Goal: Task Accomplishment & Management: Complete application form

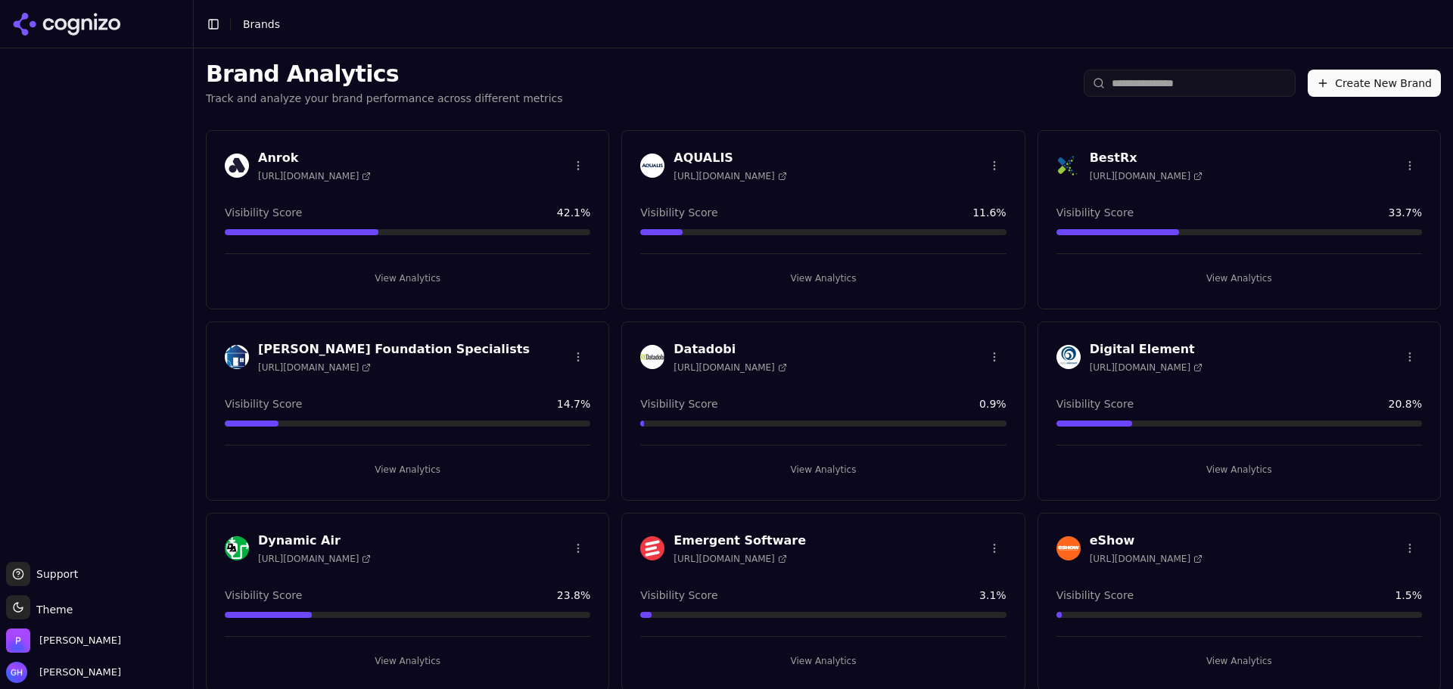
scroll to position [195, 0]
click at [1336, 94] on button "Create New Brand" at bounding box center [1373, 83] width 133 height 27
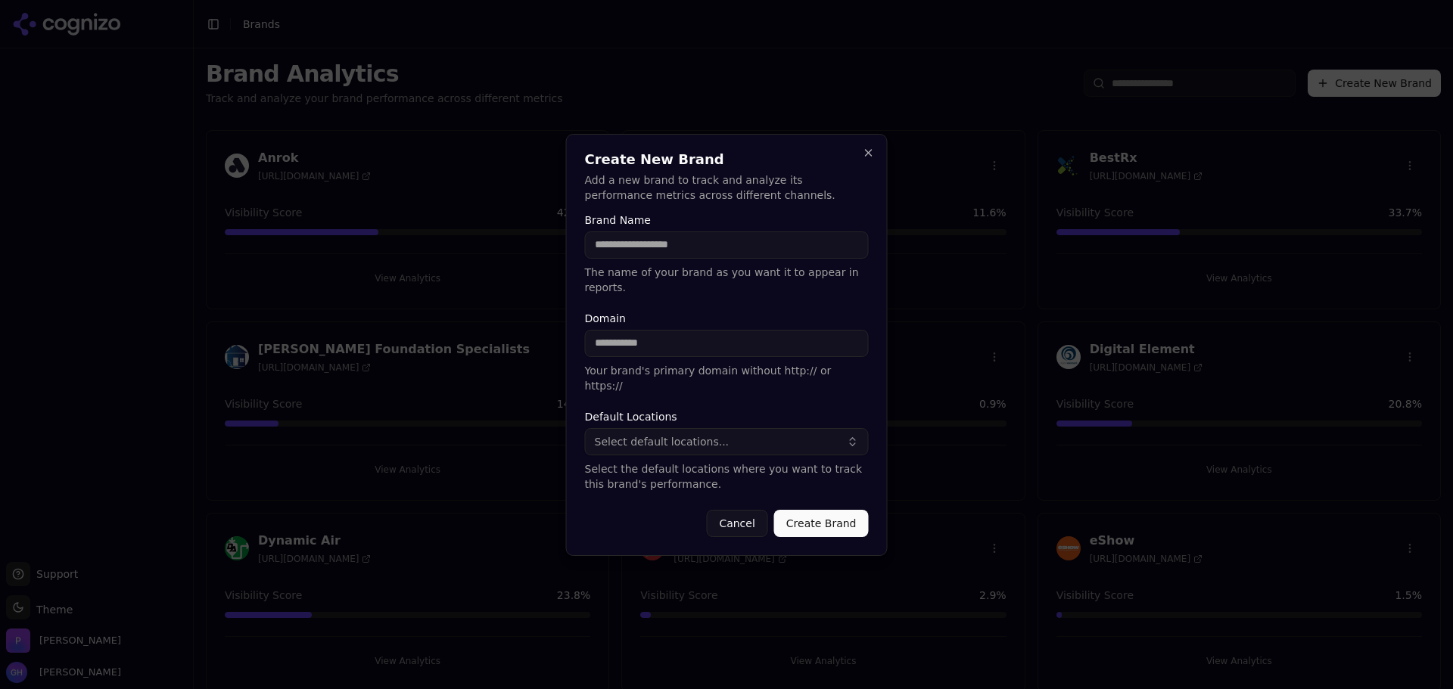
type input "*"
type input "*******"
click at [764, 429] on button "Select default locations..." at bounding box center [727, 441] width 284 height 27
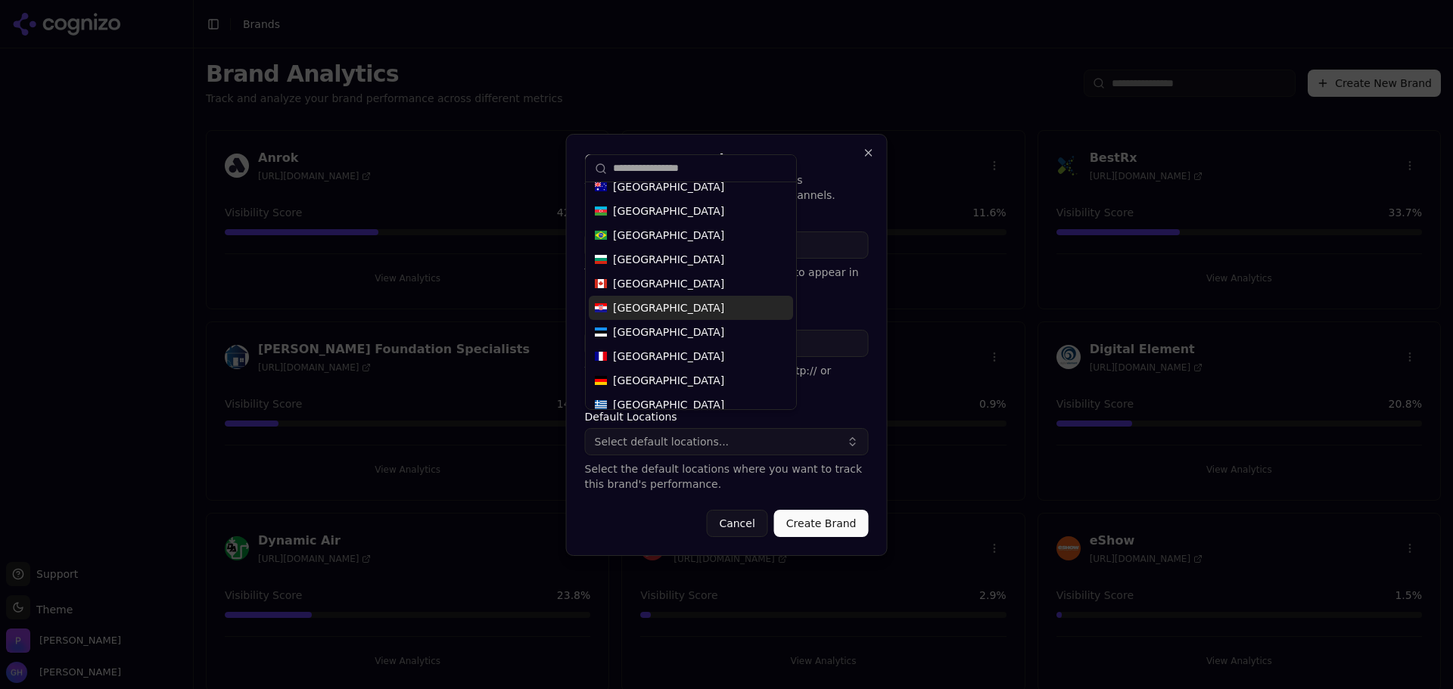
scroll to position [12, 0]
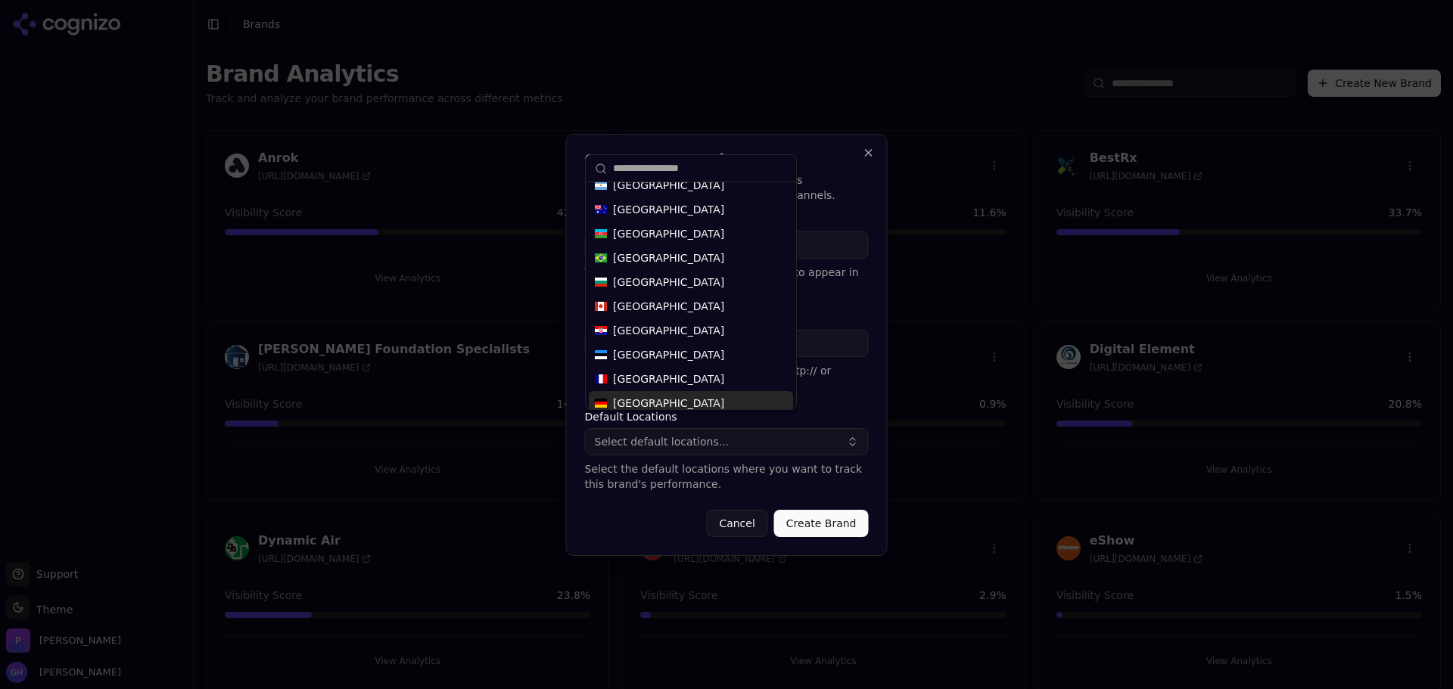
click at [636, 482] on form "Brand Name ******* The name of your brand as you want it to appear in reports. …" at bounding box center [727, 376] width 284 height 322
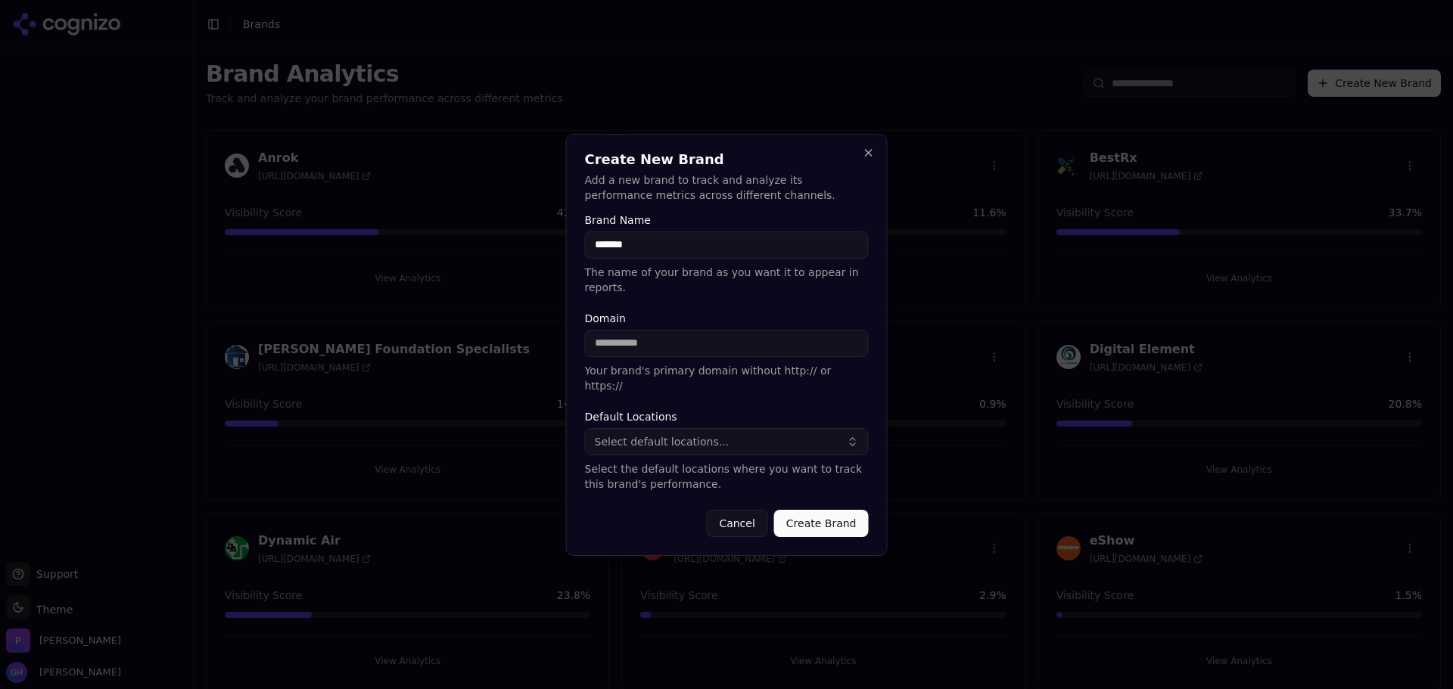
click at [744, 430] on button "Select default locations..." at bounding box center [727, 441] width 284 height 27
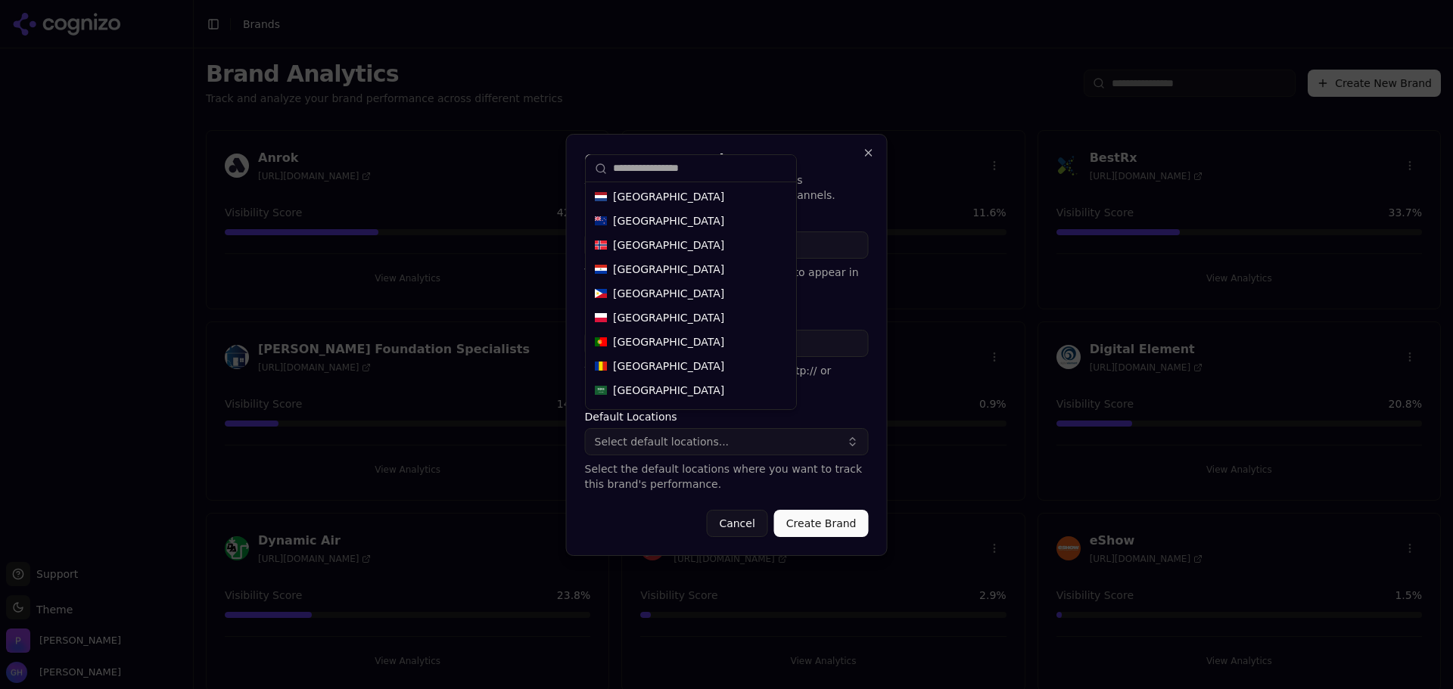
scroll to position [796, 0]
click at [651, 525] on div "Create New Brand Add a new brand to track and analyze its performance metrics a…" at bounding box center [727, 345] width 322 height 422
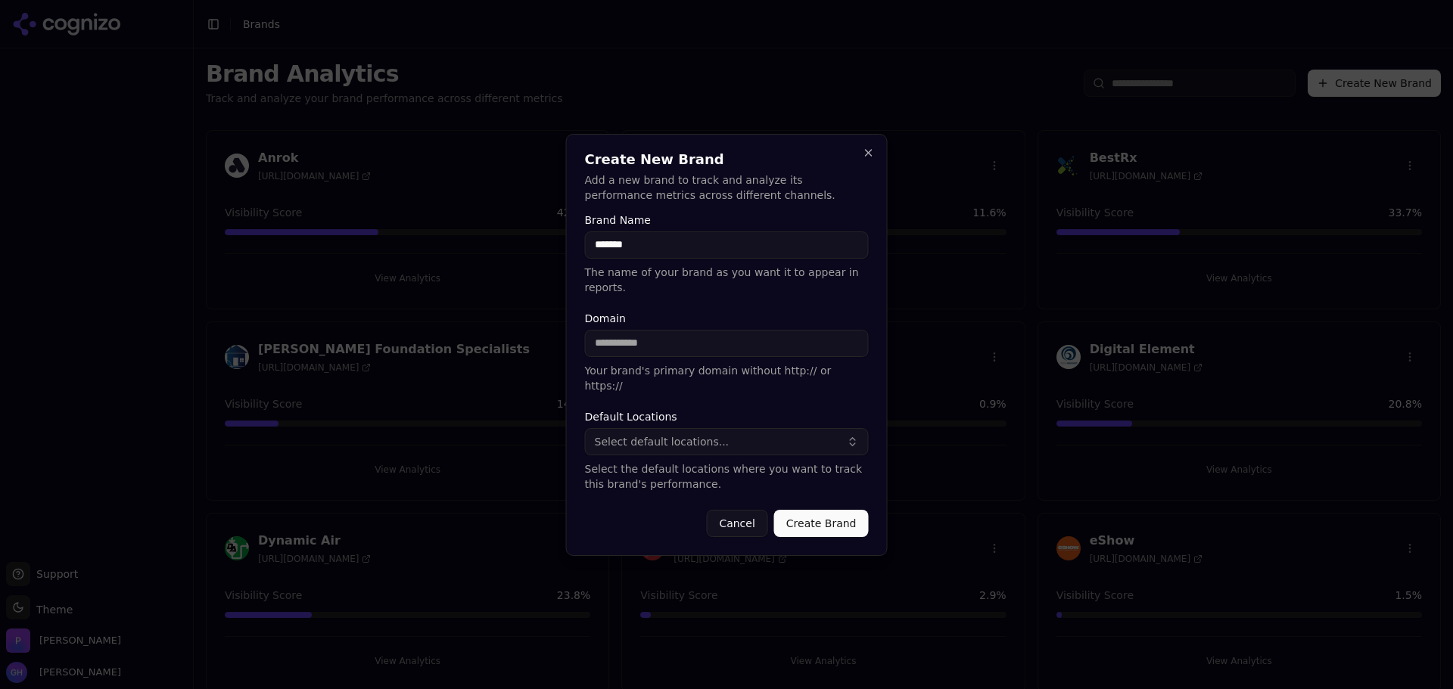
click at [600, 347] on input "Domain" at bounding box center [727, 343] width 284 height 27
type input "**********"
click at [730, 428] on button "Select default locations..." at bounding box center [727, 441] width 284 height 27
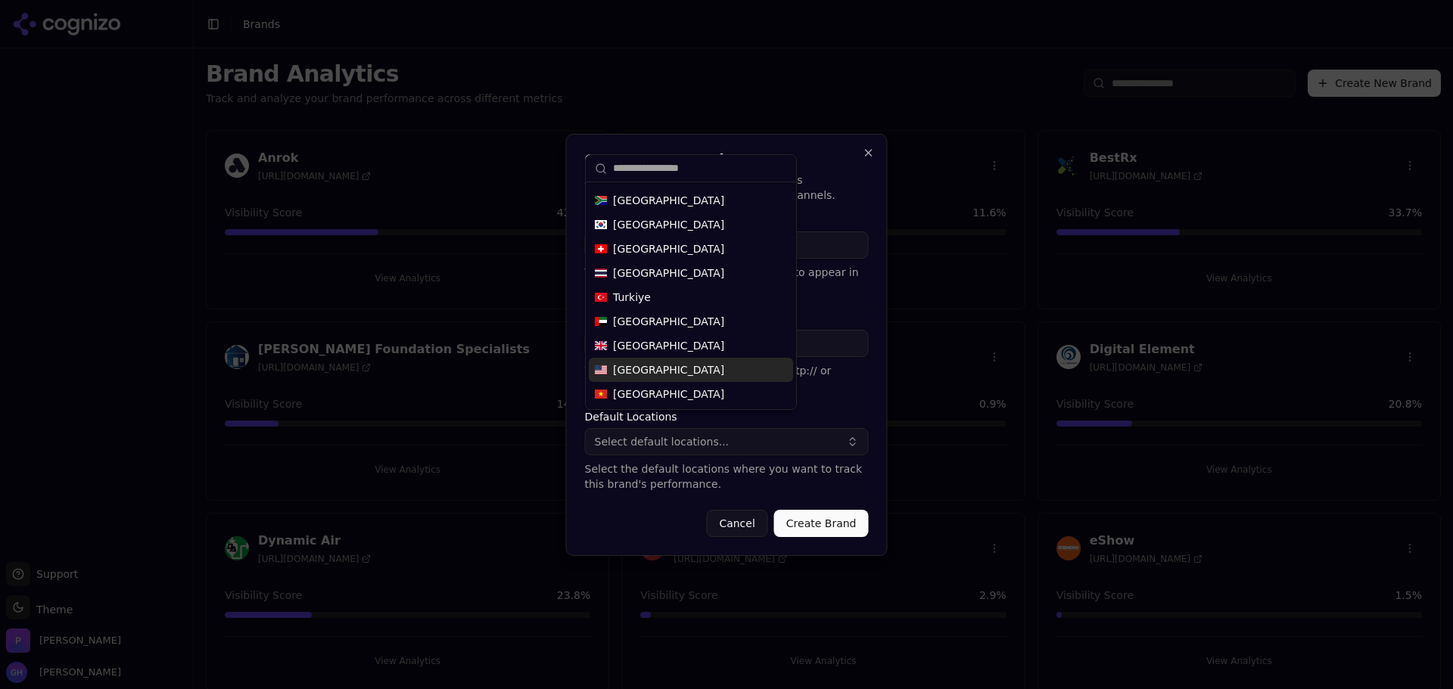
click at [682, 375] on div "[GEOGRAPHIC_DATA]" at bounding box center [691, 370] width 204 height 24
click at [834, 510] on button "Create Brand" at bounding box center [821, 523] width 95 height 27
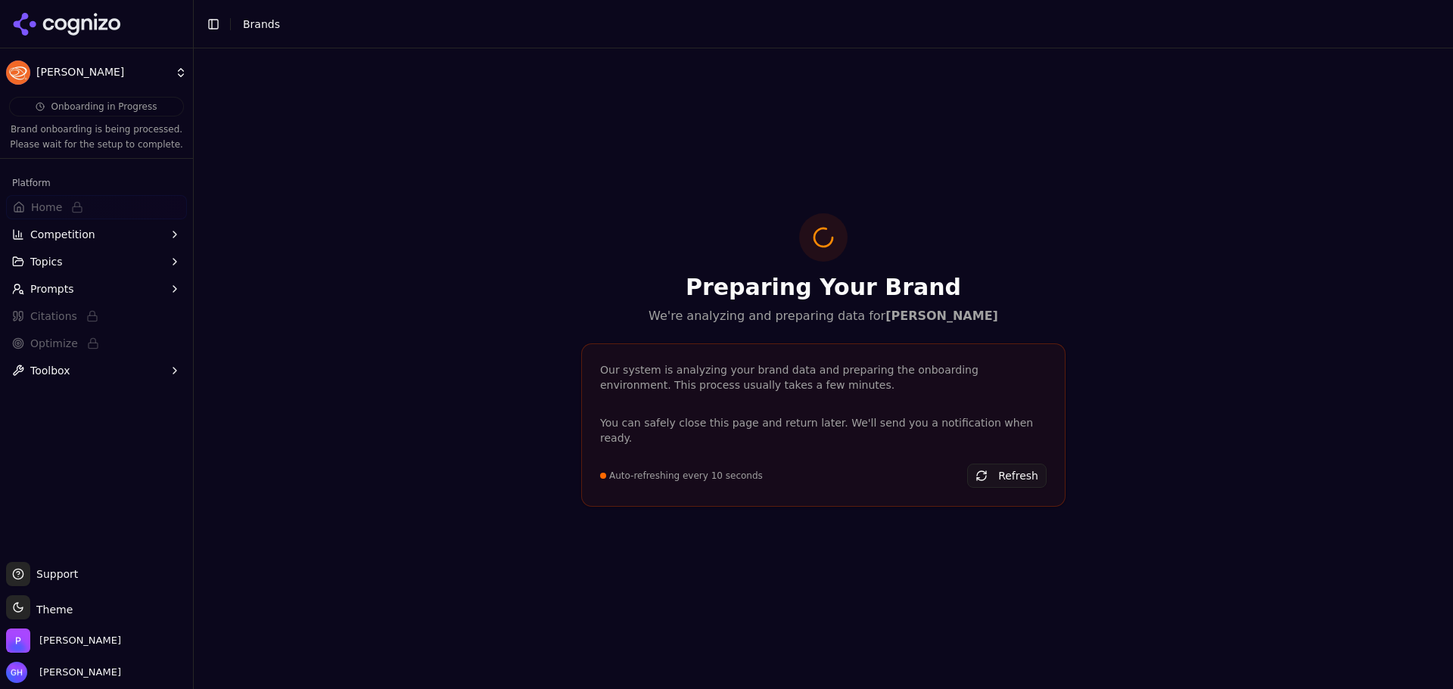
click at [109, 27] on icon at bounding box center [67, 24] width 110 height 23
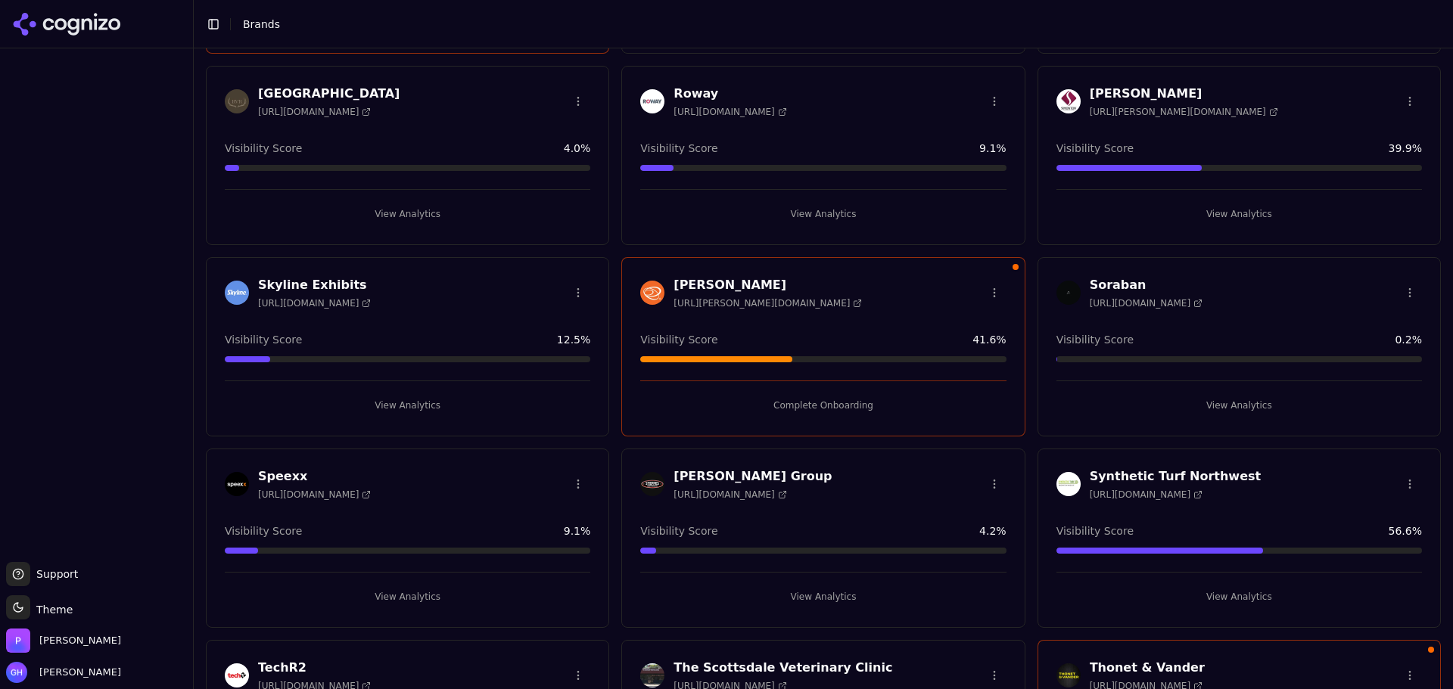
scroll to position [2345, 0]
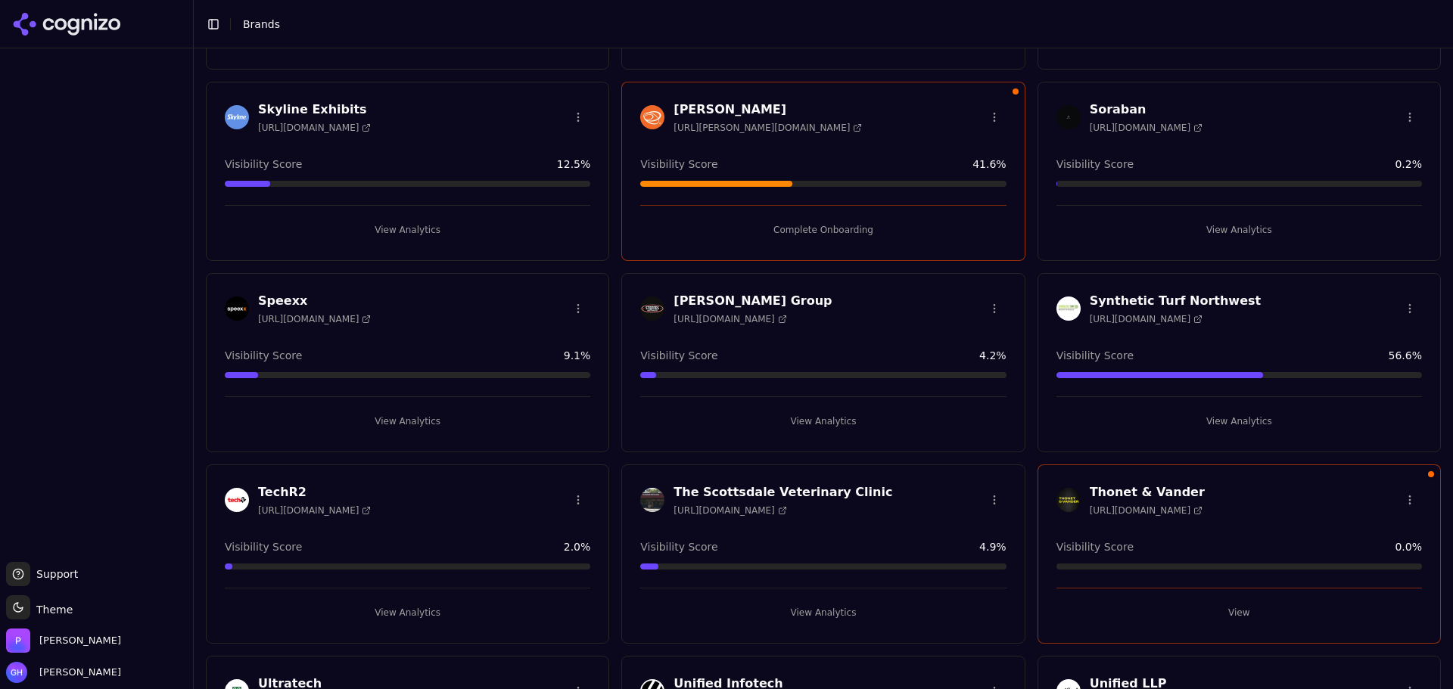
click at [837, 238] on button "Complete Onboarding" at bounding box center [822, 230] width 365 height 24
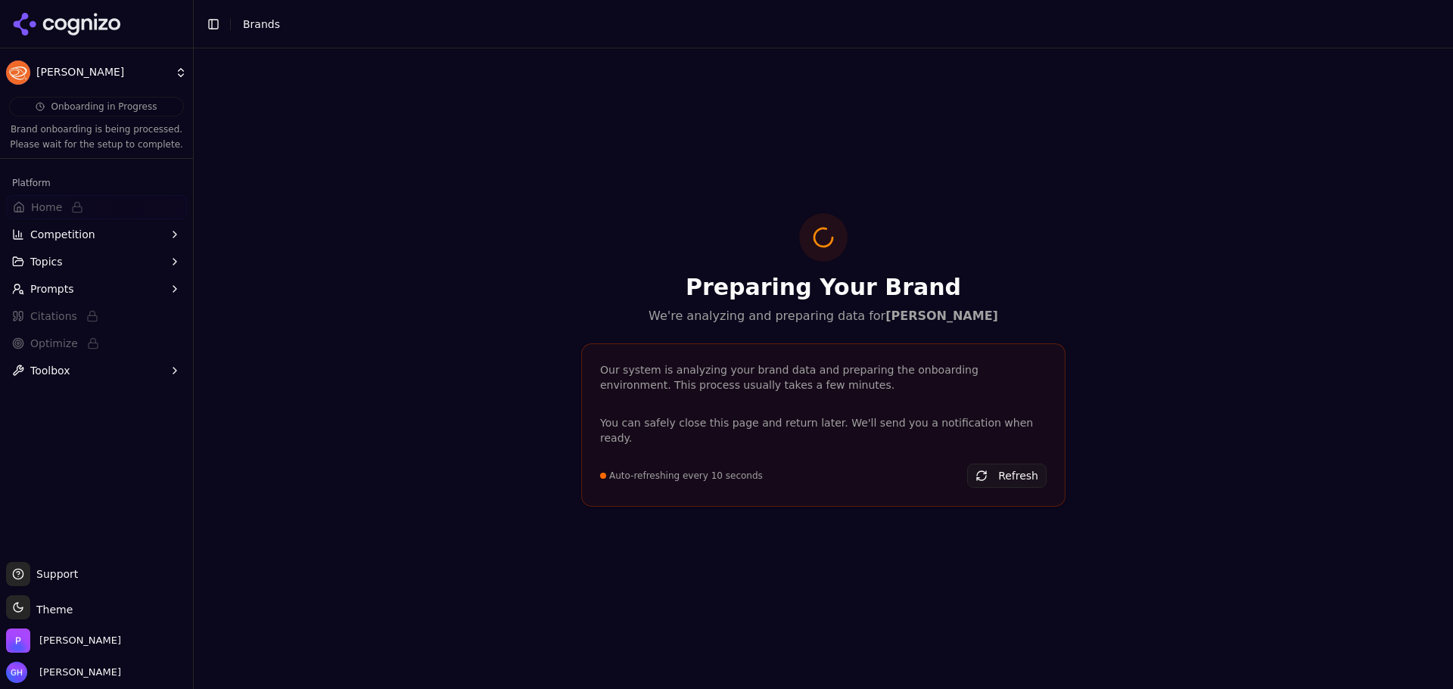
click at [86, 29] on icon at bounding box center [67, 24] width 110 height 23
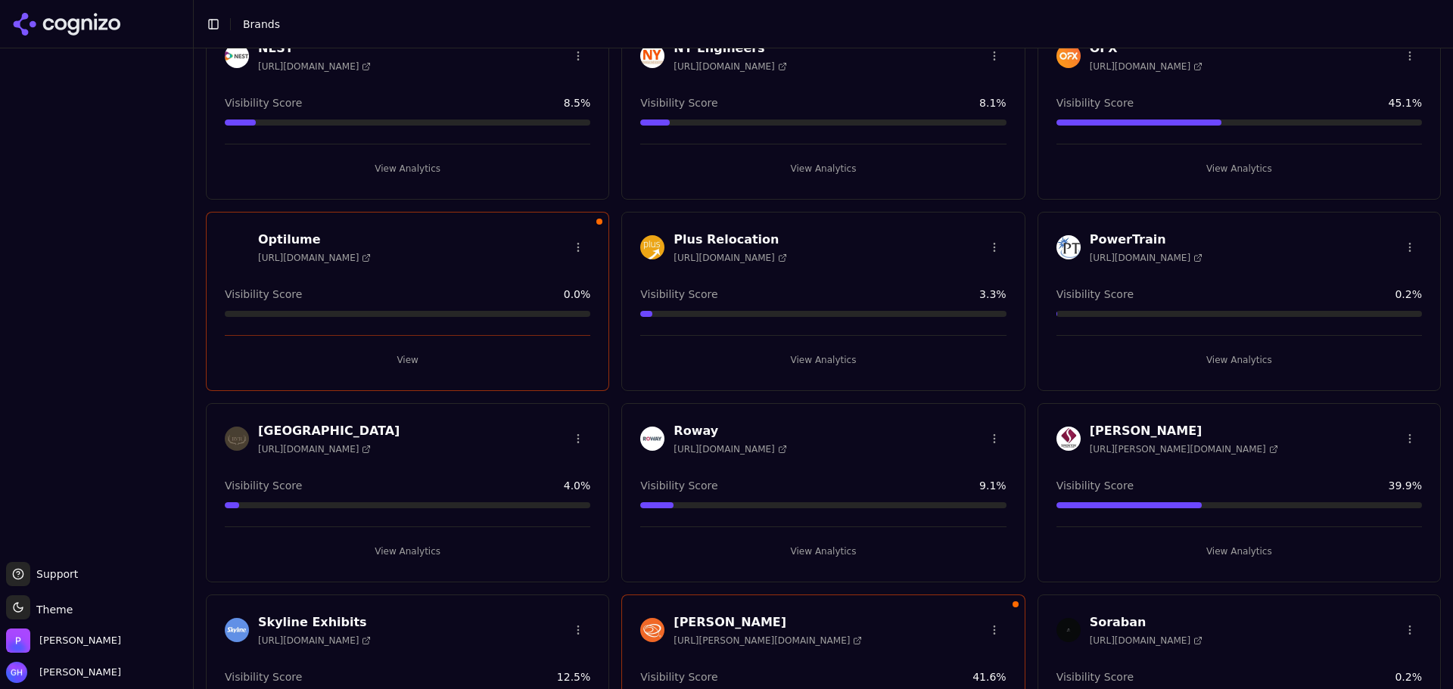
scroll to position [1967, 0]
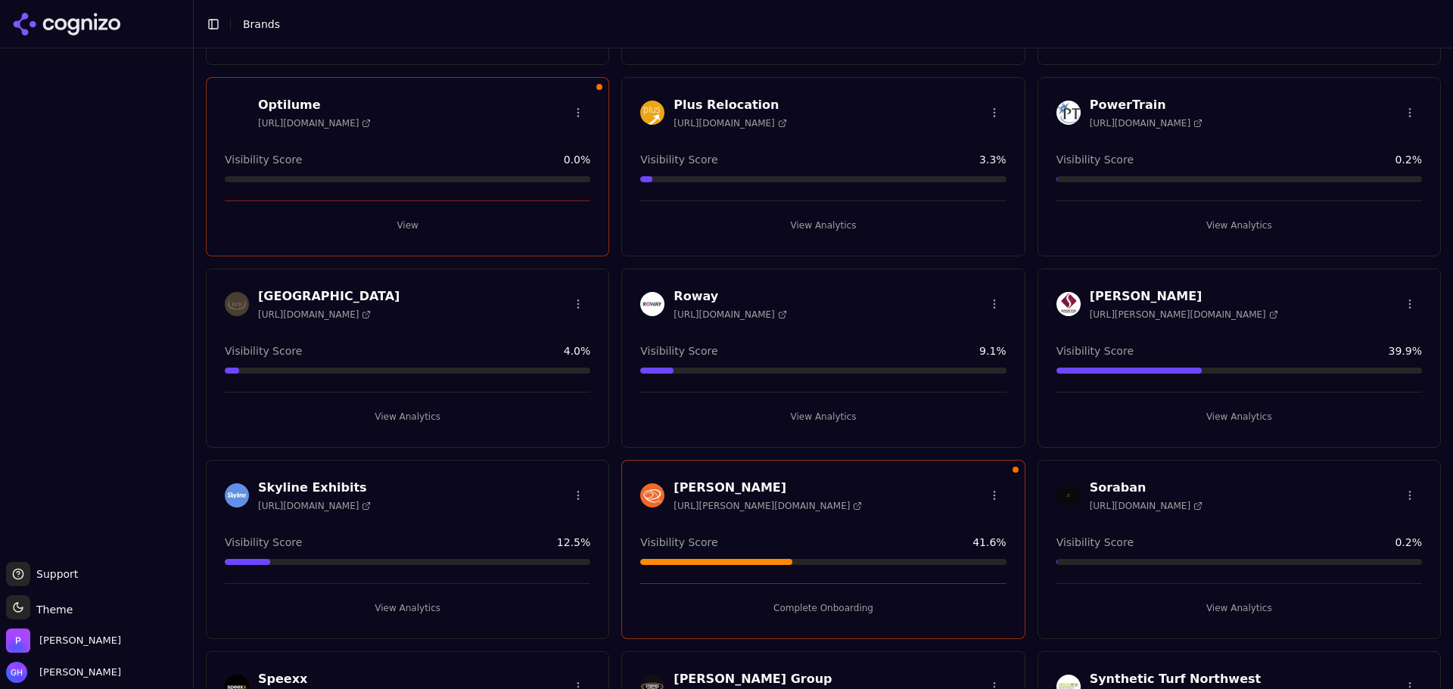
click at [856, 617] on button "Complete Onboarding" at bounding box center [822, 608] width 365 height 24
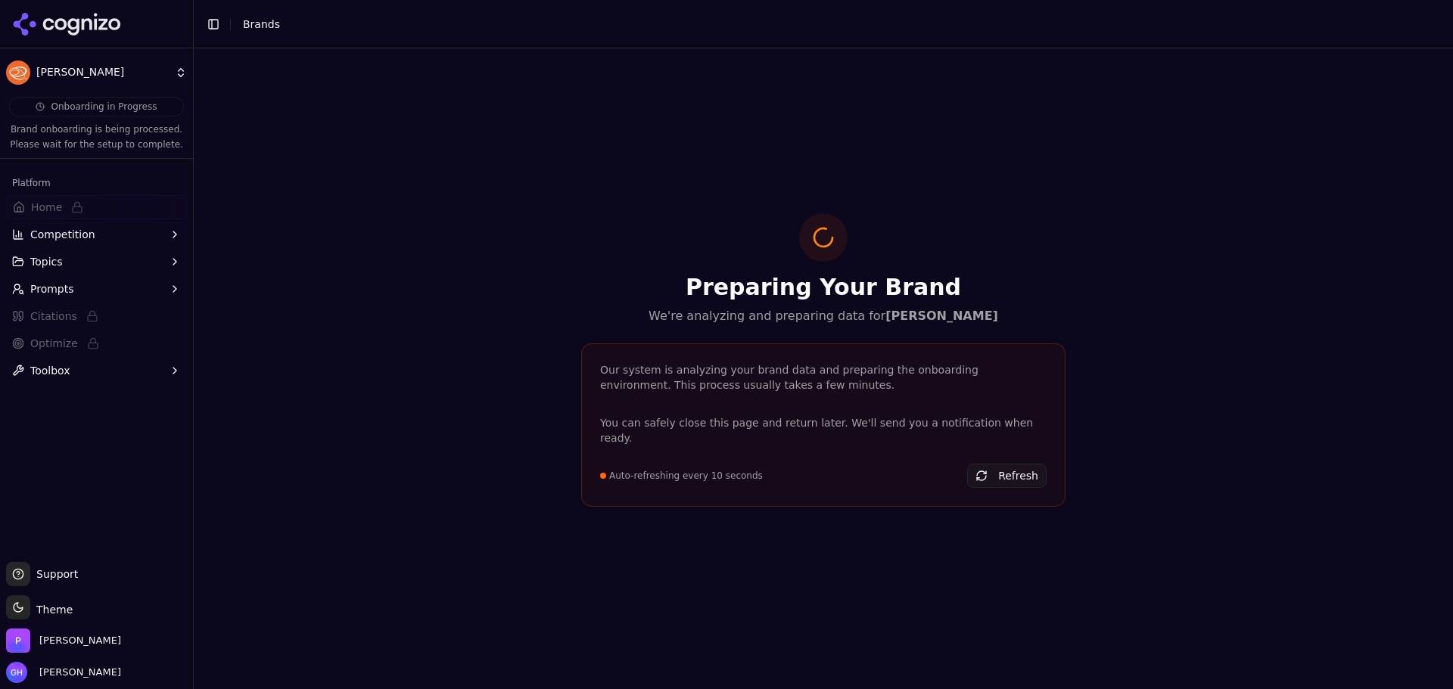
click at [98, 33] on icon at bounding box center [67, 24] width 110 height 23
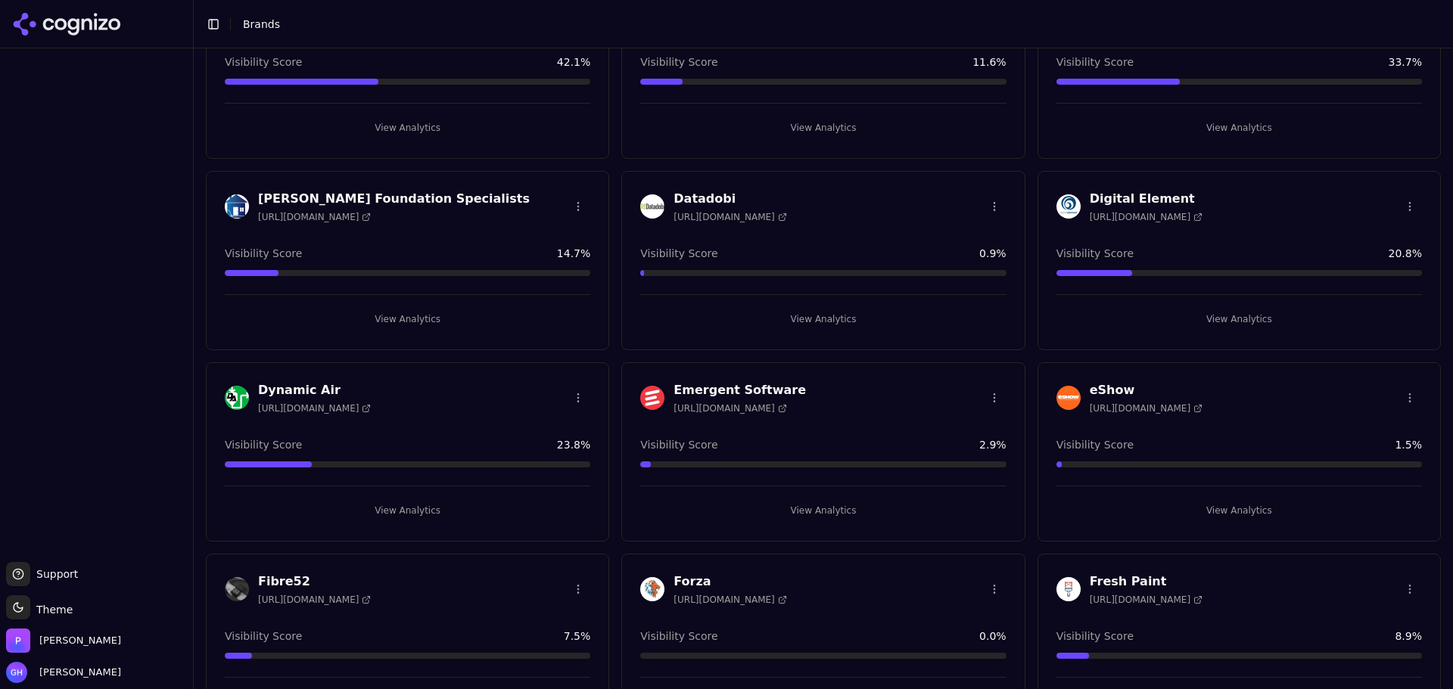
scroll to position [151, 0]
click at [808, 498] on button "View Analytics" at bounding box center [822, 510] width 365 height 24
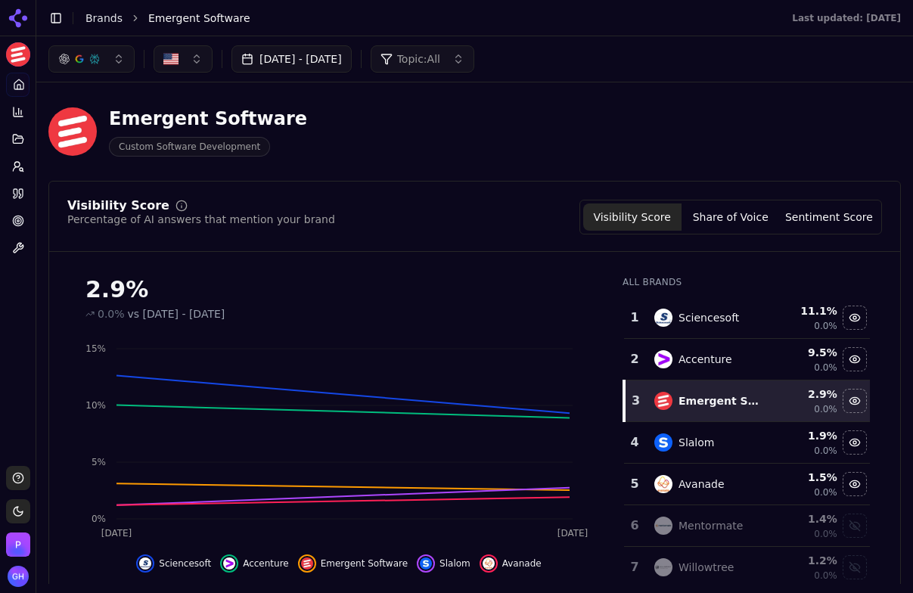
click at [552, 585] on main "Toggle Sidebar Brands Emergent Software Last updated: September 16th, 2025 Aug …" at bounding box center [474, 296] width 877 height 593
drag, startPoint x: 586, startPoint y: 566, endPoint x: 576, endPoint y: 583, distance: 19.3
click at [580, 578] on div "2.9% 0.0% vs Jul 17, 2025 - Aug 16, 2025 Sep 14 Sep 15 0% 5% 10% 15% Sciencesof…" at bounding box center [338, 432] width 543 height 336
click at [572, 593] on html "Emergent Software Platform Home Competition Topics Prompts Citations Optimize T…" at bounding box center [456, 296] width 913 height 593
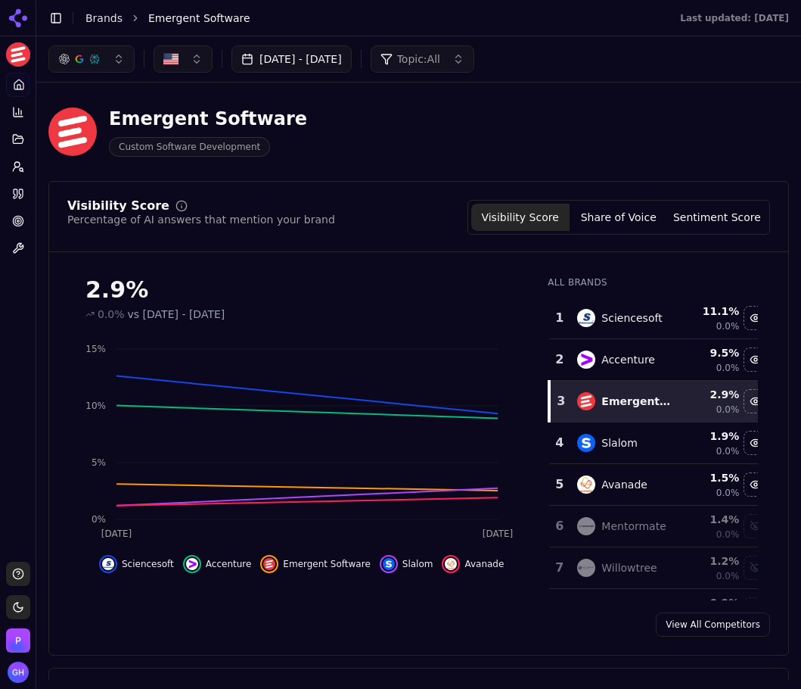
click at [356, 619] on div "View All Competitors" at bounding box center [418, 624] width 739 height 24
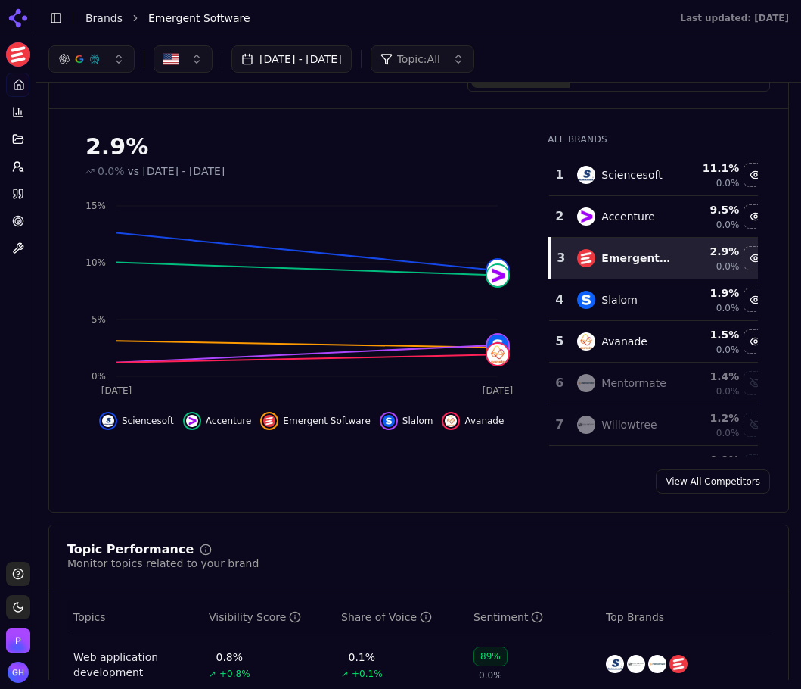
scroll to position [76, 0]
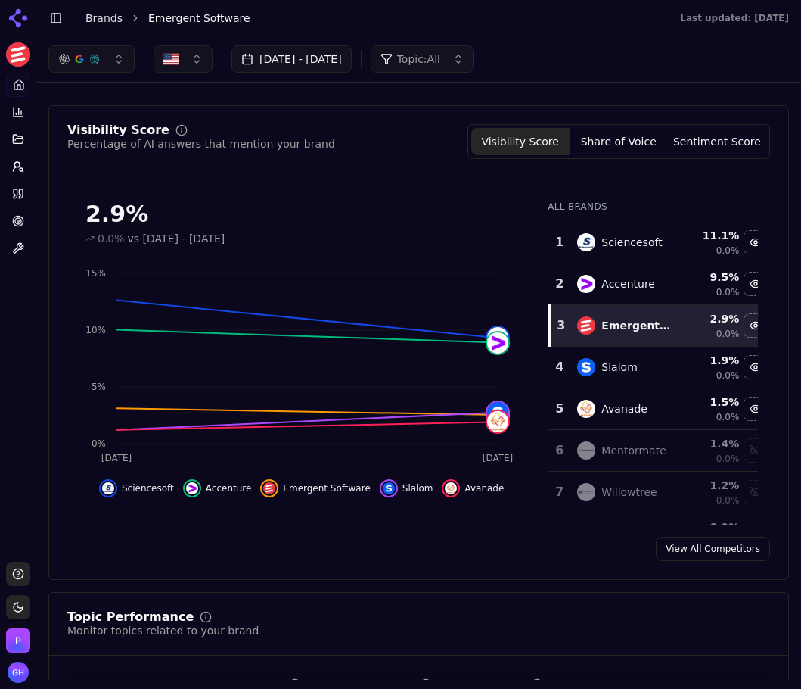
click at [605, 144] on button "Share of Voice" at bounding box center [619, 141] width 98 height 27
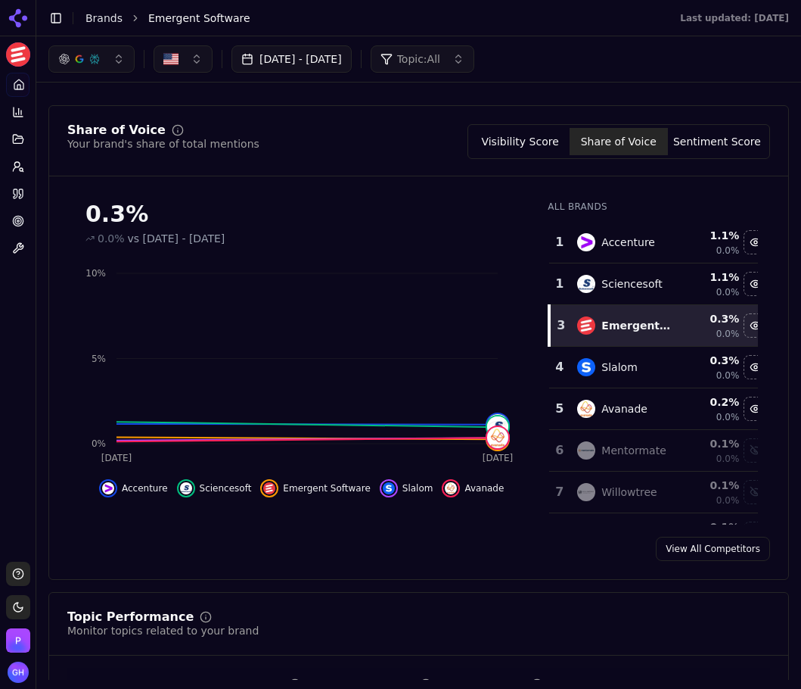
click at [704, 163] on div "Share of Voice Your brand's share of total mentions Visibility Score Share of V…" at bounding box center [418, 150] width 739 height 52
click at [700, 143] on button "Sentiment Score" at bounding box center [717, 141] width 98 height 27
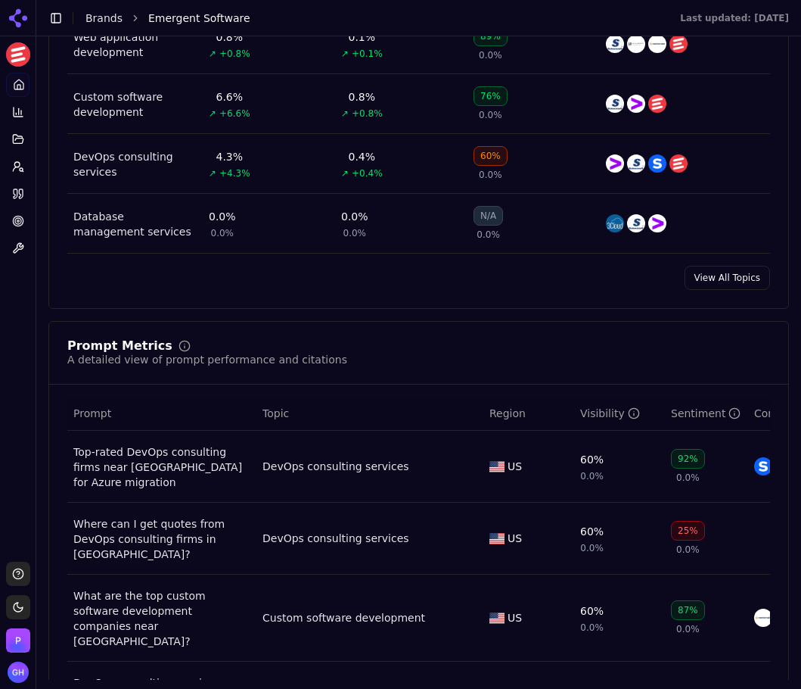
scroll to position [984, 0]
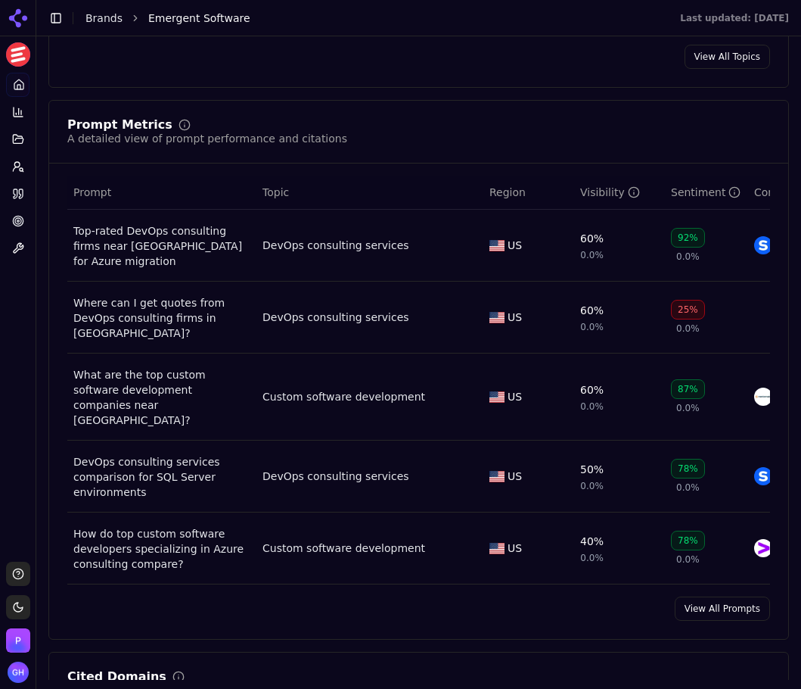
click at [710, 608] on link "View All Prompts" at bounding box center [722, 608] width 95 height 24
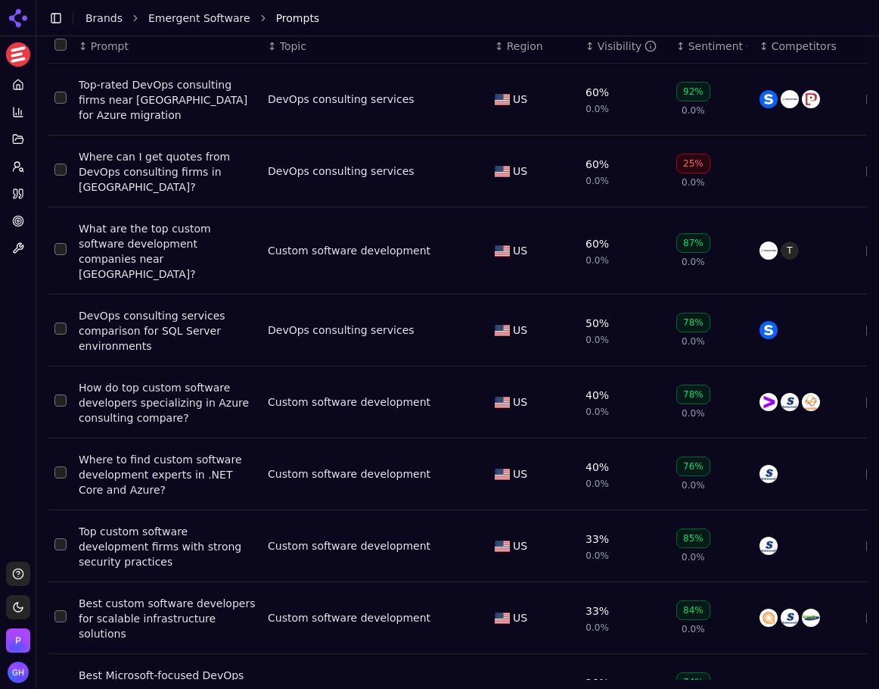
scroll to position [92, 0]
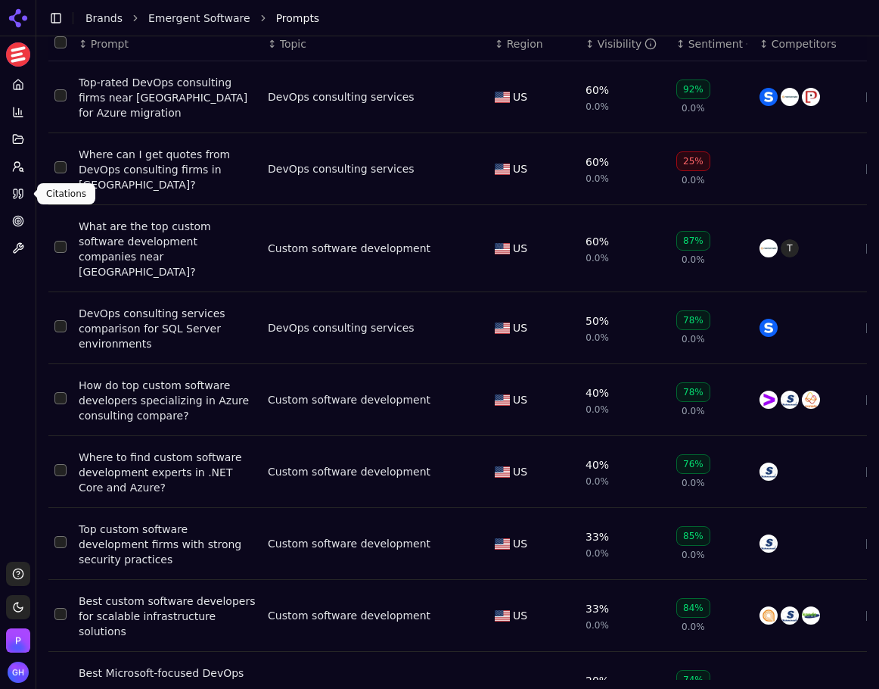
click at [23, 193] on icon at bounding box center [21, 193] width 4 height 9
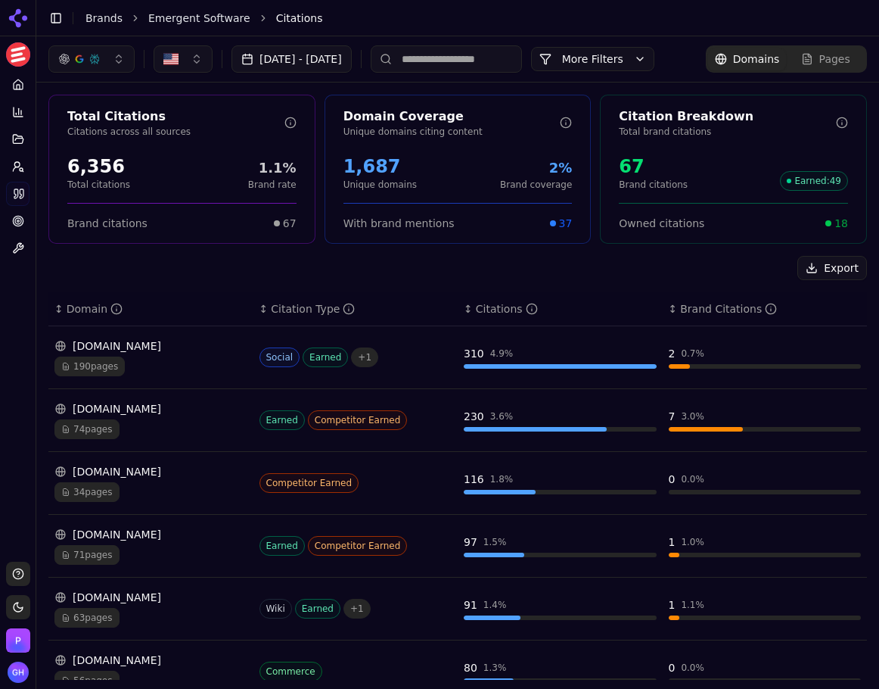
click at [340, 55] on button "[DATE] - [DATE]" at bounding box center [292, 58] width 120 height 27
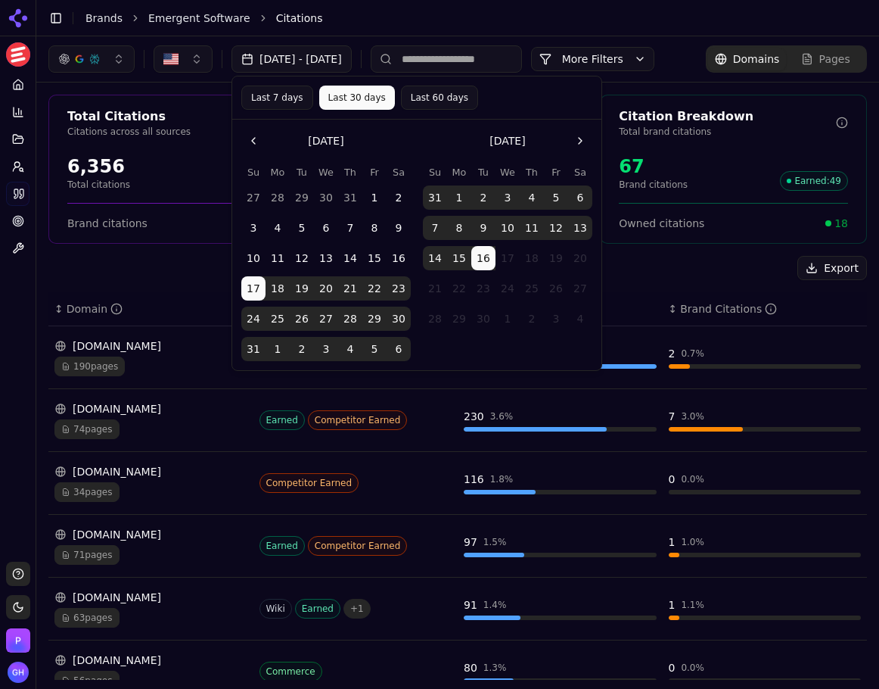
click at [318, 14] on li "Citations" at bounding box center [556, 18] width 561 height 15
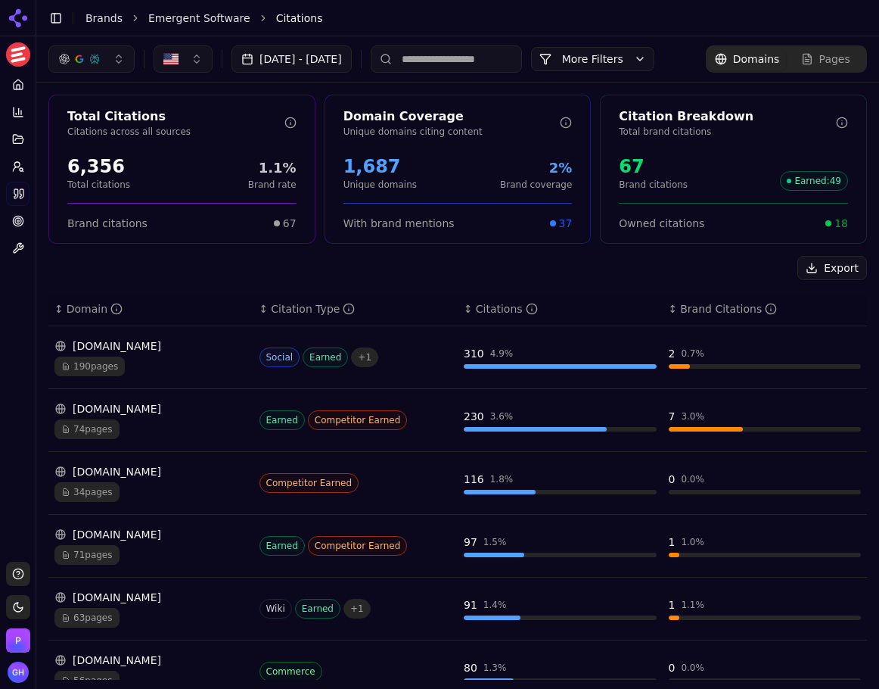
click at [531, 71] on button "More Filters" at bounding box center [592, 59] width 123 height 24
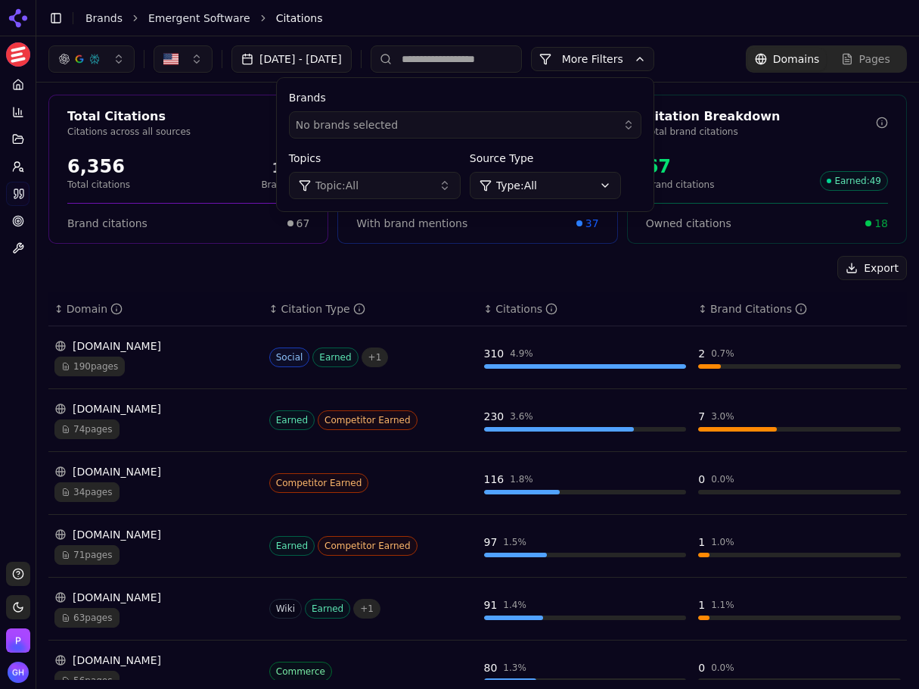
click at [476, 132] on div "No brands selected" at bounding box center [455, 124] width 318 height 15
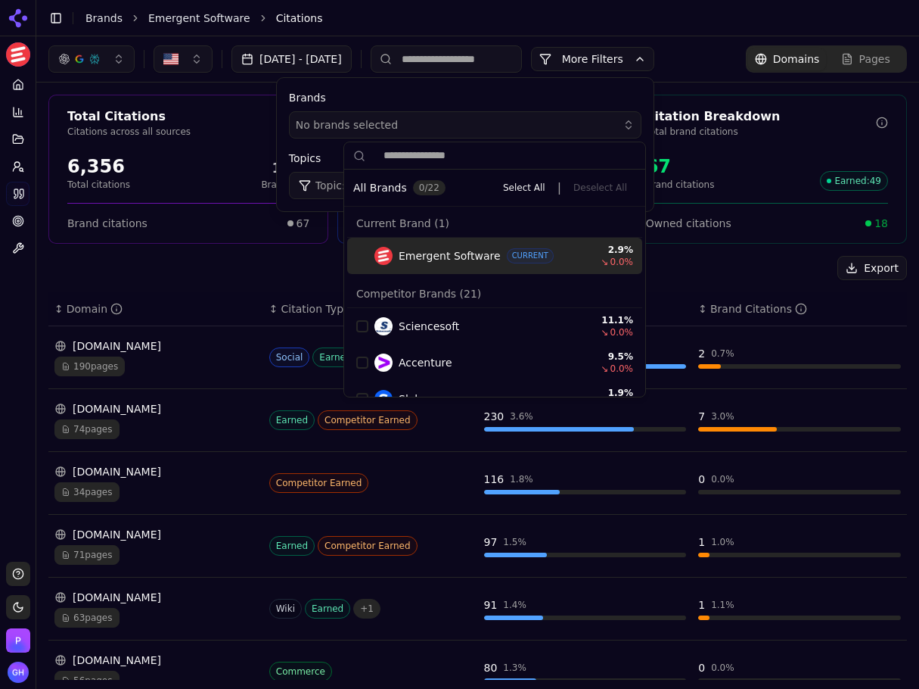
click at [497, 58] on input at bounding box center [446, 58] width 151 height 27
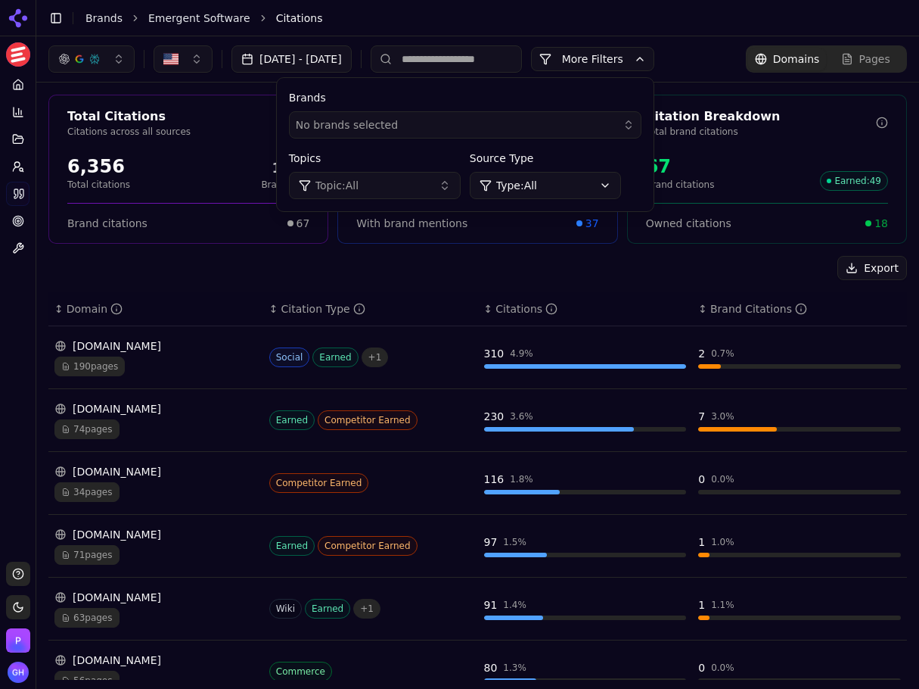
click at [636, 61] on button "More Filters" at bounding box center [592, 59] width 123 height 24
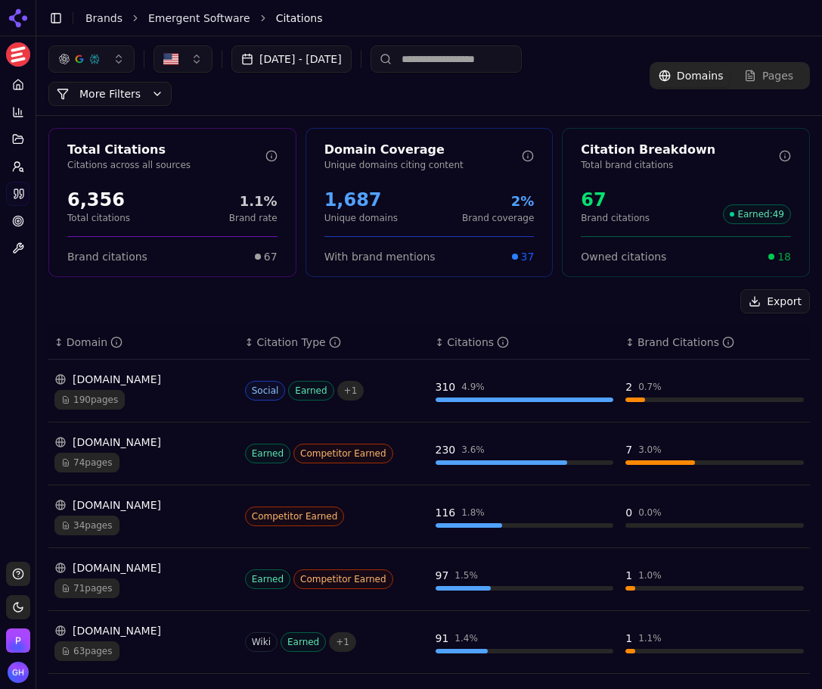
click at [741, 286] on div "Total Citations Citations across all sources 6,356 Total citations 1.1% Brand r…" at bounding box center [429, 576] width 786 height 920
click at [753, 308] on button "Export" at bounding box center [776, 301] width 70 height 24
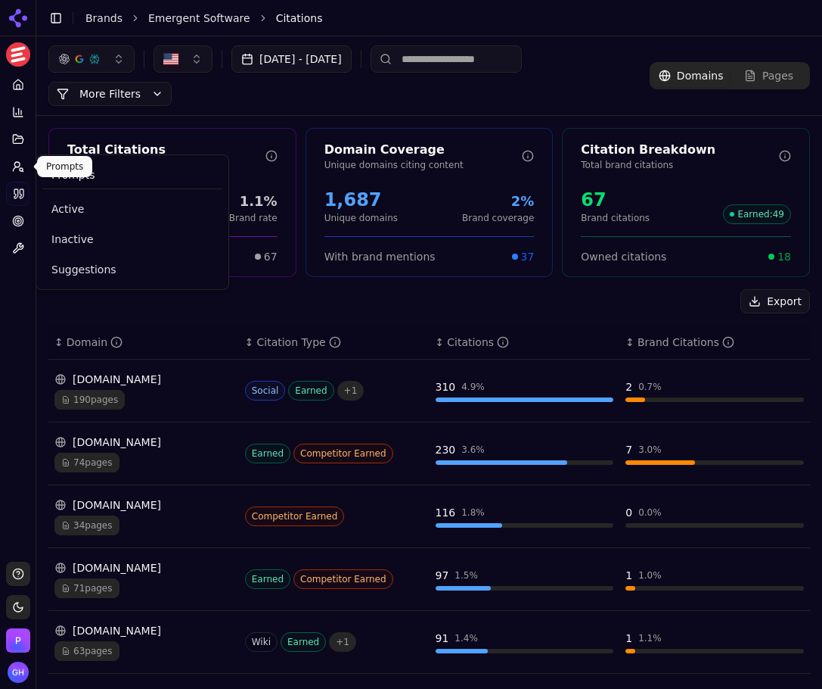
click at [23, 163] on icon at bounding box center [18, 166] width 12 height 12
click at [16, 167] on icon at bounding box center [15, 169] width 5 height 4
click at [20, 173] on button "Prompts" at bounding box center [17, 166] width 23 height 24
click at [20, 170] on circle at bounding box center [21, 169] width 3 height 3
click at [73, 172] on span "Prompts" at bounding box center [73, 174] width 44 height 15
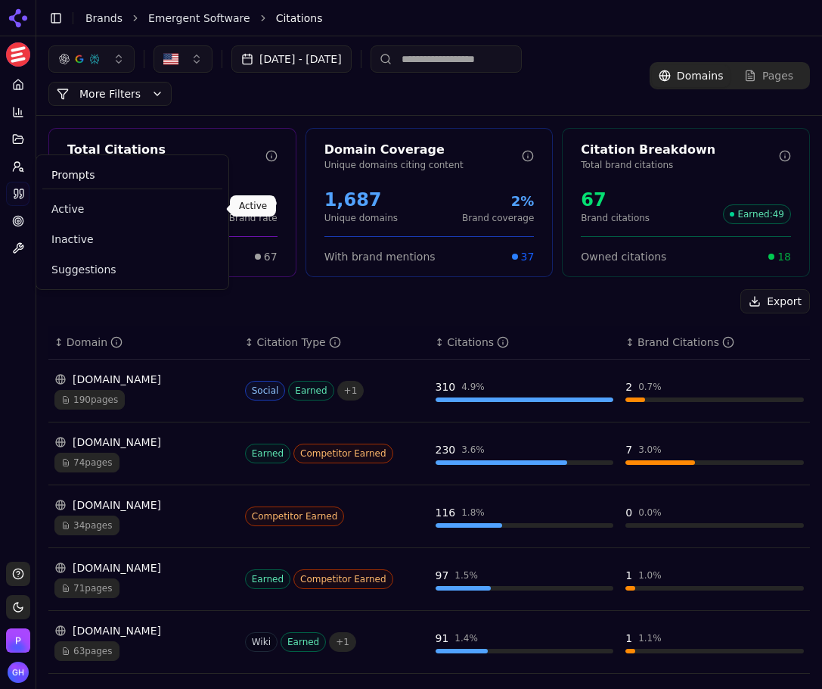
click at [76, 206] on span "Active" at bounding box center [132, 208] width 162 height 15
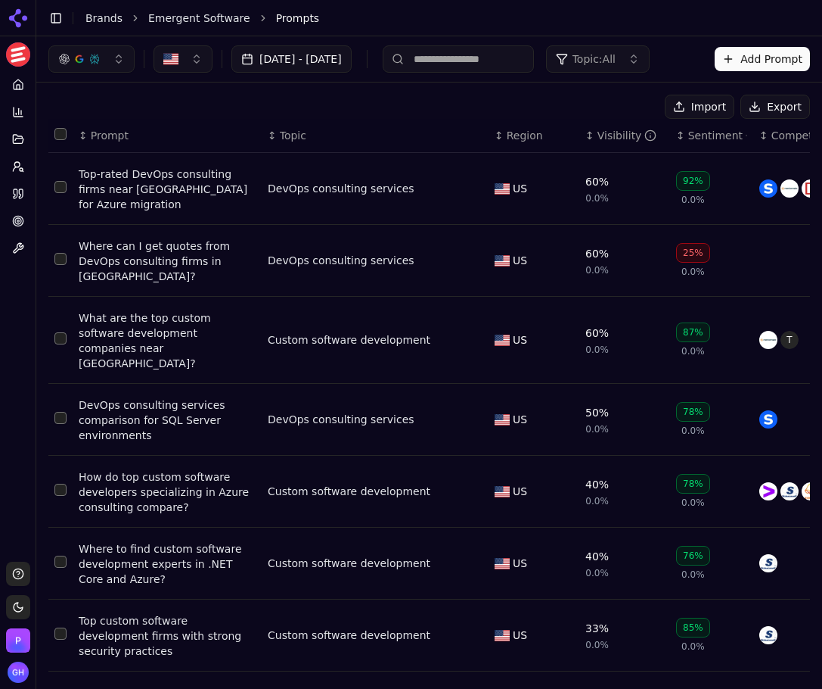
click at [776, 110] on button "Export" at bounding box center [776, 107] width 70 height 24
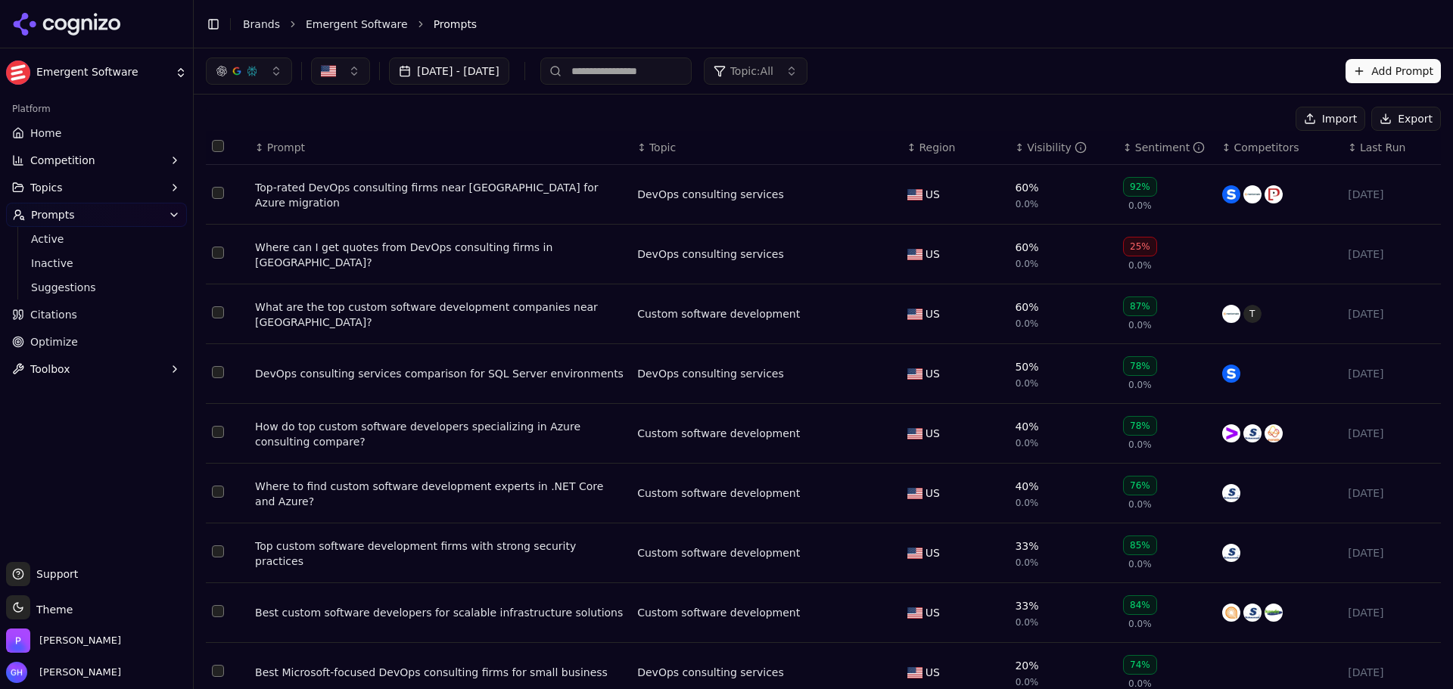
click at [75, 25] on icon at bounding box center [67, 24] width 110 height 23
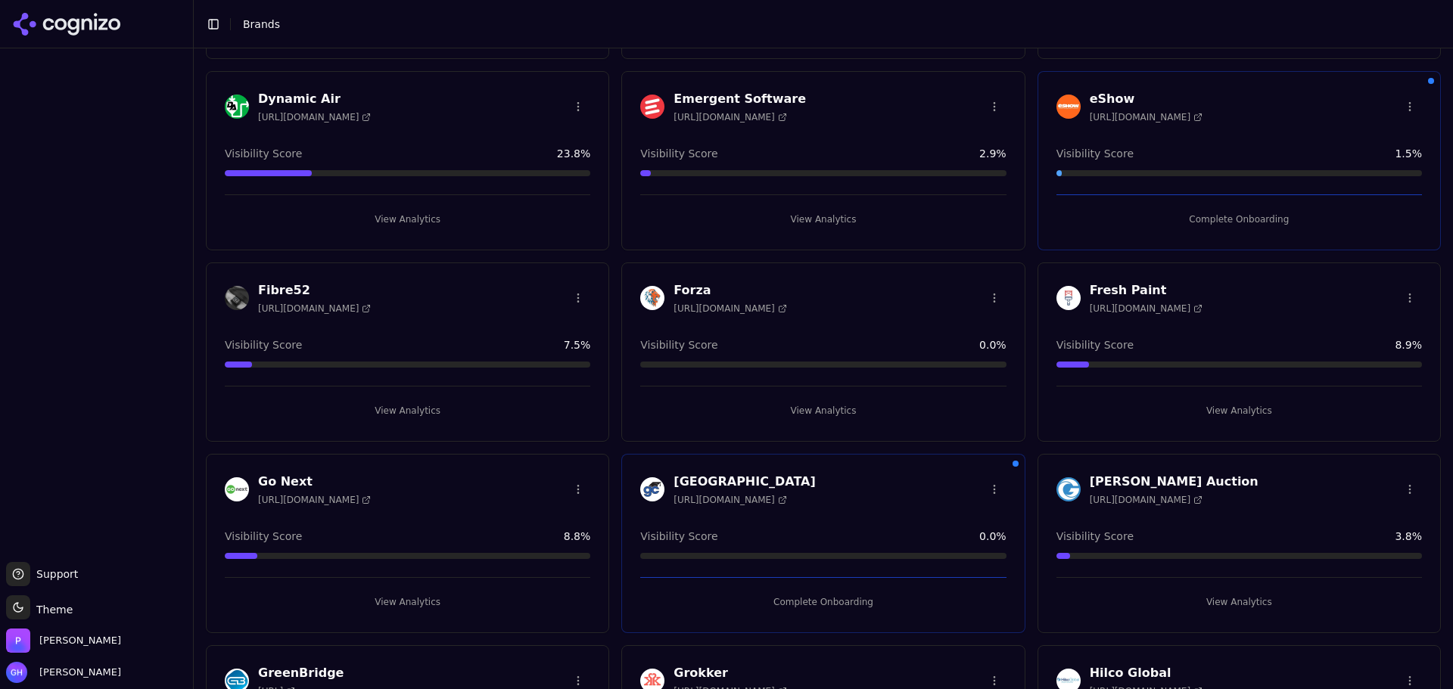
scroll to position [303, 0]
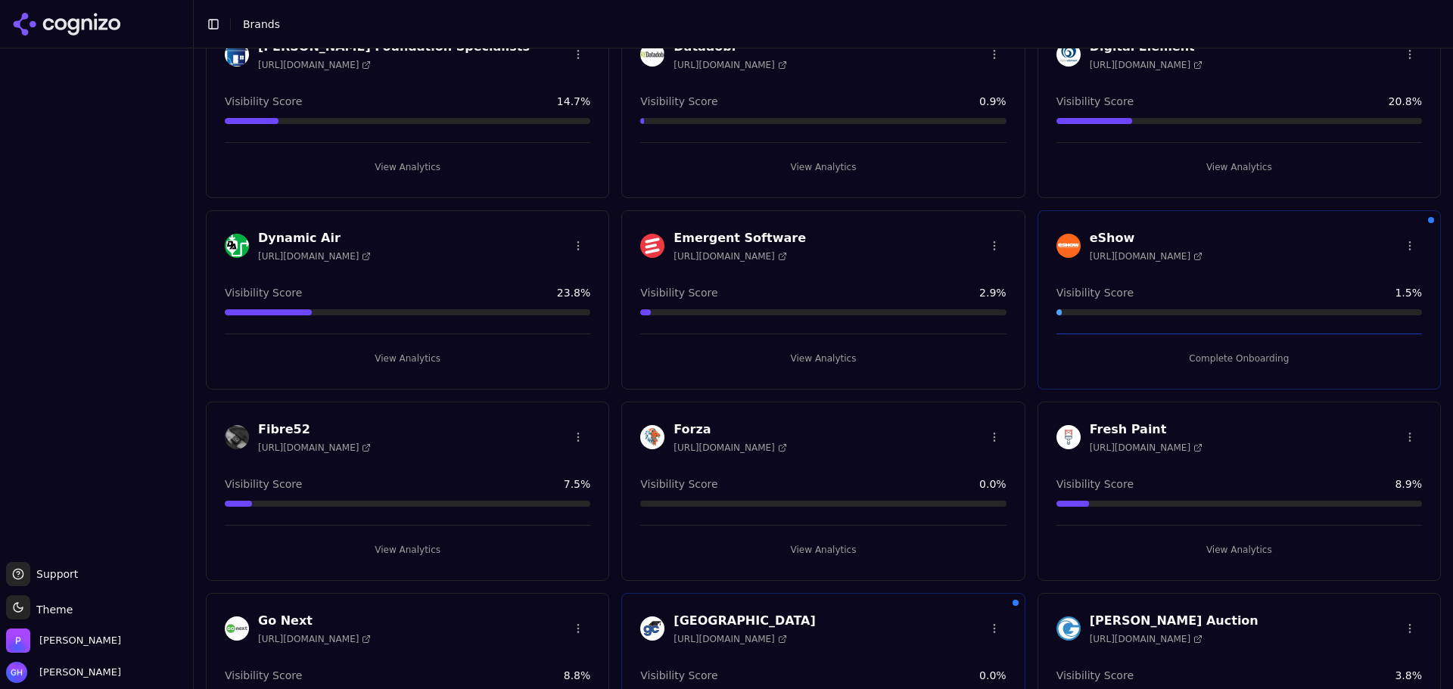
click at [903, 552] on button "View Analytics" at bounding box center [822, 550] width 365 height 24
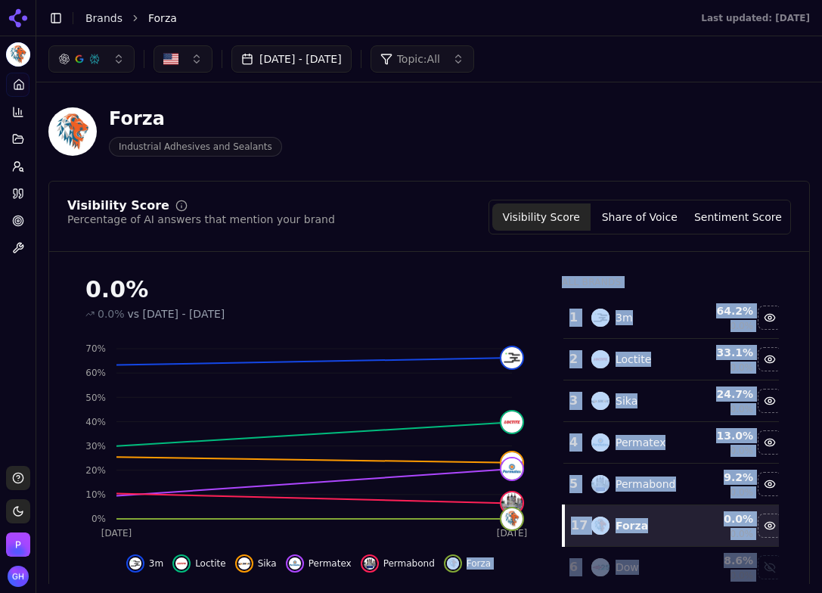
drag, startPoint x: 462, startPoint y: 592, endPoint x: 471, endPoint y: 667, distance: 74.8
click at [471, 593] on html "Forza Platform Home Competition Topics Prompts Citations Optimize Toolbox Suppo…" at bounding box center [411, 296] width 822 height 593
click at [508, 592] on main "Toggle Sidebar Brands Forza Last updated: September 16th, 2025 Aug 17, 2025 - S…" at bounding box center [429, 296] width 786 height 593
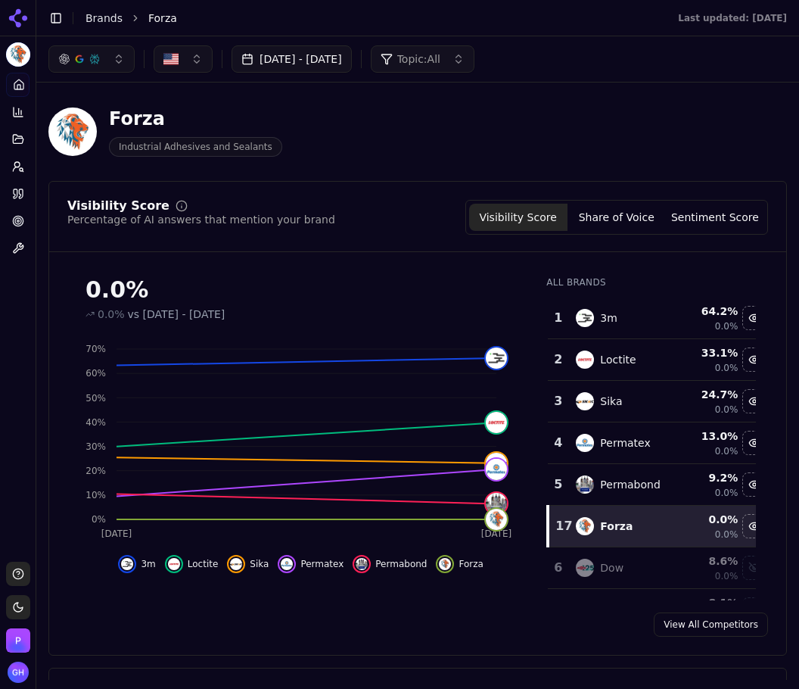
click at [605, 219] on button "Share of Voice" at bounding box center [616, 217] width 98 height 27
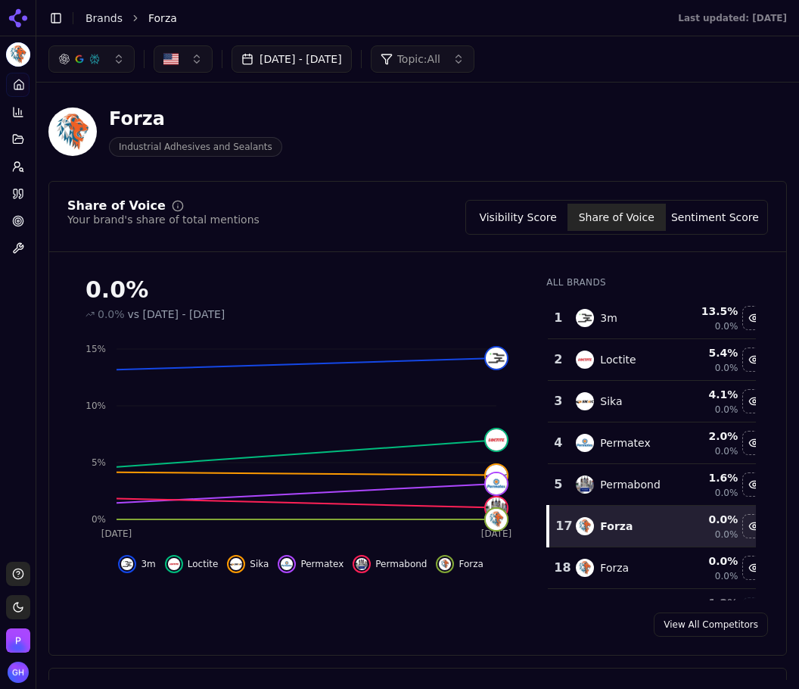
click at [698, 204] on button "Sentiment Score" at bounding box center [715, 217] width 98 height 27
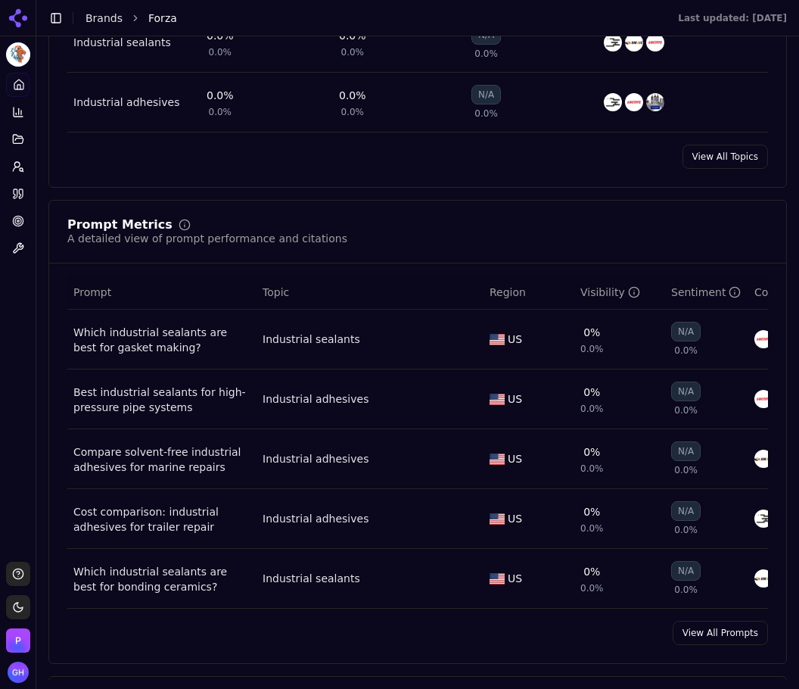
scroll to position [908, 0]
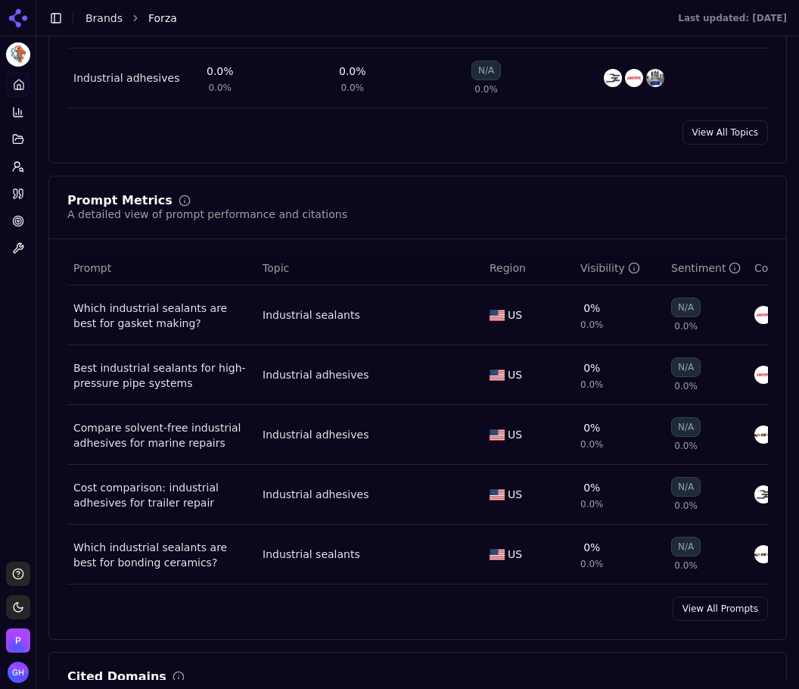
click at [720, 620] on link "View All Prompts" at bounding box center [720, 608] width 95 height 24
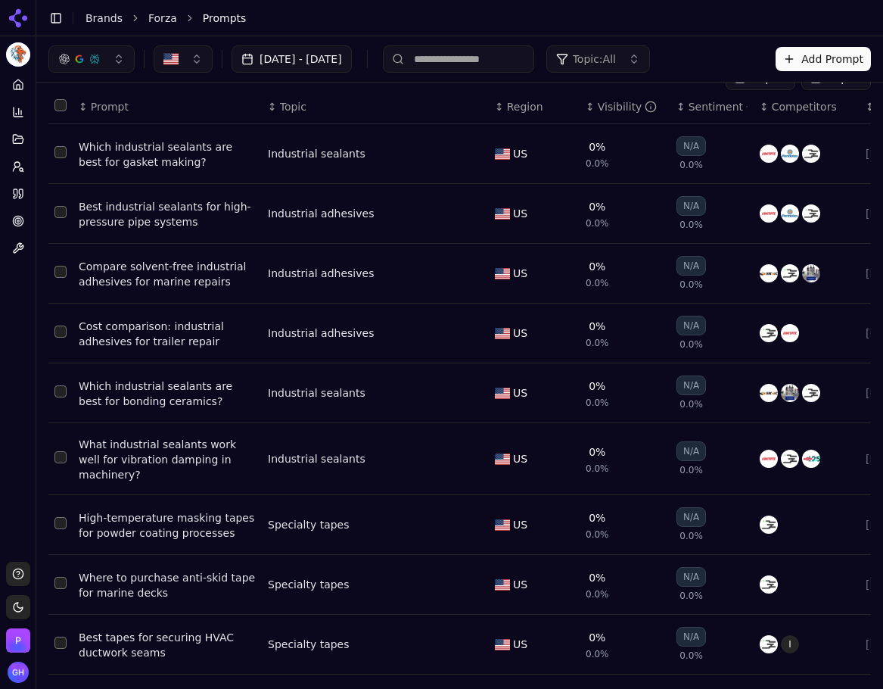
scroll to position [40, 0]
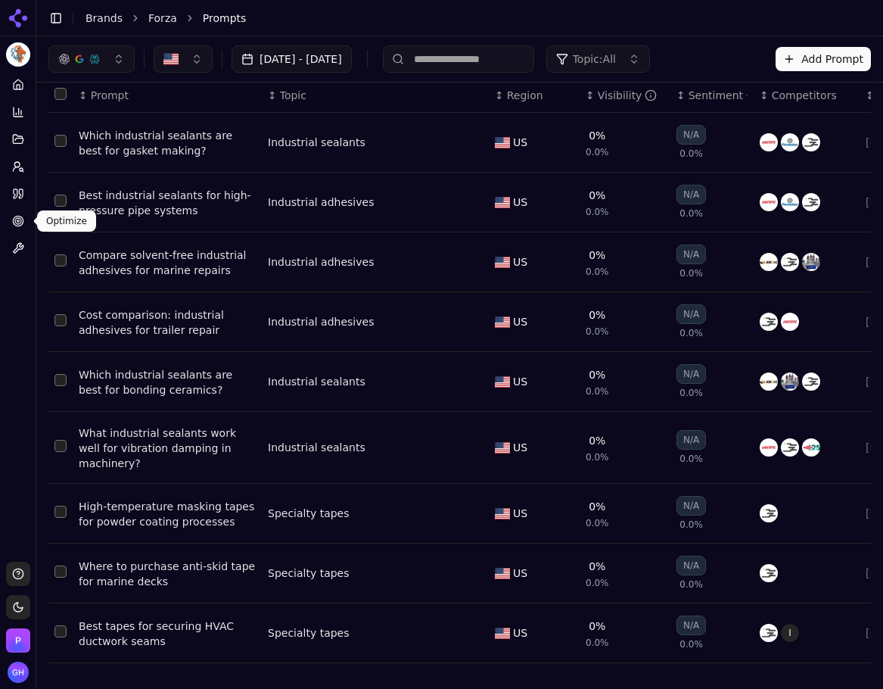
click at [20, 201] on link "Citations" at bounding box center [17, 194] width 23 height 24
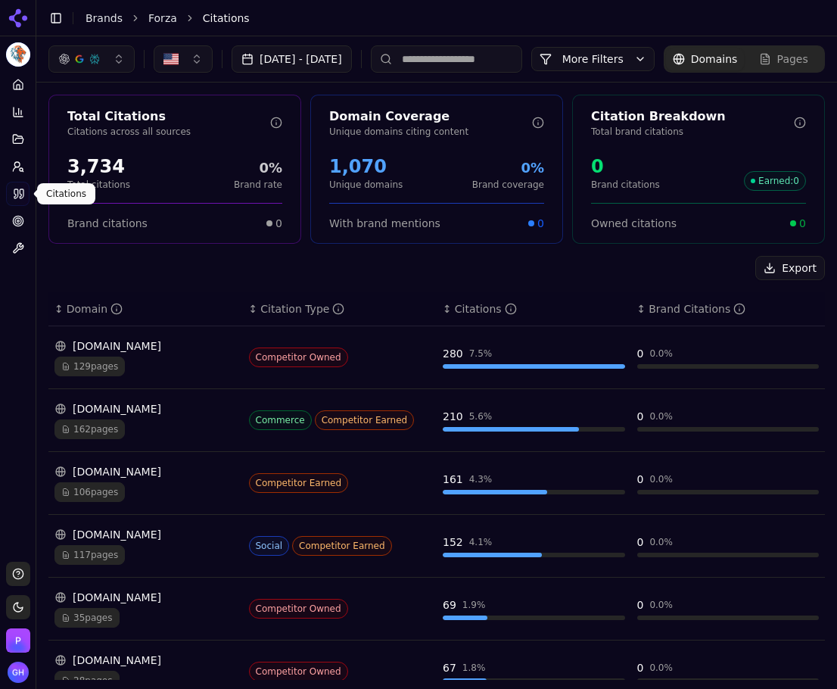
click at [302, 280] on div "Export" at bounding box center [436, 268] width 776 height 24
click at [794, 280] on button "Export" at bounding box center [790, 268] width 70 height 24
click at [20, 85] on icon at bounding box center [18, 85] width 12 height 12
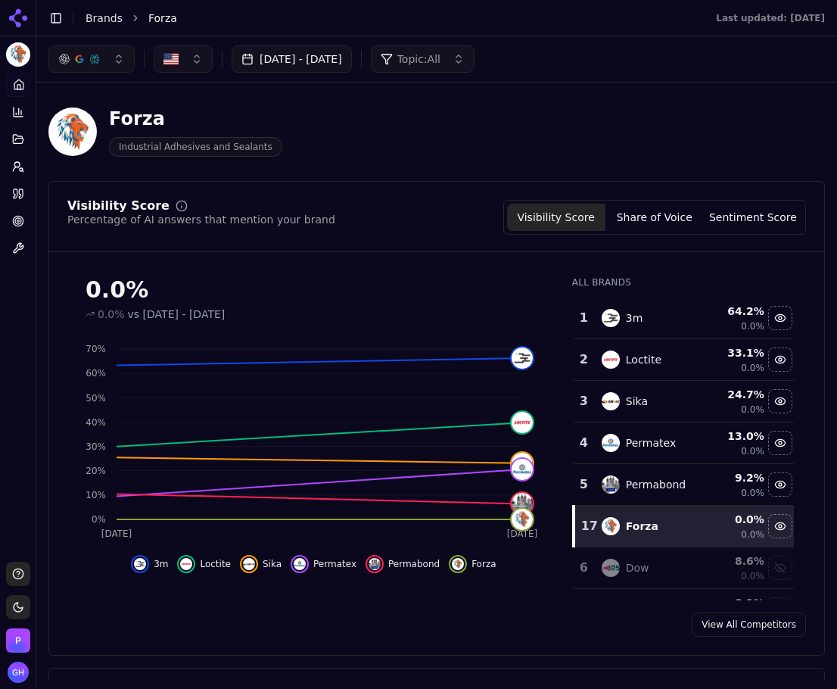
click at [655, 213] on button "Share of Voice" at bounding box center [654, 217] width 98 height 27
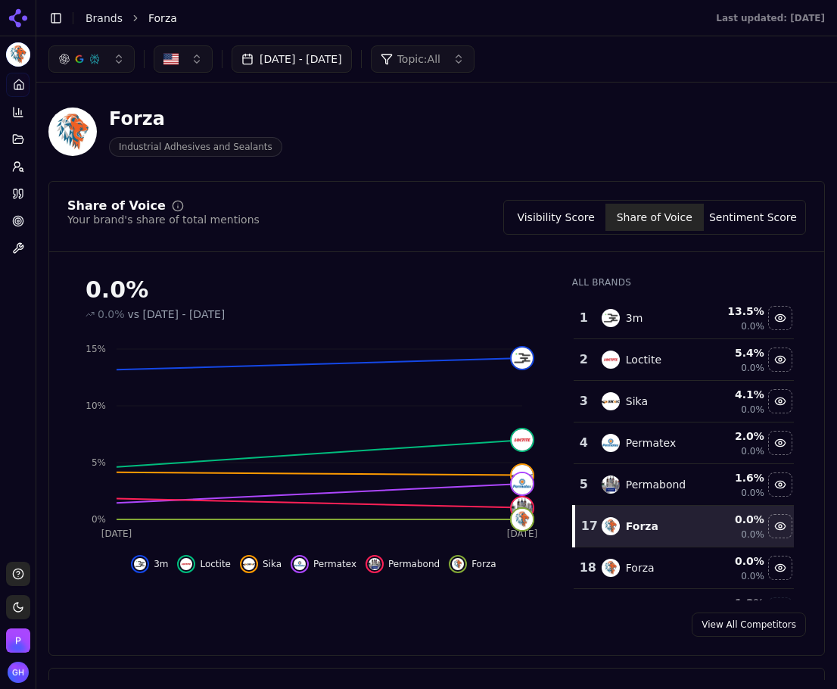
click at [552, 213] on button "Visibility Score" at bounding box center [556, 217] width 98 height 27
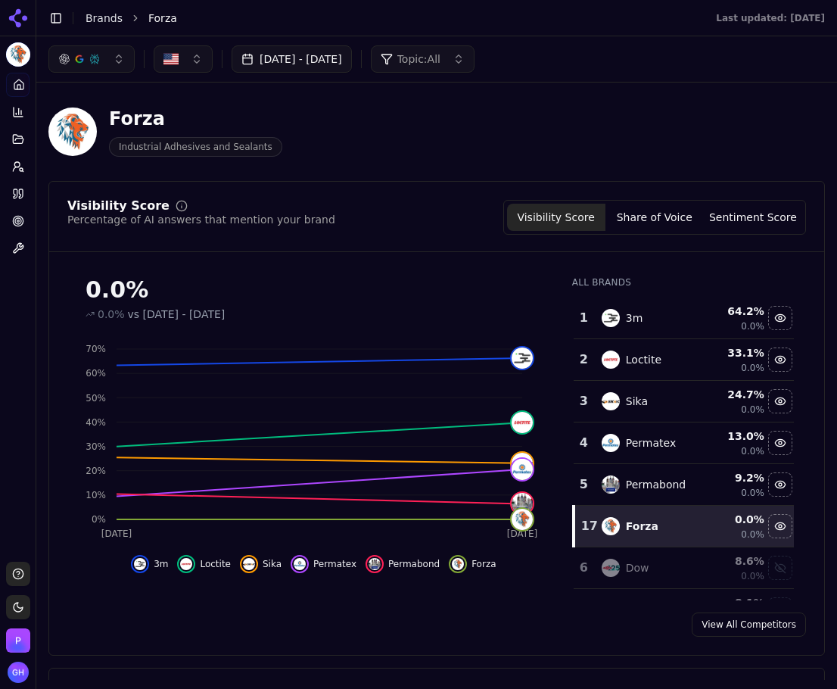
drag, startPoint x: 680, startPoint y: 213, endPoint x: 682, endPoint y: 390, distance: 177.1
click at [680, 213] on button "Share of Voice" at bounding box center [654, 217] width 98 height 27
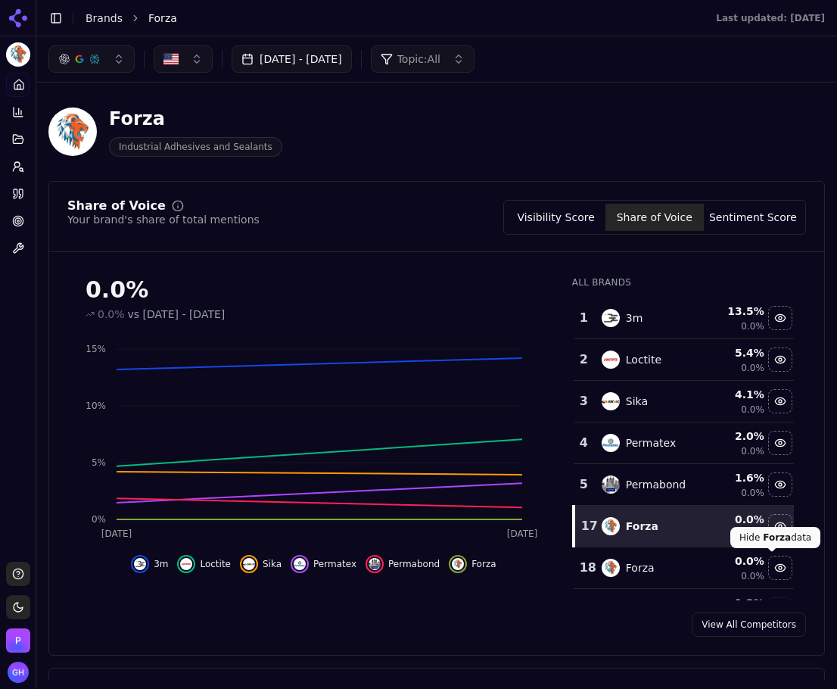
click at [769, 570] on div "Hide forza data" at bounding box center [780, 567] width 23 height 23
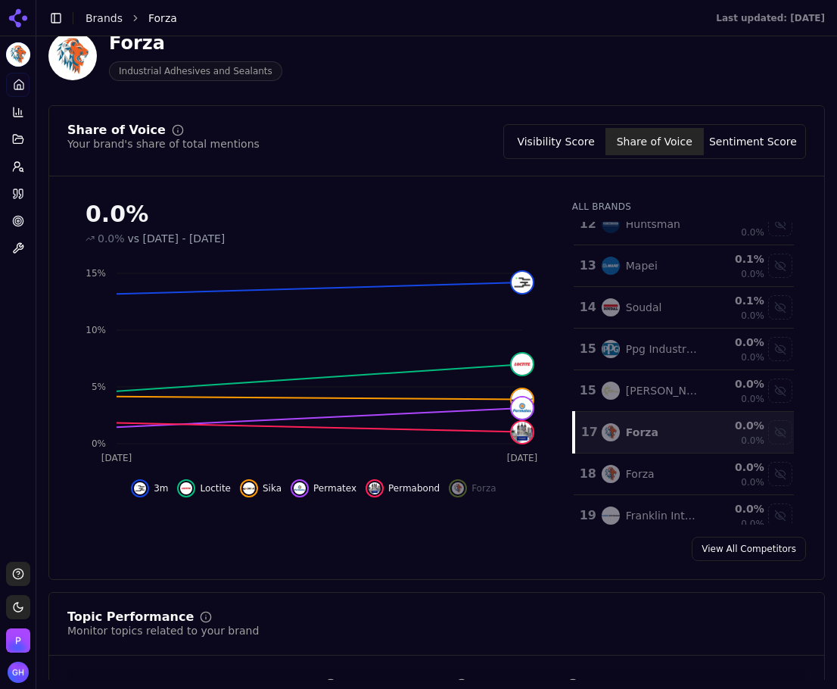
scroll to position [488, 0]
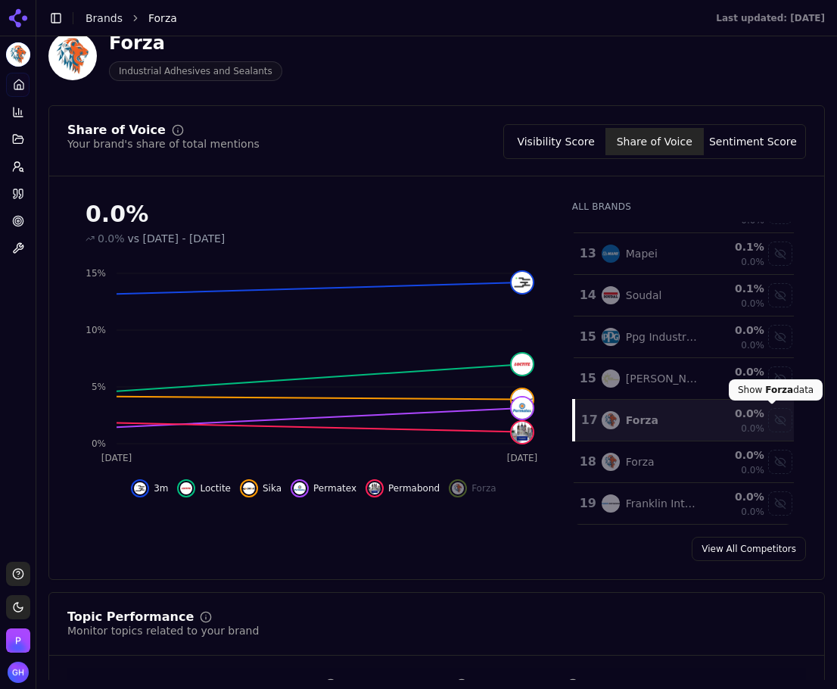
click at [769, 427] on div "Show forza data" at bounding box center [780, 420] width 23 height 23
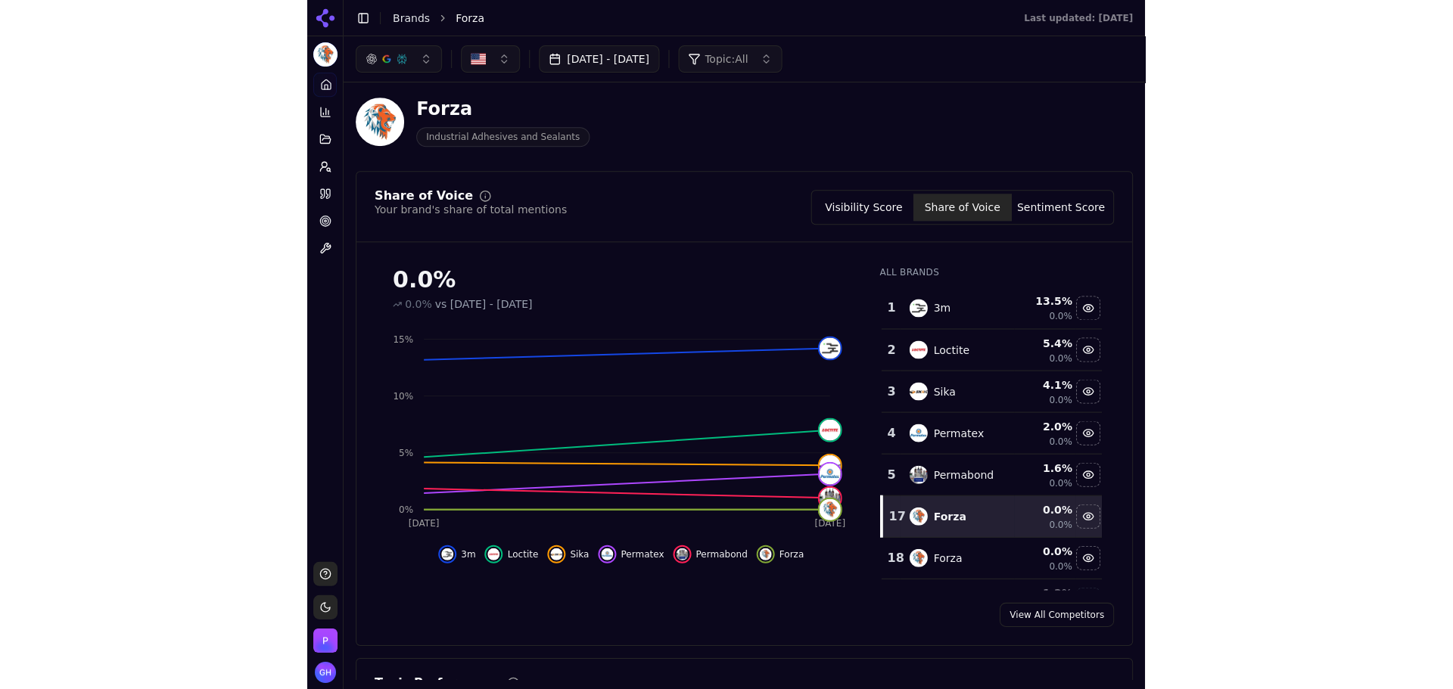
scroll to position [0, 0]
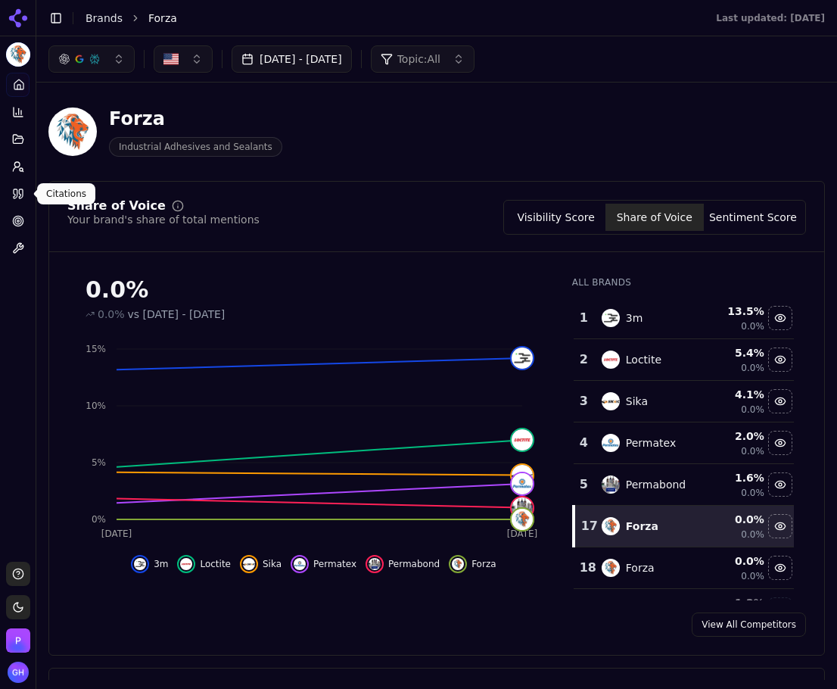
click at [24, 191] on link "Citations" at bounding box center [17, 194] width 23 height 24
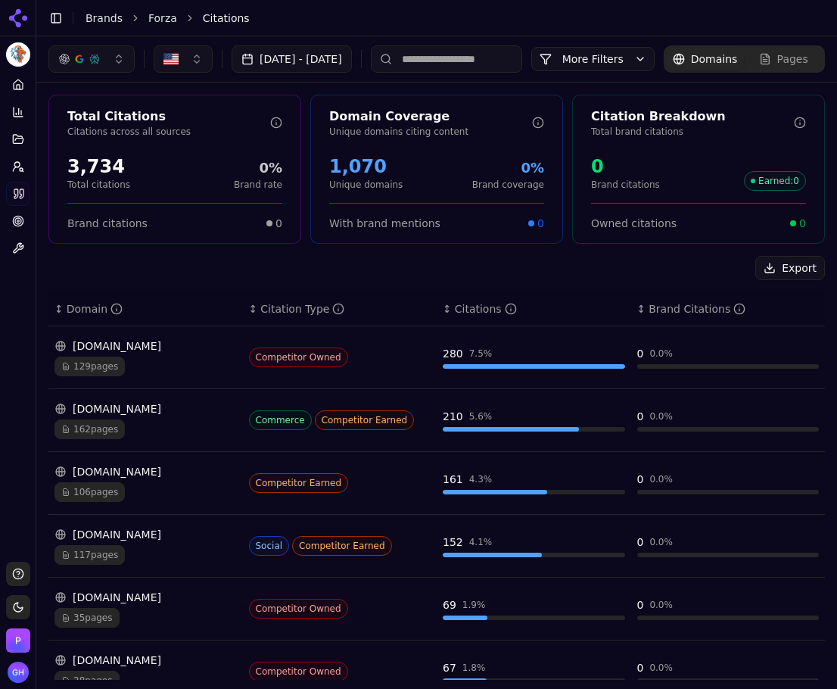
click at [451, 67] on input at bounding box center [446, 58] width 151 height 27
click at [297, 40] on div "Aug 17, 2025 - Sep 16, 2025 More More Filters Domains Pages" at bounding box center [436, 58] width 800 height 45
click at [531, 71] on button "More Filters" at bounding box center [592, 59] width 123 height 24
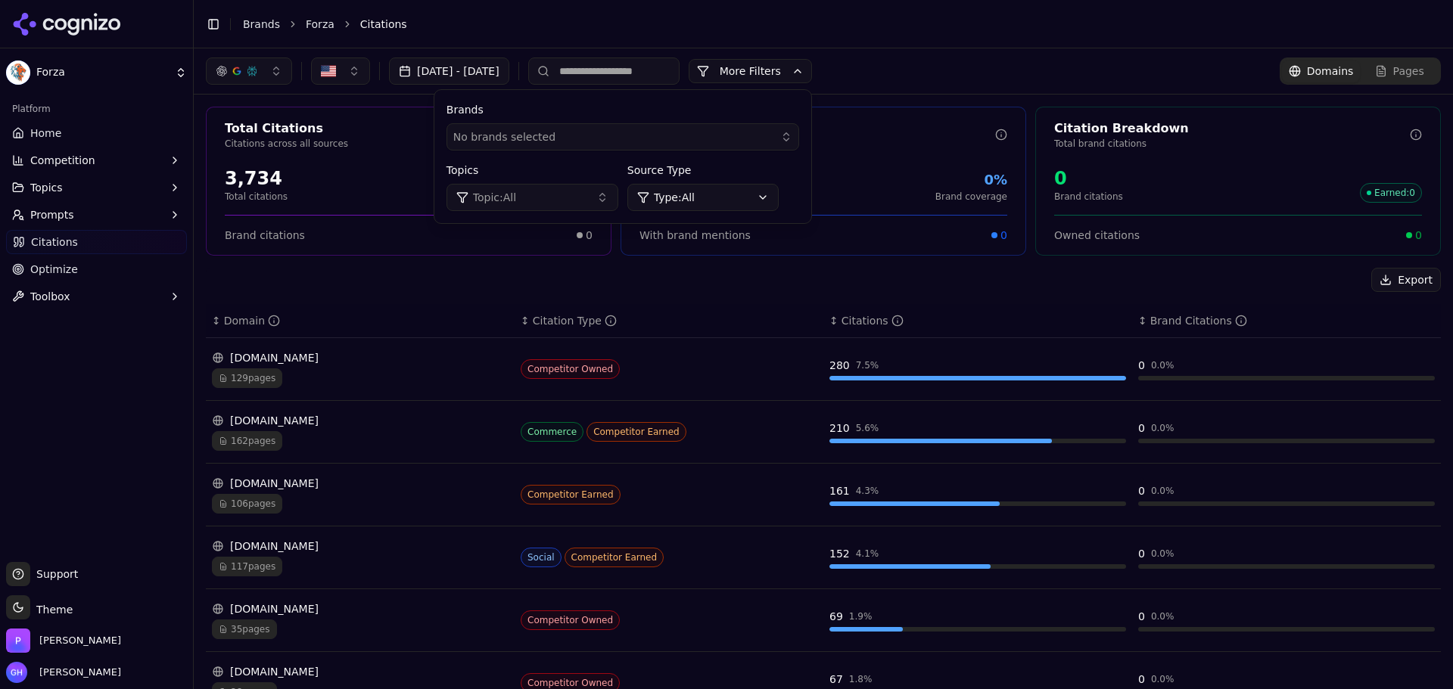
click at [618, 190] on button "Topic: All" at bounding box center [532, 197] width 172 height 27
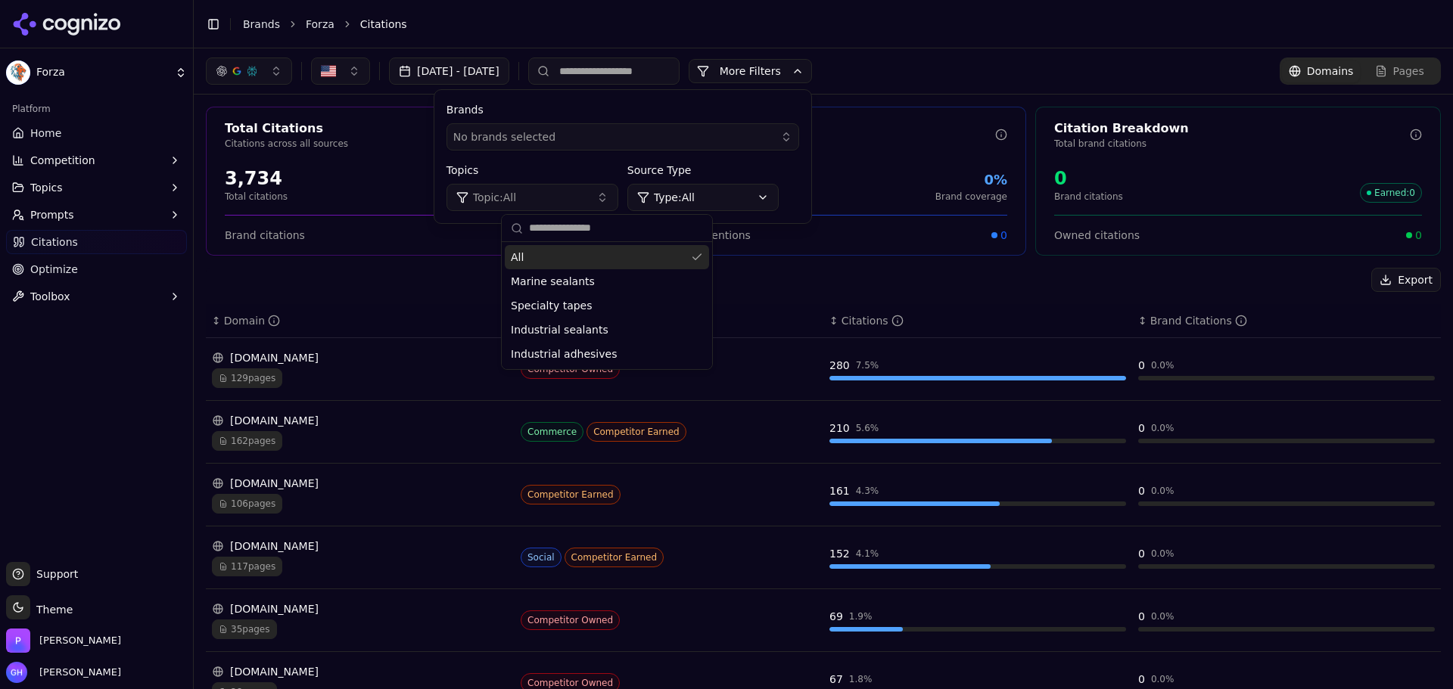
click at [618, 190] on button "Topic: All" at bounding box center [532, 197] width 172 height 27
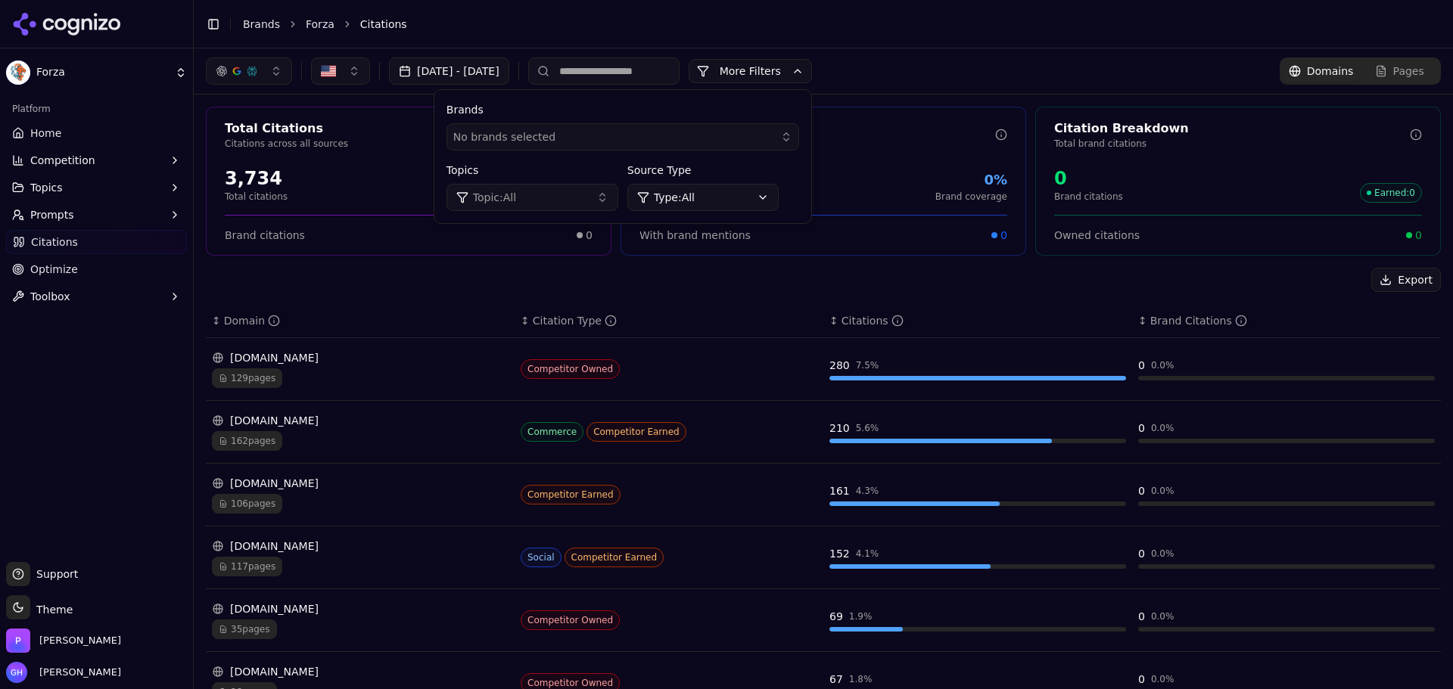
click at [683, 115] on label "Brands" at bounding box center [622, 109] width 353 height 15
click at [667, 148] on button "No brands selected" at bounding box center [622, 136] width 353 height 27
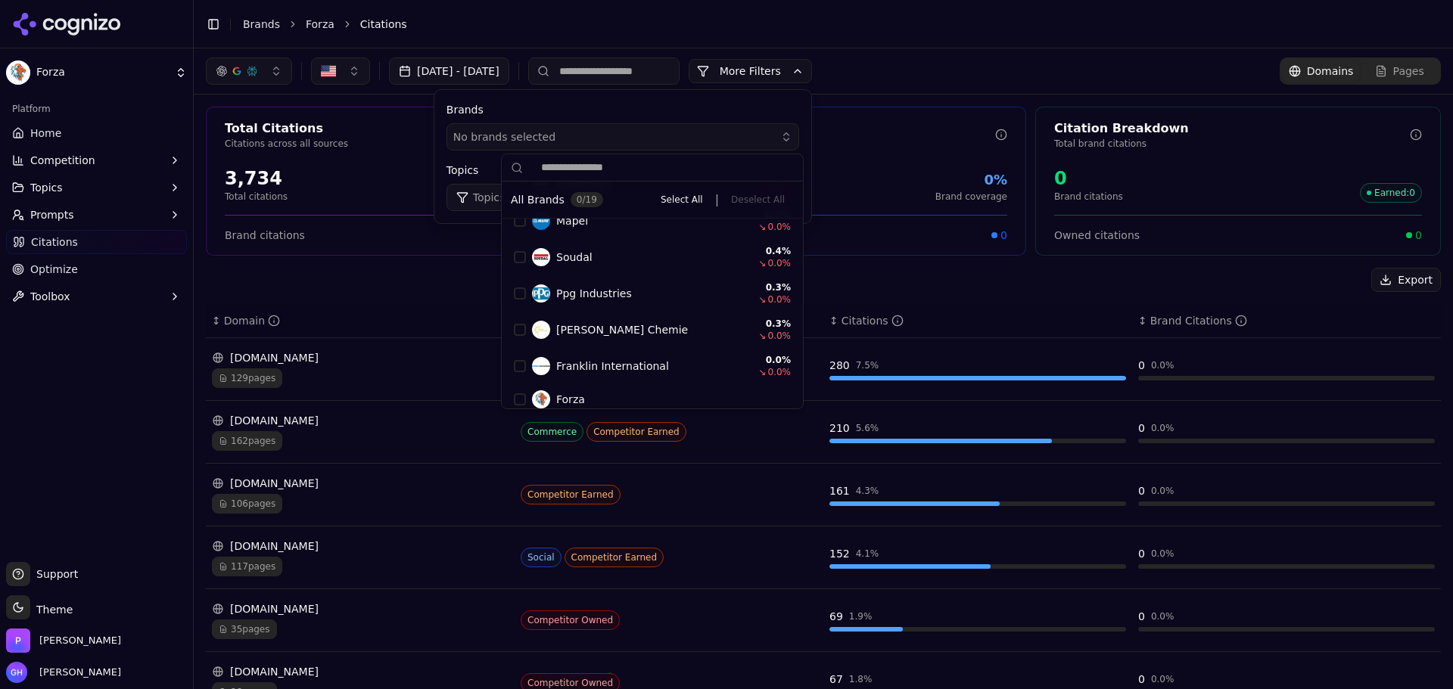
scroll to position [562, 0]
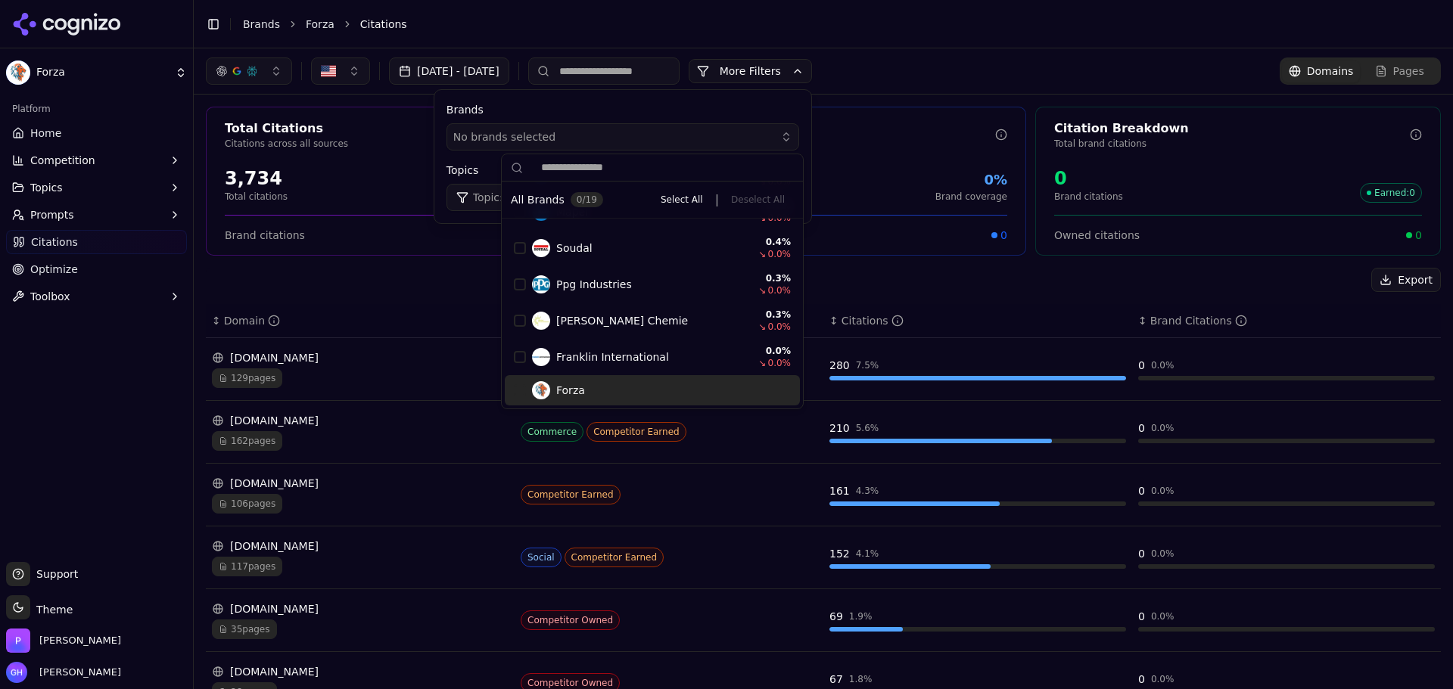
click at [518, 387] on div "Suggestions" at bounding box center [520, 390] width 12 height 12
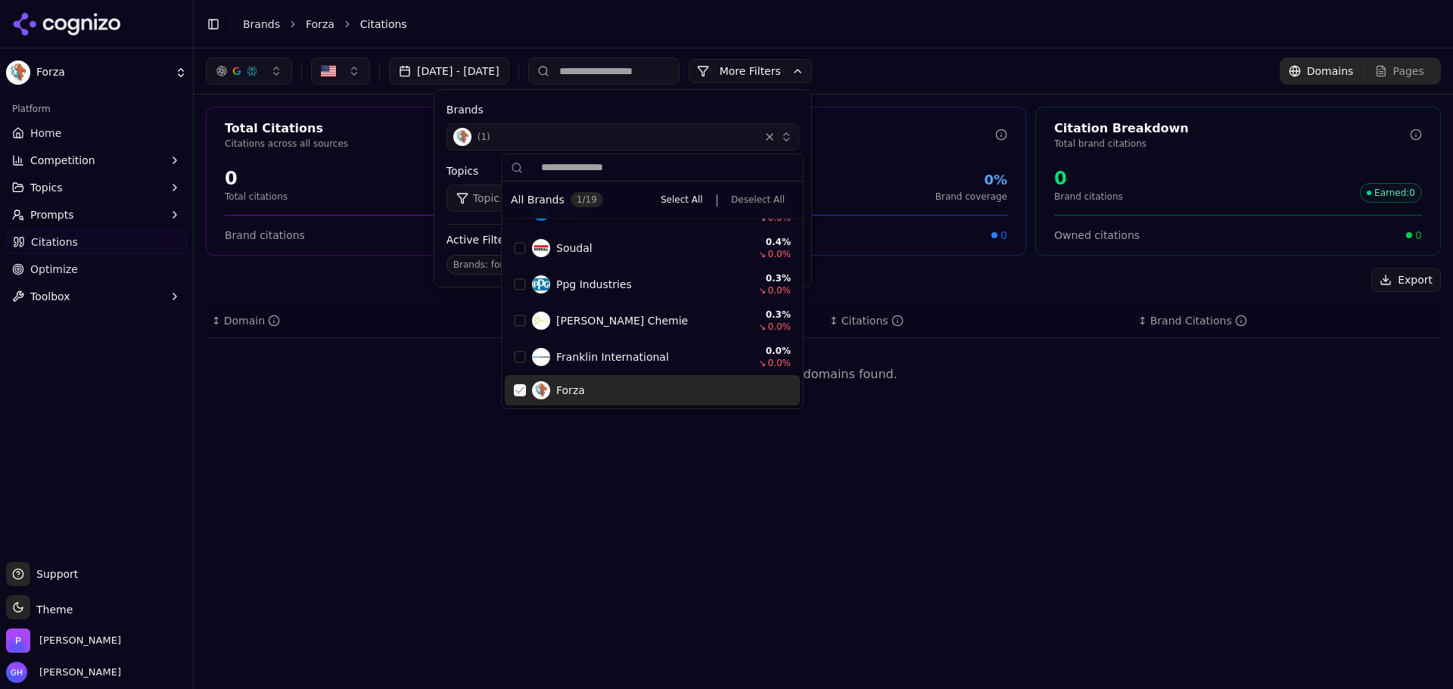
click at [519, 390] on div "Suggestions" at bounding box center [520, 390] width 12 height 12
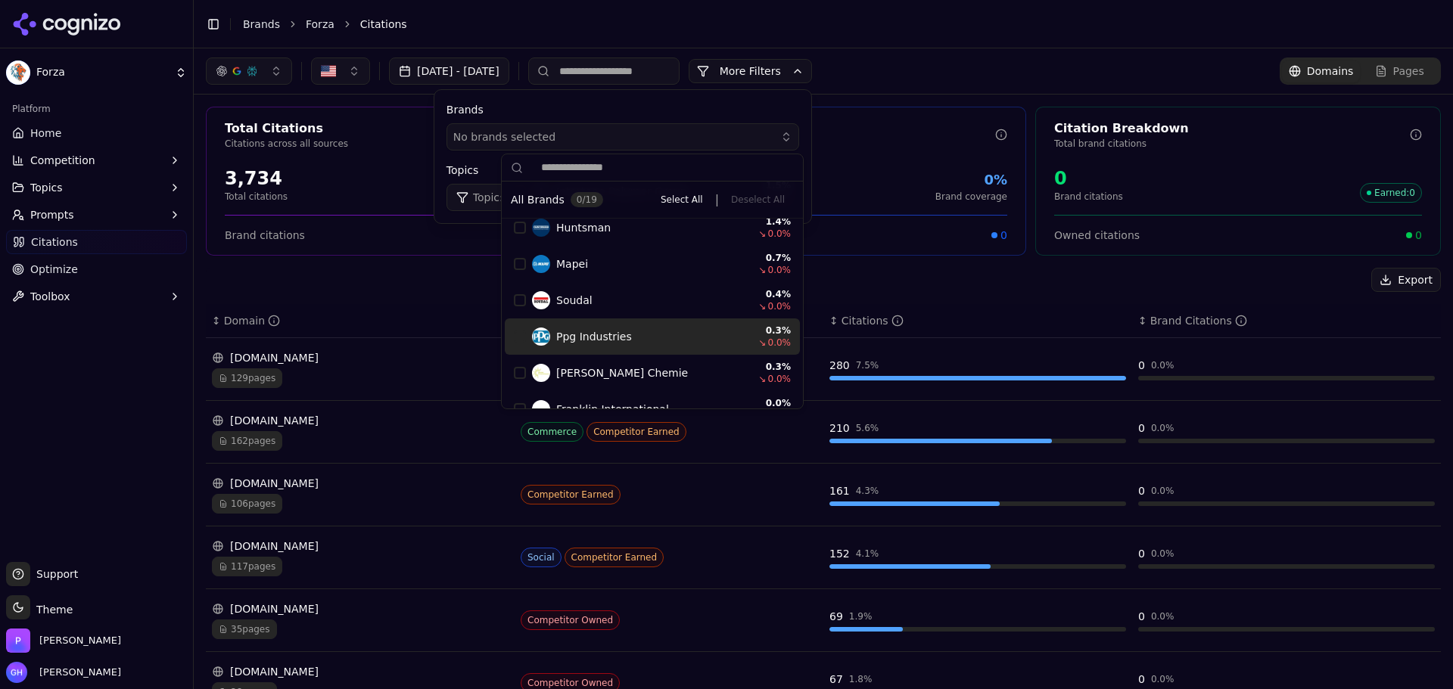
scroll to position [509, 0]
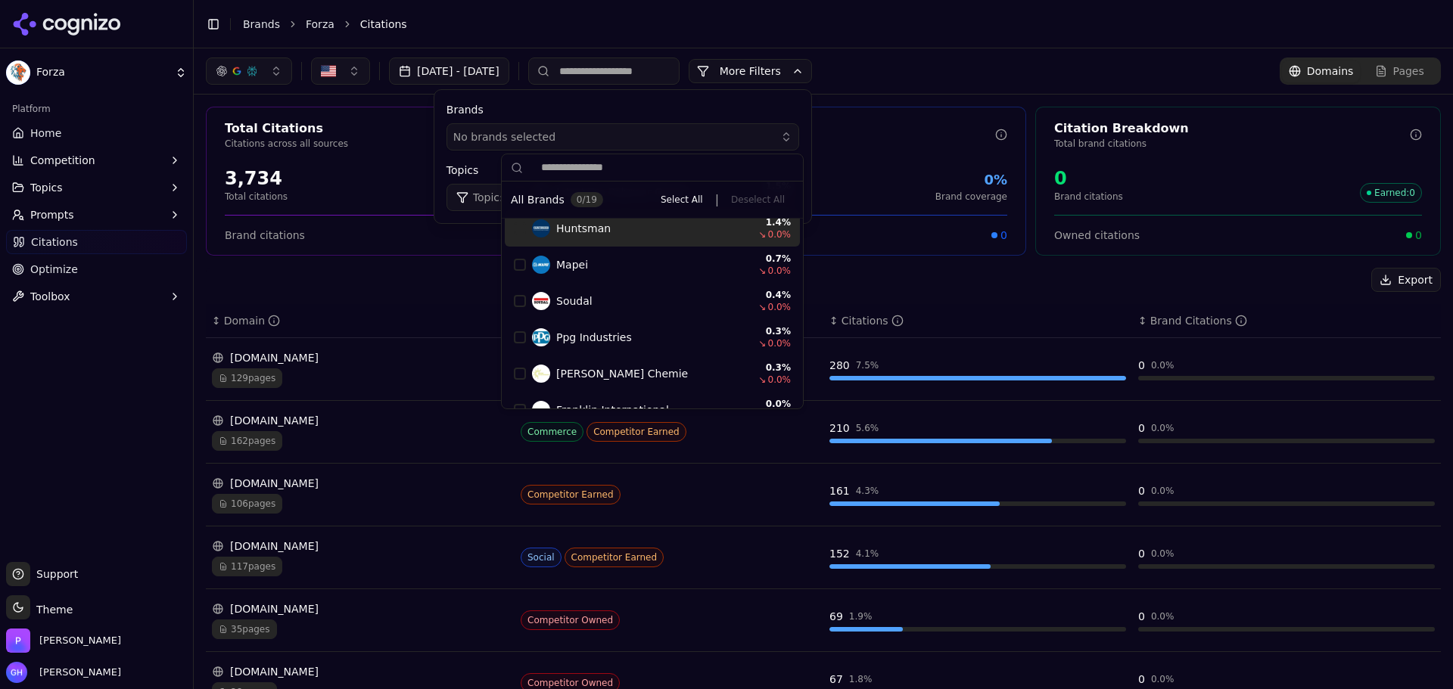
click at [555, 135] on span "No brands selected" at bounding box center [504, 136] width 102 height 15
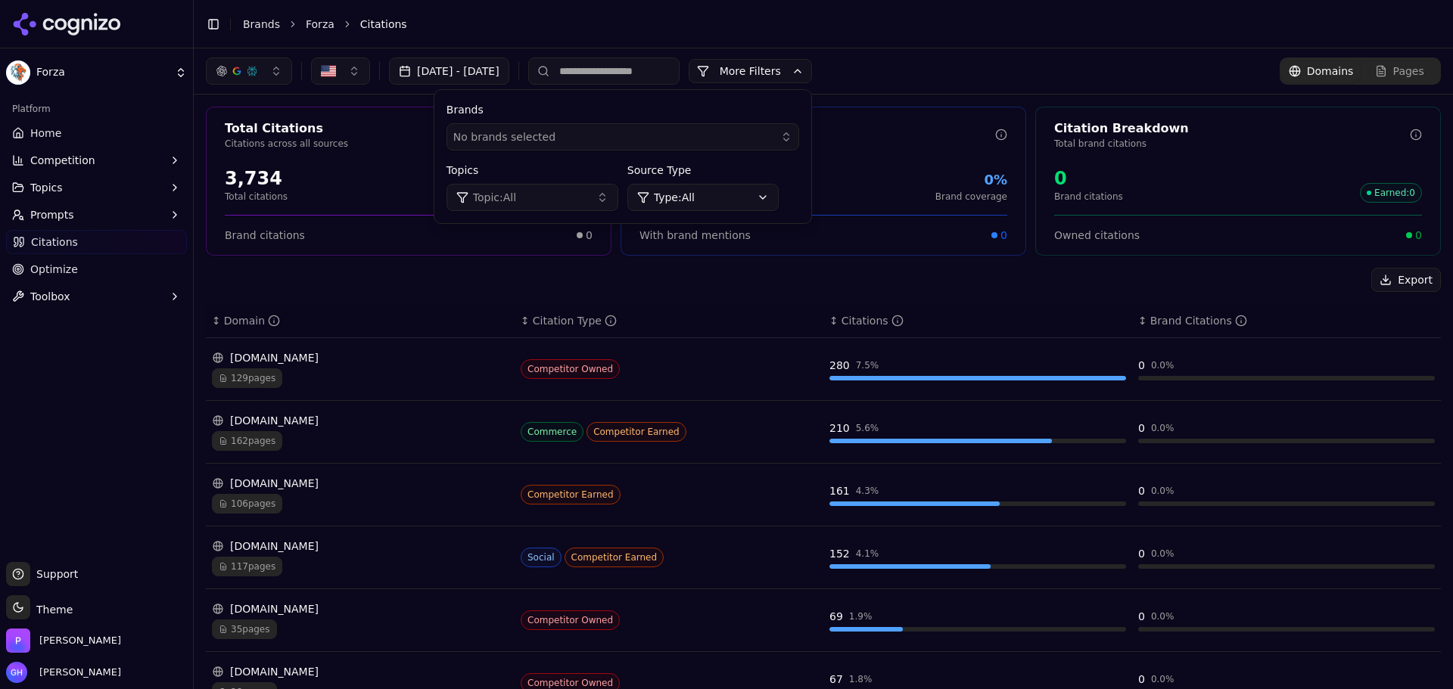
click at [593, 207] on button "Topic: All" at bounding box center [532, 197] width 172 height 27
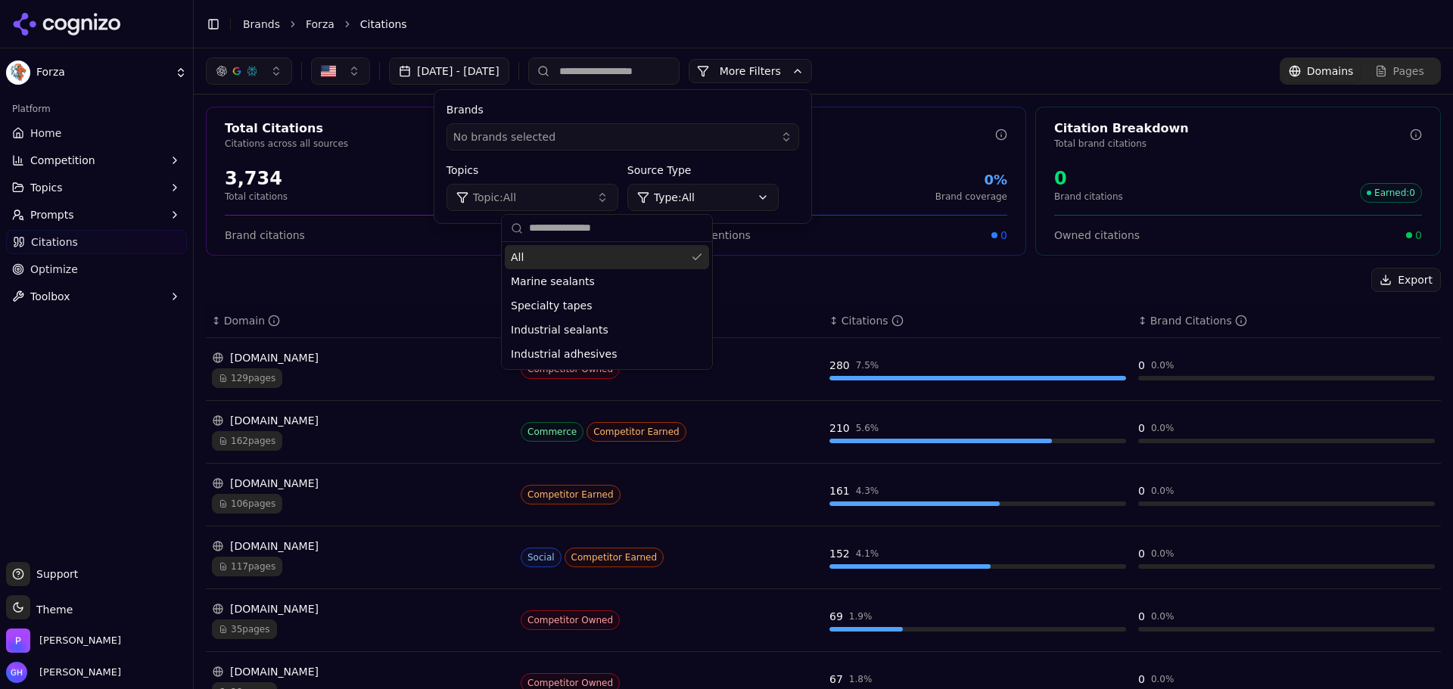
click at [593, 207] on button "Topic: All" at bounding box center [532, 197] width 172 height 27
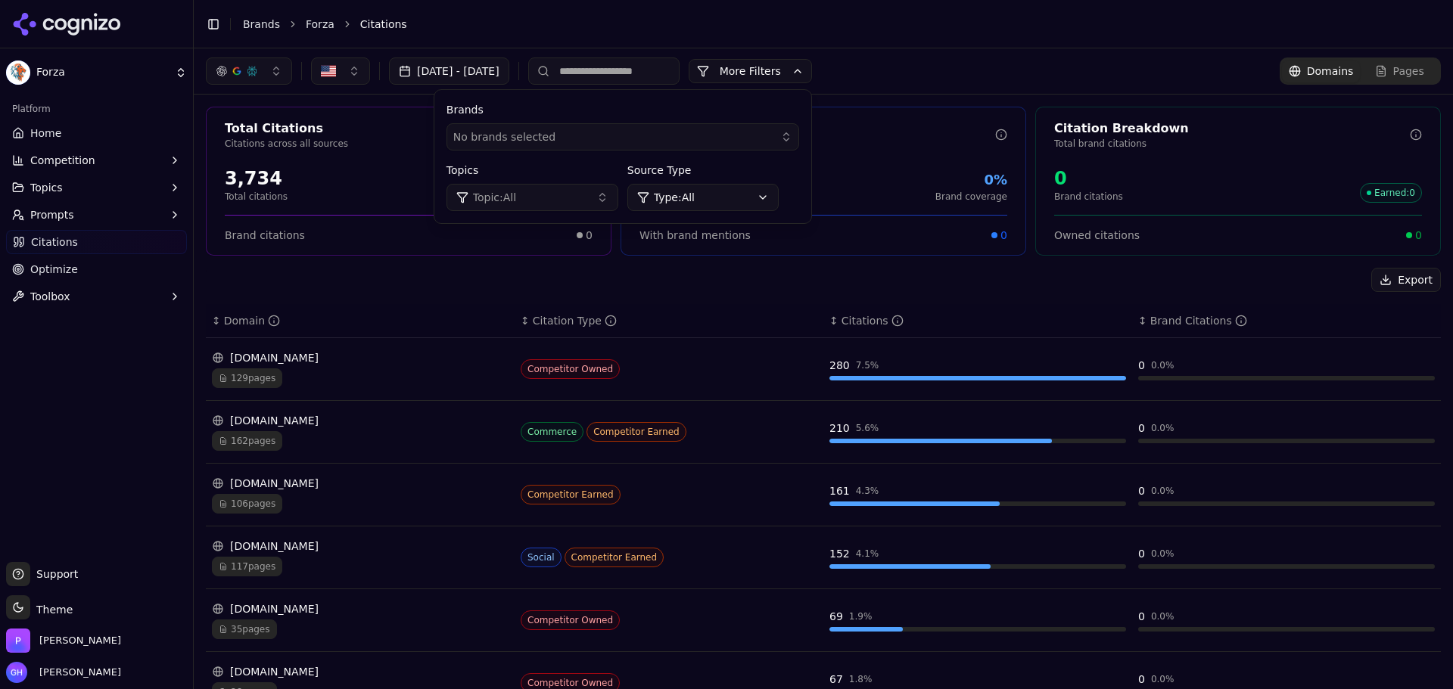
click at [798, 76] on button "More Filters" at bounding box center [750, 71] width 123 height 24
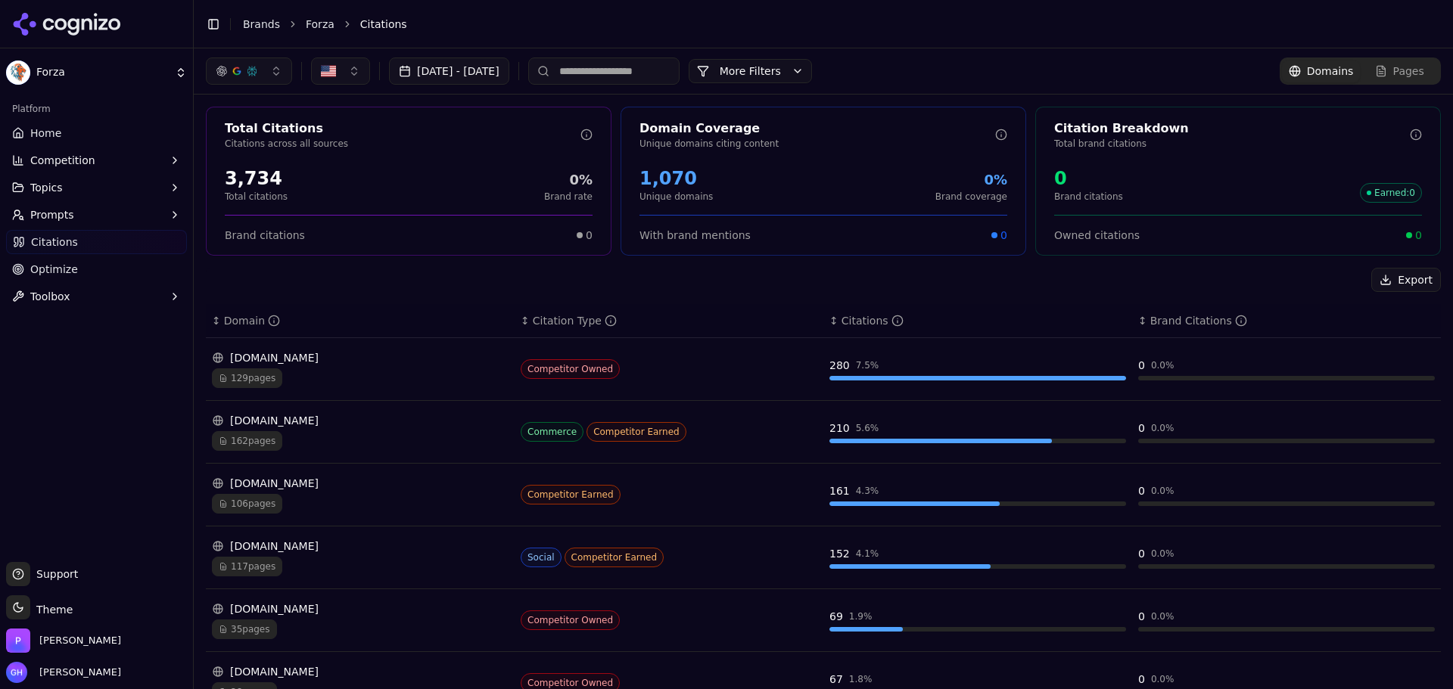
click at [647, 70] on input at bounding box center [603, 71] width 151 height 27
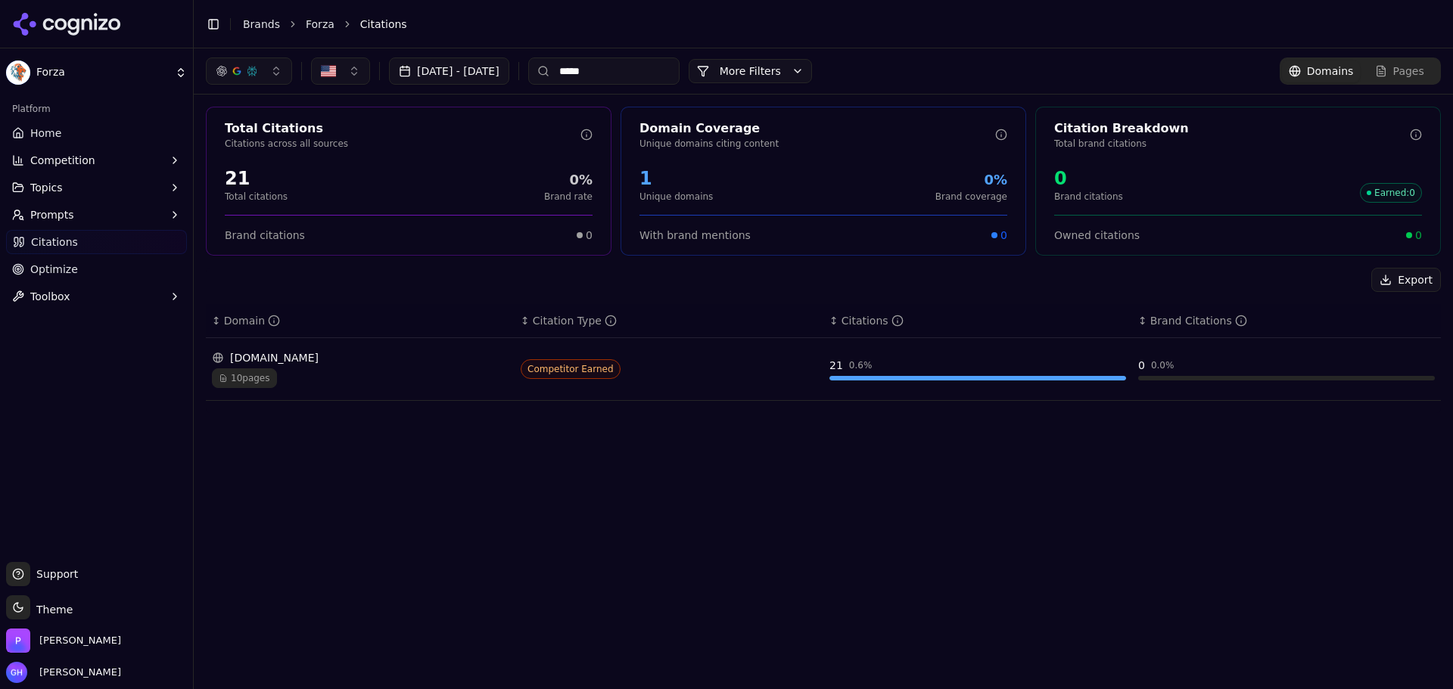
type input "*****"
click at [24, 76] on html "Forza Platform Home Competition Topics Prompts Citations Optimize Toolbox Suppo…" at bounding box center [726, 344] width 1453 height 689
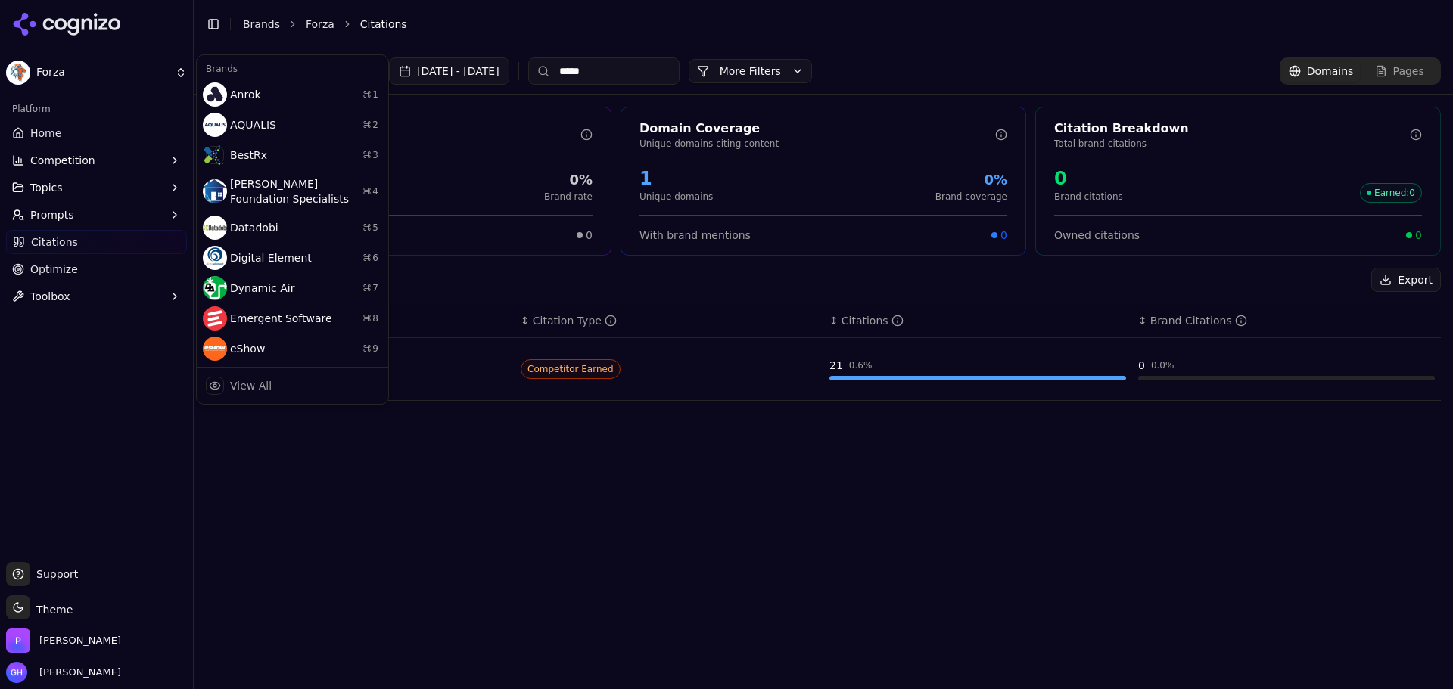
click at [75, 22] on html "Forza Platform Home Competition Topics Prompts Citations Optimize Toolbox Suppo…" at bounding box center [726, 344] width 1453 height 689
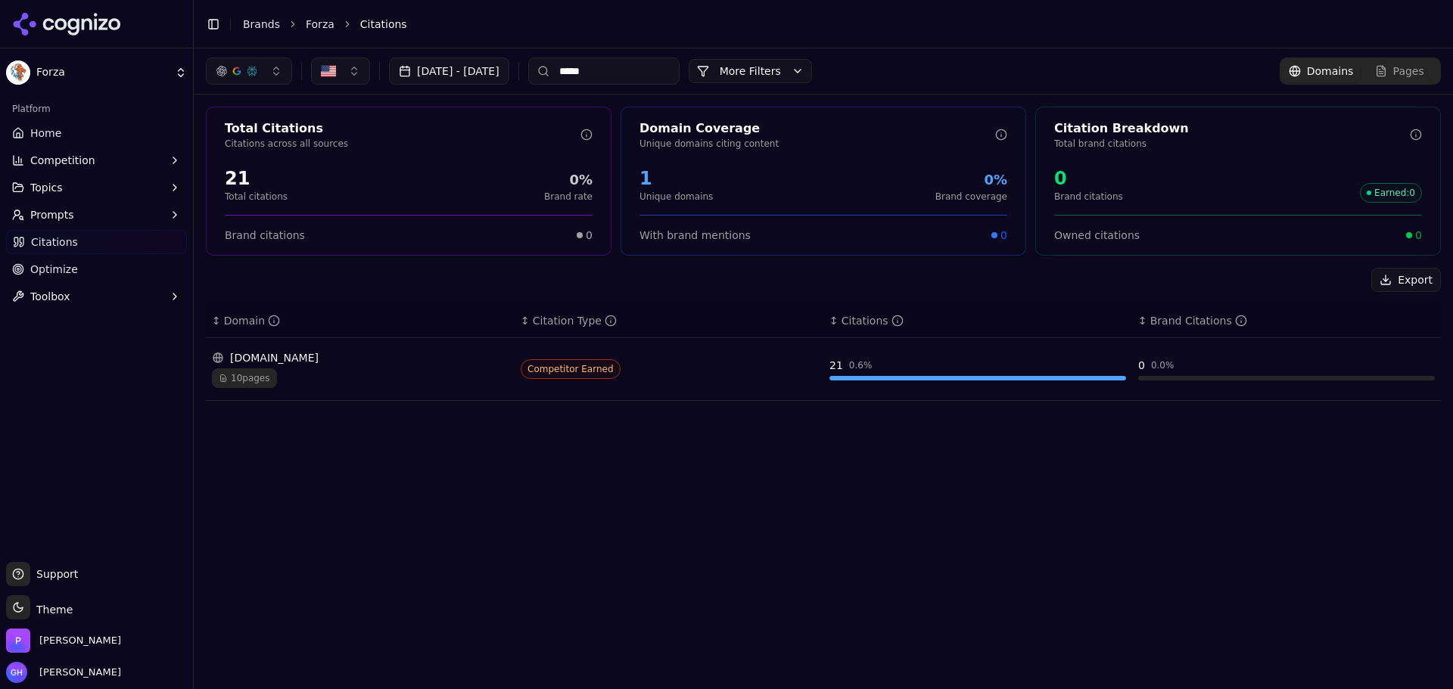
click at [75, 22] on icon at bounding box center [67, 24] width 110 height 23
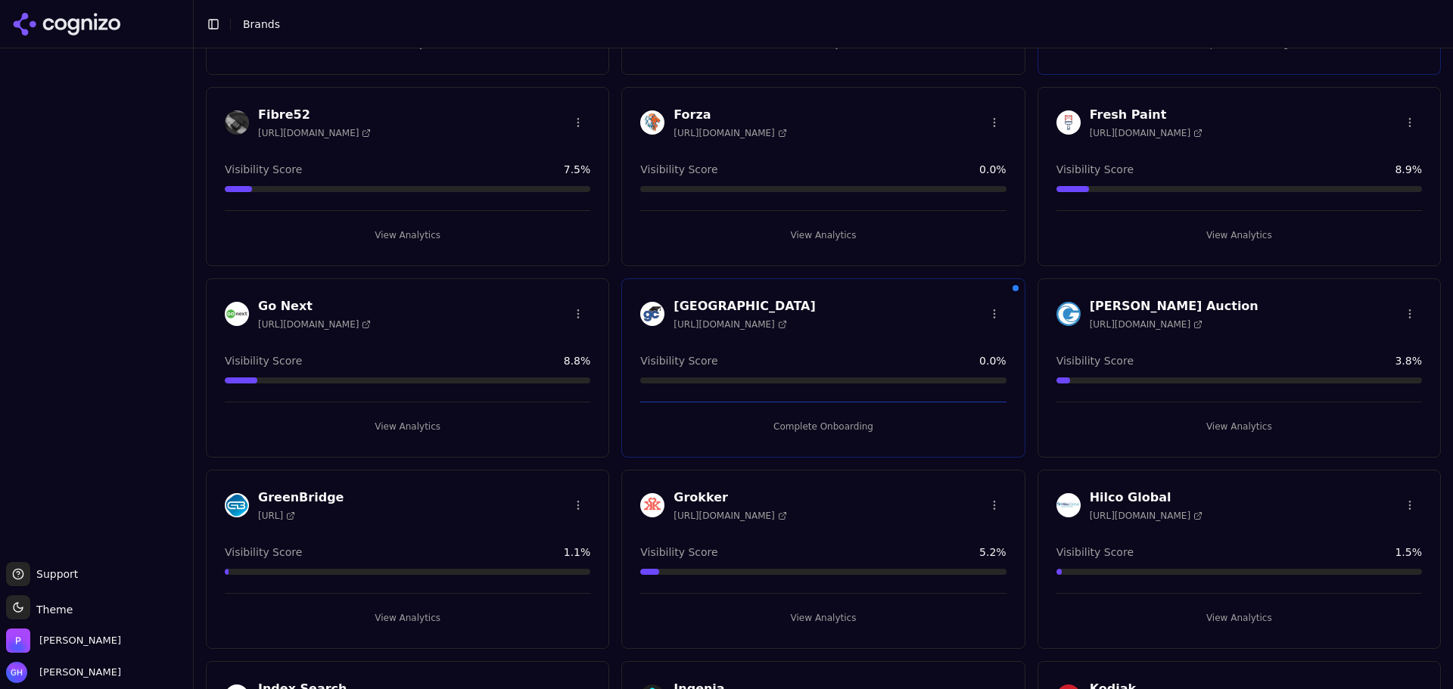
scroll to position [508, 0]
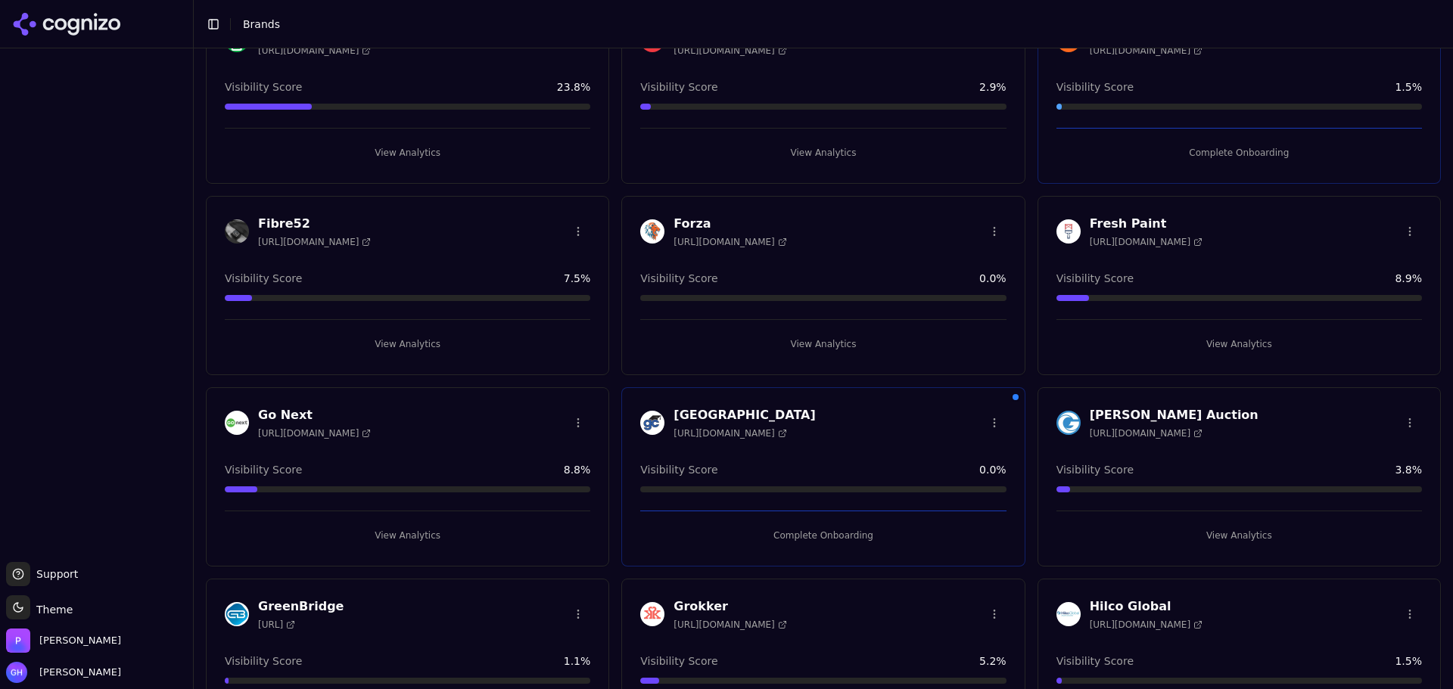
click at [1001, 207] on div "Forza https://forzabuilt.com Visibility Score 0.0 % View Analytics" at bounding box center [822, 285] width 403 height 179
click at [993, 221] on html "Support Support Toggle theme Theme Perrill Grace Hallen Toggle Sidebar Brands B…" at bounding box center [726, 344] width 1453 height 689
click at [962, 269] on div "Edit Brand" at bounding box center [950, 262] width 89 height 24
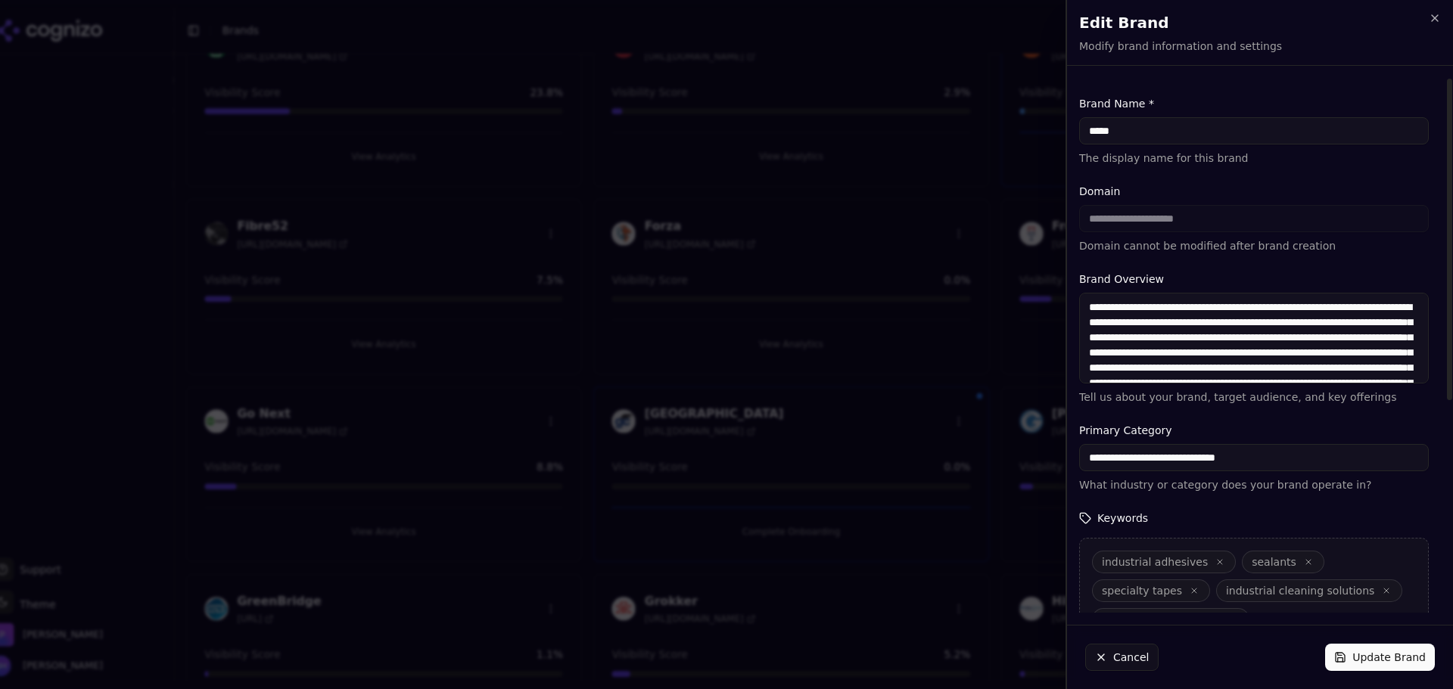
click at [1131, 226] on div "**********" at bounding box center [1254, 219] width 350 height 70
click at [1220, 225] on div "**********" at bounding box center [1254, 219] width 350 height 70
click at [1181, 249] on p "Domain cannot be modified after brand creation" at bounding box center [1254, 245] width 350 height 15
click at [1136, 137] on input "*****" at bounding box center [1254, 130] width 350 height 27
click at [1144, 228] on div "**********" at bounding box center [1254, 219] width 350 height 70
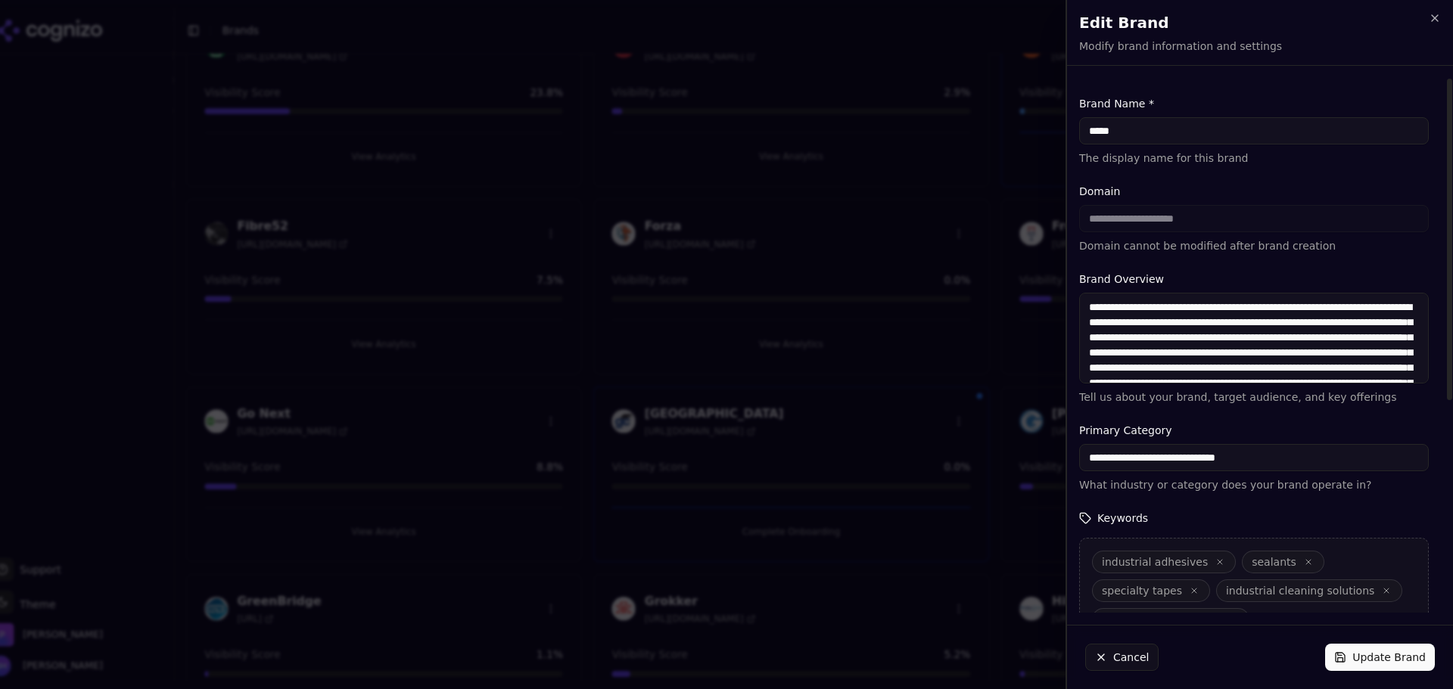
click at [1121, 219] on div "**********" at bounding box center [1254, 219] width 350 height 70
click at [1193, 136] on input "*****" at bounding box center [1254, 130] width 350 height 27
type input "**********"
click at [1374, 654] on button "Update Brand" at bounding box center [1380, 657] width 110 height 27
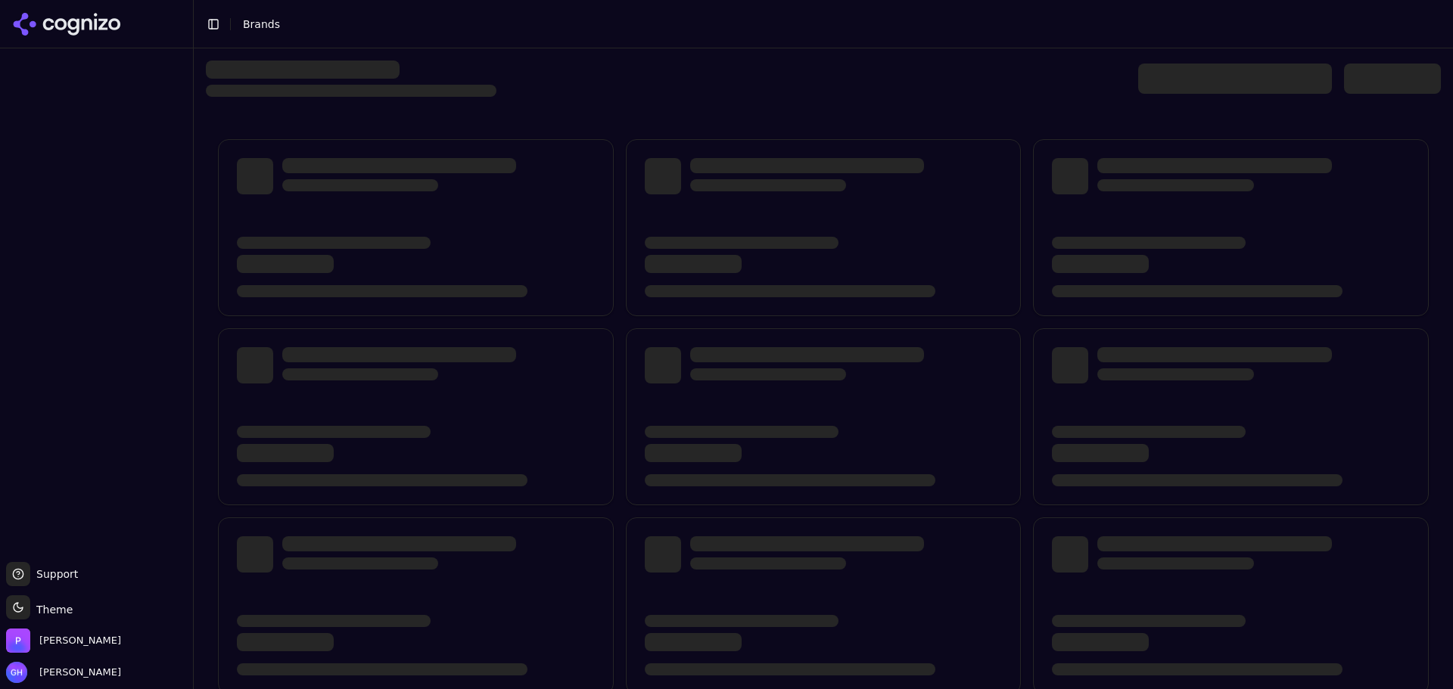
scroll to position [219, 0]
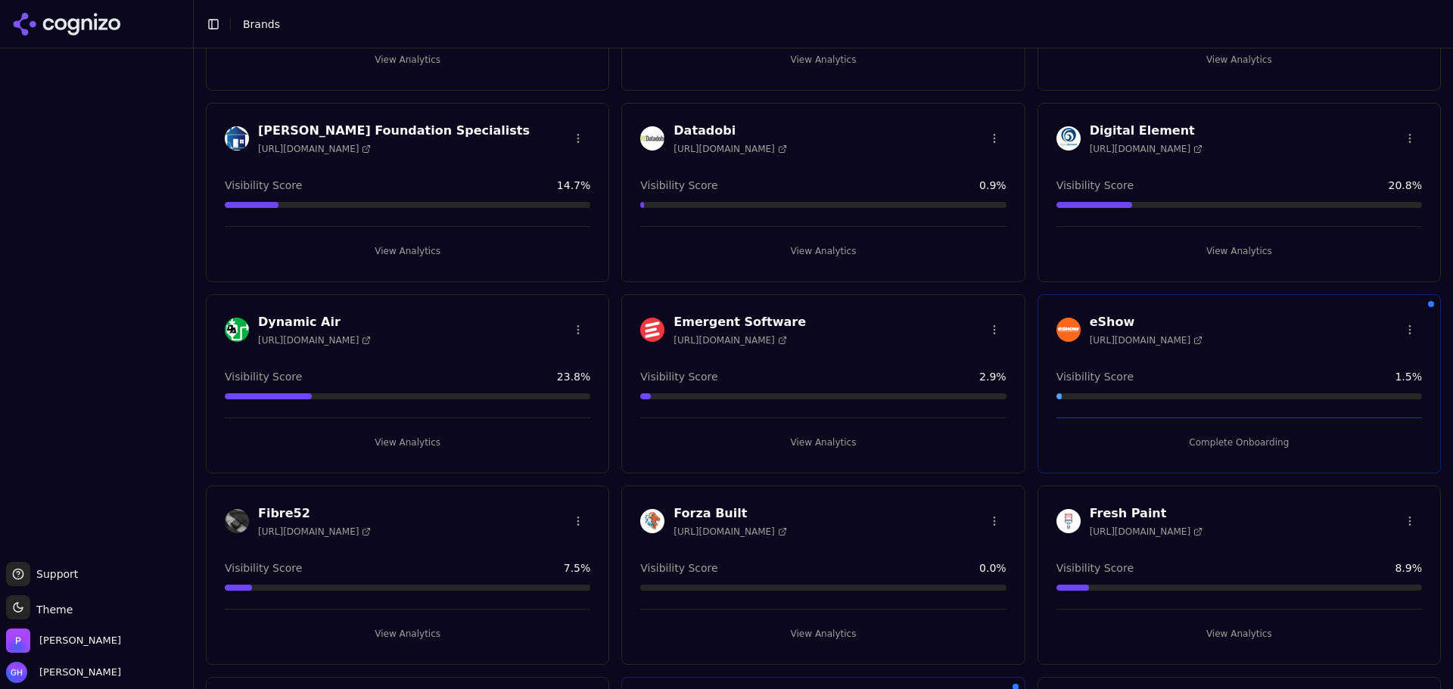
click at [832, 636] on button "View Analytics" at bounding box center [822, 634] width 365 height 24
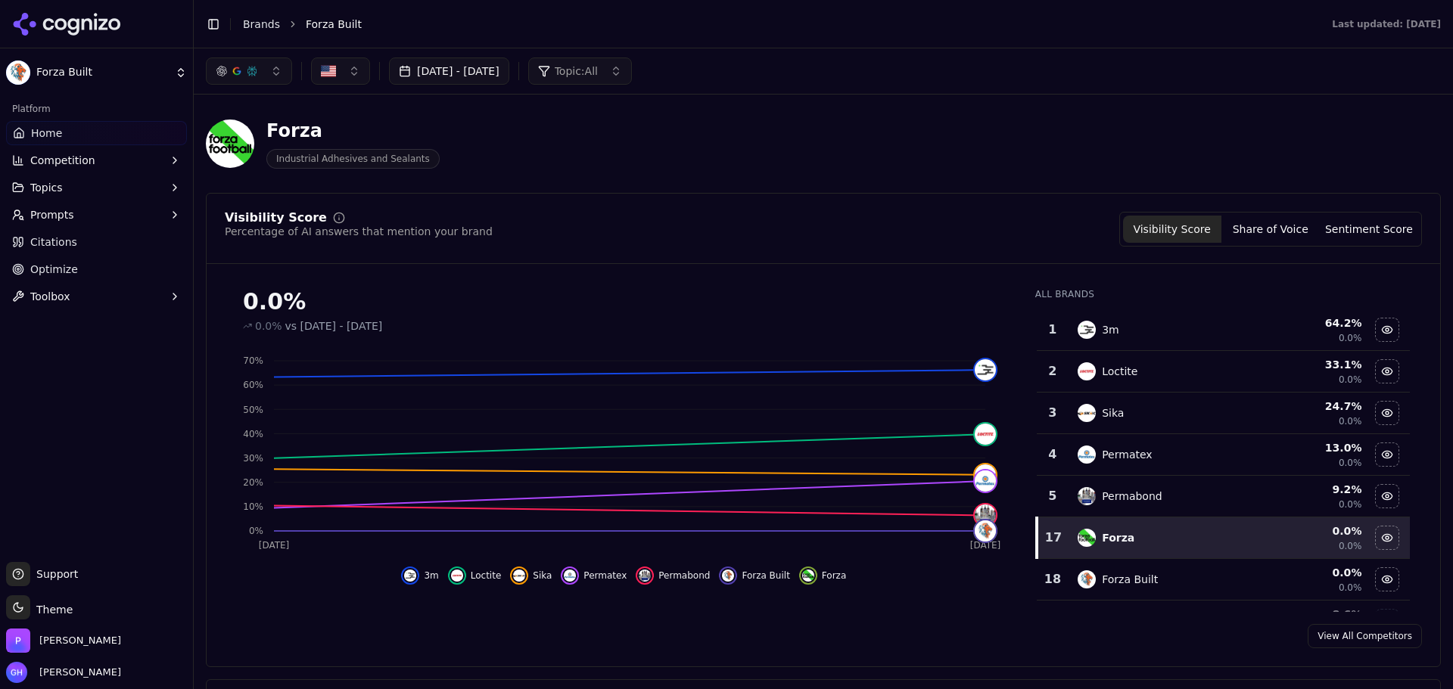
click at [61, 74] on html "Forza Built Platform Home Competition Topics Prompts Citations Optimize Toolbox…" at bounding box center [726, 344] width 1453 height 689
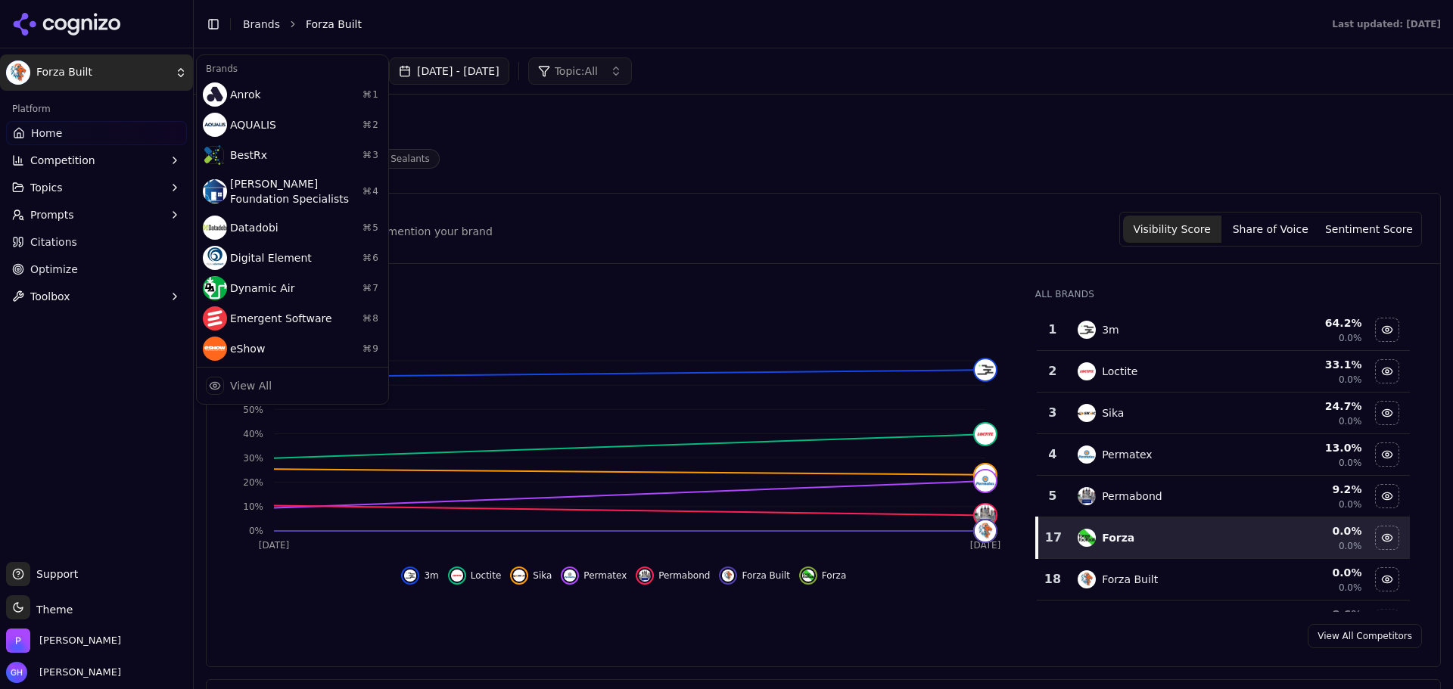
click at [70, 32] on html "Forza Built Platform Home Competition Topics Prompts Citations Optimize Toolbox…" at bounding box center [726, 344] width 1453 height 689
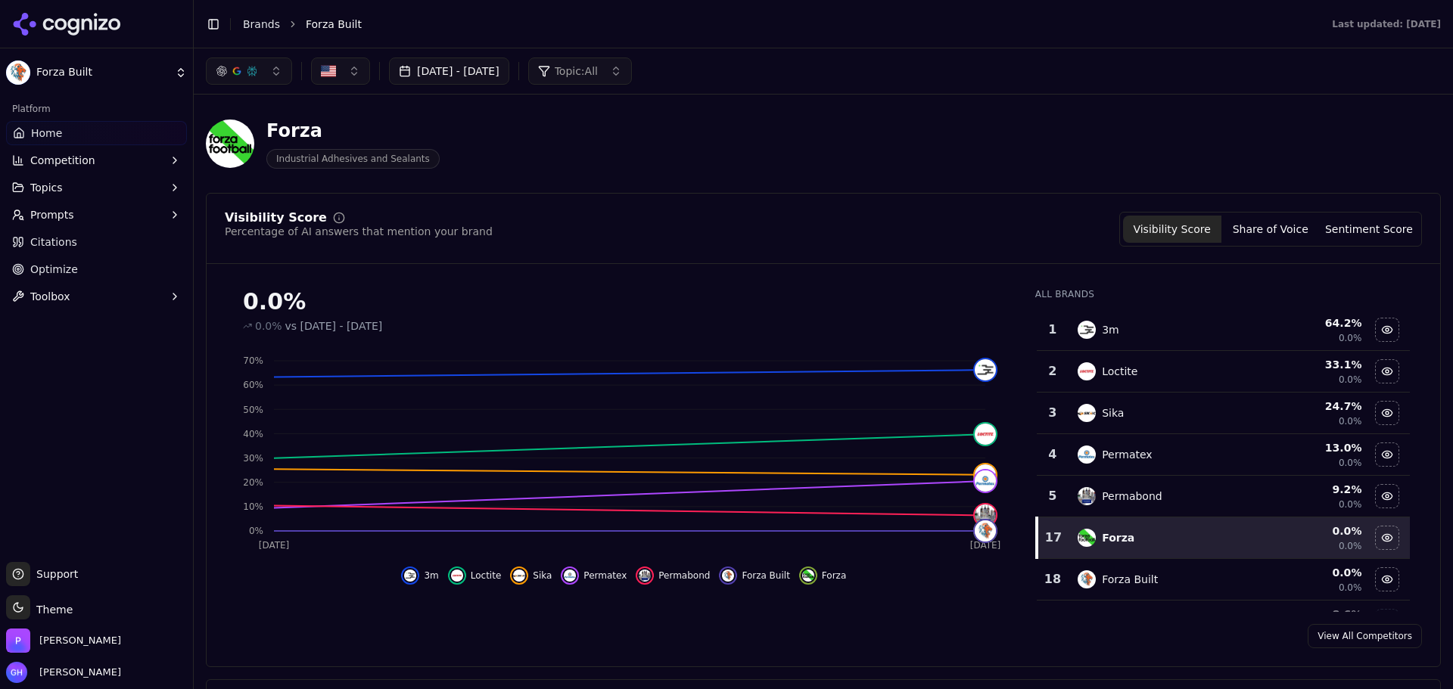
click at [44, 28] on icon at bounding box center [67, 24] width 110 height 23
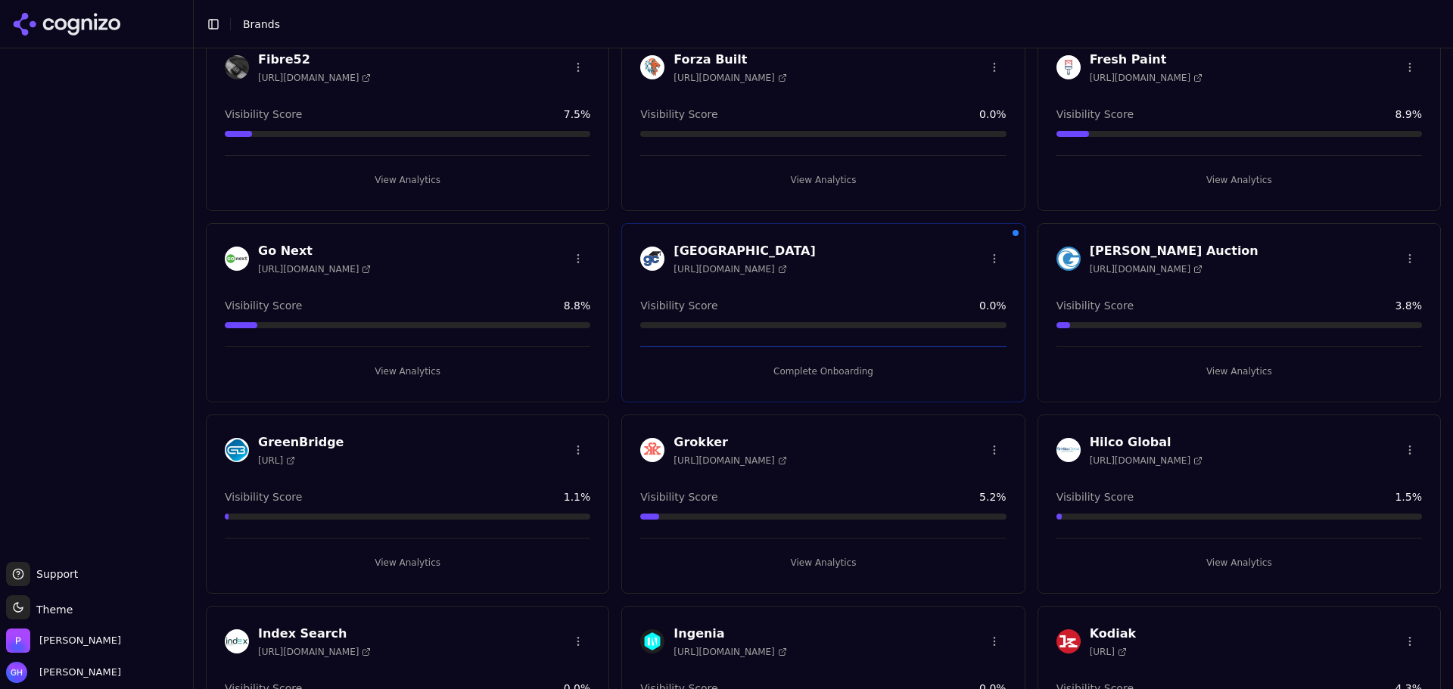
scroll to position [530, 0]
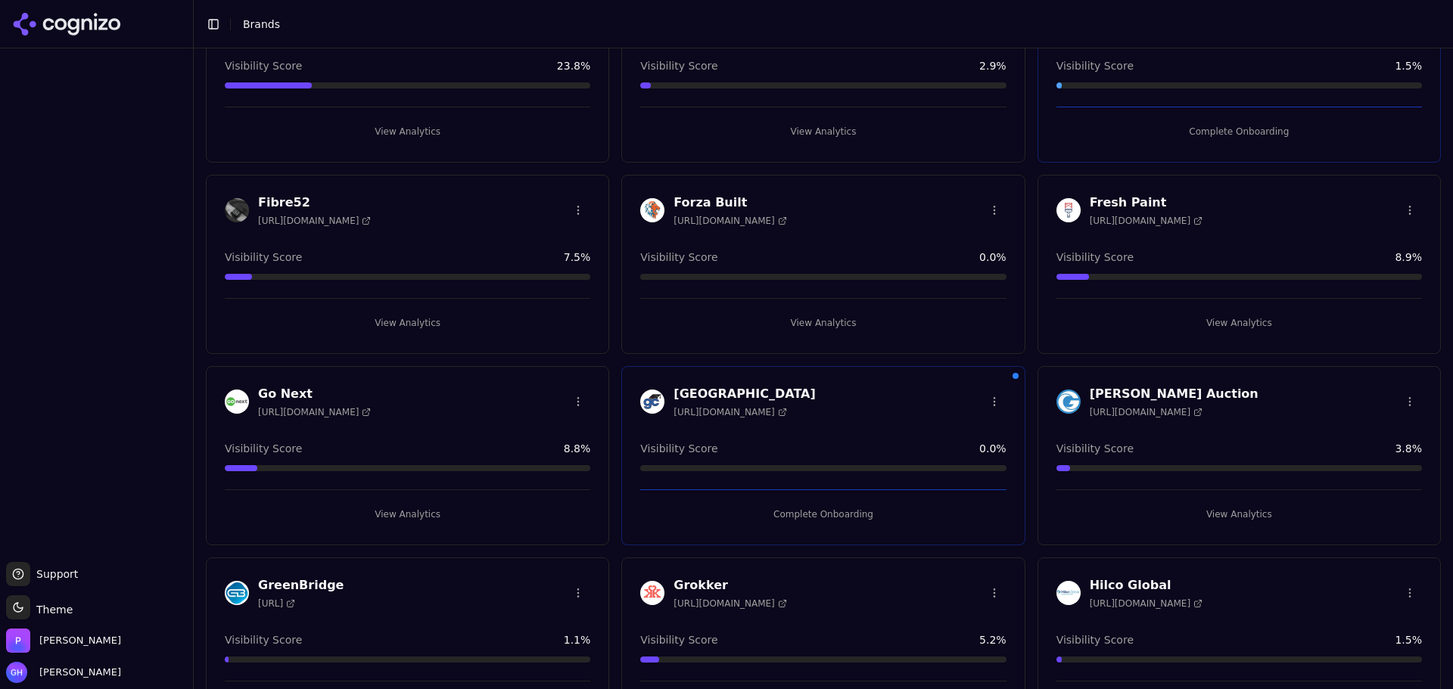
click at [978, 213] on html "Support Support Toggle theme Theme Perrill Grace Hallen Toggle Sidebar Brands B…" at bounding box center [726, 344] width 1453 height 689
click at [984, 209] on html "Support Support Toggle theme Theme Perrill Grace Hallen Toggle Sidebar Brands B…" at bounding box center [726, 344] width 1453 height 689
click at [948, 246] on div "Edit Brand" at bounding box center [950, 241] width 89 height 24
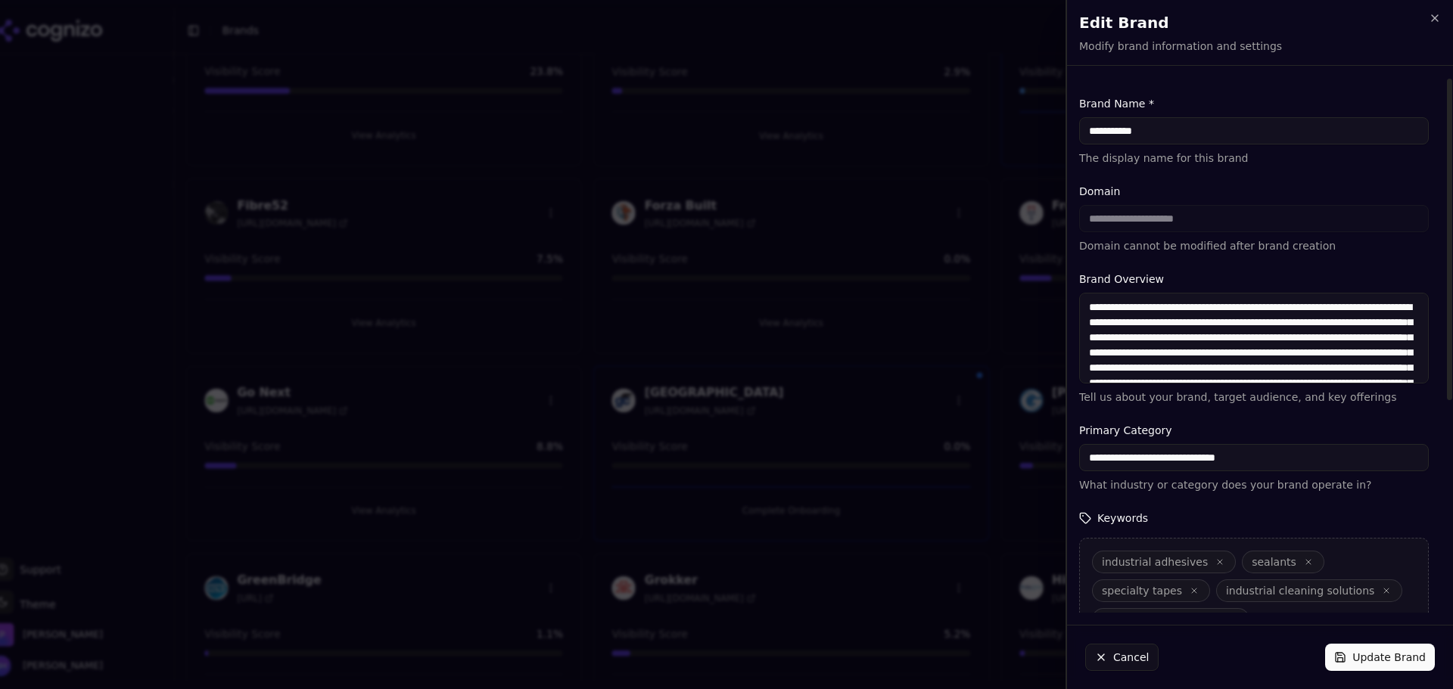
drag, startPoint x: 1152, startPoint y: 129, endPoint x: 1113, endPoint y: 126, distance: 39.5
click at [1113, 126] on input "**********" at bounding box center [1254, 130] width 350 height 27
click at [1113, 126] on input "*****" at bounding box center [1254, 130] width 350 height 27
type input "*****"
click at [1118, 162] on p "The display name for this brand" at bounding box center [1254, 158] width 350 height 15
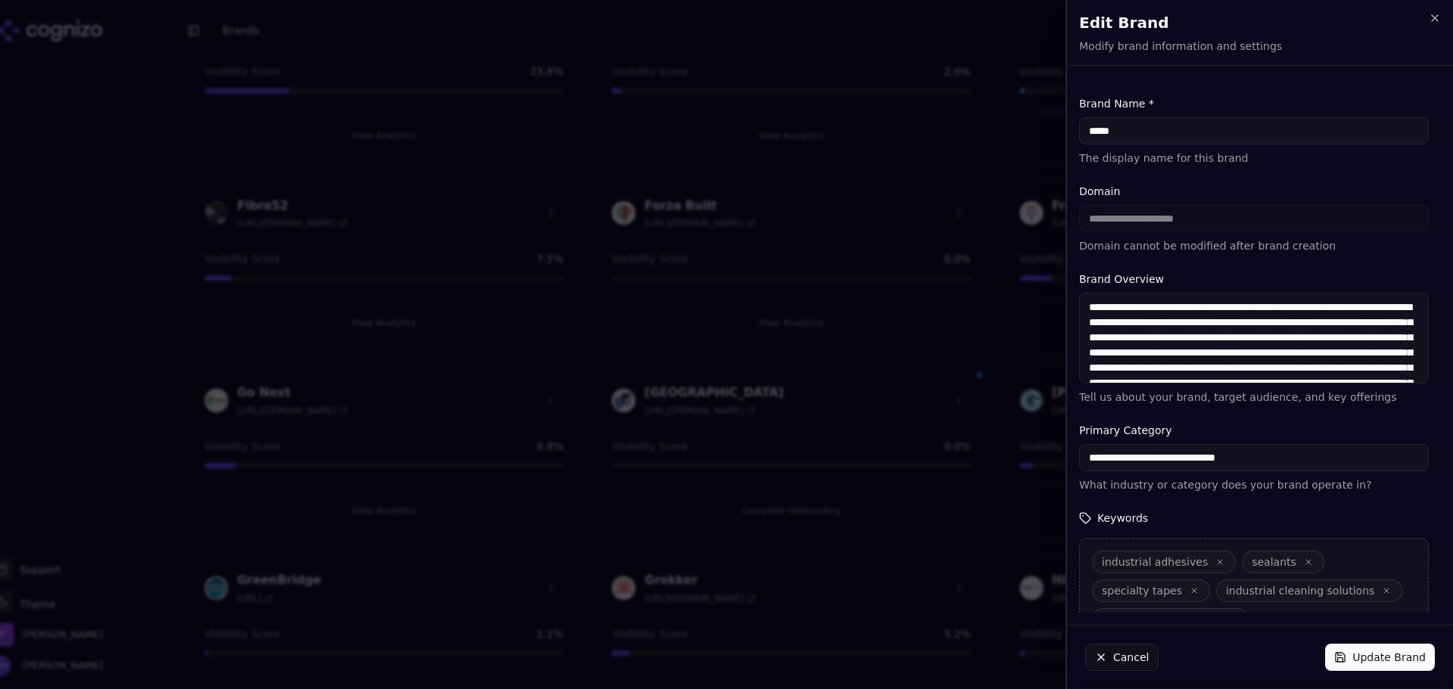
click at [1374, 661] on button "Update Brand" at bounding box center [1380, 657] width 110 height 27
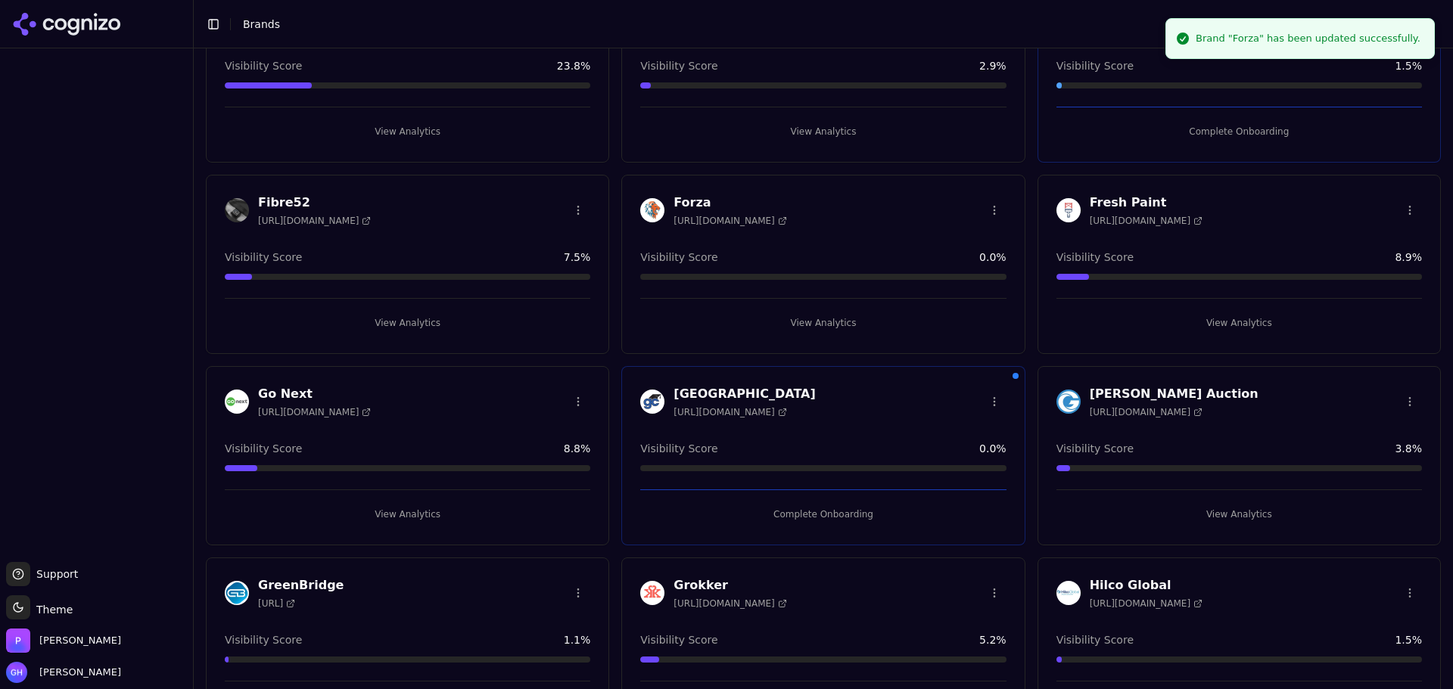
click at [847, 326] on button "View Analytics" at bounding box center [822, 323] width 365 height 24
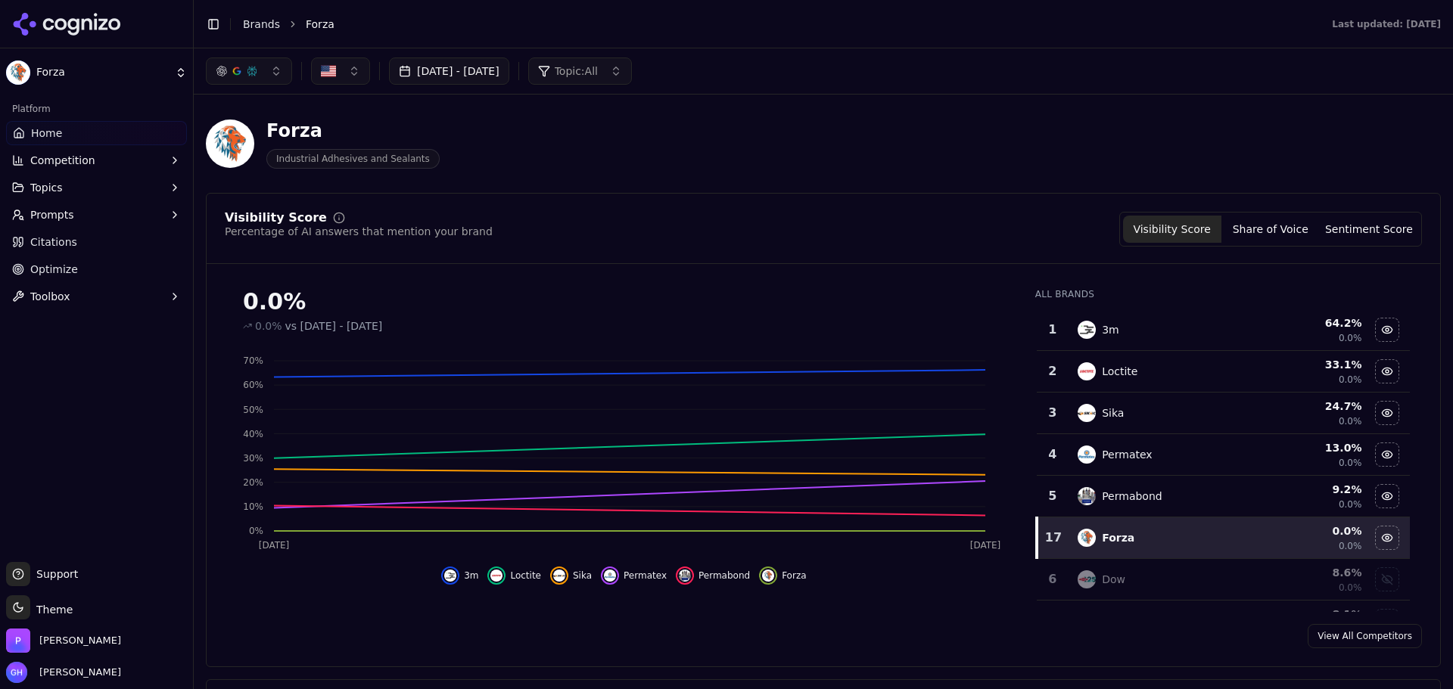
click at [1275, 204] on div "Visibility Score Percentage of AI answers that mention your brand Visibility Sc…" at bounding box center [823, 430] width 1235 height 474
click at [1264, 236] on button "Share of Voice" at bounding box center [1270, 229] width 98 height 27
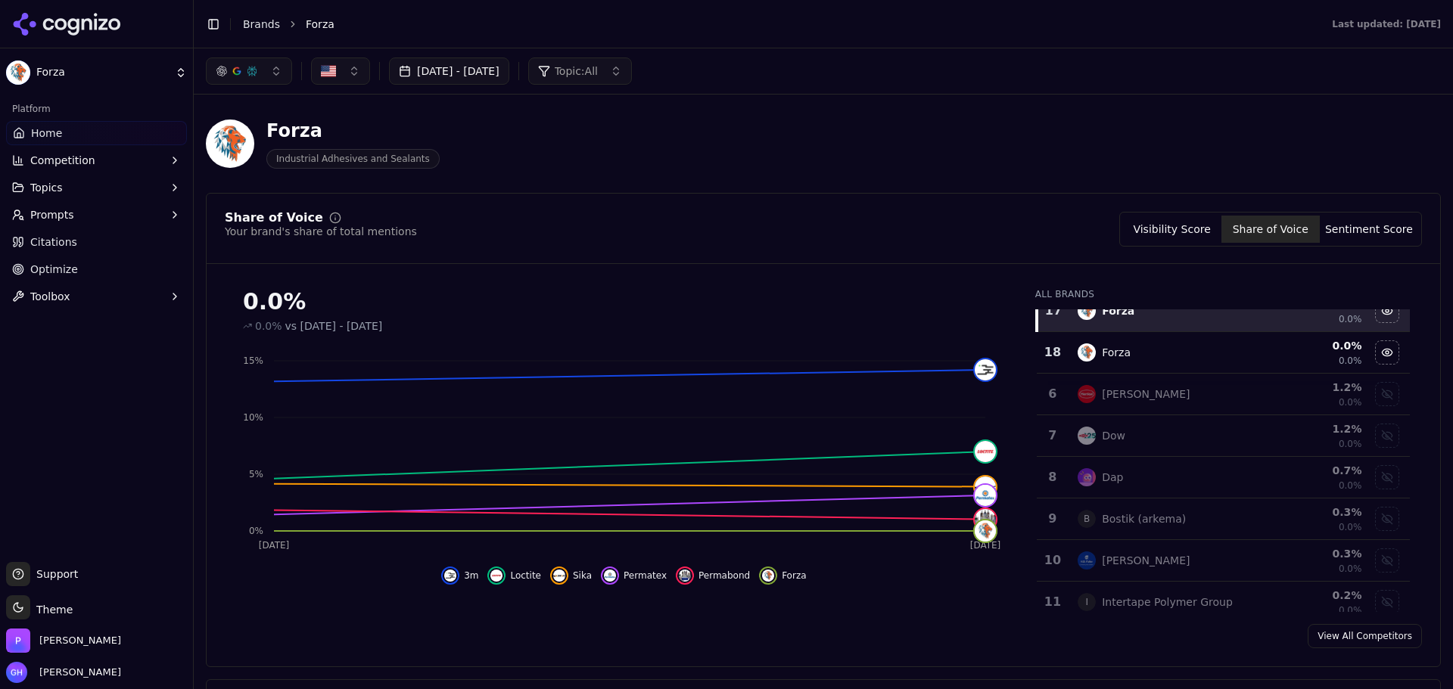
scroll to position [76, 0]
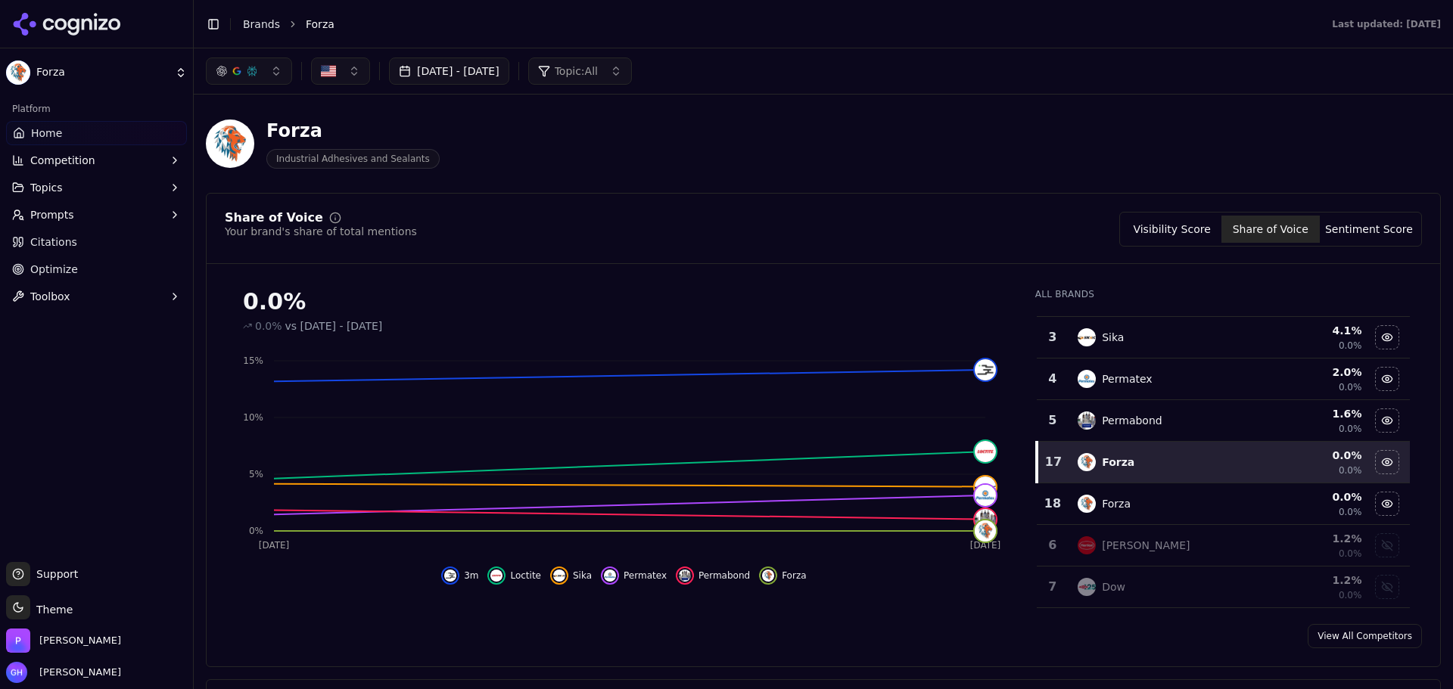
click at [1129, 518] on td "Forza" at bounding box center [1164, 504] width 193 height 42
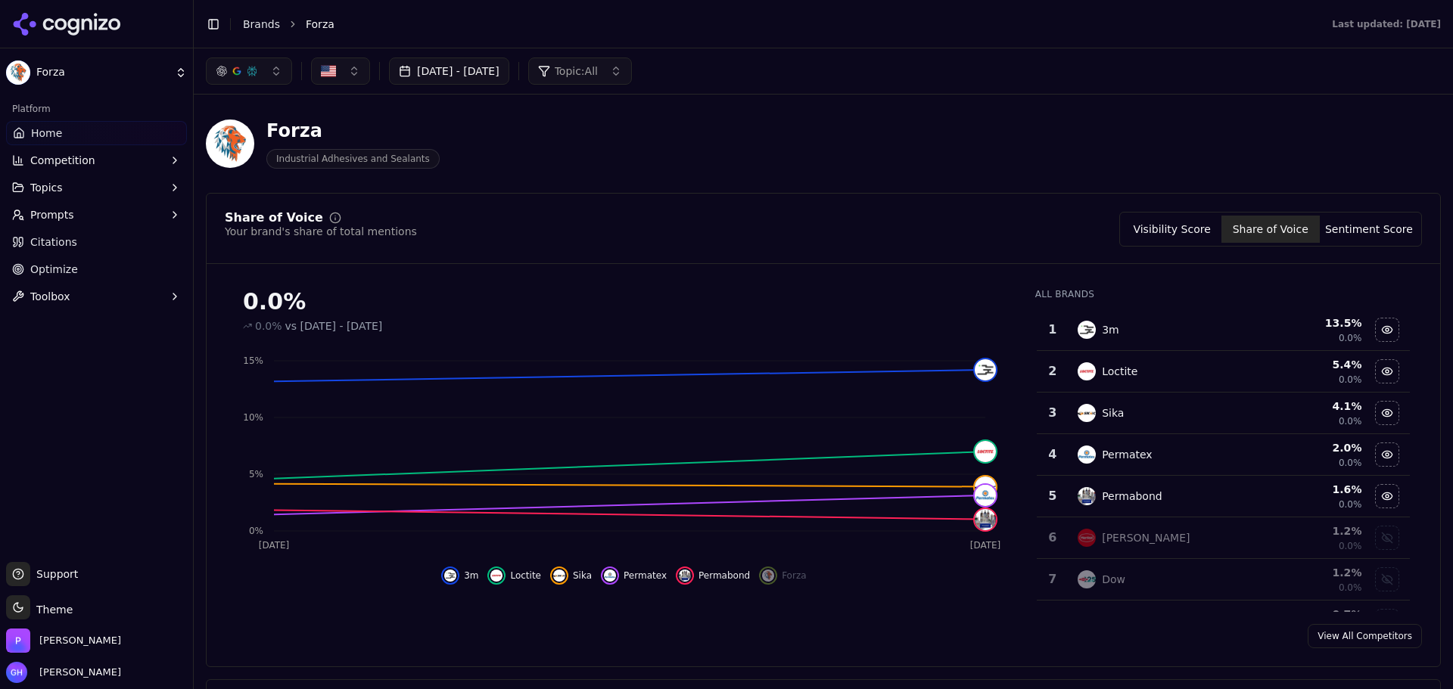
scroll to position [488, 0]
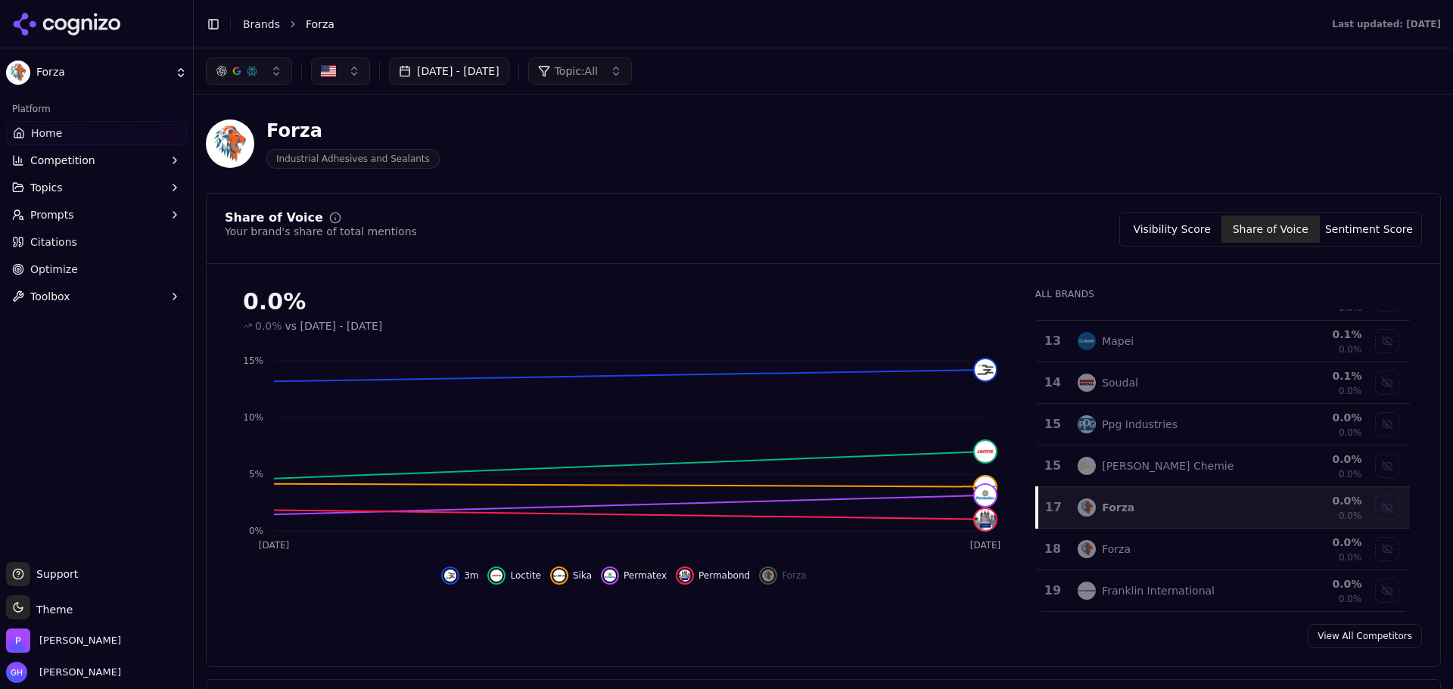
click at [1264, 459] on div "0.0 %" at bounding box center [1312, 459] width 97 height 15
click at [1202, 494] on td "Forza" at bounding box center [1164, 508] width 193 height 42
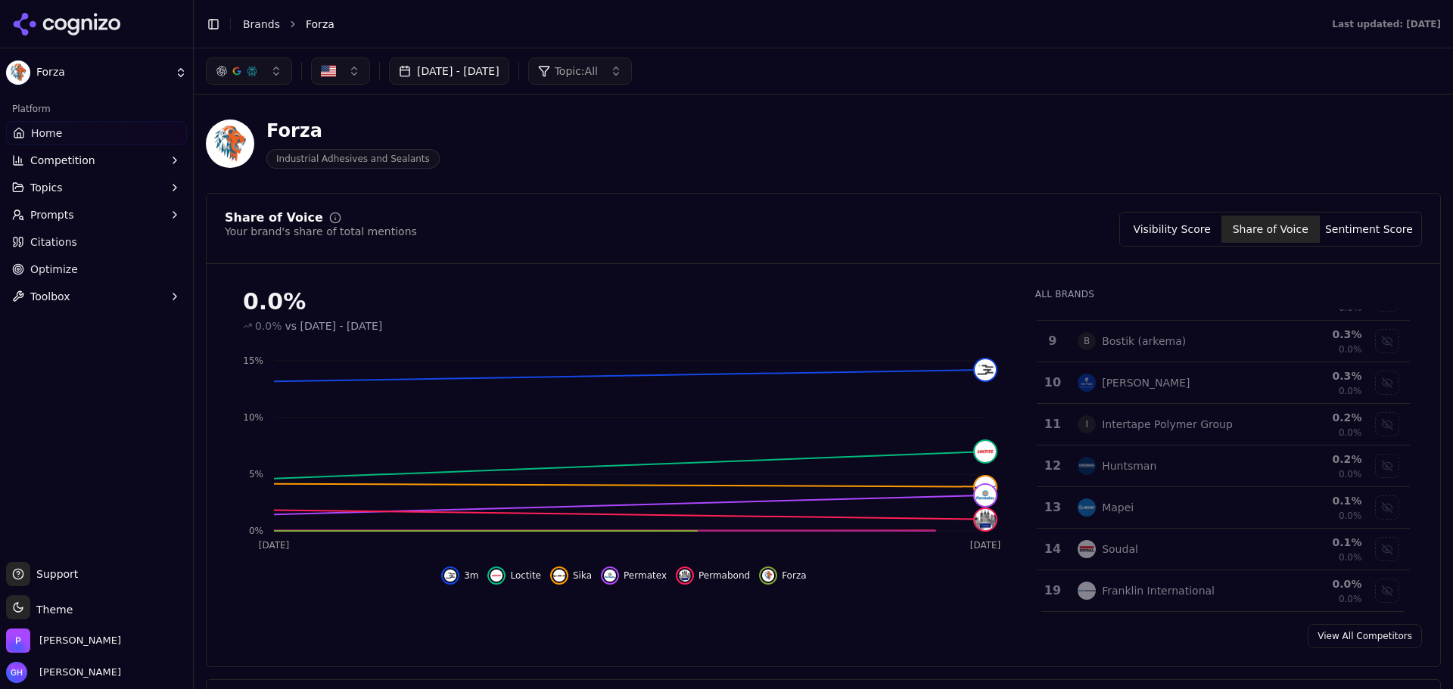
scroll to position [0, 0]
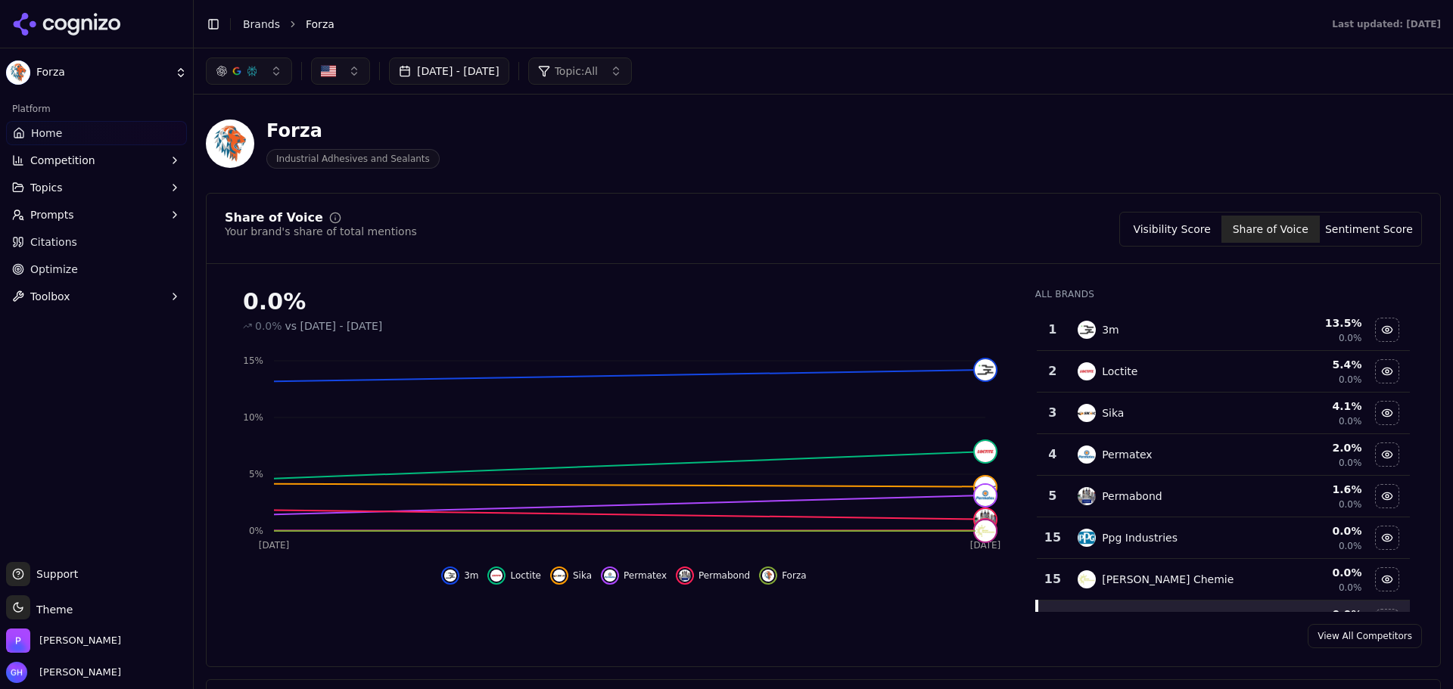
drag, startPoint x: 64, startPoint y: 252, endPoint x: 127, endPoint y: 253, distance: 62.8
click at [64, 252] on link "Citations" at bounding box center [96, 242] width 181 height 24
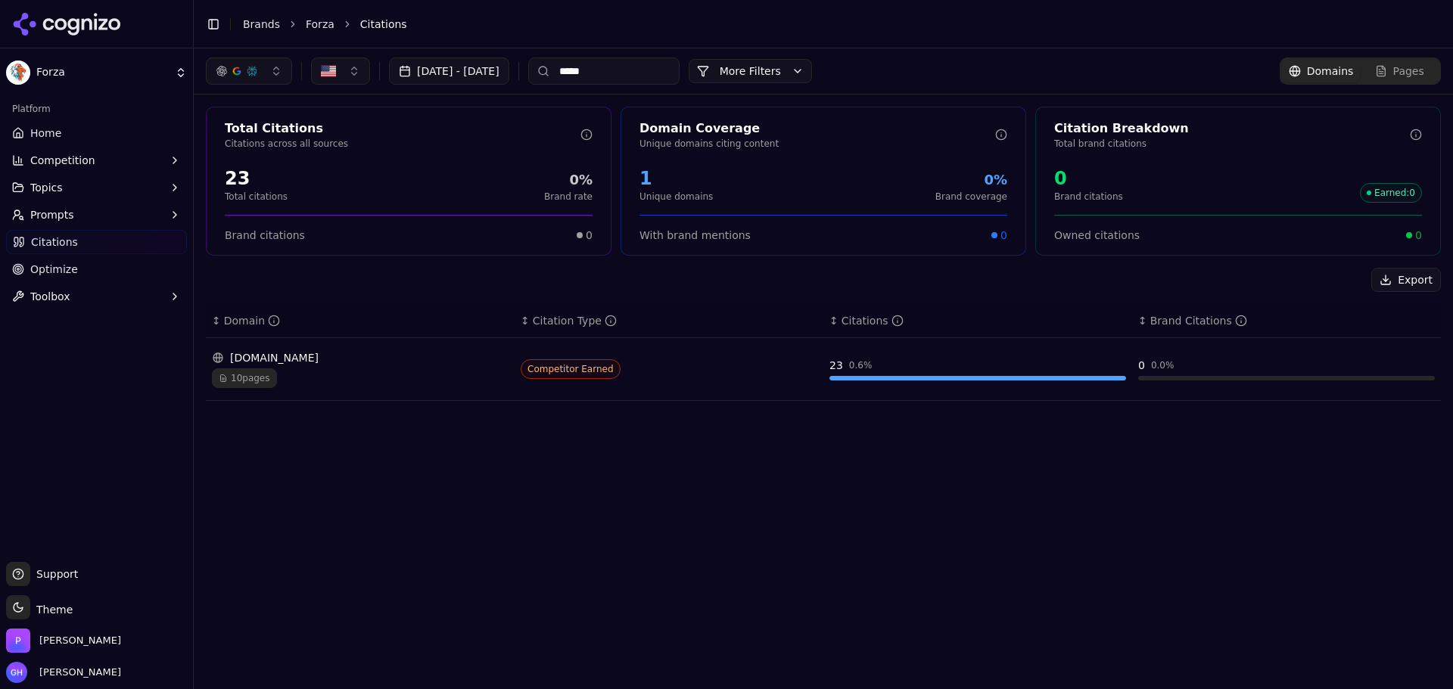
click at [890, 375] on div "23 0.6 %" at bounding box center [977, 369] width 297 height 23
click at [389, 380] on div "10 pages" at bounding box center [360, 378] width 297 height 20
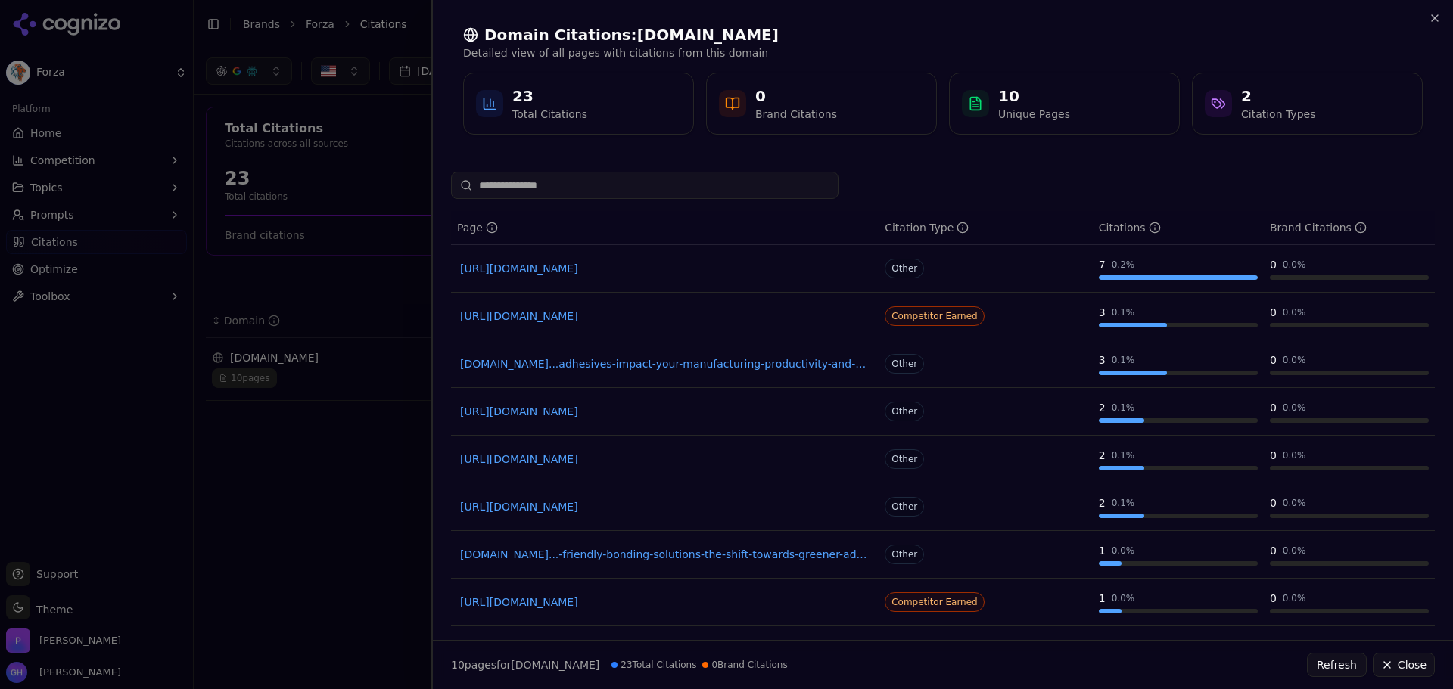
click at [267, 365] on div at bounding box center [726, 344] width 1453 height 689
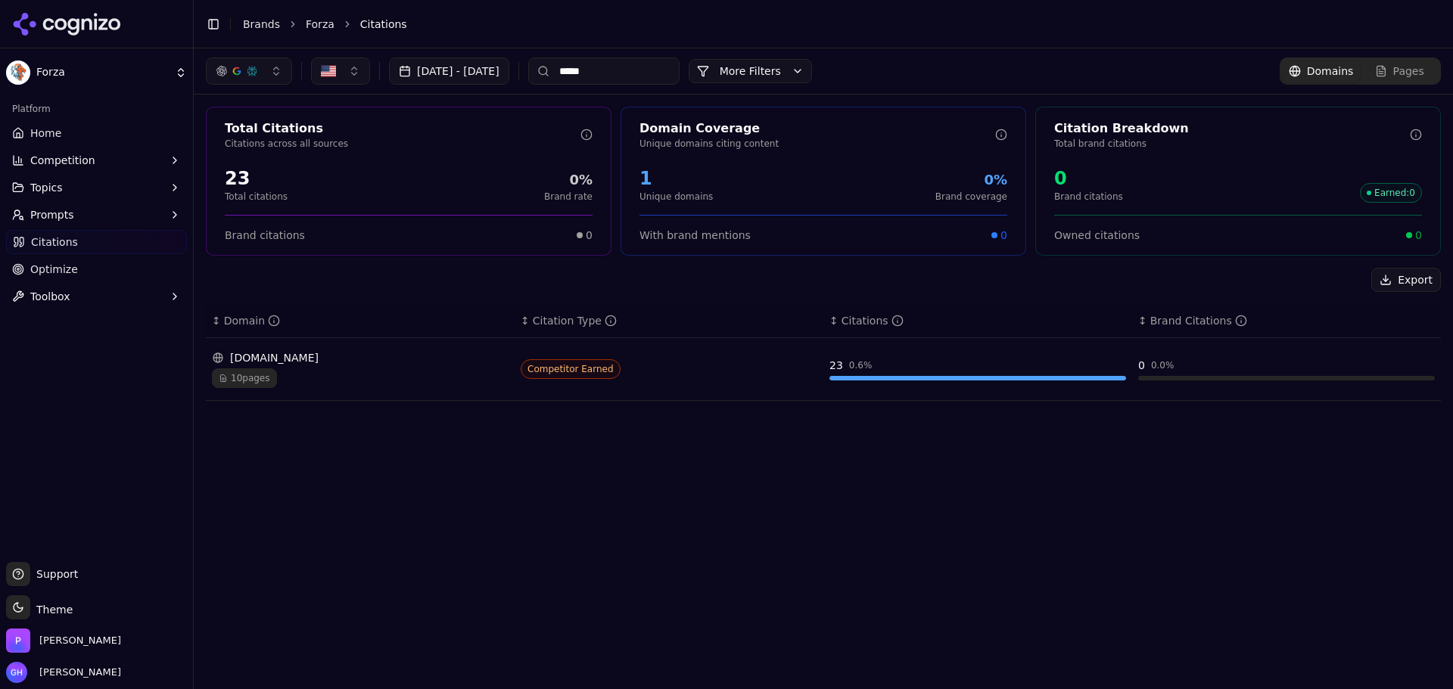
click at [508, 373] on td "forzabuilt.com 10 pages" at bounding box center [360, 369] width 309 height 63
click at [586, 373] on span "Competitor Earned" at bounding box center [571, 369] width 100 height 20
click at [238, 360] on div "forzabuilt.com" at bounding box center [360, 357] width 297 height 15
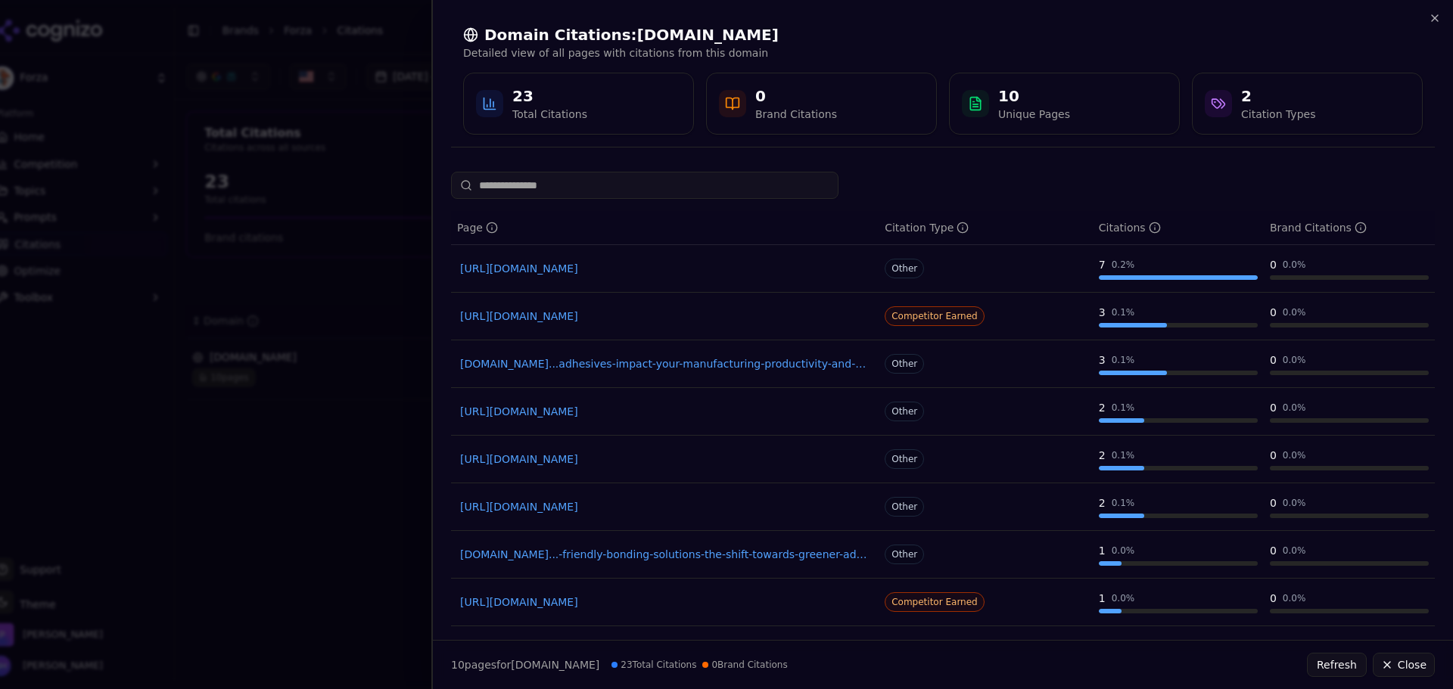
click at [1431, 31] on div "Domain Citations: forzabuilt.com Detailed view of all pages with citations from…" at bounding box center [943, 79] width 984 height 135
click at [1452, 17] on div "Domain Citations: forzabuilt.com Detailed view of all pages with citations from…" at bounding box center [943, 80] width 1020 height 160
click at [1420, 23] on div "Domain Citations: forzabuilt.com Detailed view of all pages with citations from…" at bounding box center [943, 79] width 984 height 135
click at [1437, 15] on icon "button" at bounding box center [1434, 18] width 12 height 12
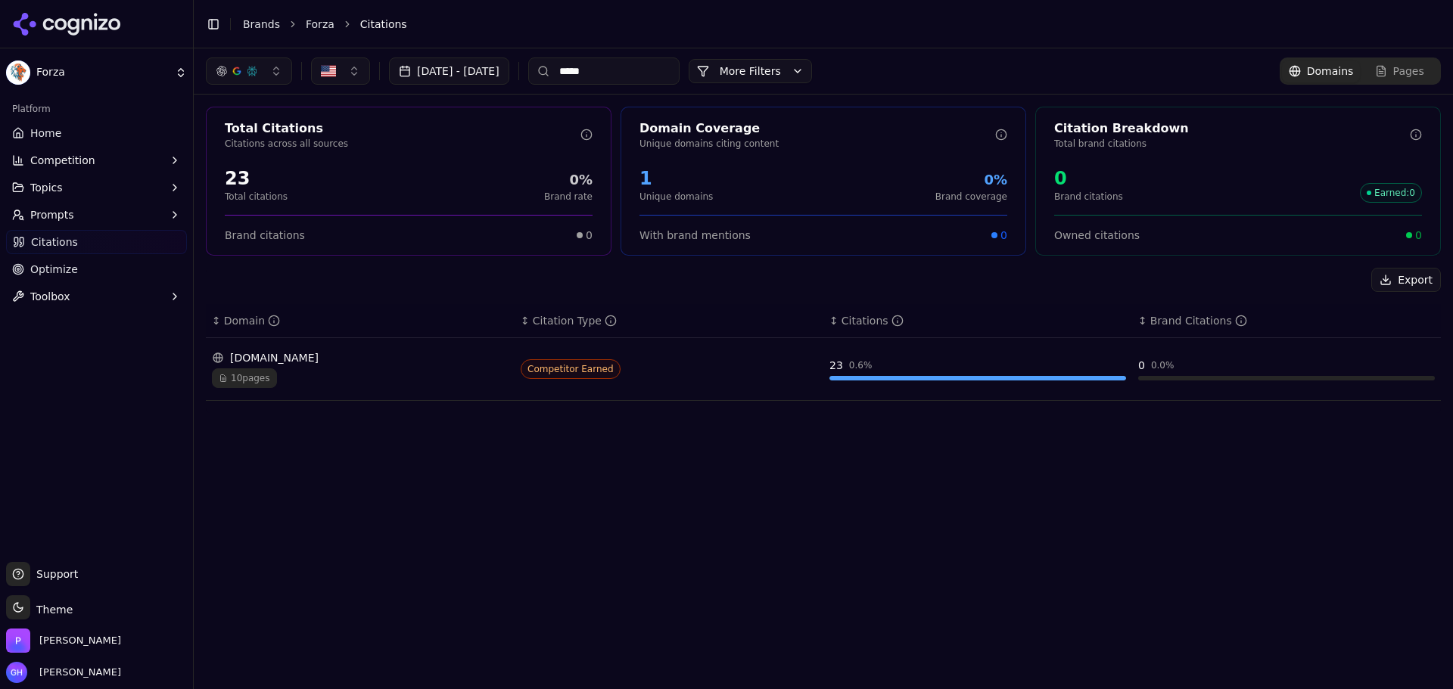
click at [733, 514] on div "Aug 17, 2025 - Sep 16, 2025 ***** More More Filters Domains Pages Total Citatio…" at bounding box center [823, 368] width 1259 height 641
click at [54, 132] on span "Home" at bounding box center [45, 133] width 31 height 15
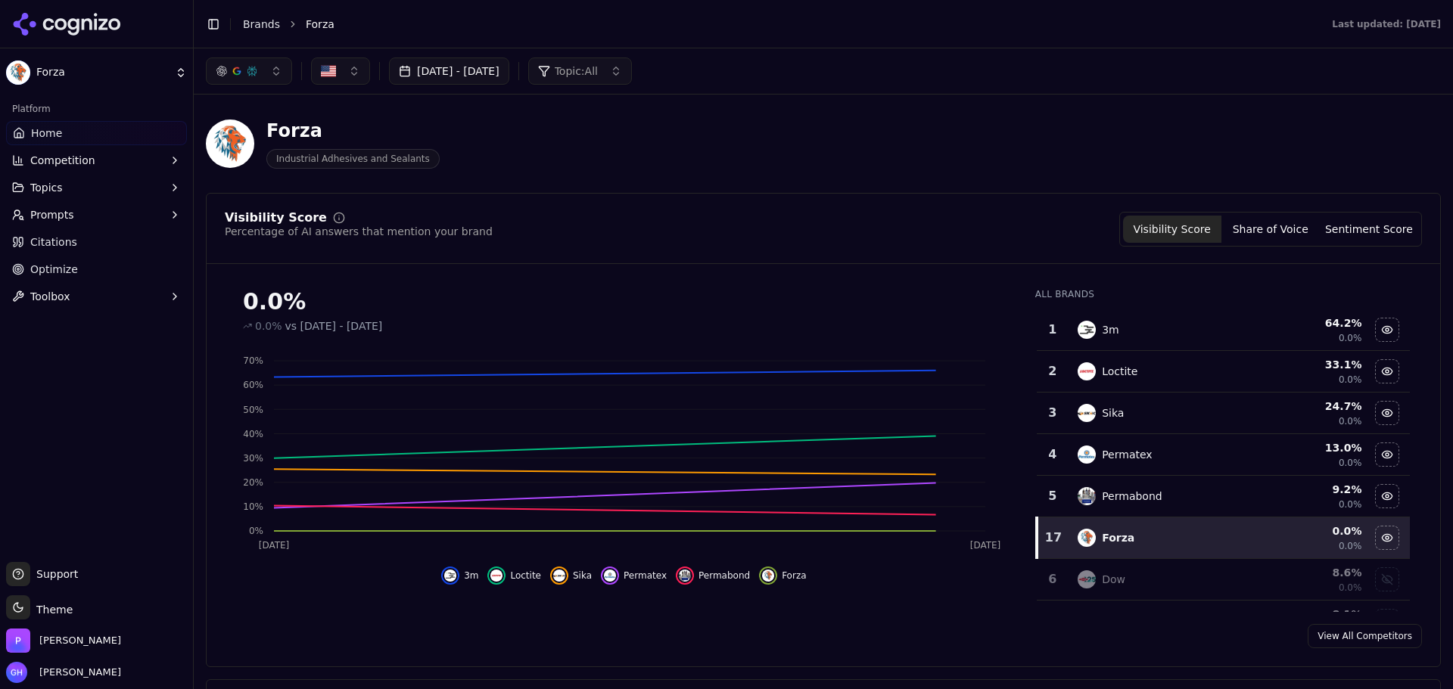
click at [79, 28] on icon at bounding box center [72, 26] width 11 height 17
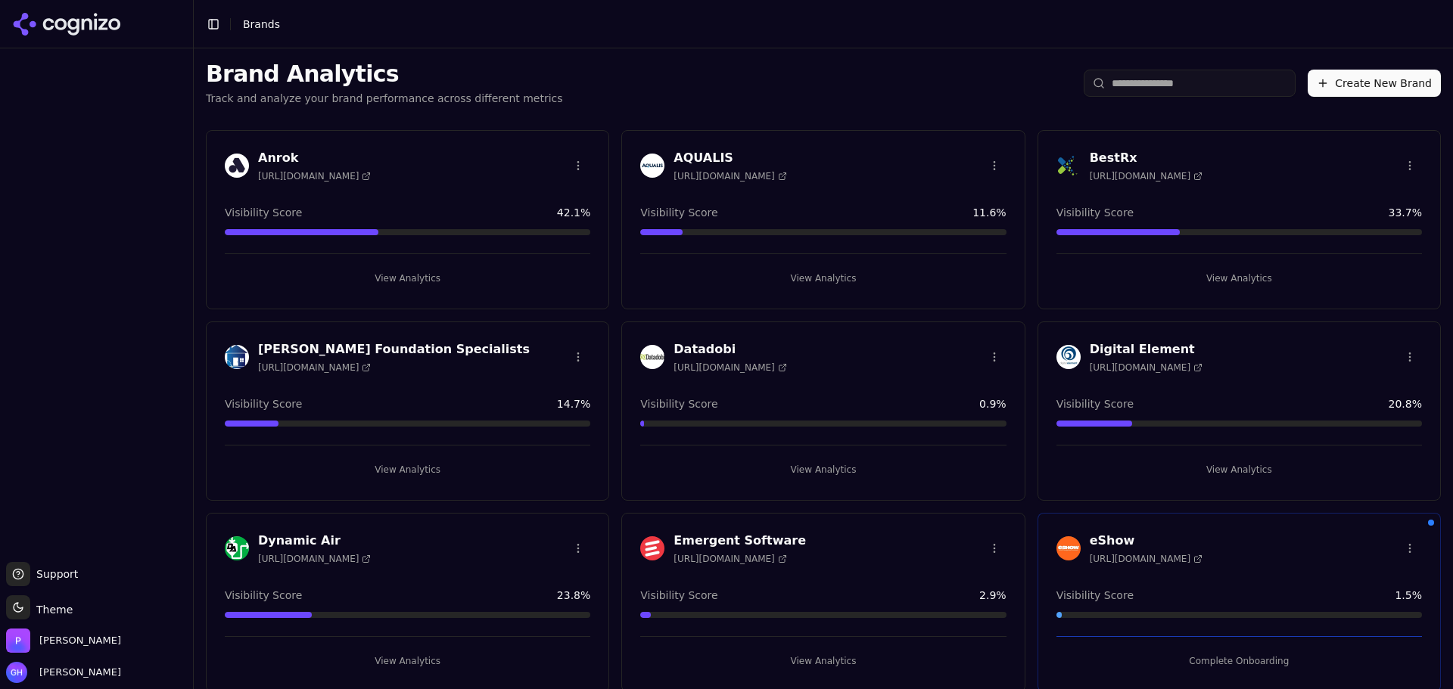
click at [1304, 82] on div "Create New Brand" at bounding box center [1261, 83] width 357 height 27
click at [1324, 86] on button "Create New Brand" at bounding box center [1373, 83] width 133 height 27
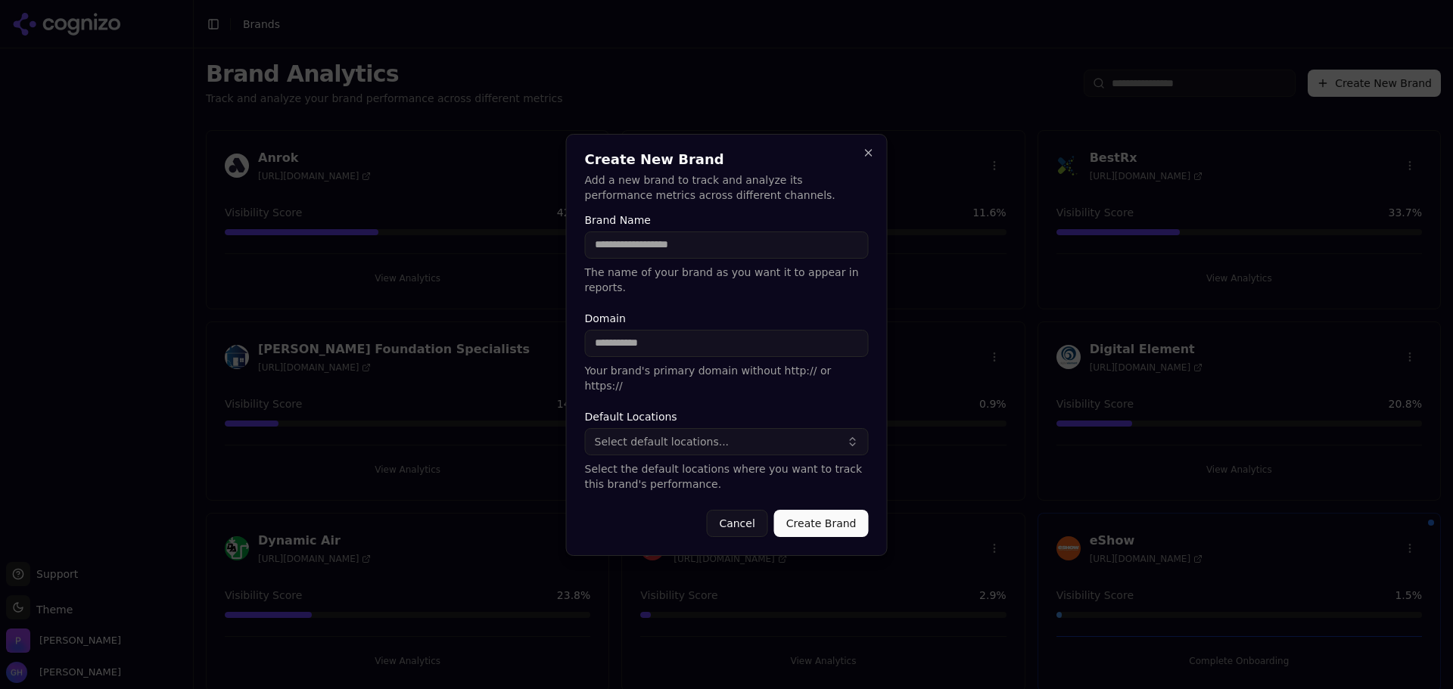
click at [636, 259] on input "Brand Name" at bounding box center [727, 245] width 284 height 27
type input "*****"
click at [612, 344] on input "Domain" at bounding box center [727, 343] width 284 height 27
type input "**********"
click at [614, 377] on p "Your brand's primary domain without http:// or https://" at bounding box center [727, 378] width 284 height 30
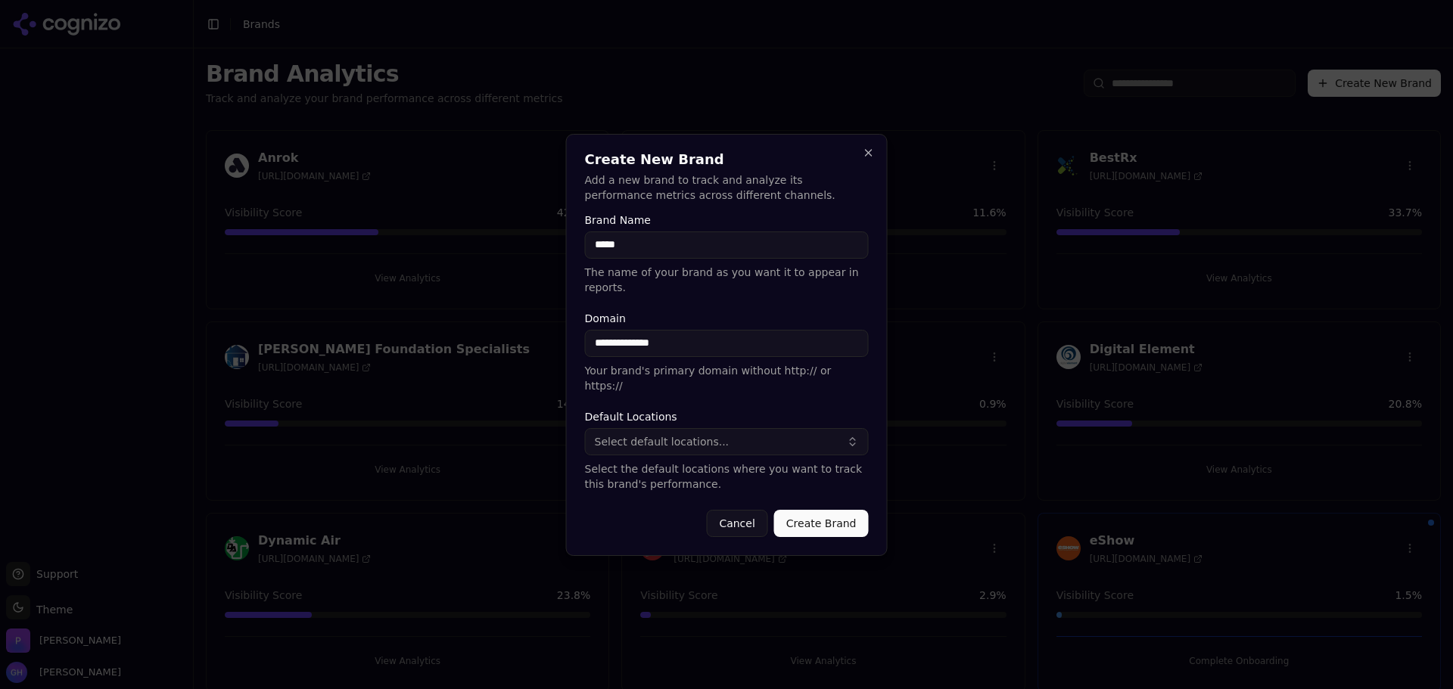
click at [637, 434] on span "Select default locations..." at bounding box center [662, 441] width 135 height 15
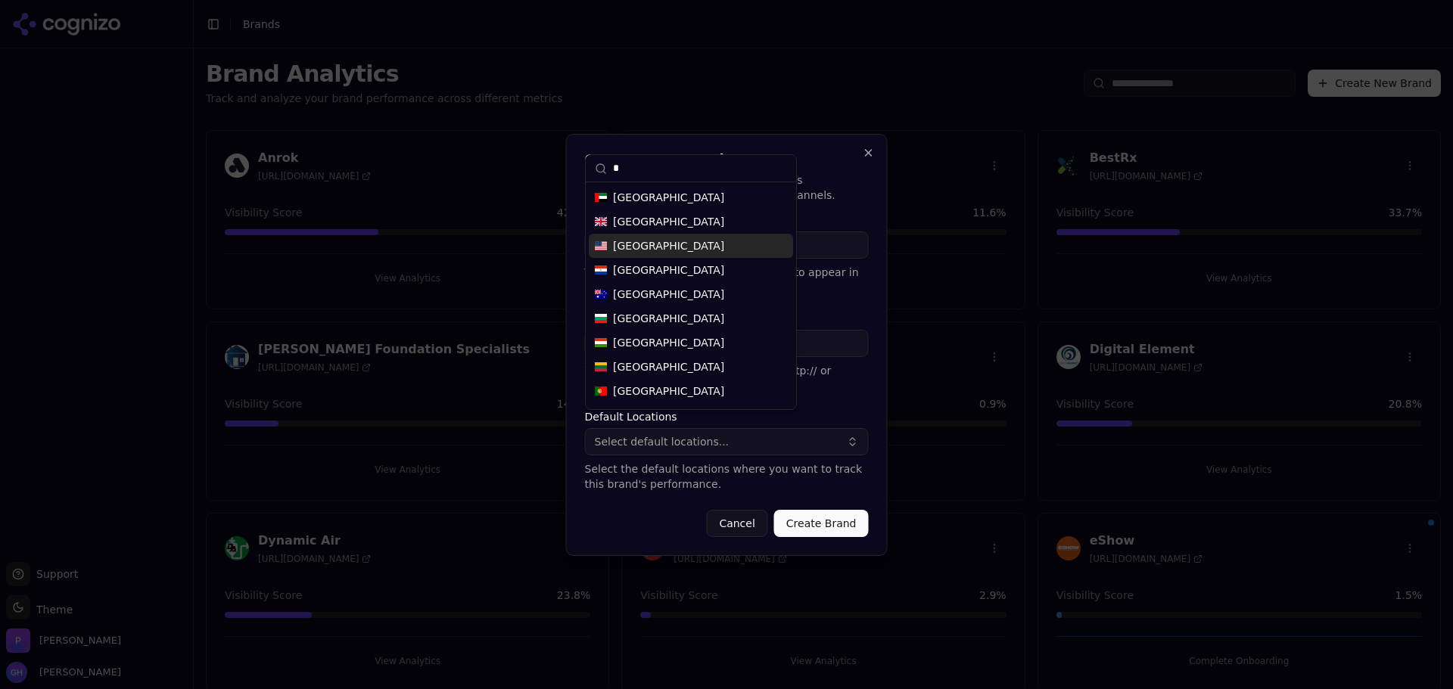
type input "*"
click at [633, 242] on span "United States" at bounding box center [668, 245] width 111 height 15
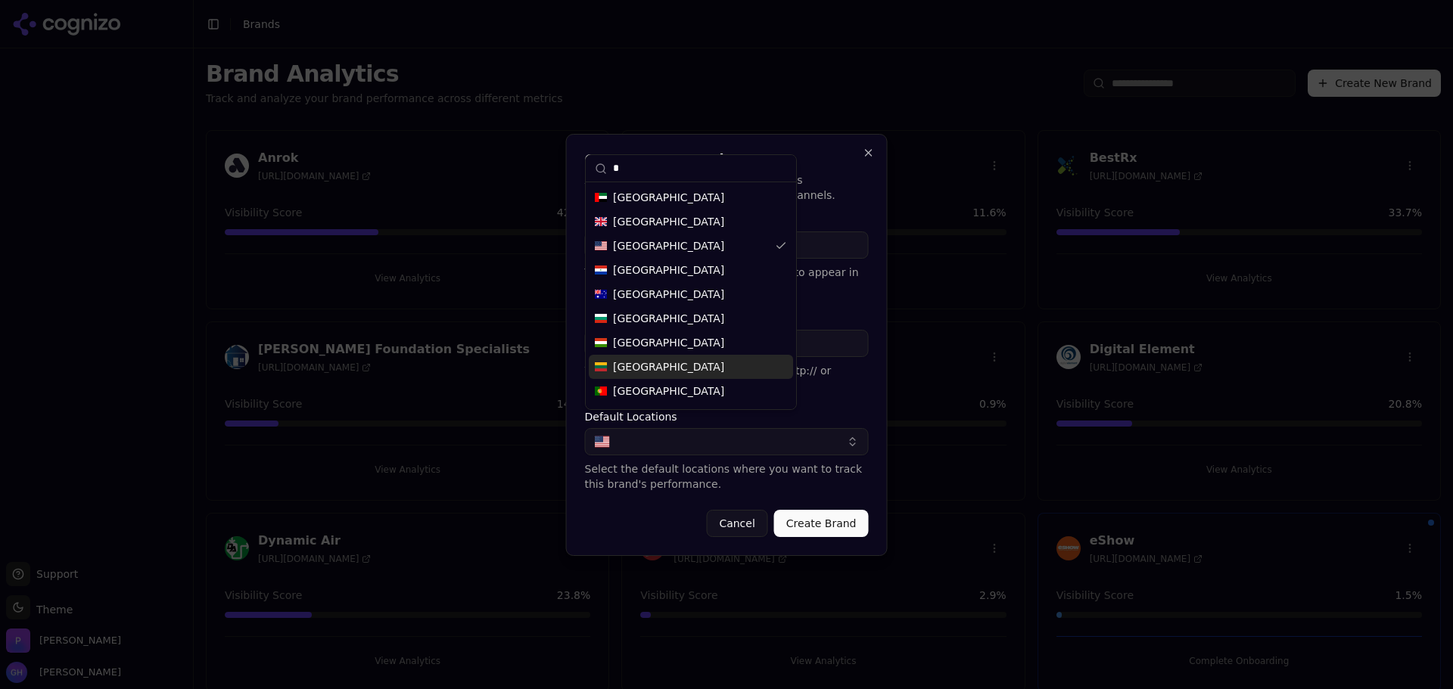
click at [831, 510] on button "Create Brand" at bounding box center [821, 523] width 95 height 27
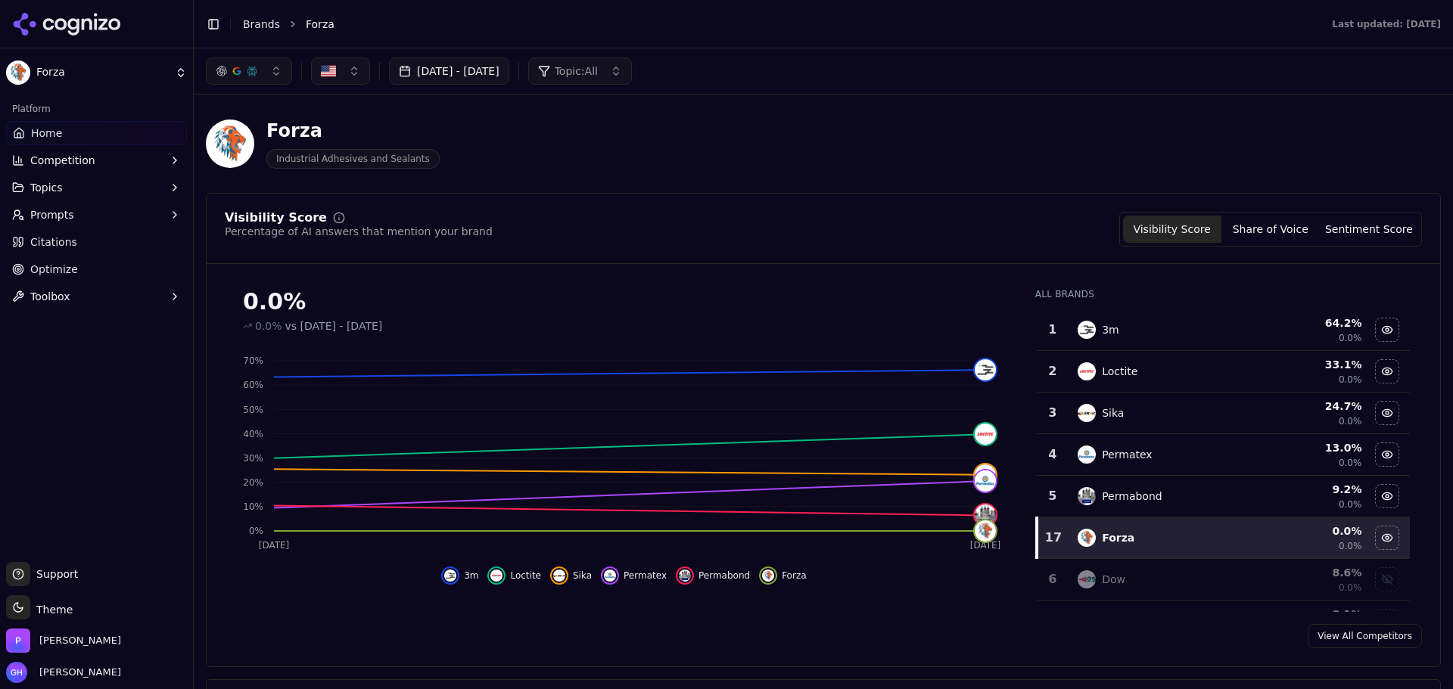
click at [1272, 240] on button "Share of Voice" at bounding box center [1270, 229] width 98 height 27
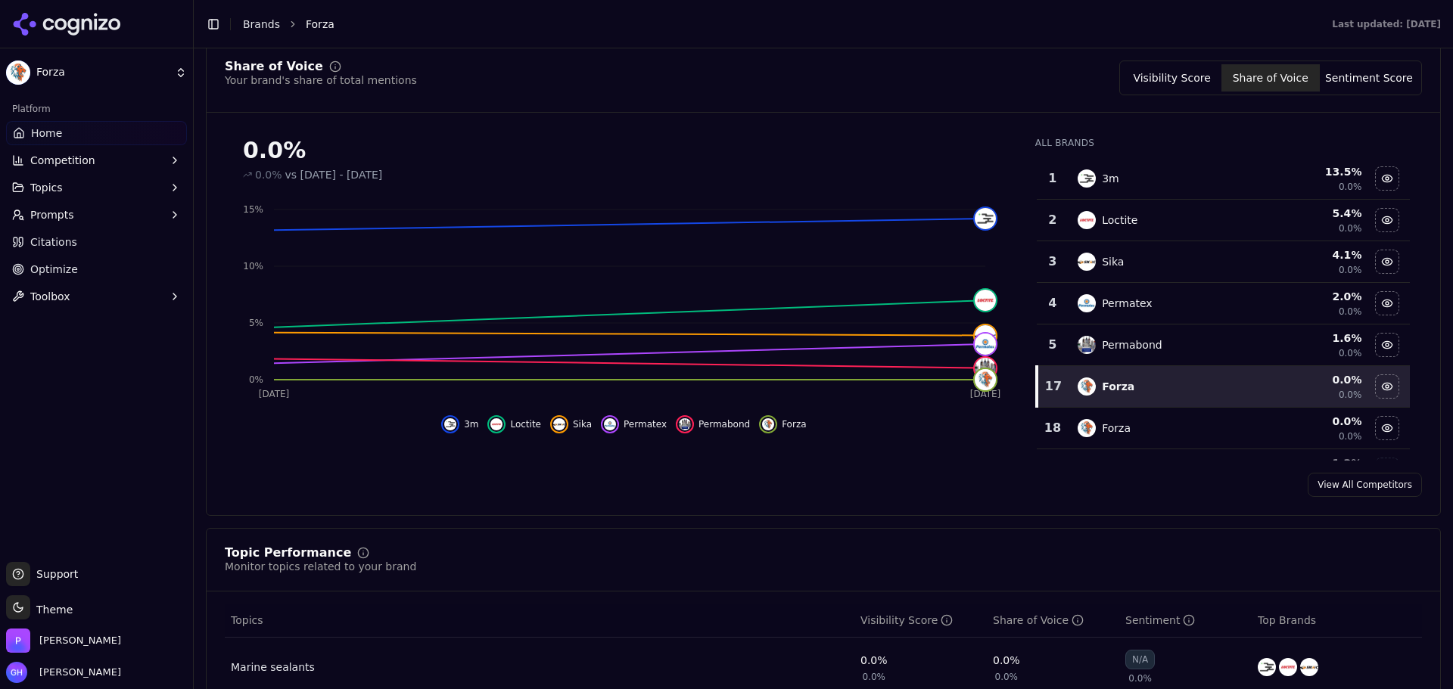
click at [111, 247] on link "Citations" at bounding box center [96, 242] width 181 height 24
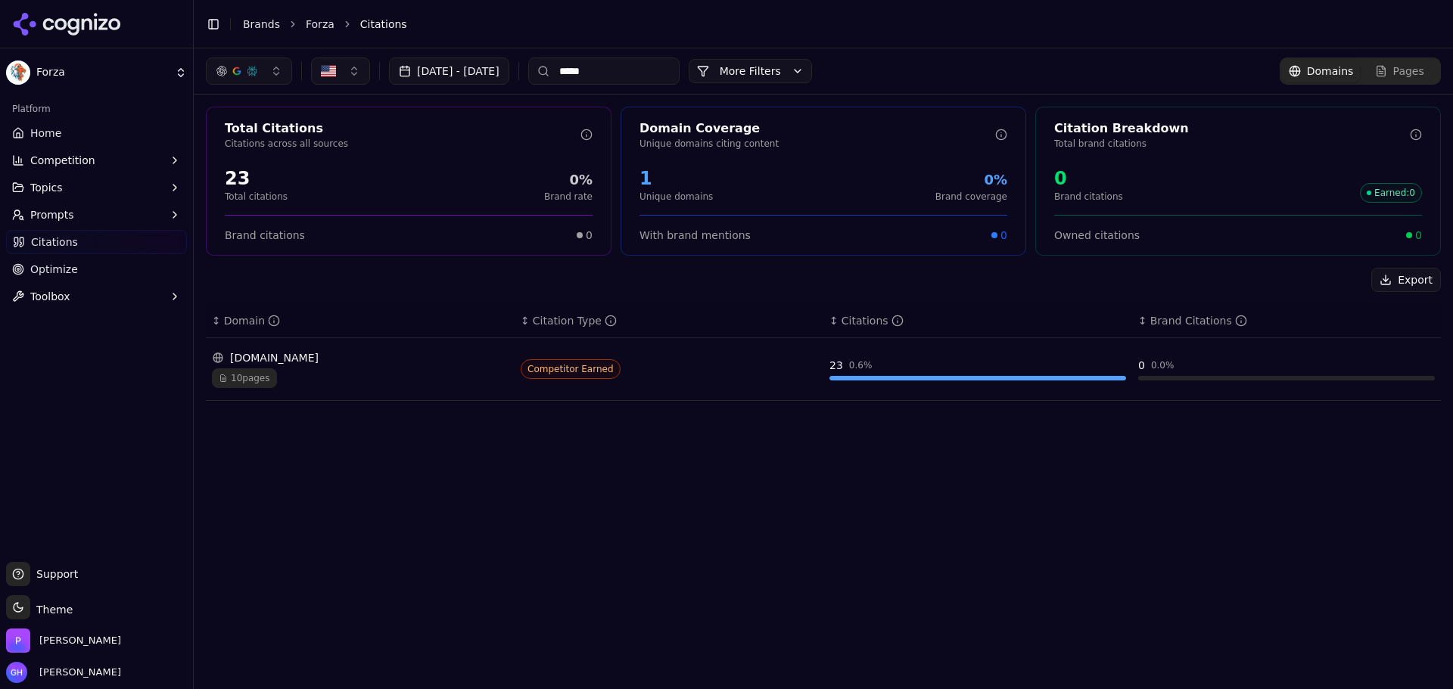
click at [532, 376] on span "Competitor Earned" at bounding box center [571, 369] width 100 height 20
click at [518, 610] on div "Aug 17, 2025 - Sep 16, 2025 ***** More More Filters Domains Pages Total Citatio…" at bounding box center [823, 368] width 1259 height 641
click at [338, 362] on div "forzabuilt.com" at bounding box center [360, 357] width 297 height 15
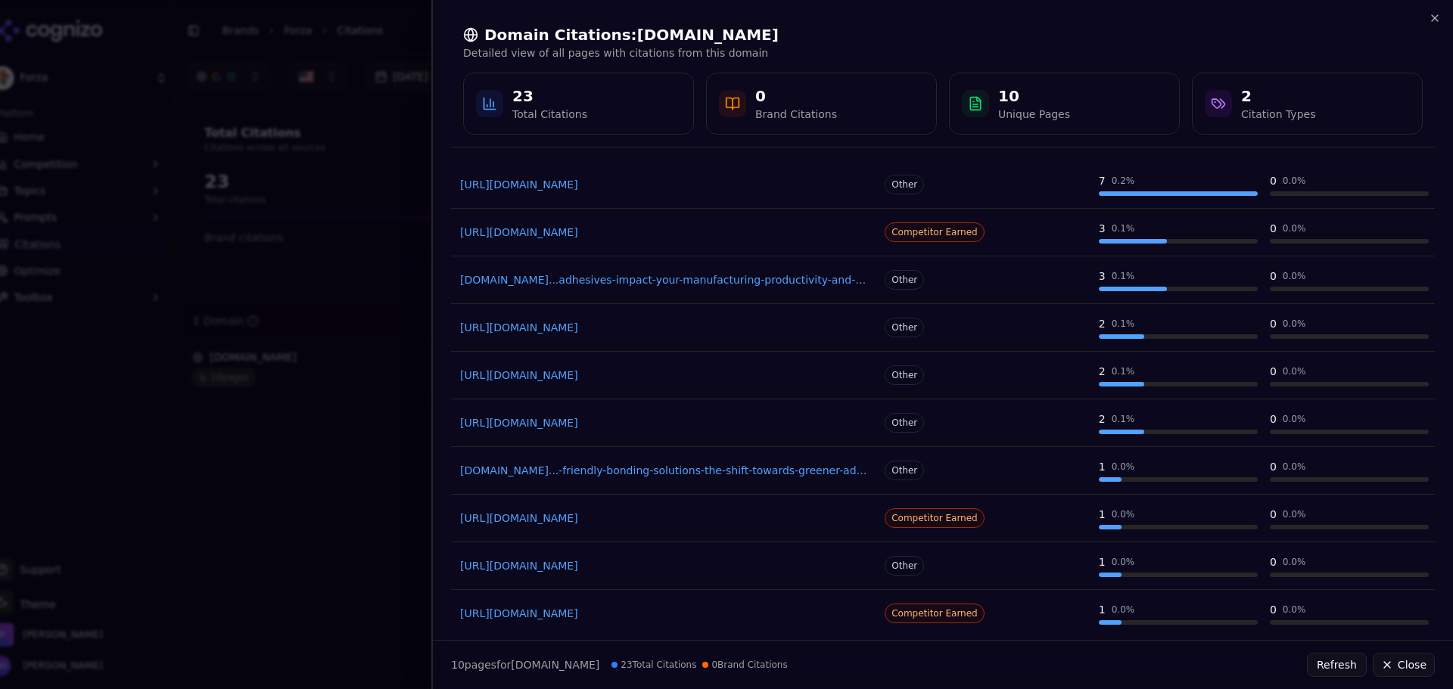
scroll to position [118, 0]
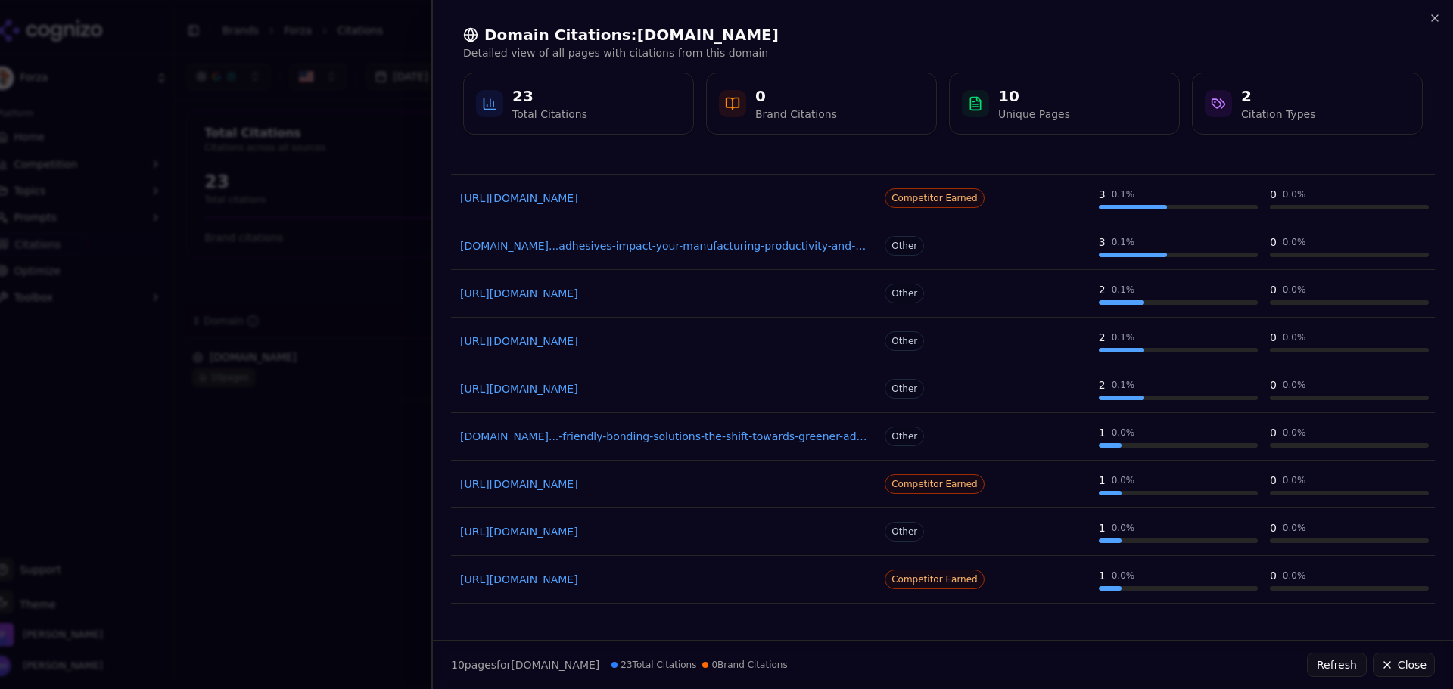
click at [945, 583] on span "Competitor Earned" at bounding box center [934, 580] width 100 height 20
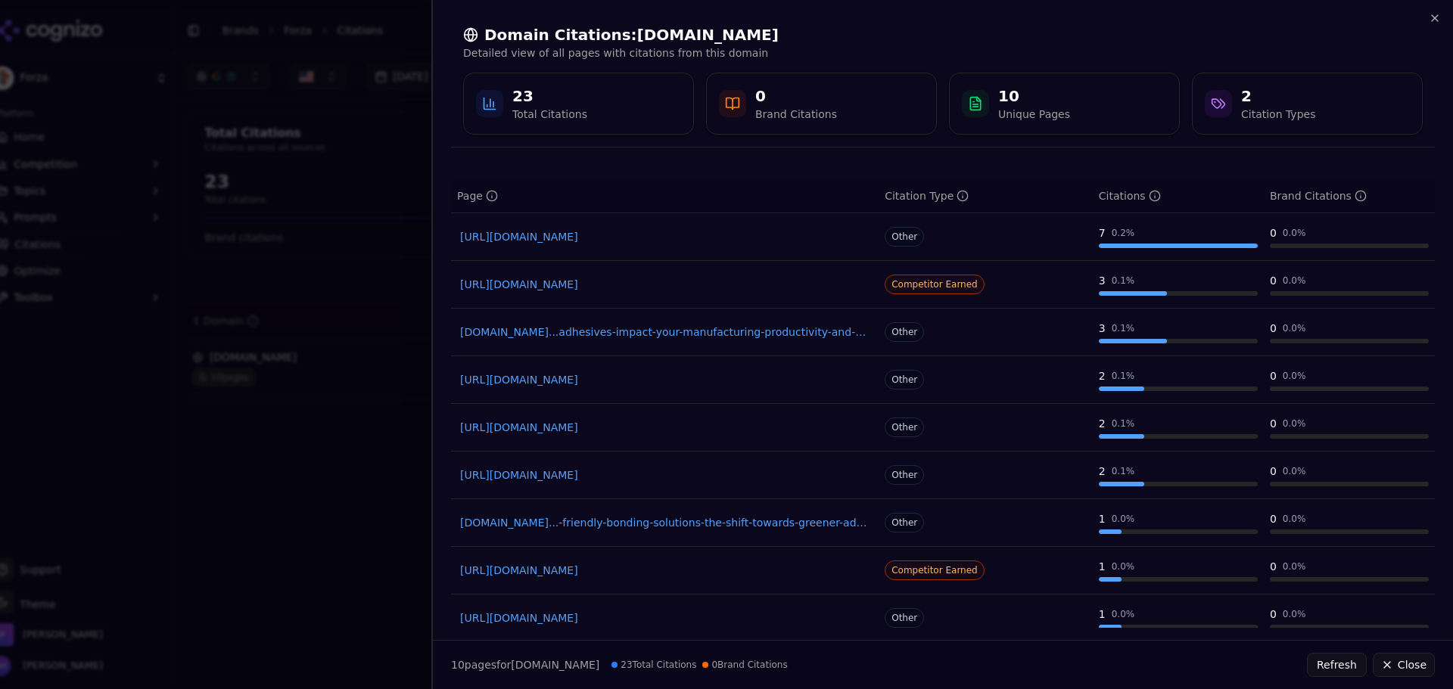
scroll to position [0, 0]
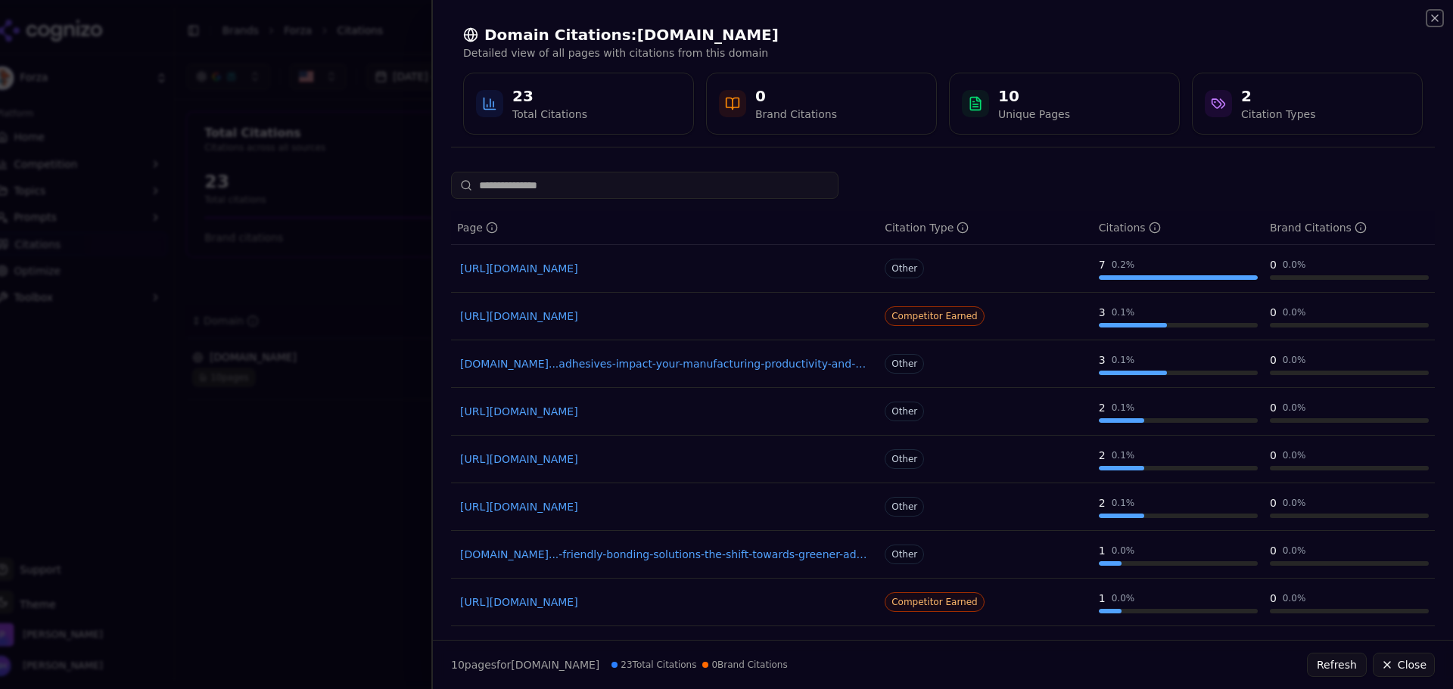
click at [1434, 18] on icon "button" at bounding box center [1434, 18] width 12 height 12
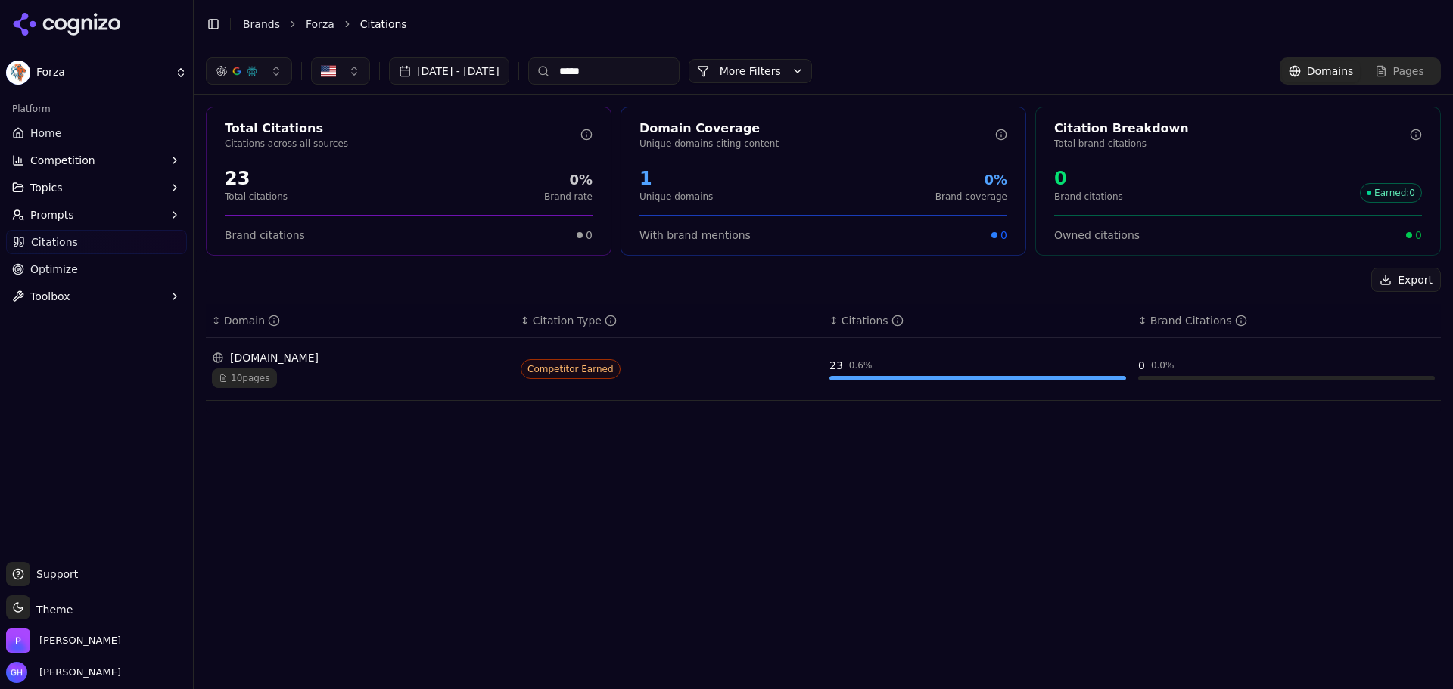
click at [573, 550] on div "Aug 17, 2025 - Sep 16, 2025 ***** More More Filters Domains Pages Total Citatio…" at bounding box center [823, 368] width 1259 height 641
click at [36, 121] on link "Home" at bounding box center [96, 133] width 181 height 24
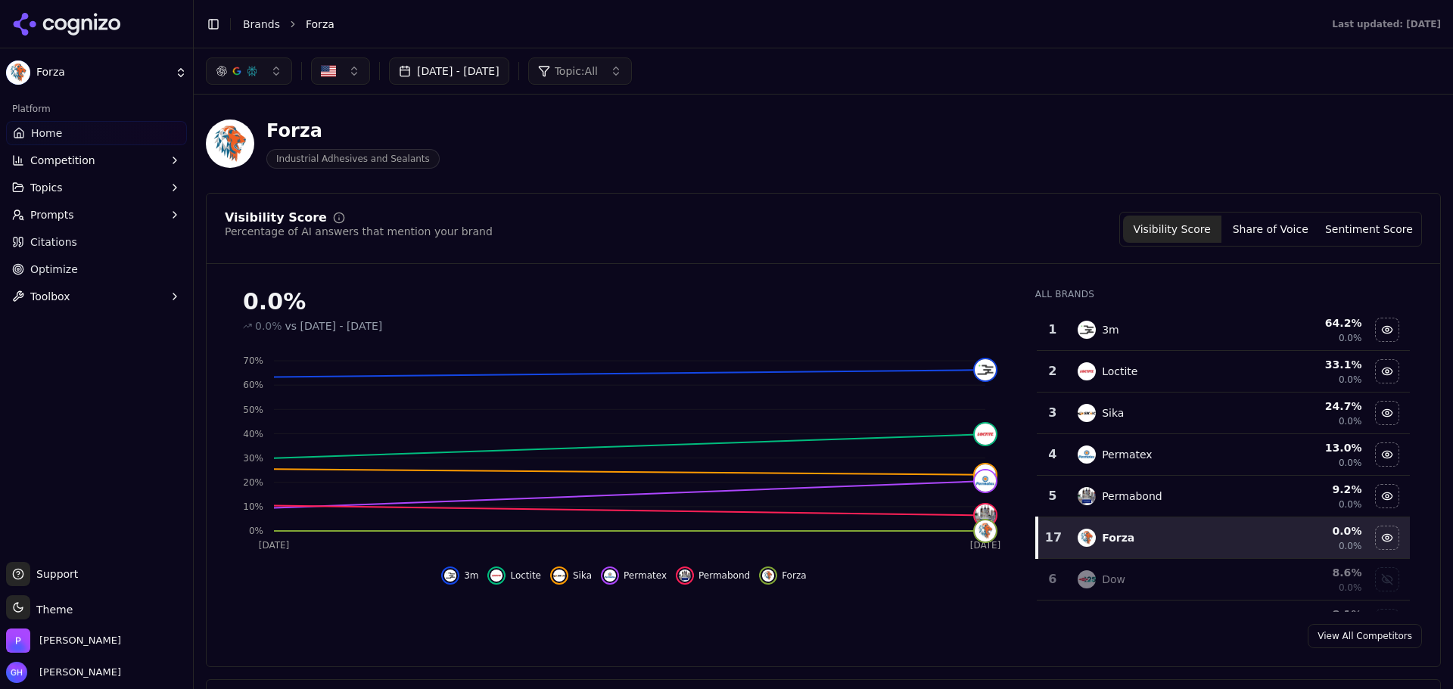
click at [1266, 222] on button "Share of Voice" at bounding box center [1270, 229] width 98 height 27
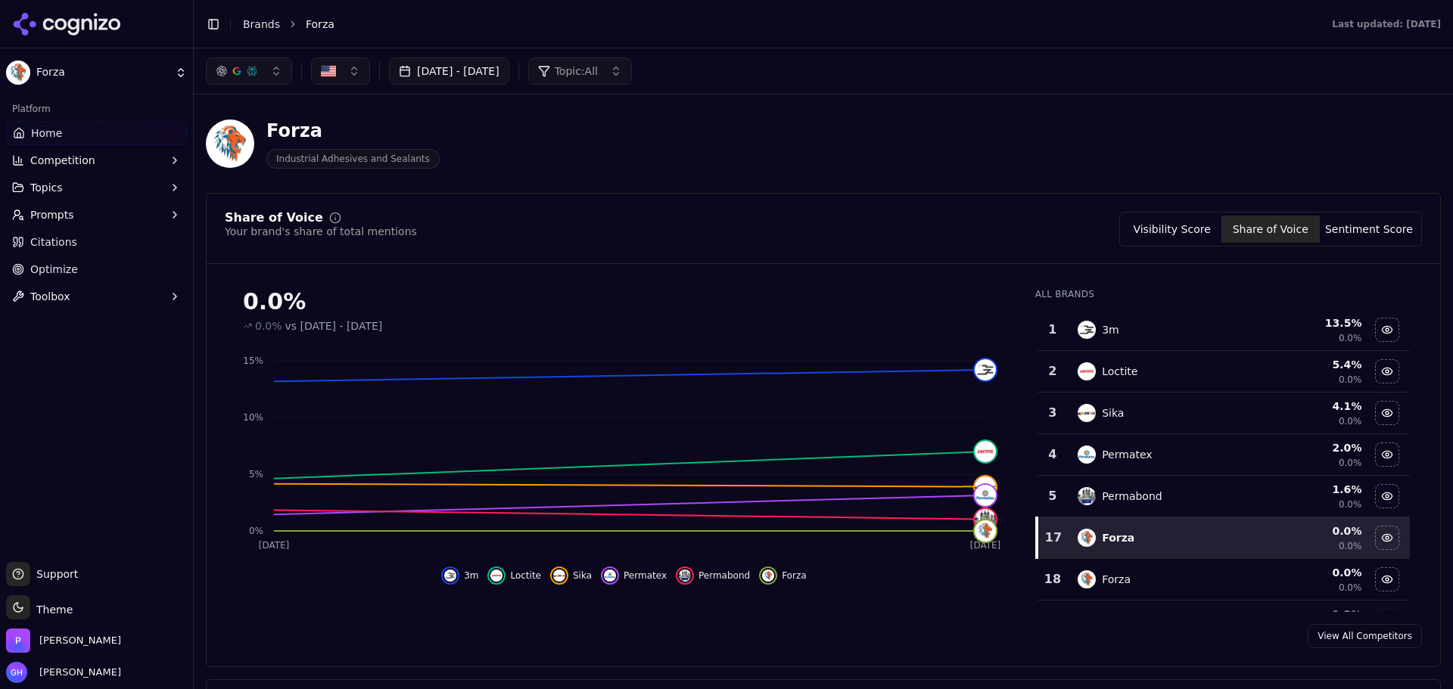
click at [1369, 233] on button "Sentiment Score" at bounding box center [1369, 229] width 98 height 27
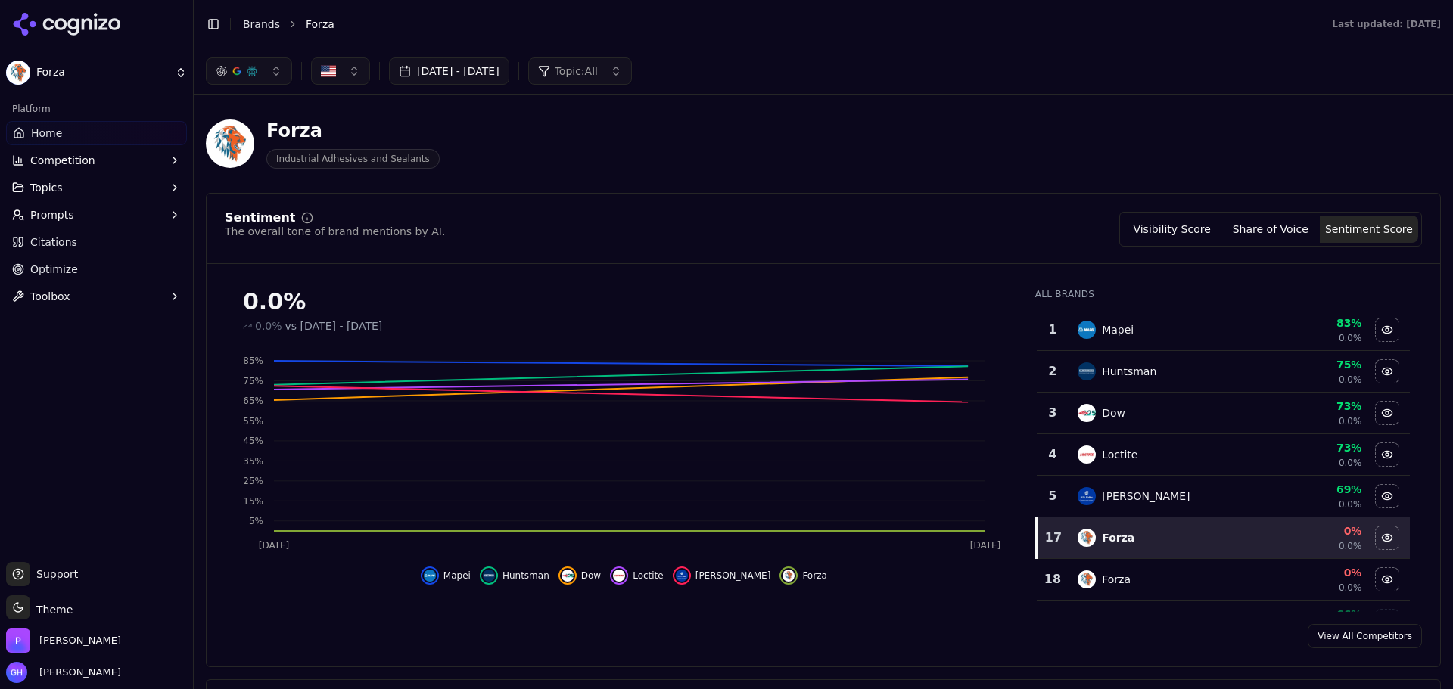
click at [1146, 233] on button "Visibility Score" at bounding box center [1172, 229] width 98 height 27
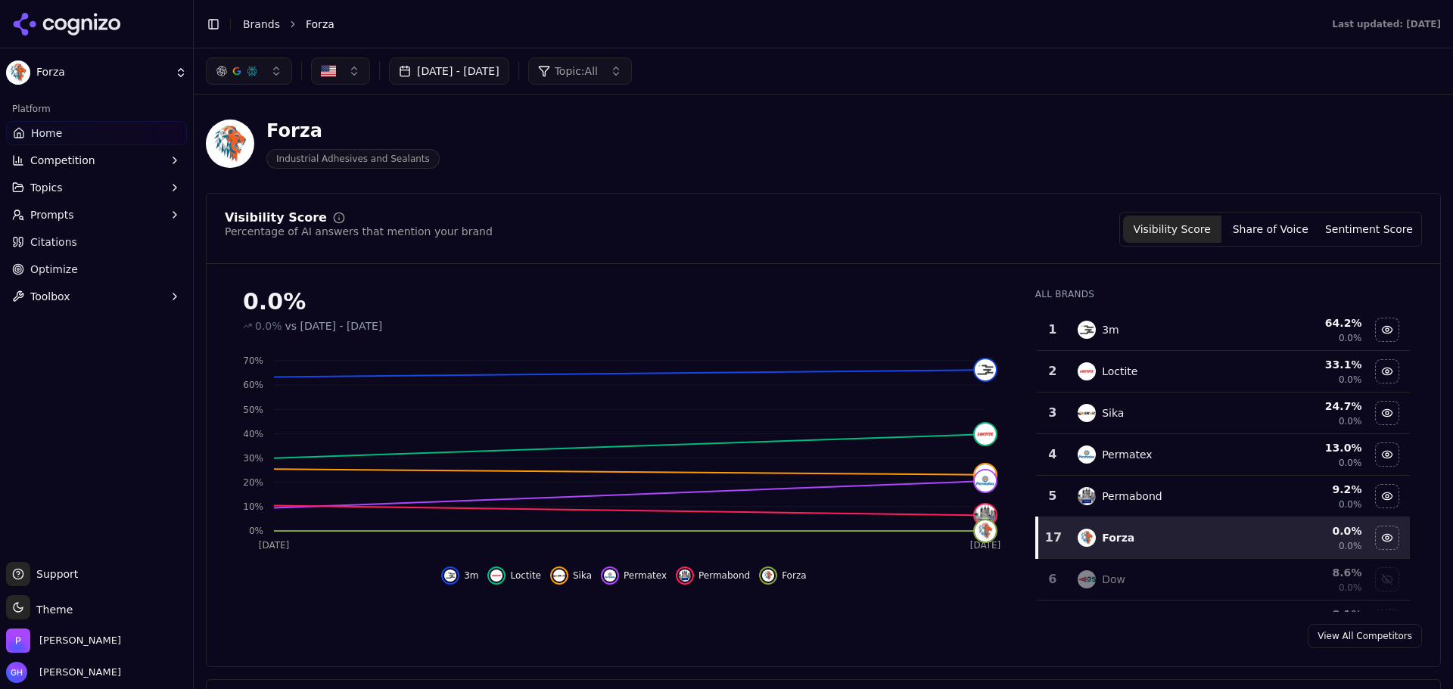
click at [971, 659] on div "Visibility Score Percentage of AI answers that mention your brand Visibility Sc…" at bounding box center [823, 430] width 1235 height 474
click at [1077, 330] on img "Data table" at bounding box center [1086, 330] width 18 height 18
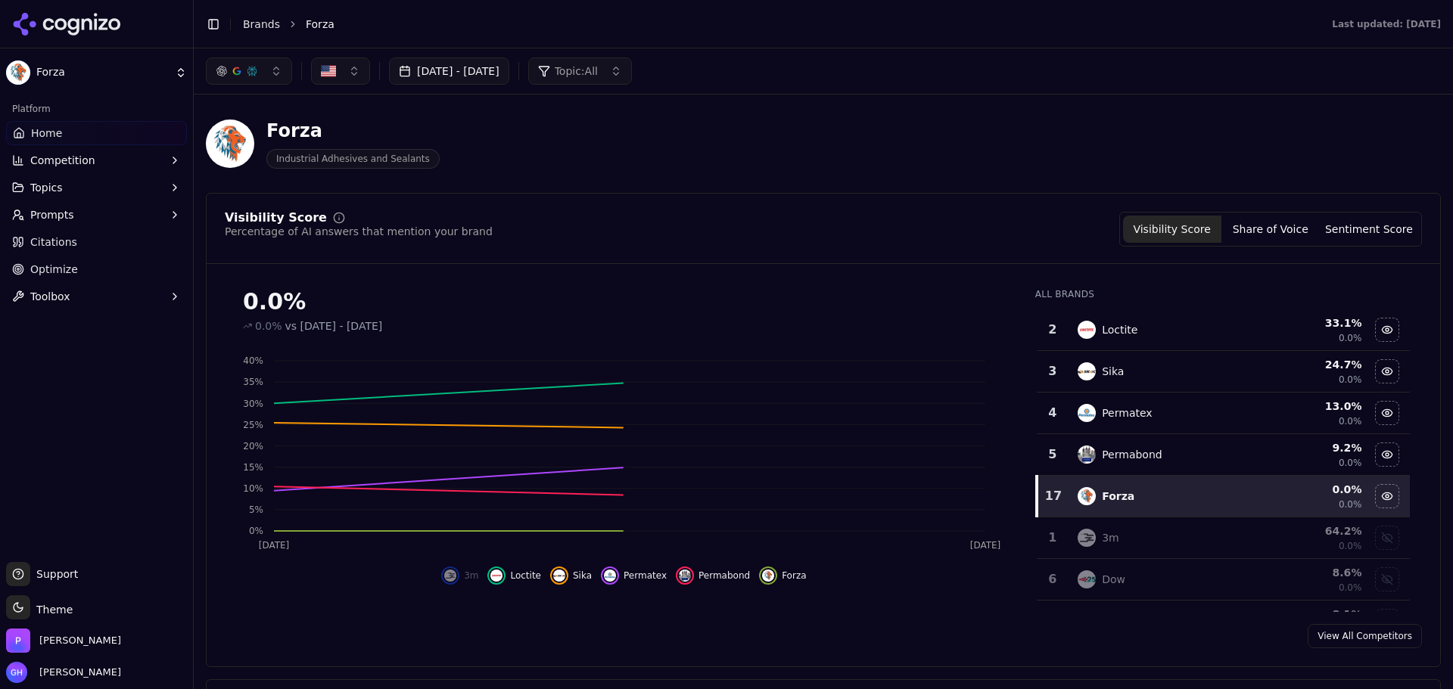
click at [1077, 329] on img "Data table" at bounding box center [1086, 330] width 18 height 18
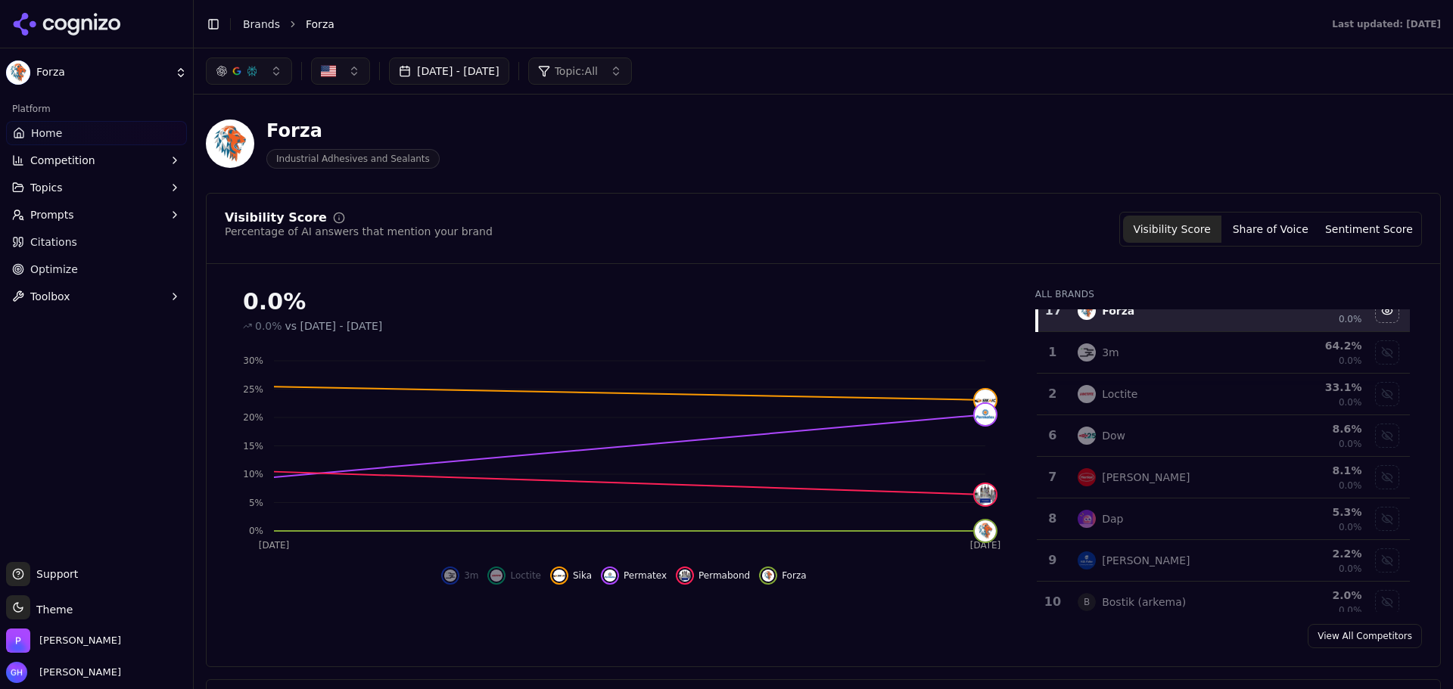
scroll to position [68, 0]
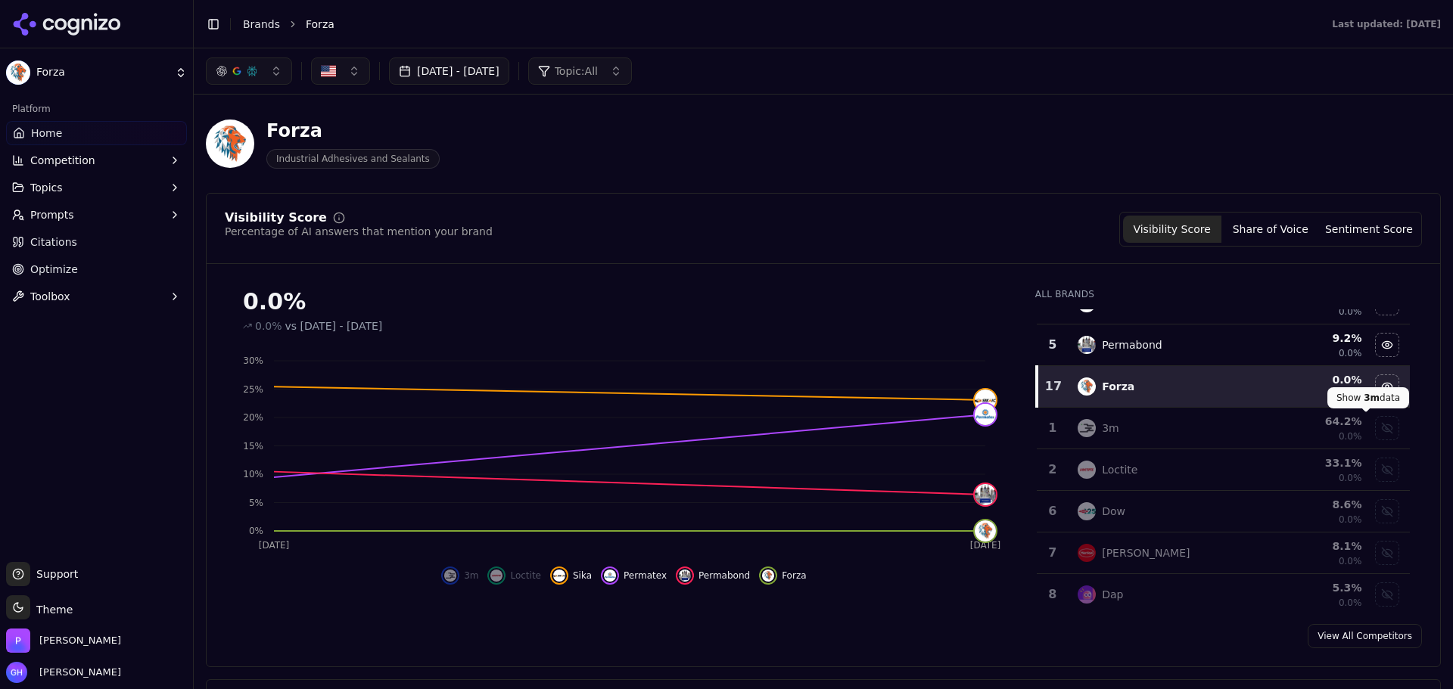
click at [1376, 426] on div "Show 3m data" at bounding box center [1387, 428] width 23 height 23
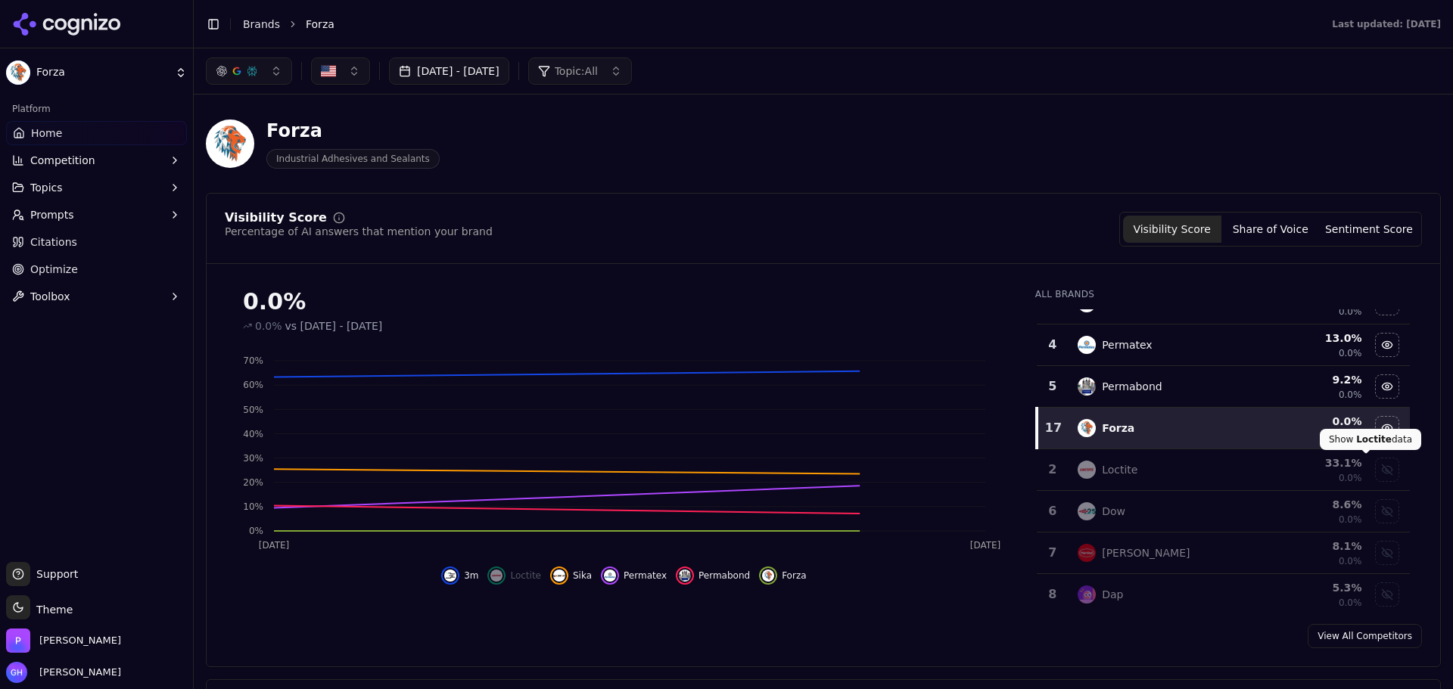
click at [1376, 467] on div "Show loctite data" at bounding box center [1387, 470] width 23 height 23
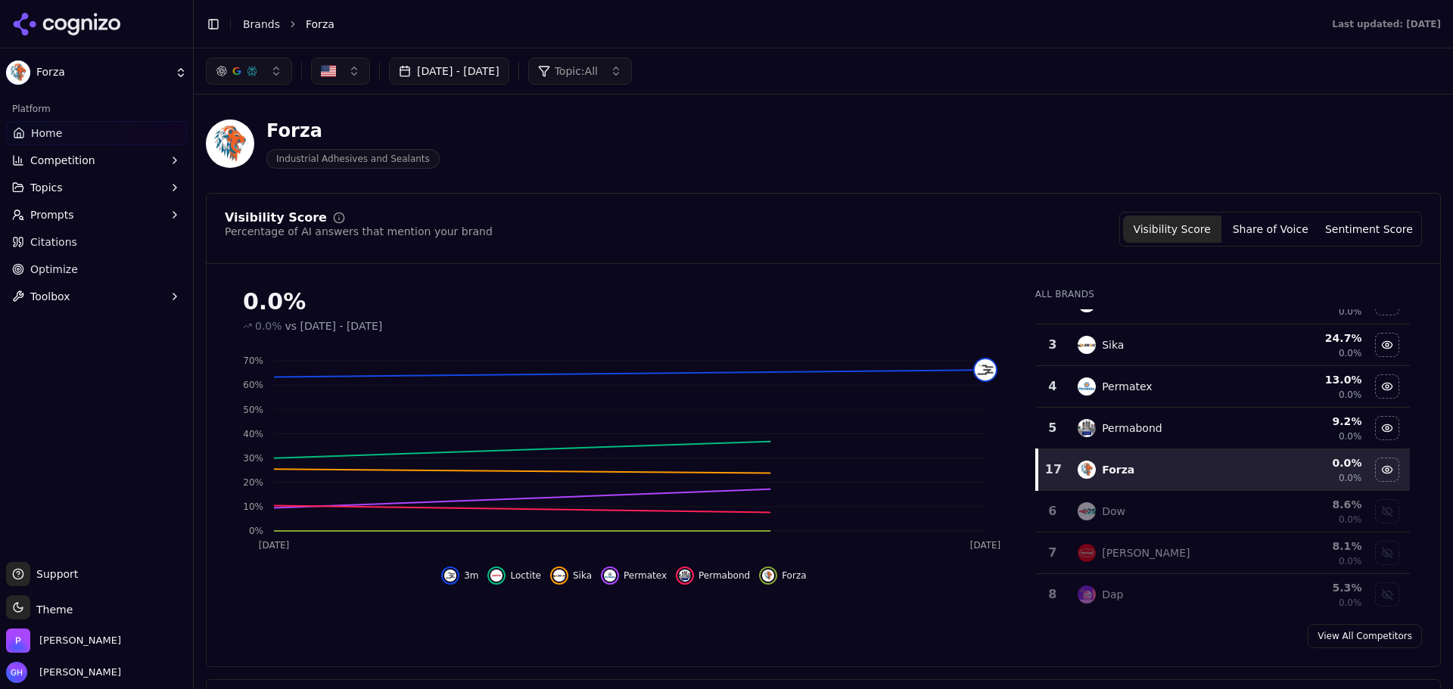
scroll to position [0, 0]
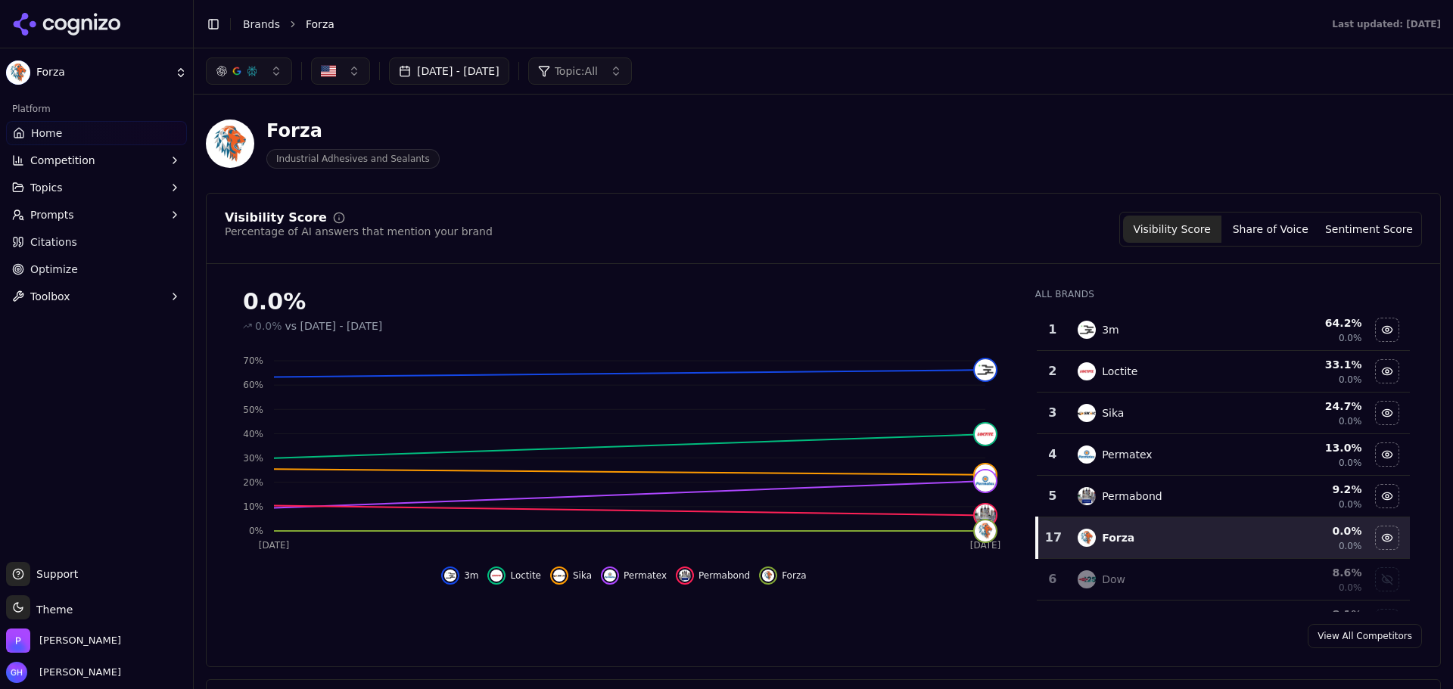
drag, startPoint x: 1039, startPoint y: 72, endPoint x: 932, endPoint y: 139, distance: 126.2
click at [1040, 72] on div "Aug 17, 2025 - Sep 16, 2025 Topic: All" at bounding box center [823, 71] width 1235 height 27
drag, startPoint x: 118, startPoint y: 20, endPoint x: 288, endPoint y: 82, distance: 181.5
click at [118, 20] on icon at bounding box center [114, 24] width 12 height 12
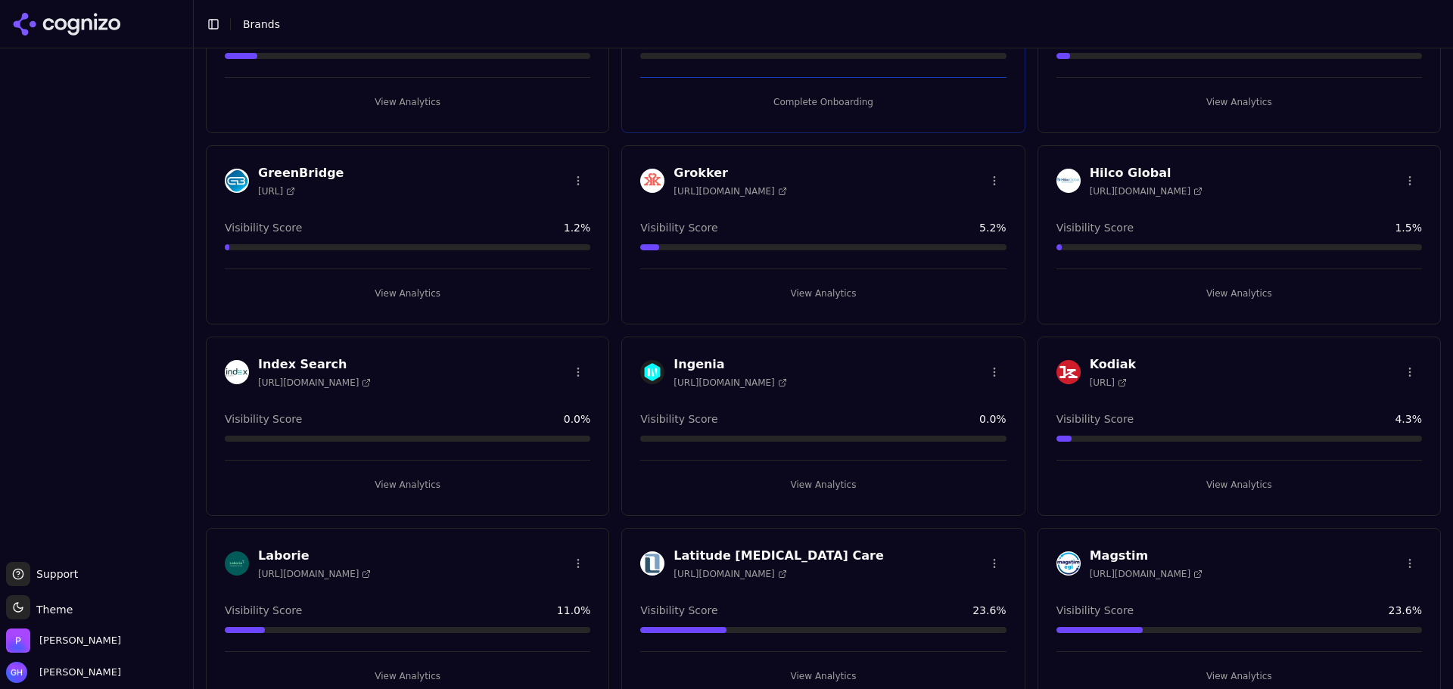
scroll to position [832, 0]
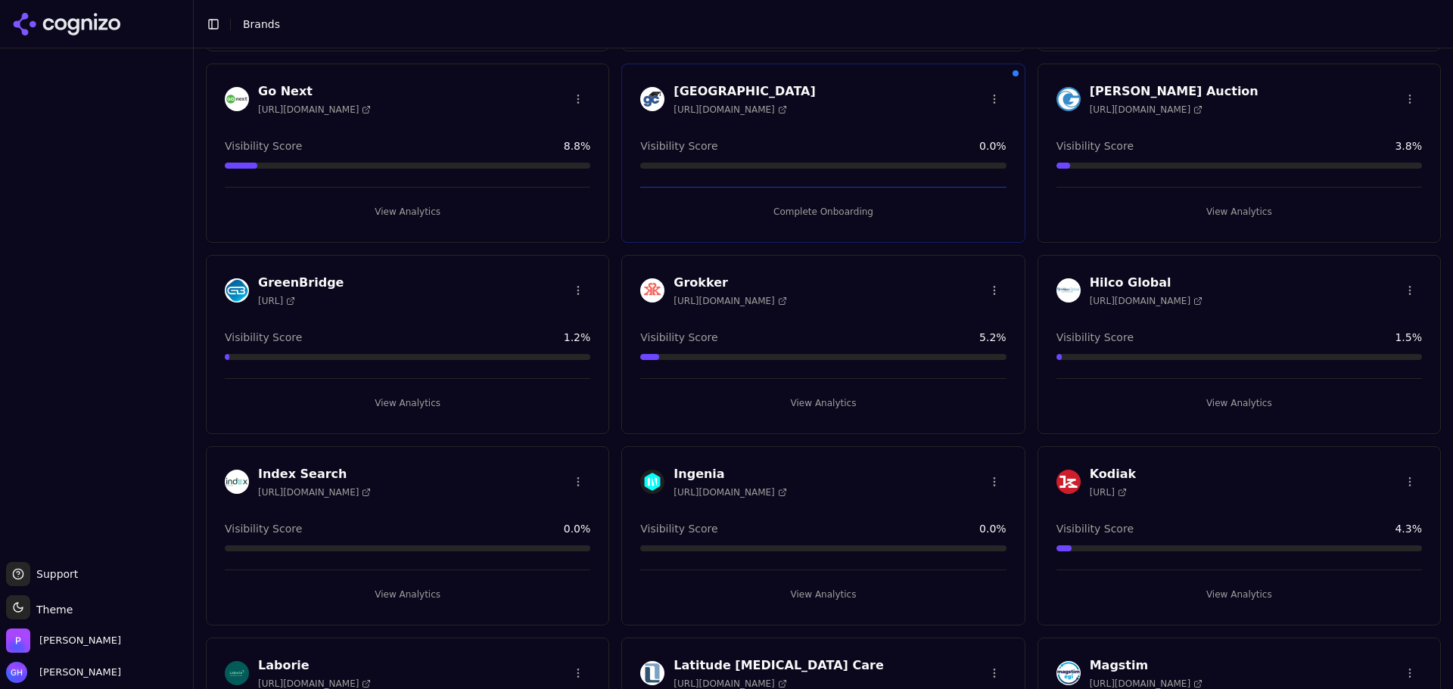
click at [1243, 395] on button "View Analytics" at bounding box center [1238, 403] width 365 height 24
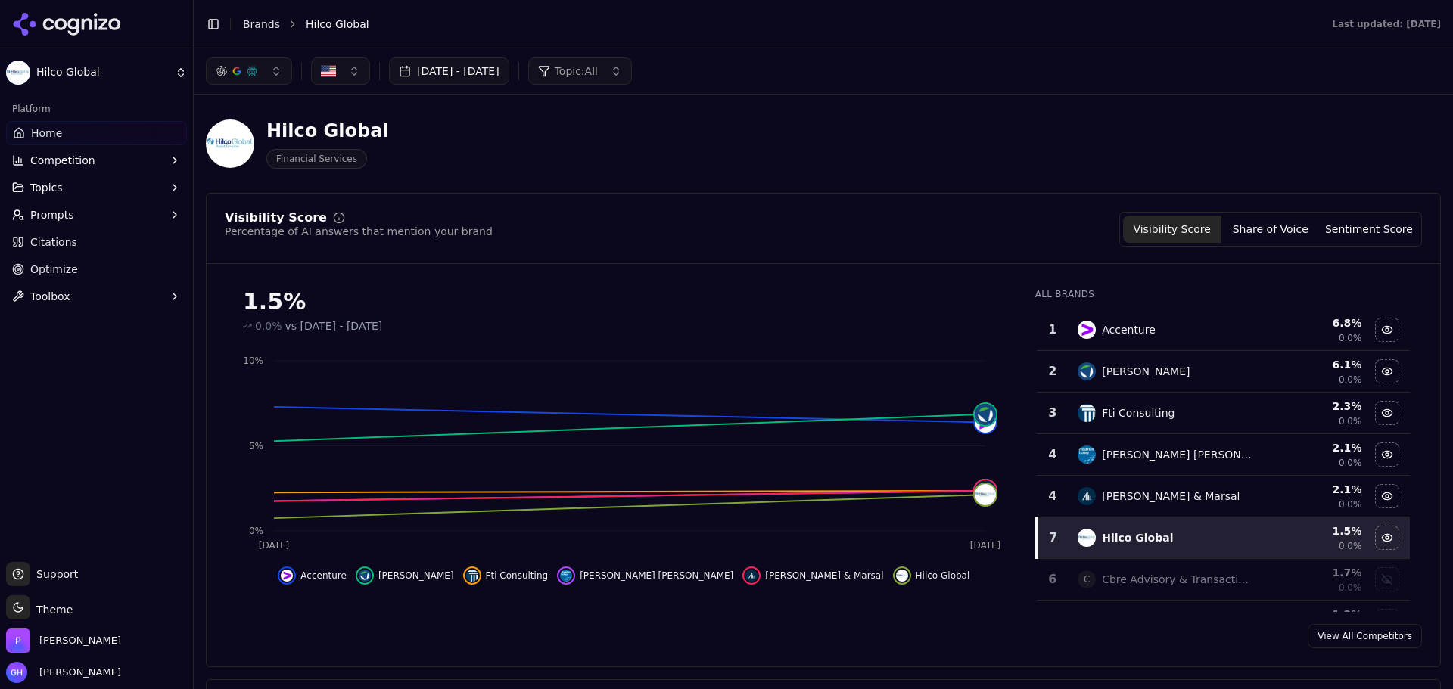
click at [1306, 227] on button "Share of Voice" at bounding box center [1270, 229] width 98 height 27
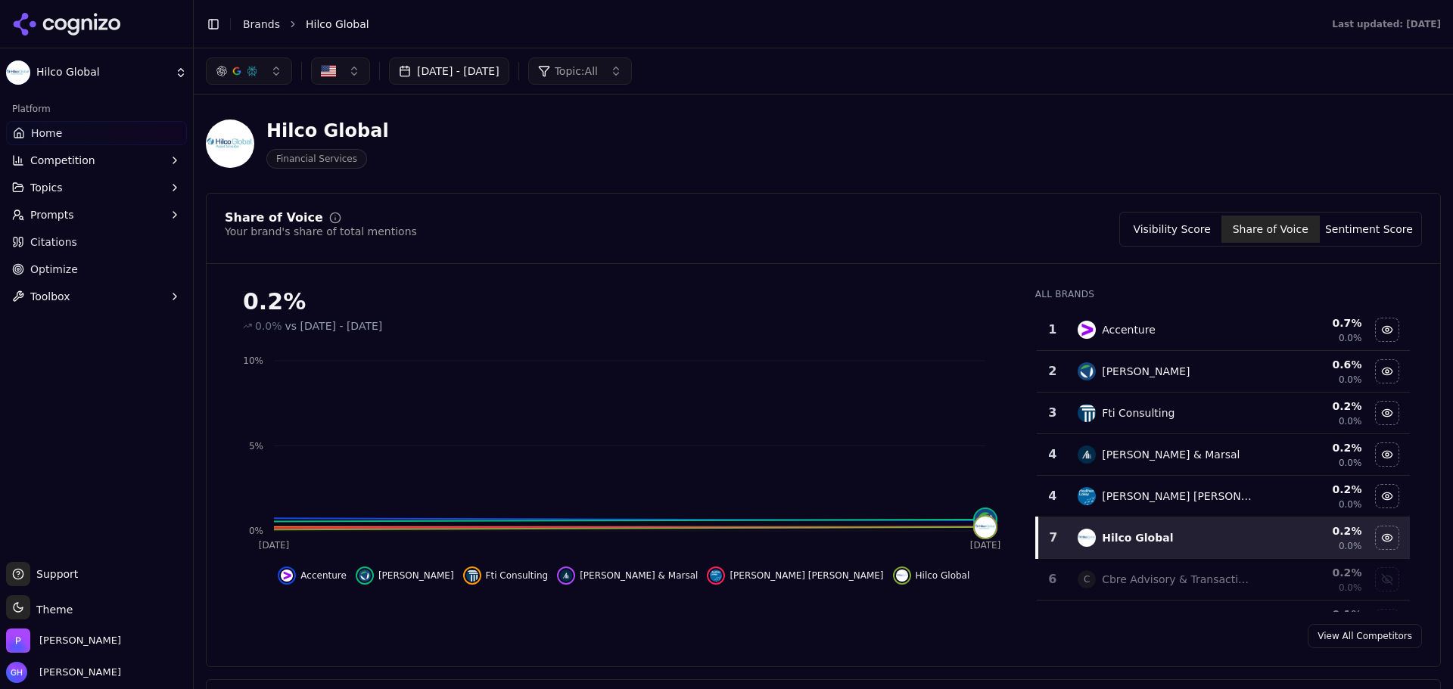
click at [983, 132] on div "Hilco Global Financial Services" at bounding box center [823, 144] width 1235 height 74
click at [1174, 230] on button "Visibility Score" at bounding box center [1172, 229] width 98 height 27
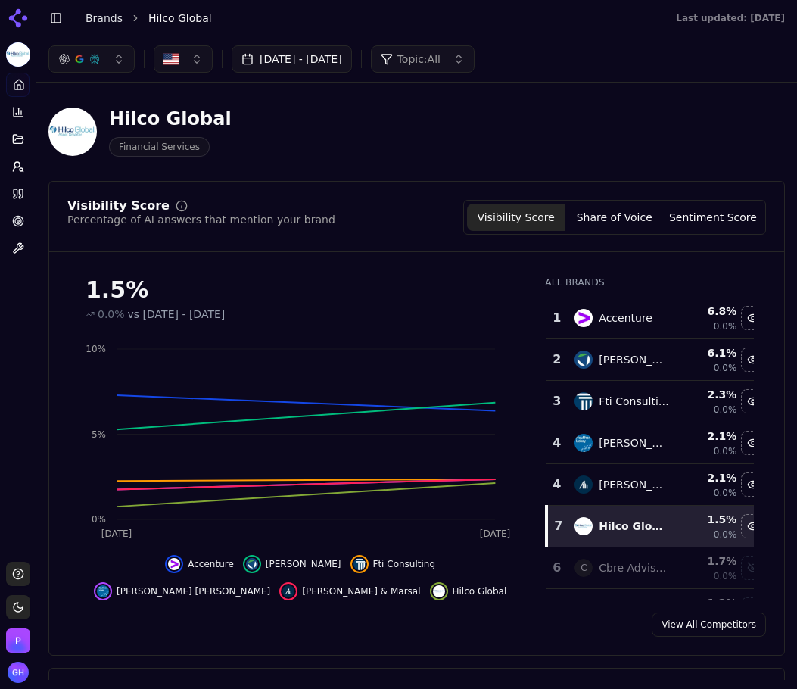
click at [468, 608] on div "Visibility Score Percentage of AI answers that mention your brand Visibility Sc…" at bounding box center [416, 418] width 736 height 474
click at [608, 229] on button "Share of Voice" at bounding box center [614, 217] width 98 height 27
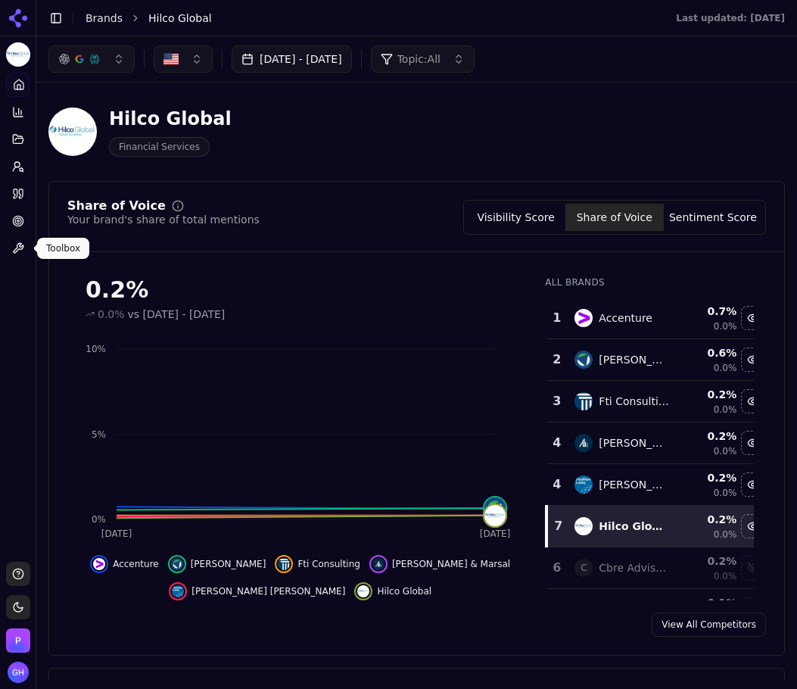
click at [703, 207] on button "Sentiment Score" at bounding box center [713, 217] width 98 height 27
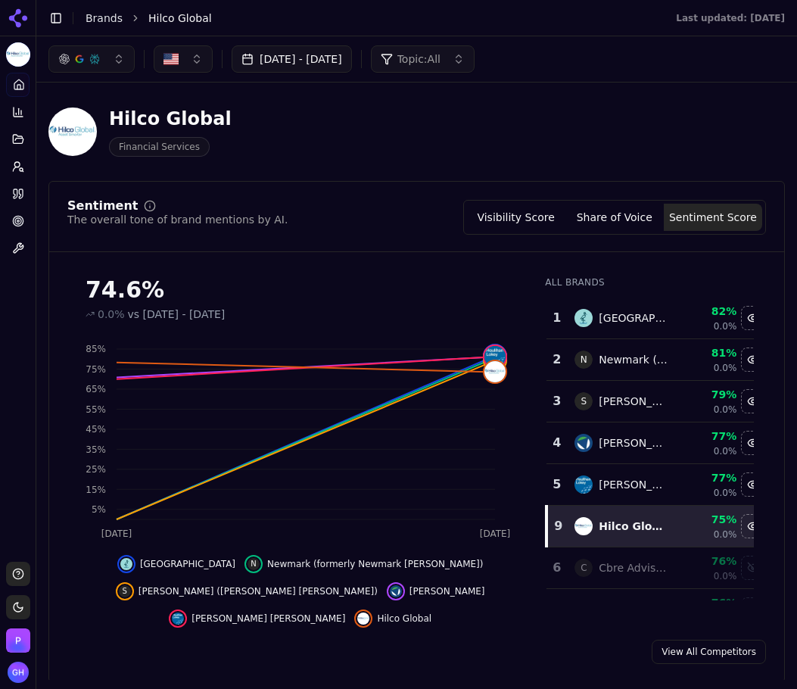
drag, startPoint x: 784, startPoint y: 139, endPoint x: 785, endPoint y: 166, distance: 27.2
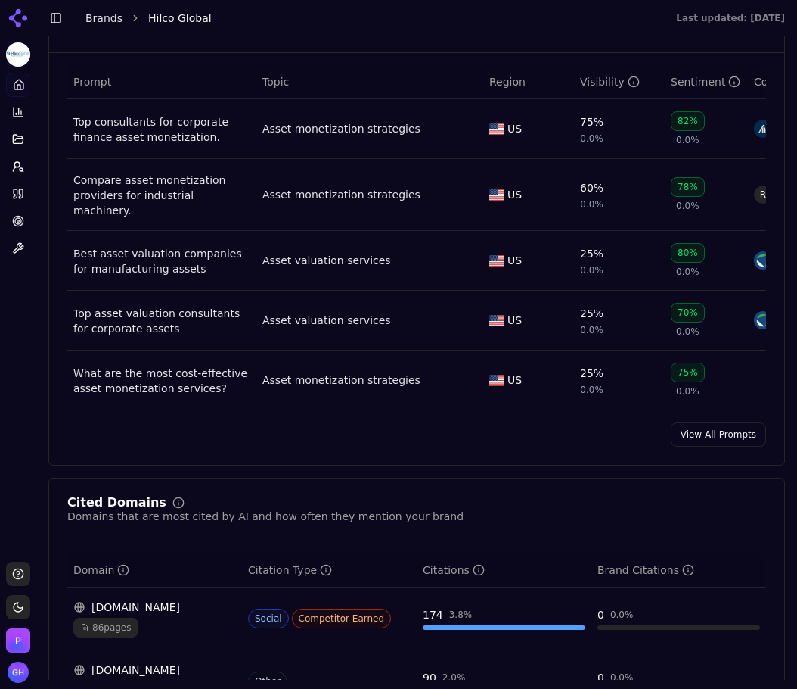
scroll to position [1127, 0]
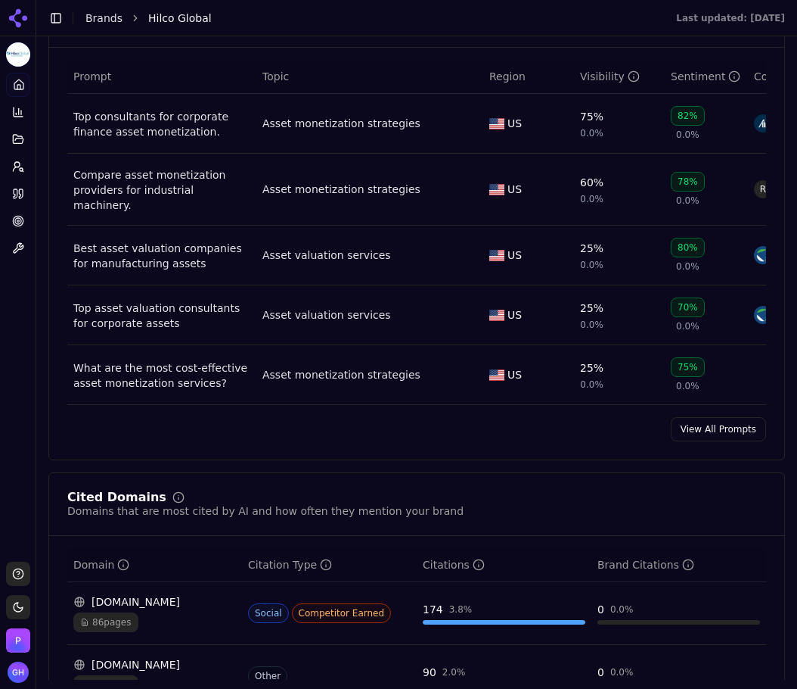
click at [698, 414] on div "Prompt Metrics A detailed view of prompt performance and citations Prompt Topic…" at bounding box center [416, 222] width 737 height 476
click at [702, 417] on link "View All Prompts" at bounding box center [718, 429] width 95 height 24
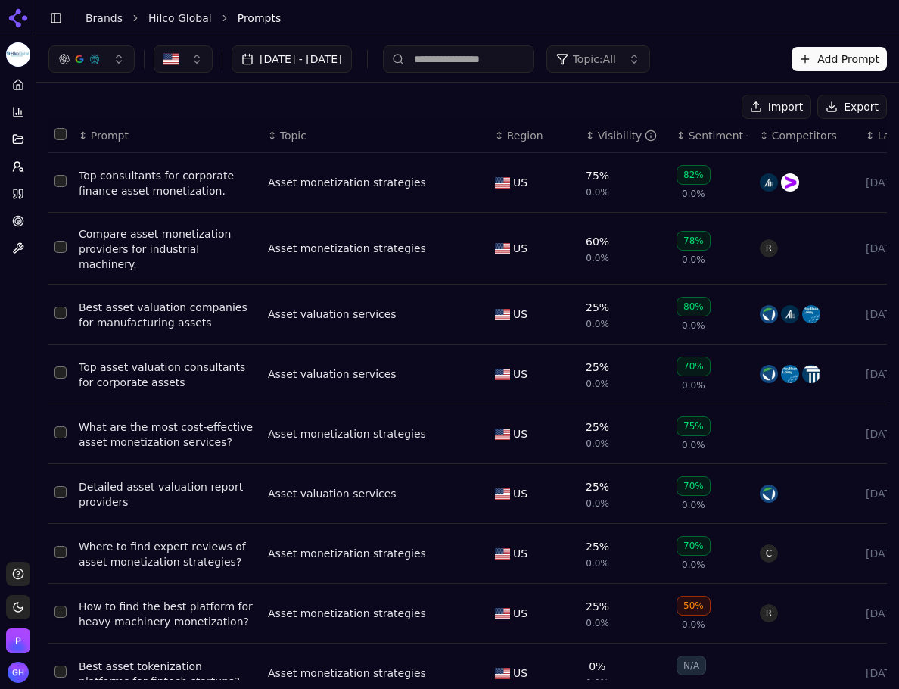
click at [832, 114] on button "Export" at bounding box center [852, 107] width 70 height 24
click at [25, 191] on link "Citations" at bounding box center [17, 194] width 23 height 24
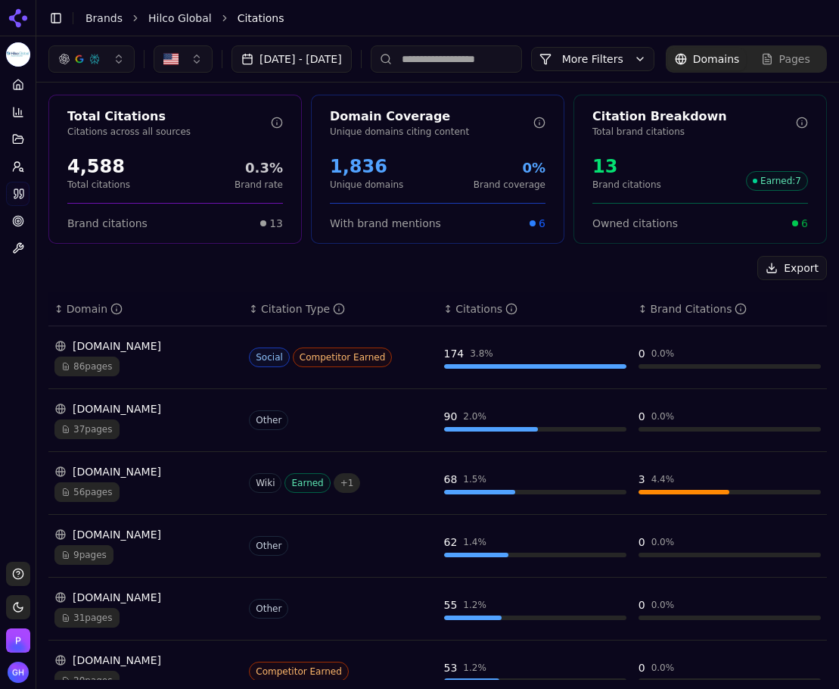
scroll to position [2, 0]
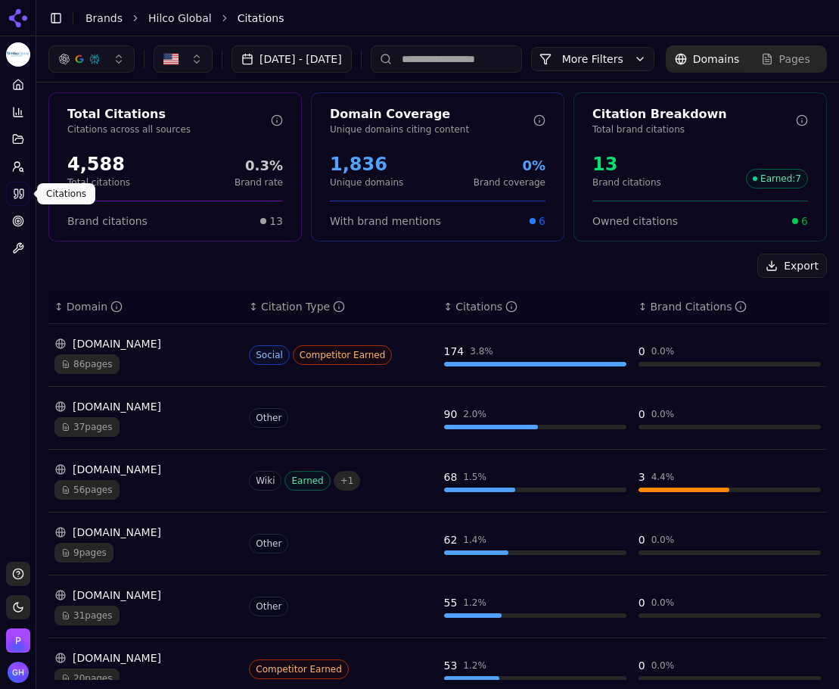
click at [189, 277] on div "Total Citations Citations across all sources 4,588 Total citations 0.3% Brand r…" at bounding box center [437, 540] width 803 height 920
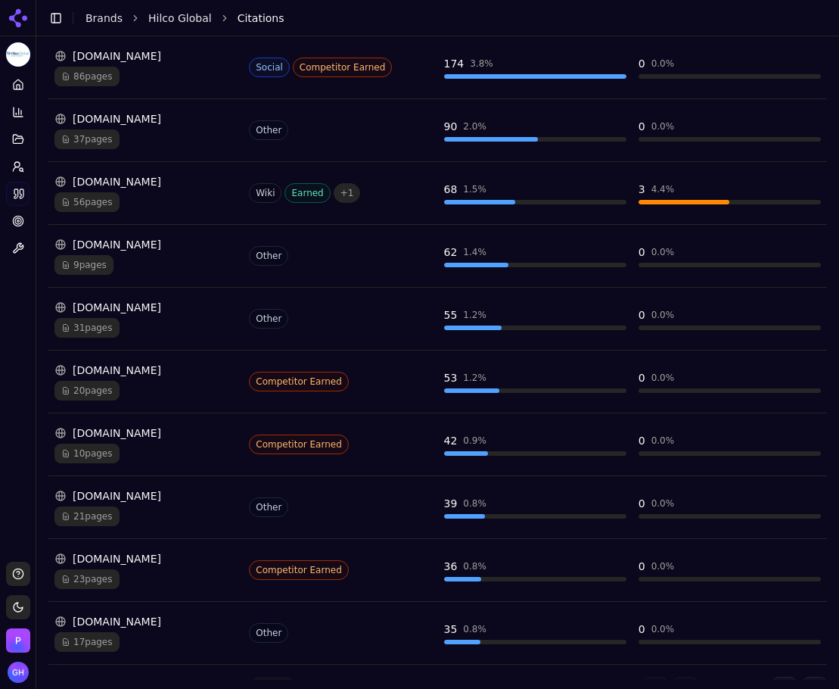
scroll to position [294, 0]
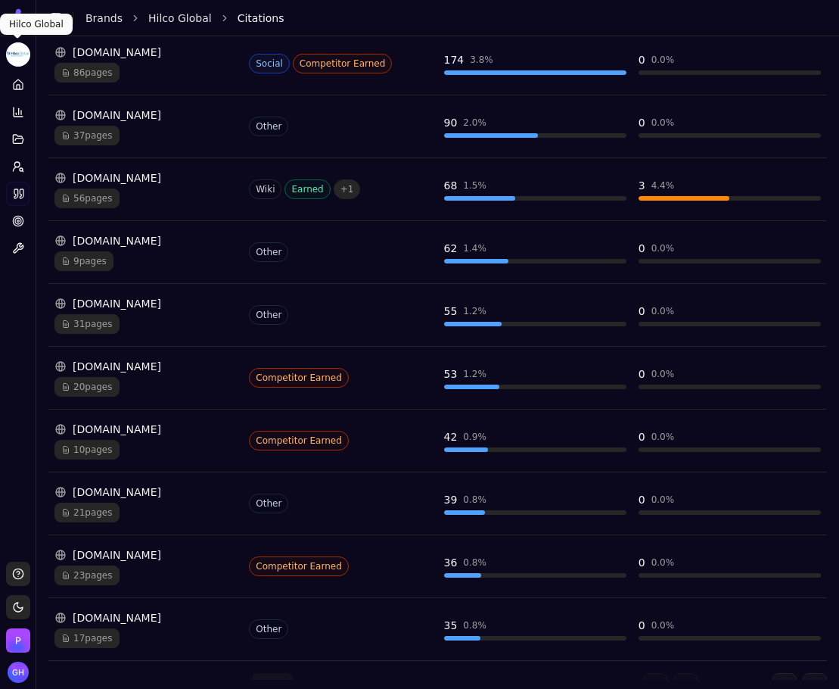
click at [18, 14] on html "Hilco Global Platform Home Competition Topics Prompts Citations Optimize Toolbo…" at bounding box center [419, 344] width 839 height 689
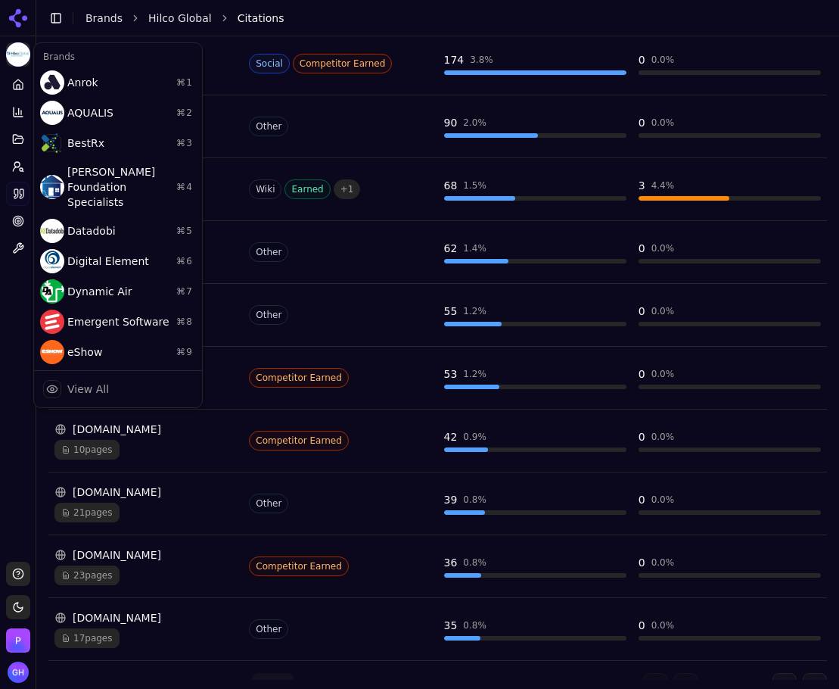
click at [21, 10] on html "Hilco Global Platform Home Competition Topics Prompts Citations Optimize Toolbo…" at bounding box center [419, 344] width 839 height 689
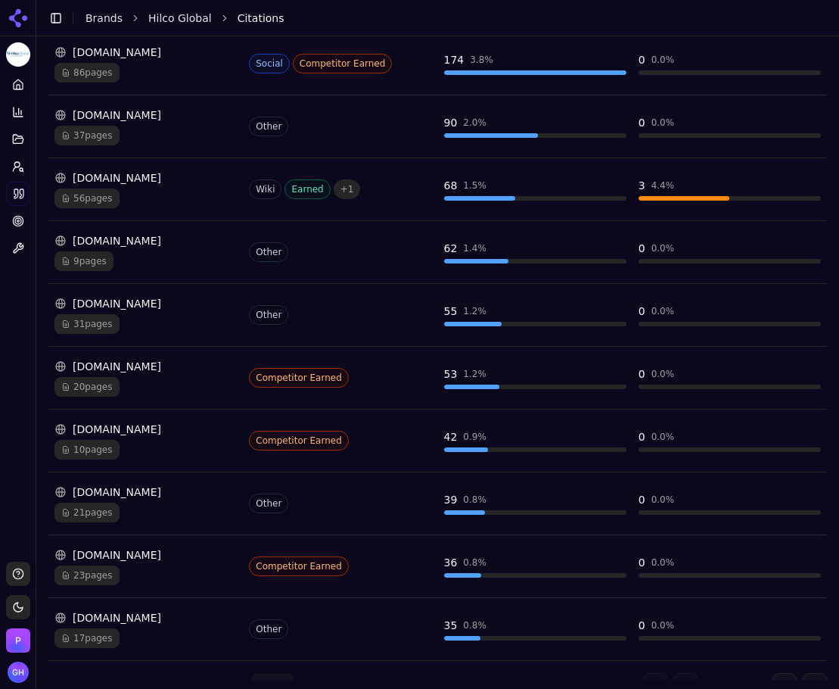
click at [19, 23] on icon at bounding box center [15, 22] width 12 height 12
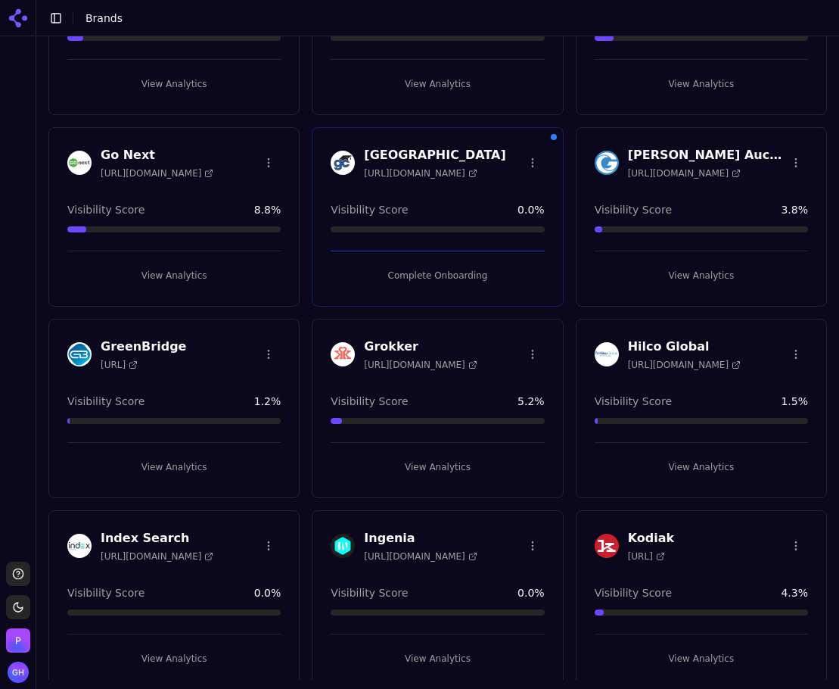
scroll to position [454, 0]
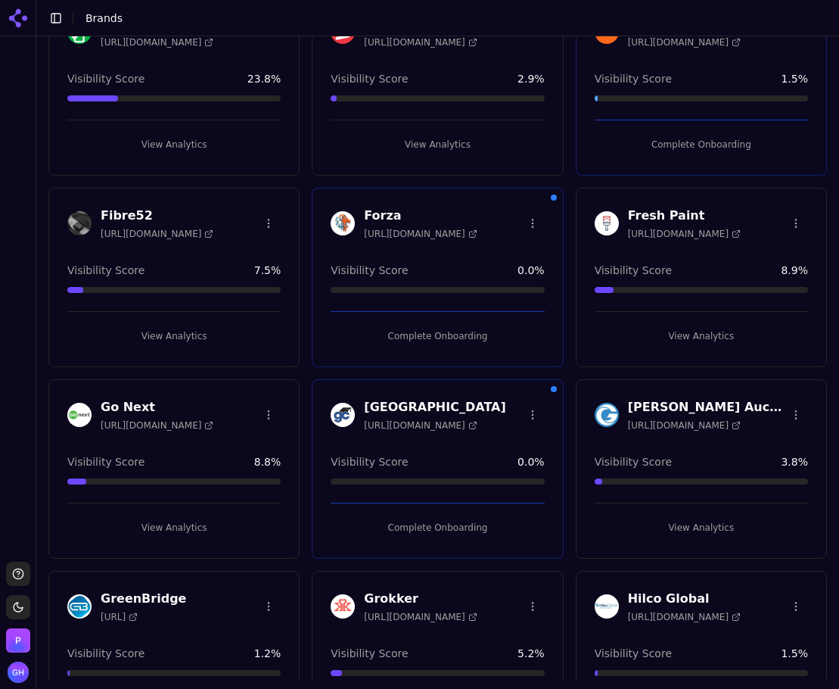
scroll to position [303, 0]
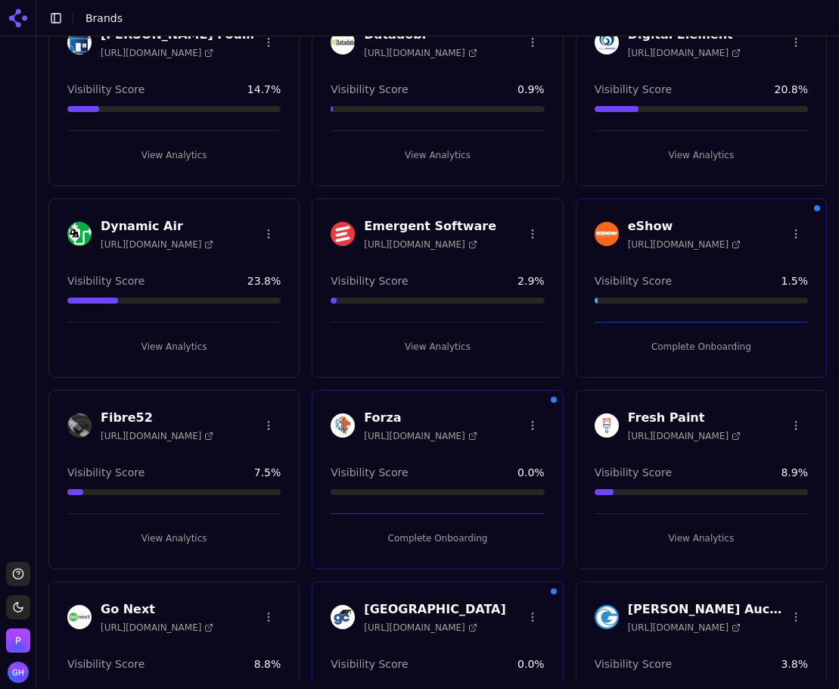
click at [462, 554] on div "Forza [URL][DOMAIN_NAME] Visibility Score 0.0 % Complete Onboarding" at bounding box center [437, 479] width 251 height 179
click at [462, 544] on button "Complete Onboarding" at bounding box center [437, 538] width 213 height 24
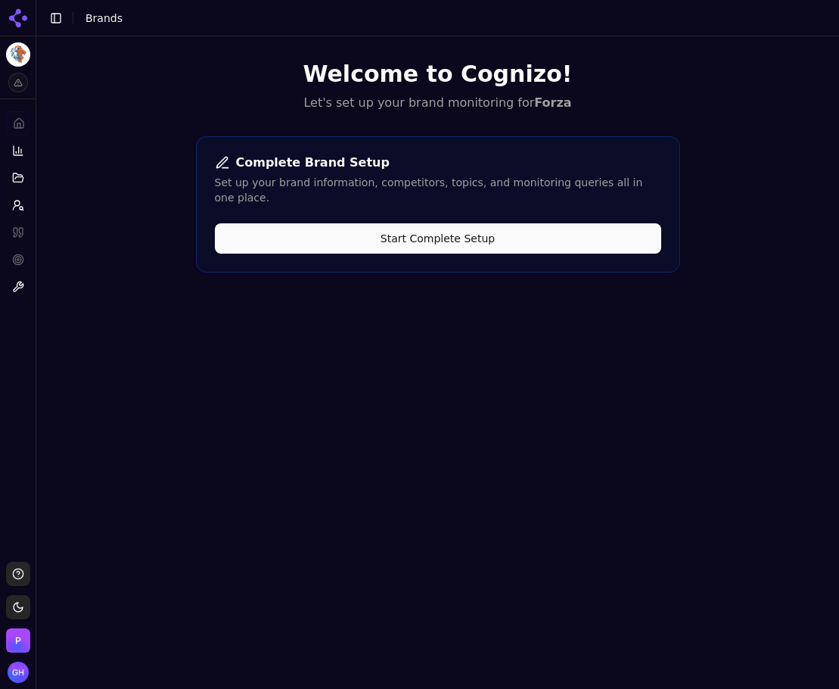
click at [420, 223] on button "Start Complete Setup" at bounding box center [438, 238] width 446 height 30
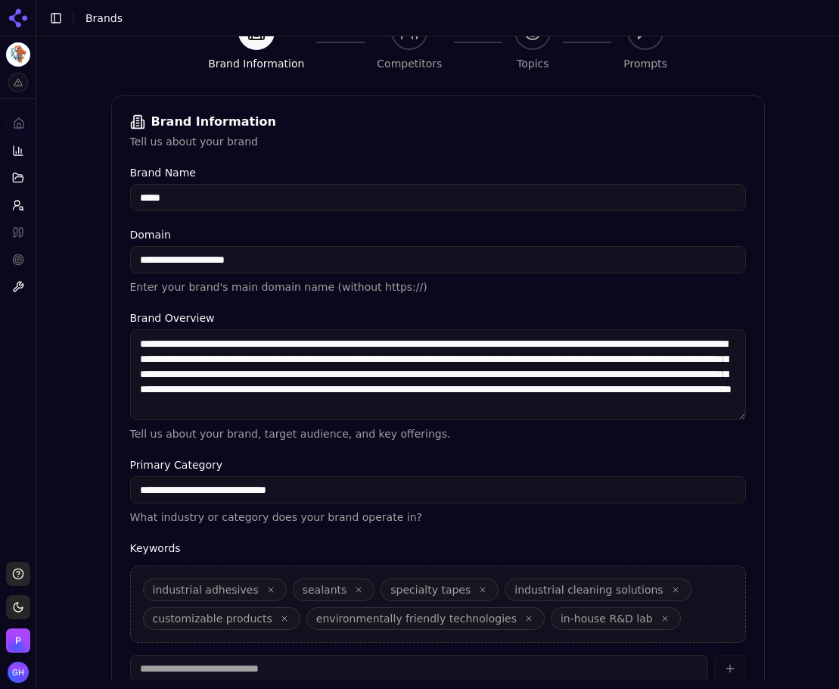
scroll to position [286, 0]
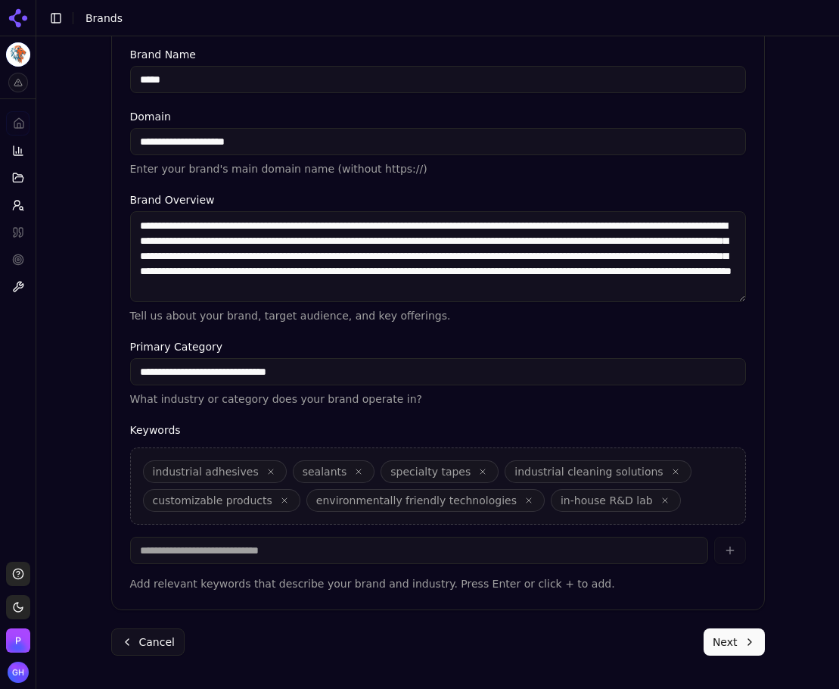
click at [735, 648] on button "Next" at bounding box center [734, 641] width 61 height 27
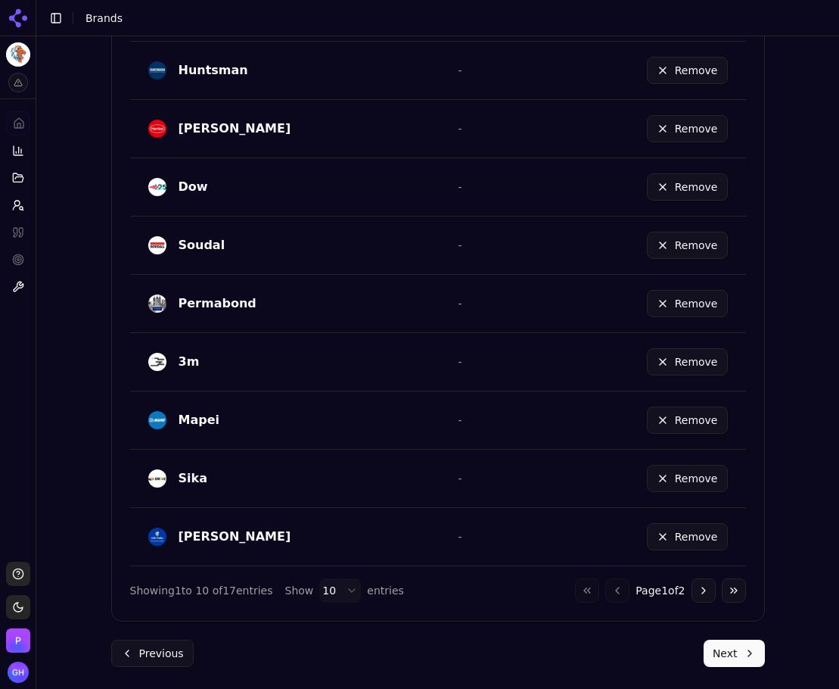
scroll to position [816, 0]
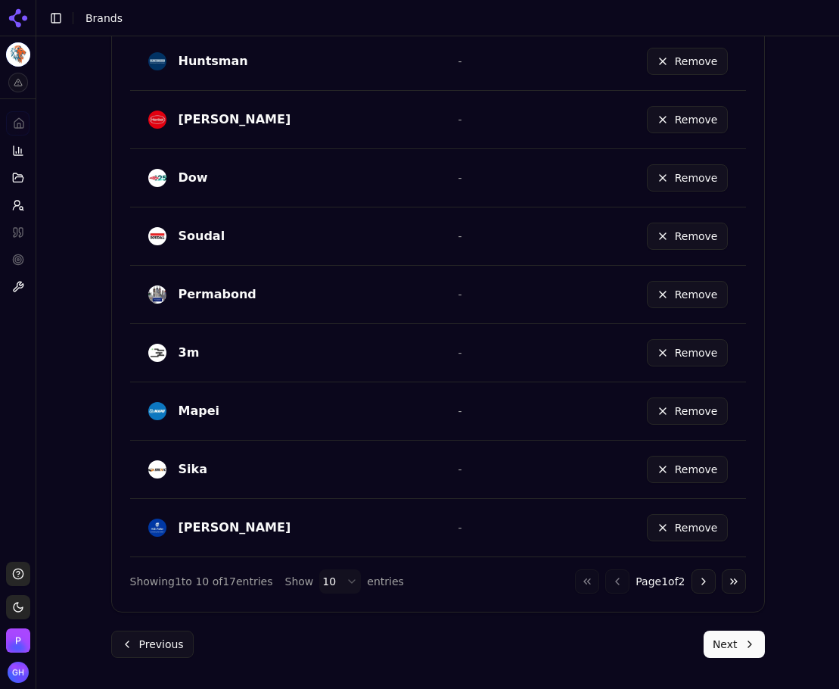
click at [706, 632] on button "Next" at bounding box center [734, 643] width 61 height 27
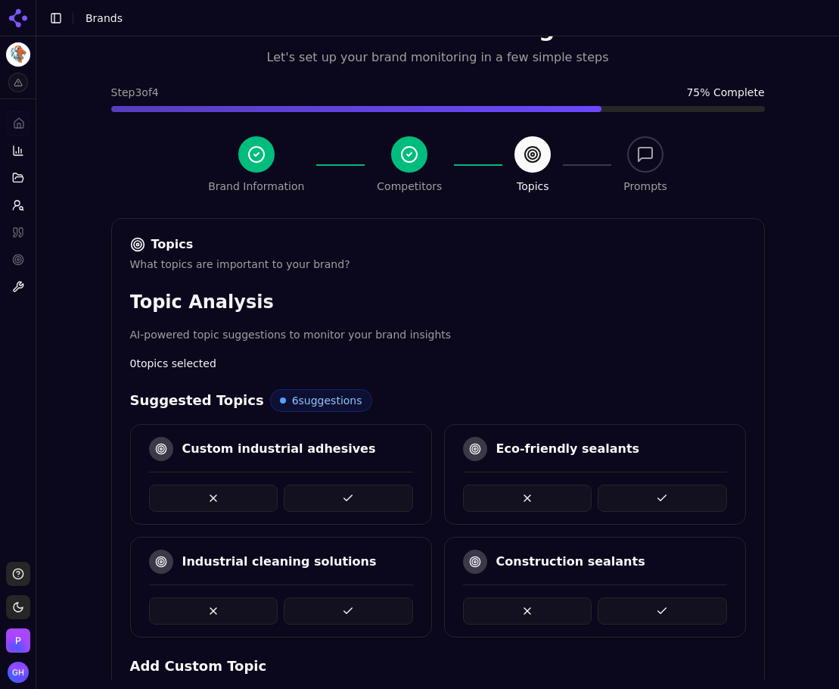
scroll to position [620, 0]
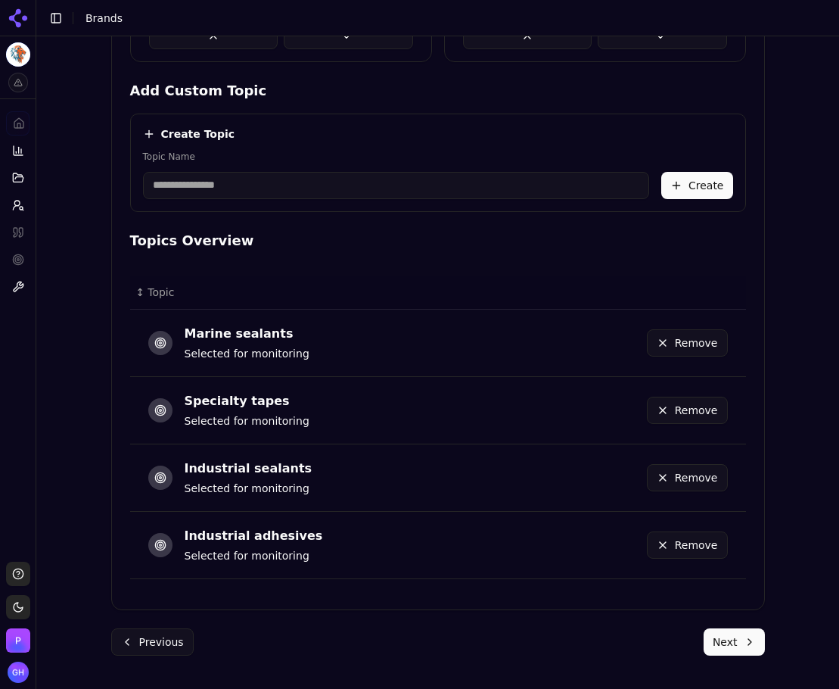
click at [732, 642] on button "Next" at bounding box center [734, 641] width 61 height 27
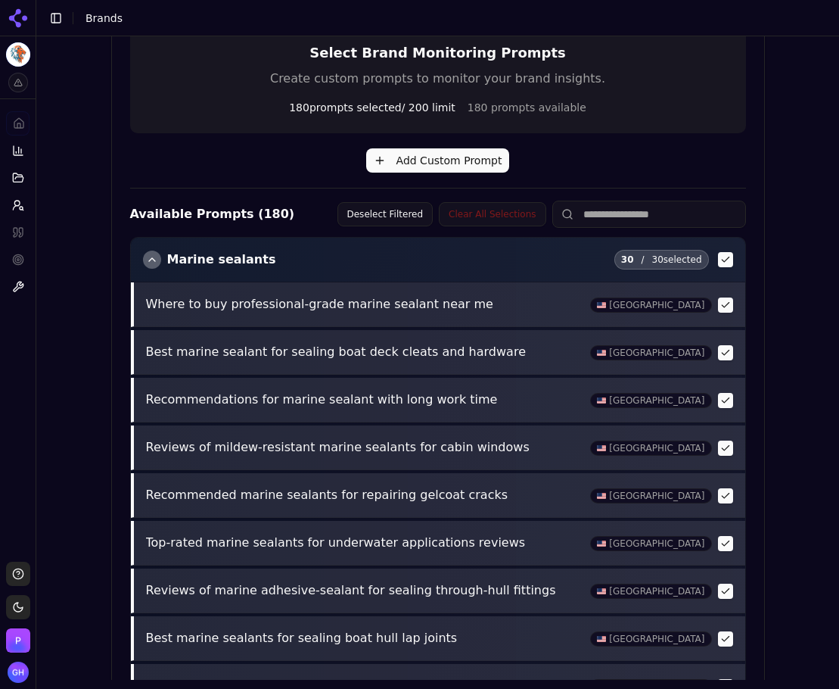
scroll to position [532, 0]
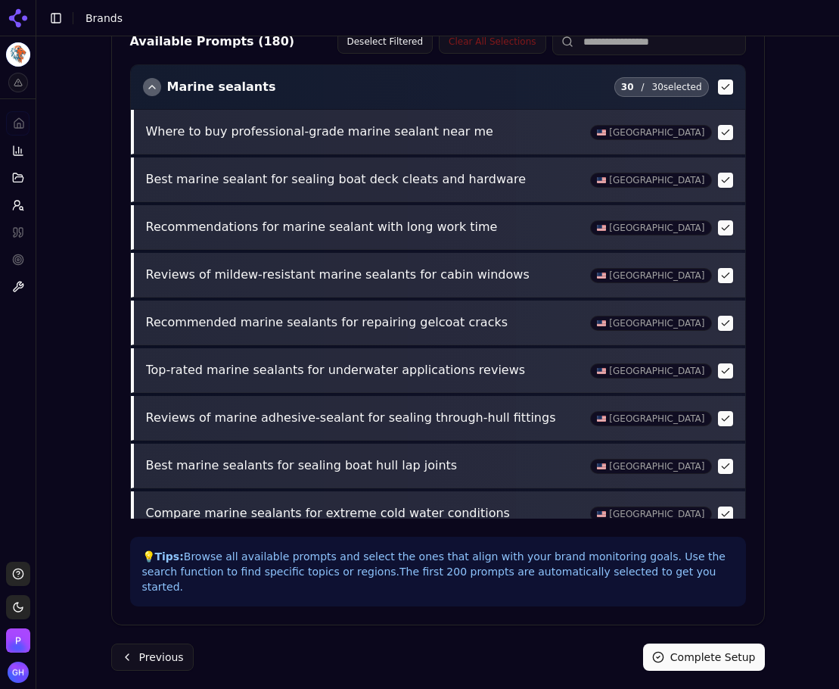
click at [707, 643] on button "Complete Setup" at bounding box center [704, 656] width 122 height 27
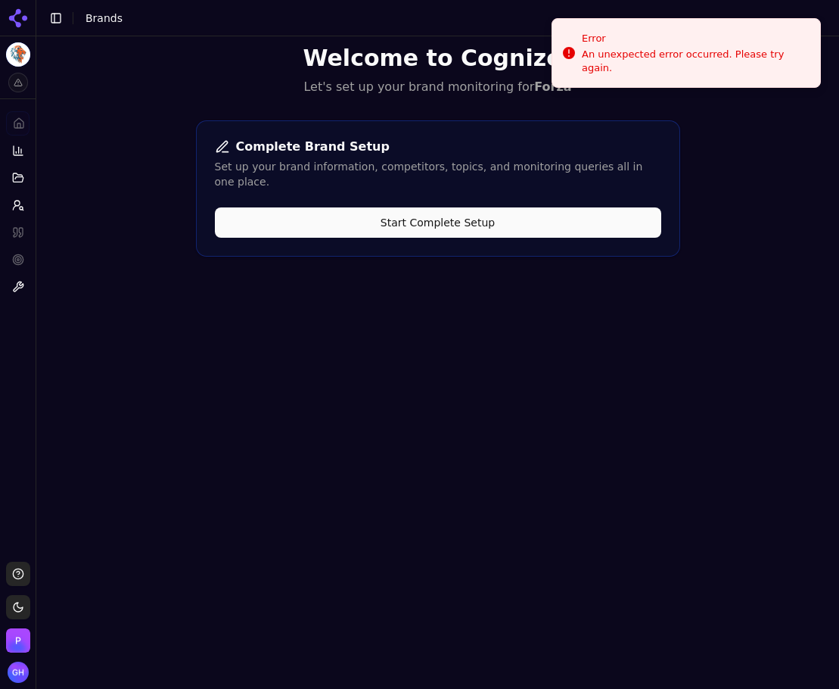
scroll to position [0, 0]
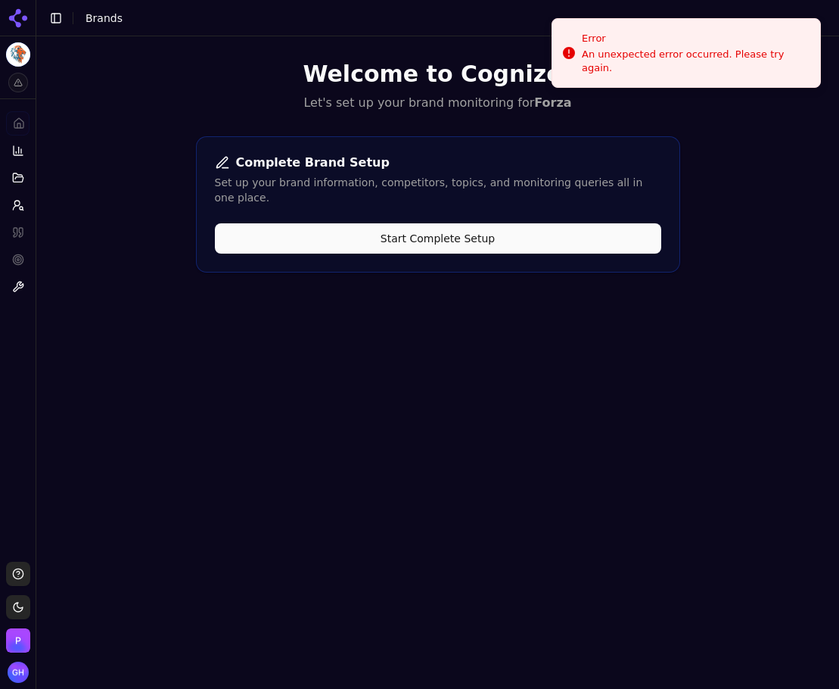
click at [21, 8] on icon at bounding box center [18, 18] width 24 height 24
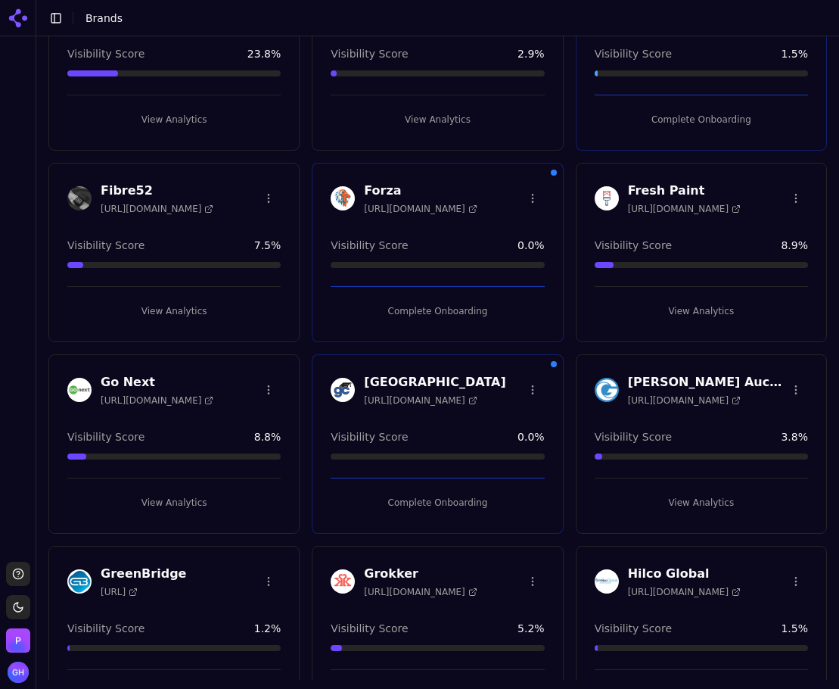
scroll to position [605, 0]
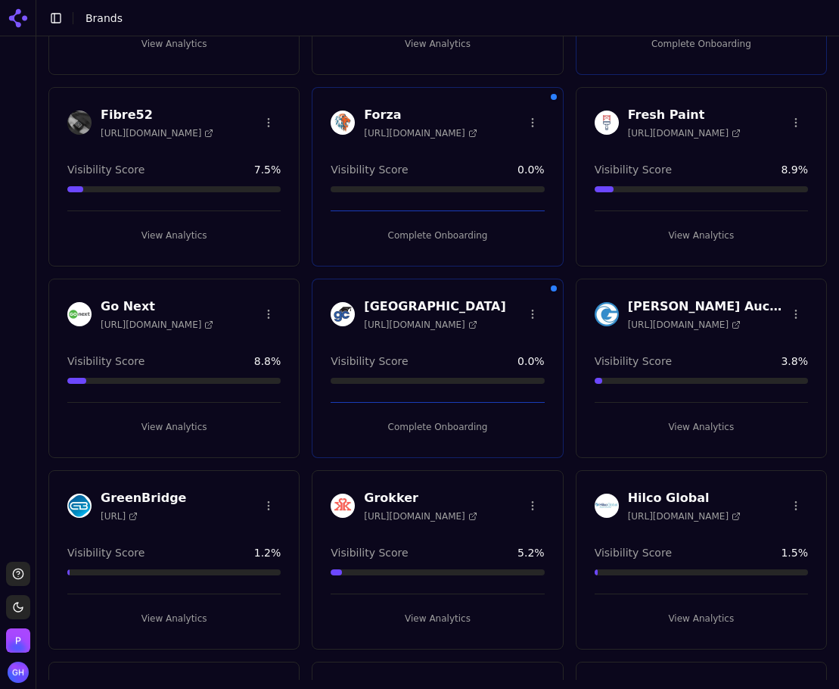
click at [465, 230] on button "Complete Onboarding" at bounding box center [437, 235] width 213 height 24
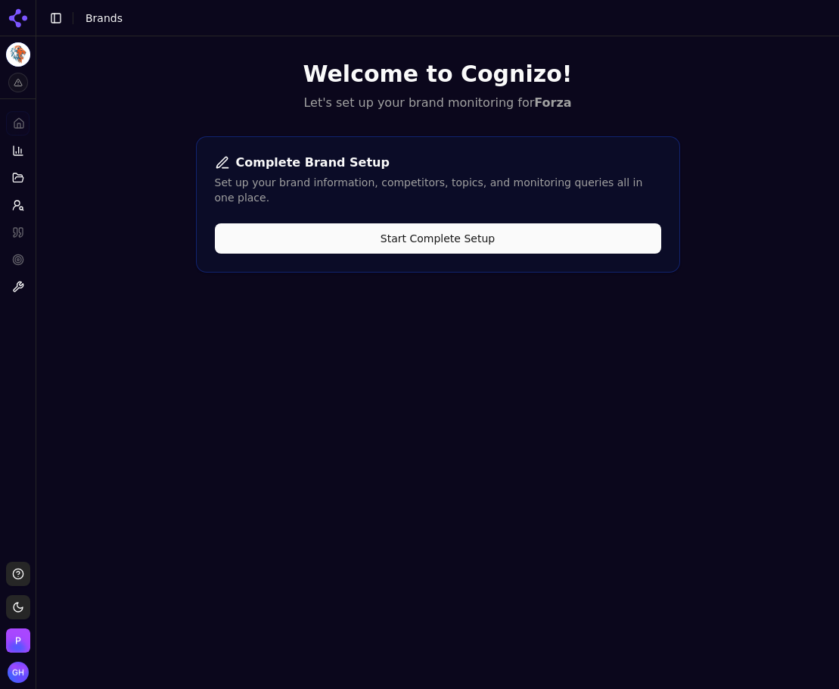
click at [524, 223] on button "Start Complete Setup" at bounding box center [438, 238] width 446 height 30
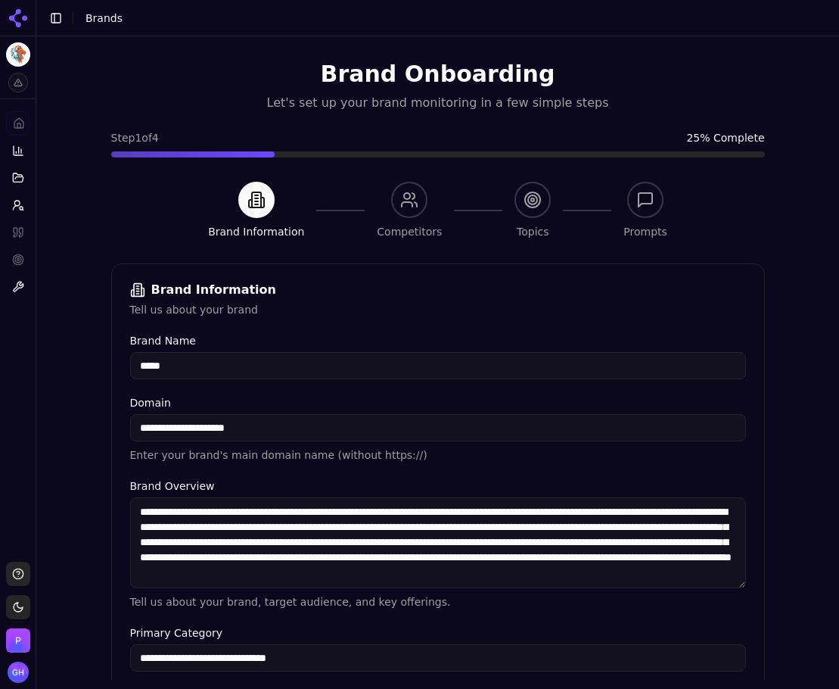
scroll to position [286, 0]
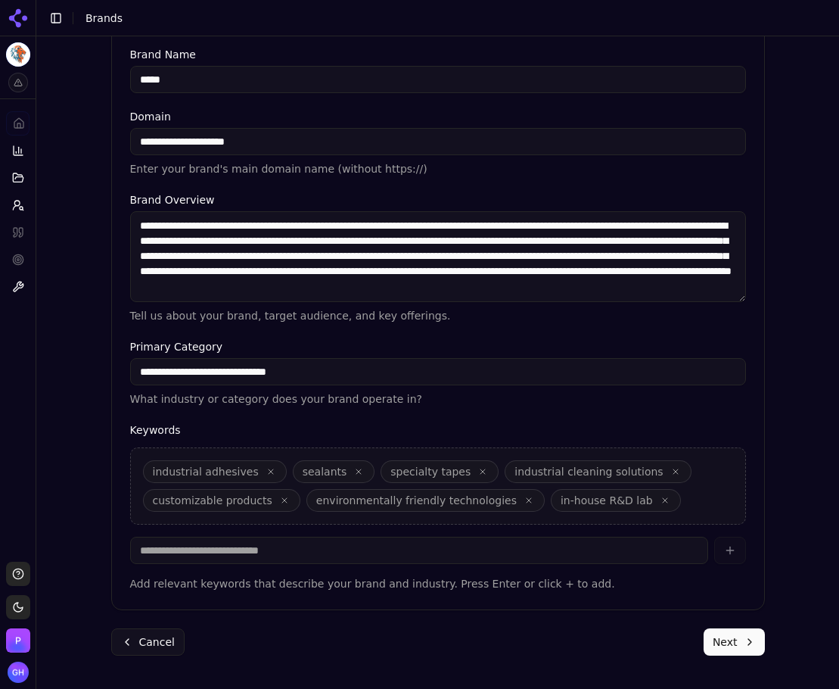
click at [739, 648] on button "Next" at bounding box center [734, 641] width 61 height 27
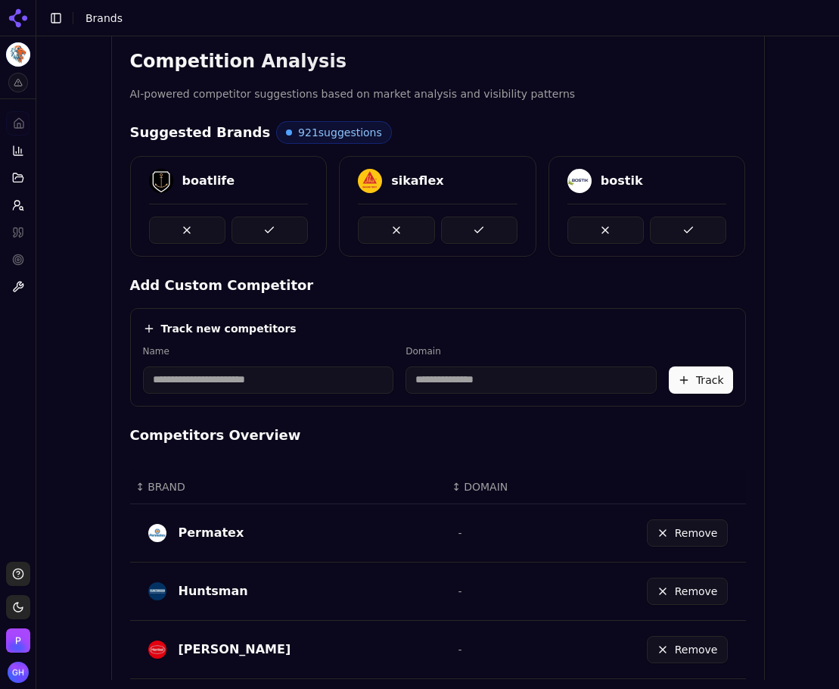
scroll to position [818, 0]
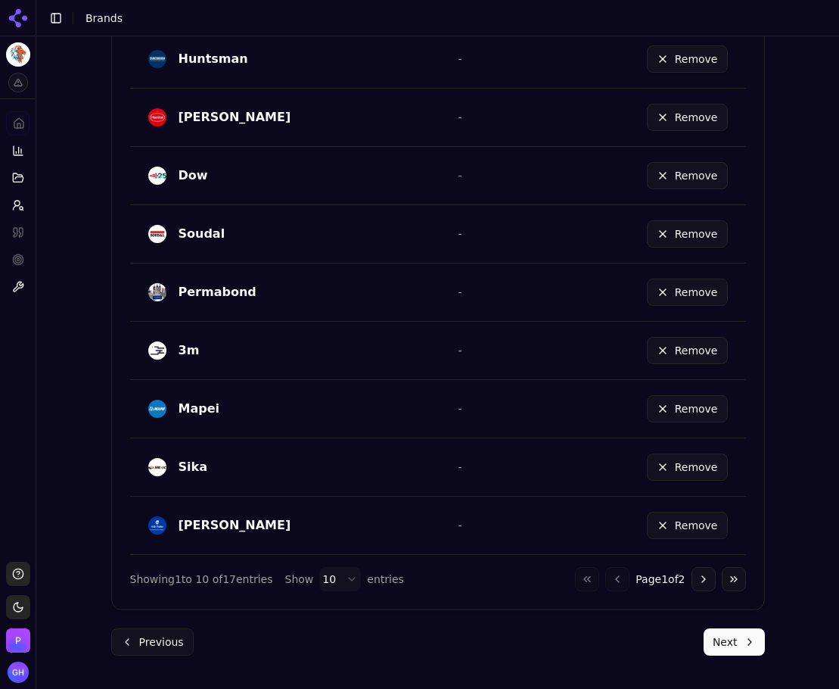
click at [735, 639] on button "Next" at bounding box center [734, 641] width 61 height 27
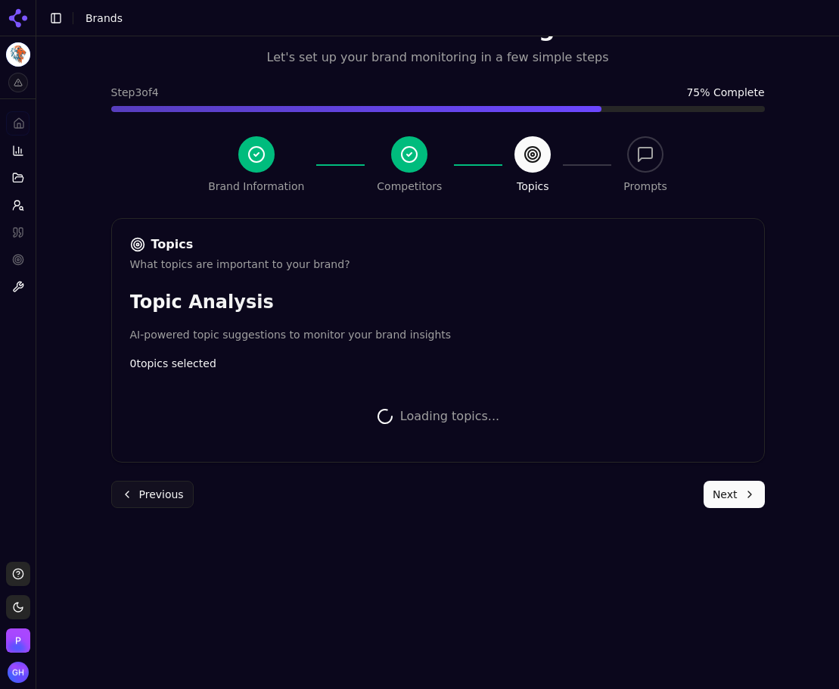
scroll to position [620, 0]
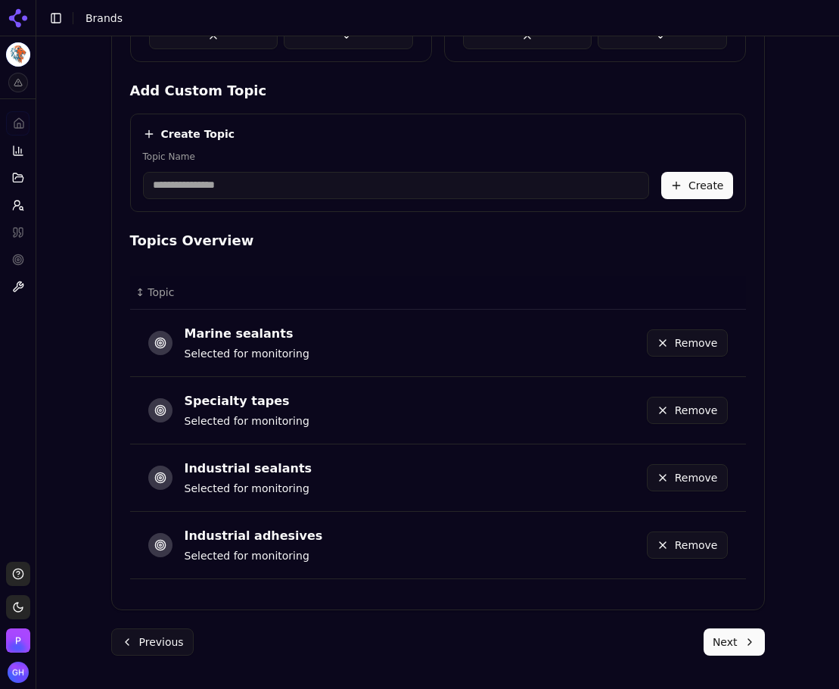
click at [736, 629] on button "Next" at bounding box center [734, 641] width 61 height 27
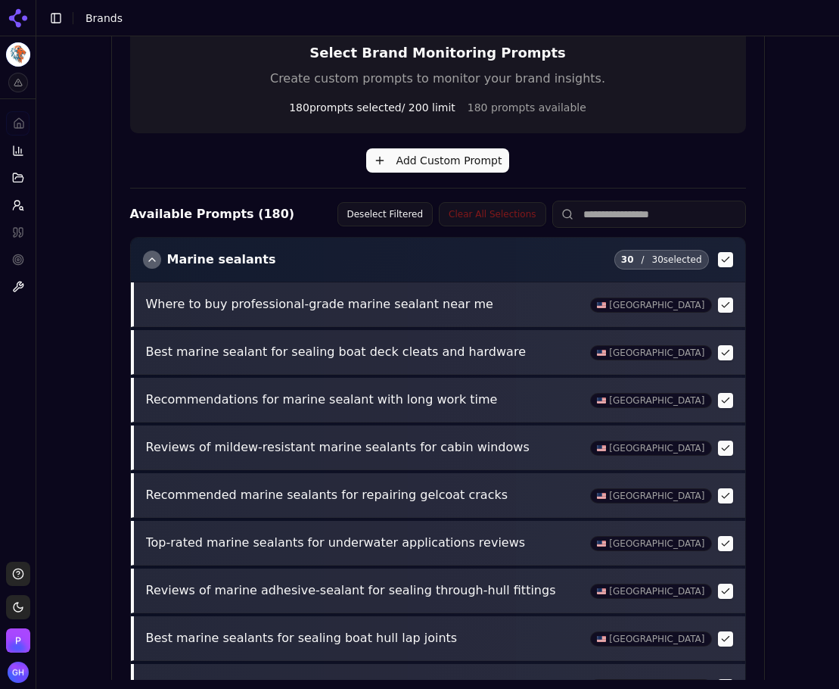
scroll to position [532, 0]
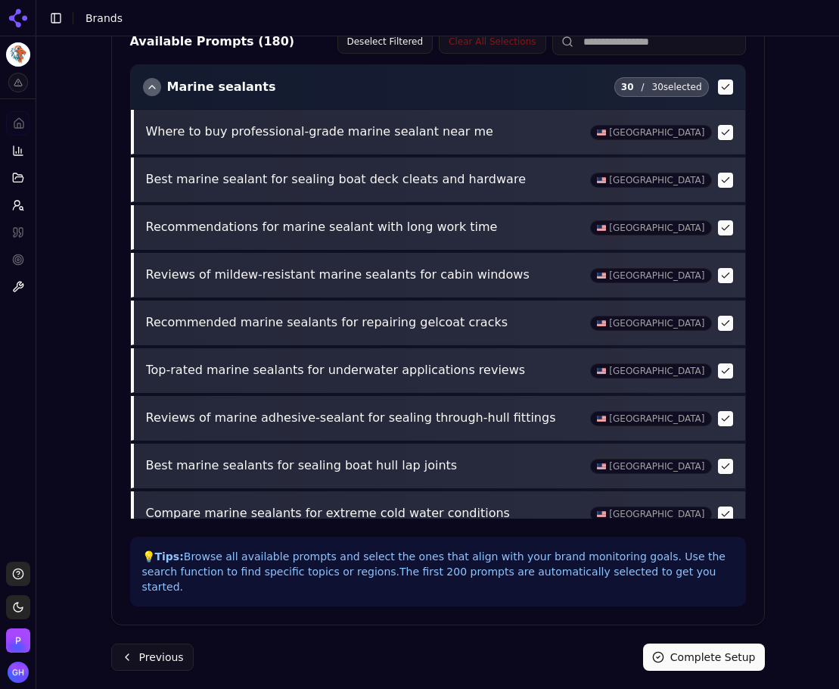
click at [716, 647] on button "Complete Setup" at bounding box center [704, 656] width 122 height 27
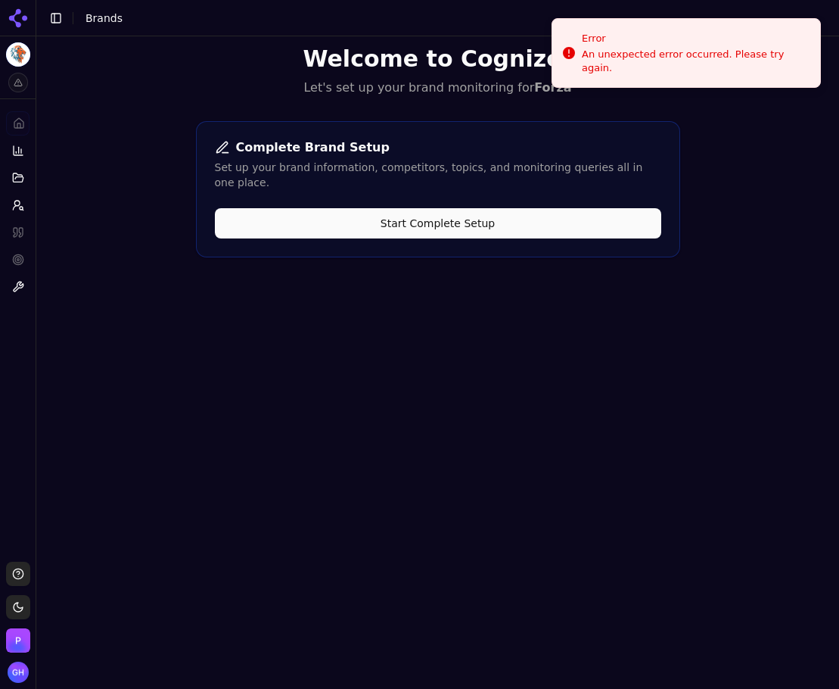
scroll to position [0, 0]
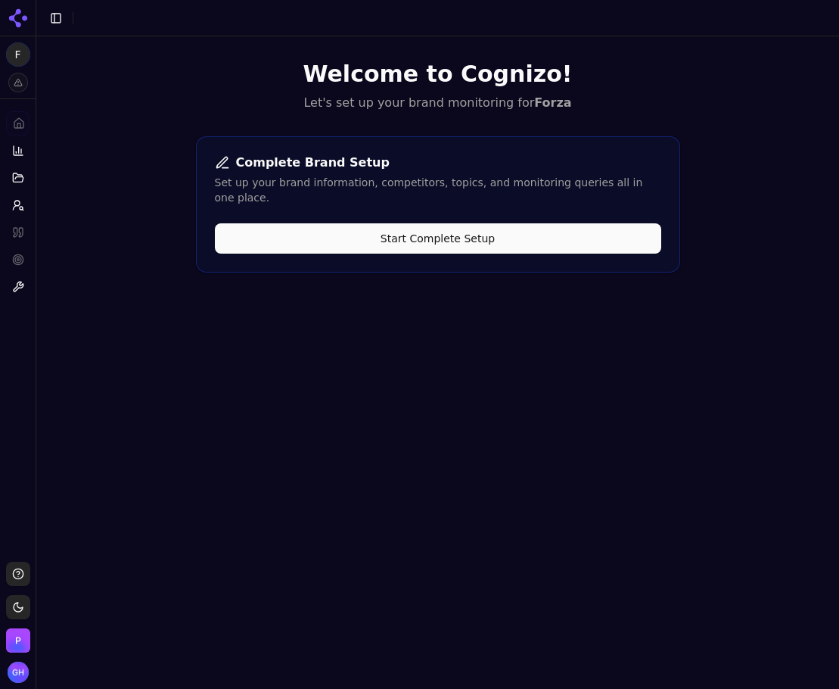
click at [538, 228] on button "Start Complete Setup" at bounding box center [438, 238] width 446 height 30
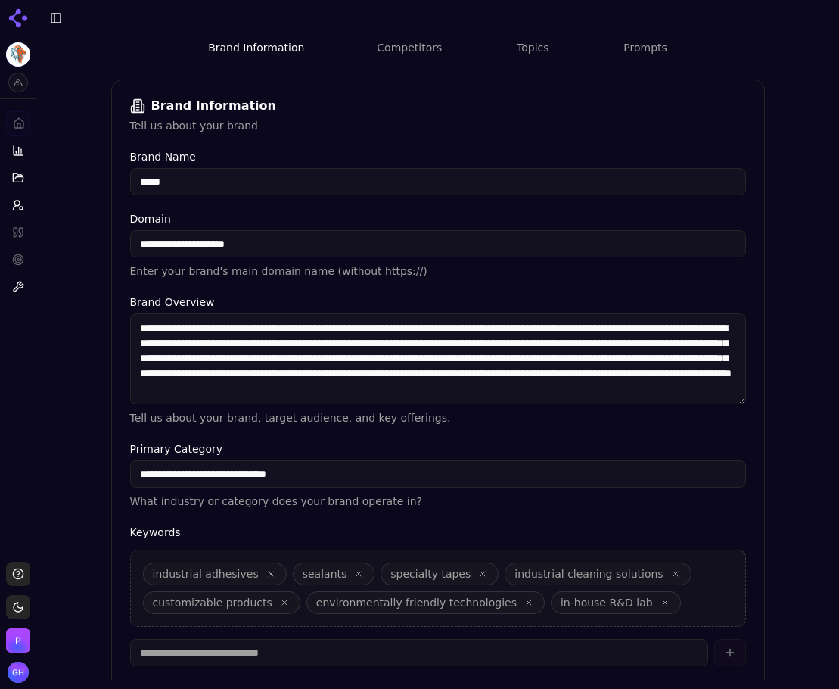
scroll to position [286, 0]
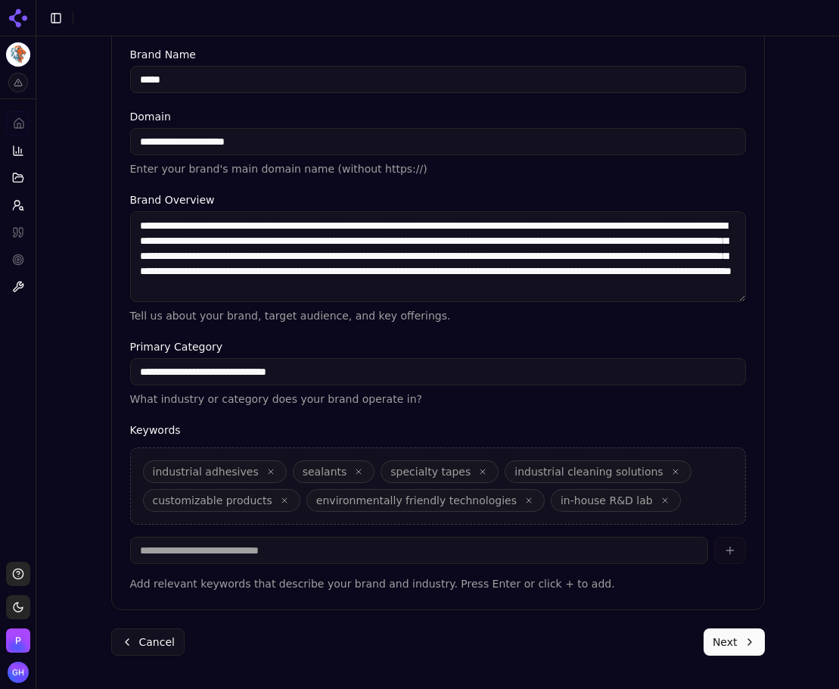
drag, startPoint x: 170, startPoint y: 142, endPoint x: 92, endPoint y: 142, distance: 78.7
click at [92, 142] on div "**********" at bounding box center [437, 94] width 803 height 689
type input "**********"
click at [335, 126] on div "**********" at bounding box center [438, 143] width 616 height 65
click at [728, 641] on button "Next" at bounding box center [734, 641] width 61 height 27
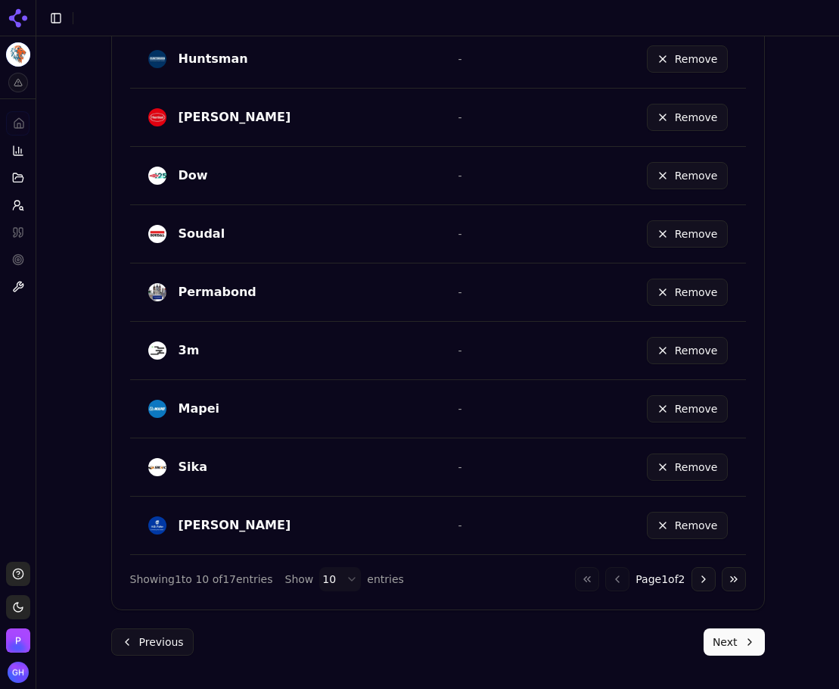
click at [740, 639] on button "Next" at bounding box center [734, 641] width 61 height 27
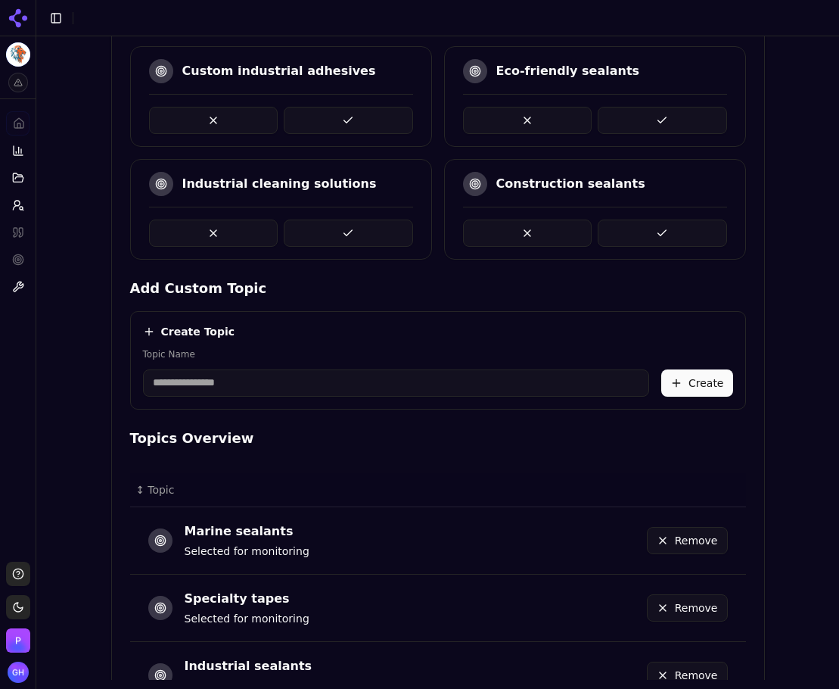
scroll to position [620, 0]
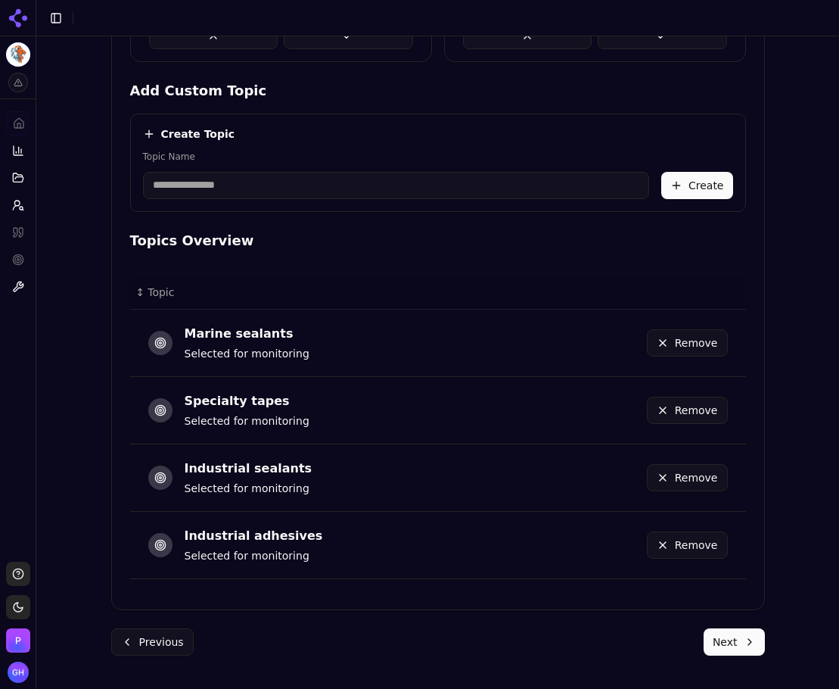
click at [732, 644] on button "Next" at bounding box center [734, 641] width 61 height 27
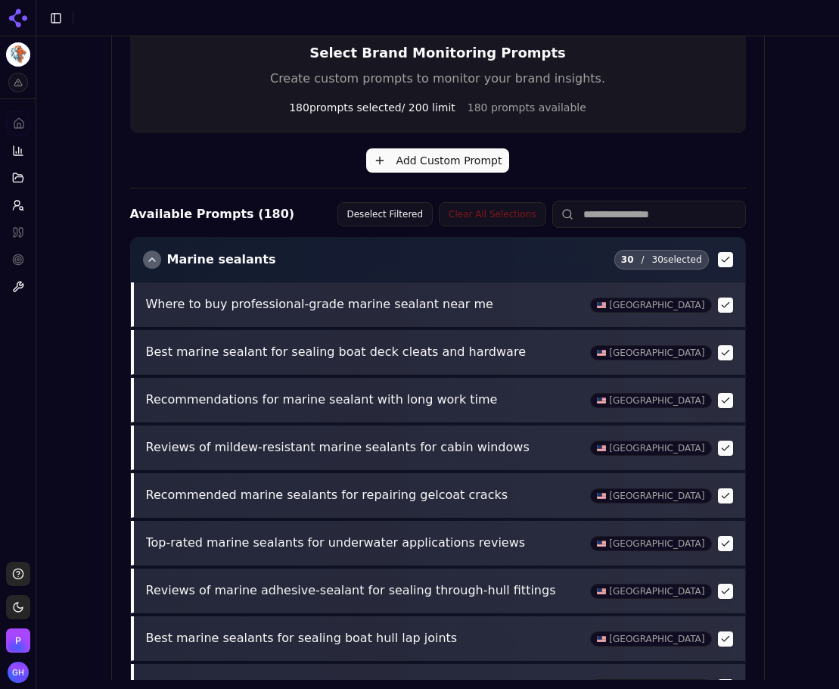
scroll to position [532, 0]
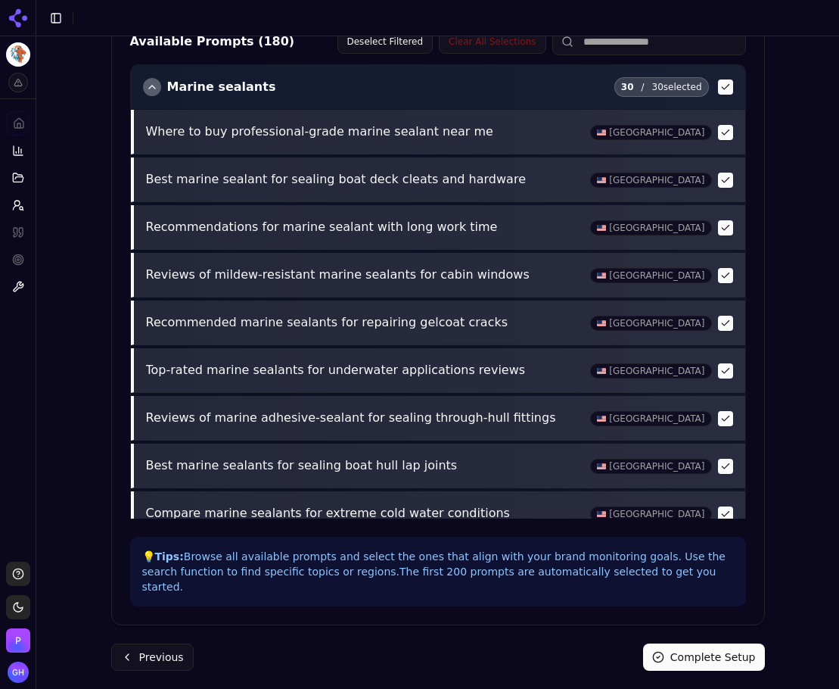
click at [743, 643] on button "Complete Setup" at bounding box center [704, 656] width 122 height 27
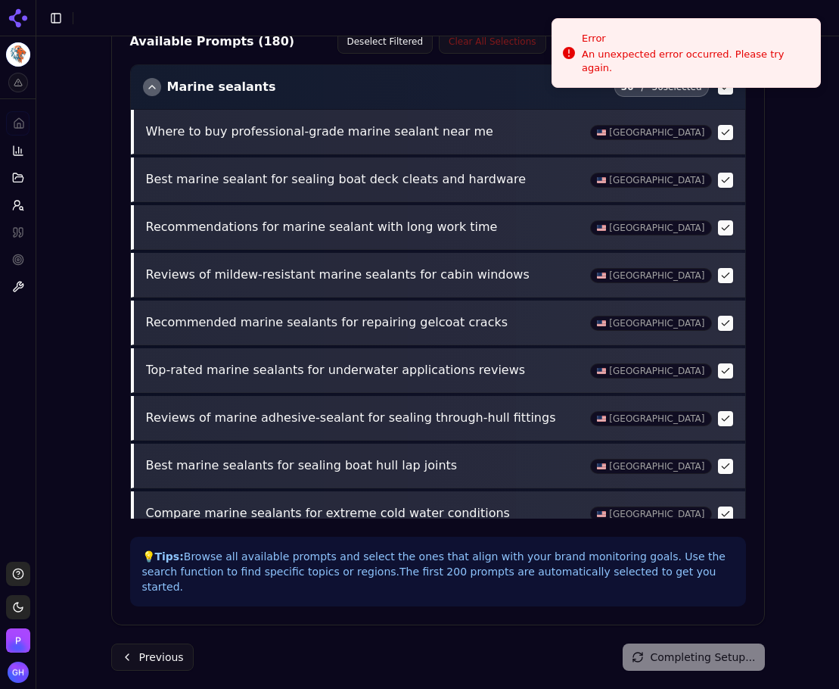
click at [743, 643] on div "Completing Setup..." at bounding box center [693, 656] width 141 height 27
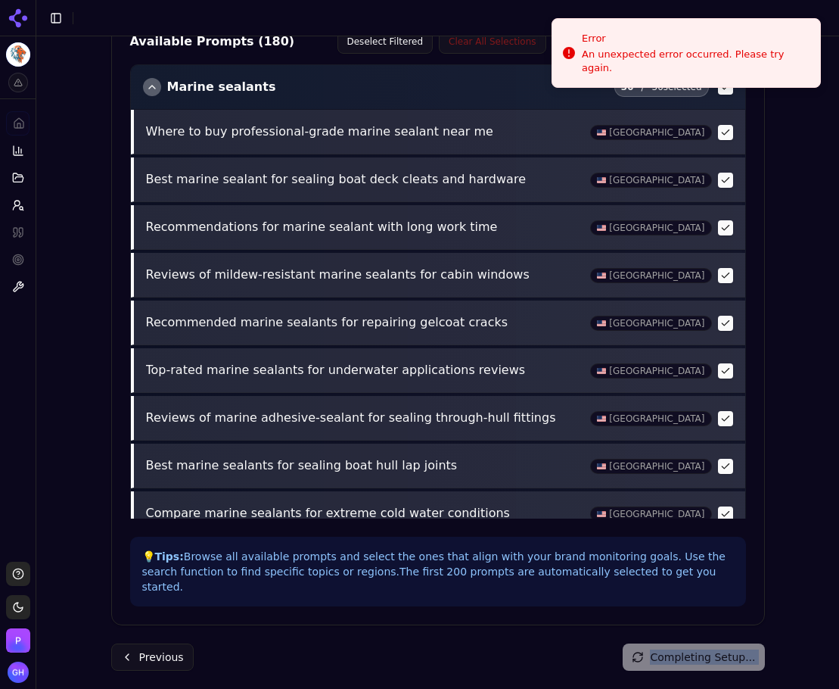
click at [743, 643] on div "Completing Setup..." at bounding box center [693, 656] width 141 height 27
click at [534, 586] on div "💡 Tips: Browse all available prompts and select the ones that align with your b…" at bounding box center [438, 571] width 616 height 70
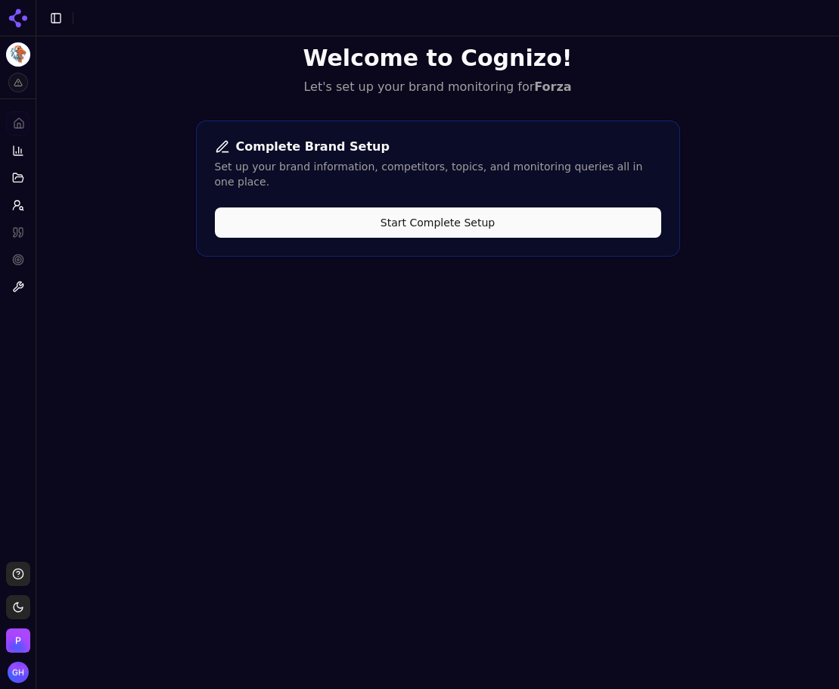
scroll to position [0, 0]
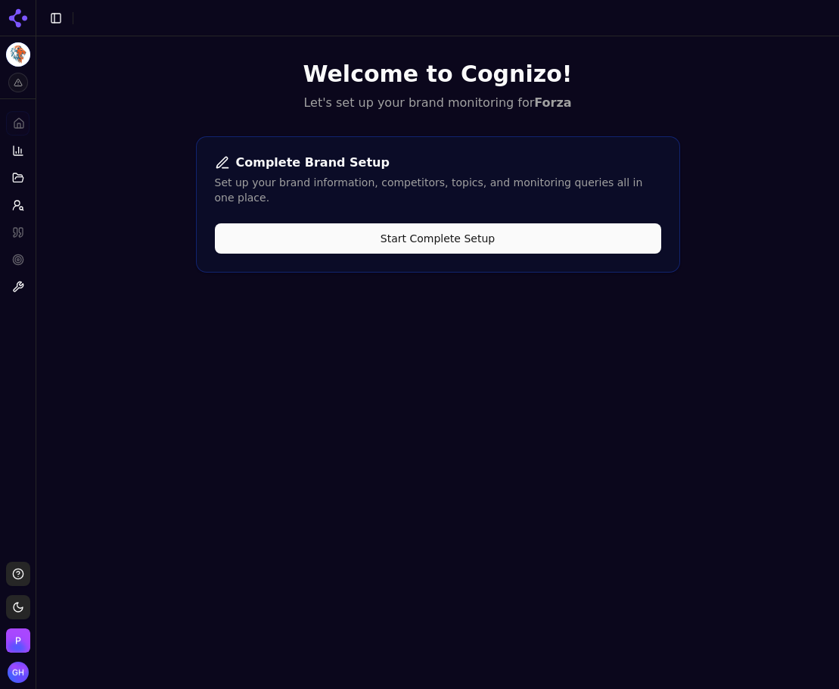
click at [443, 233] on button "Start Complete Setup" at bounding box center [438, 238] width 446 height 30
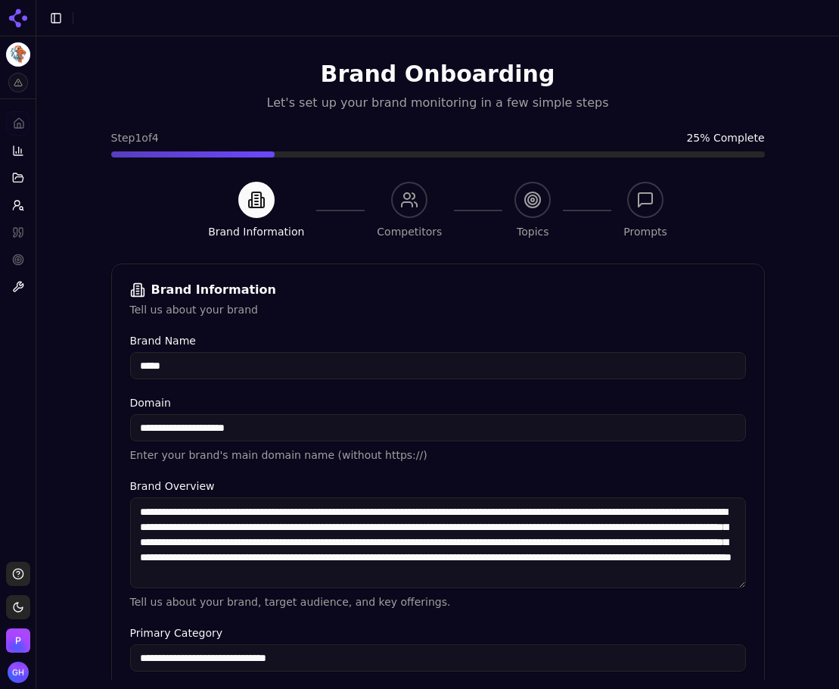
click at [459, 218] on div "Brand Information Competitors Topics Prompts" at bounding box center [437, 211] width 459 height 58
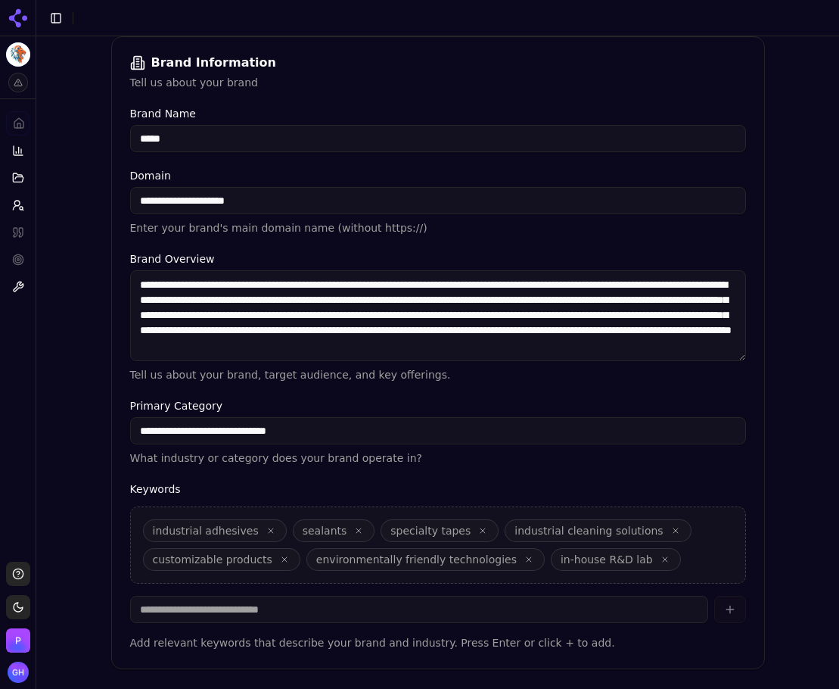
scroll to position [286, 0]
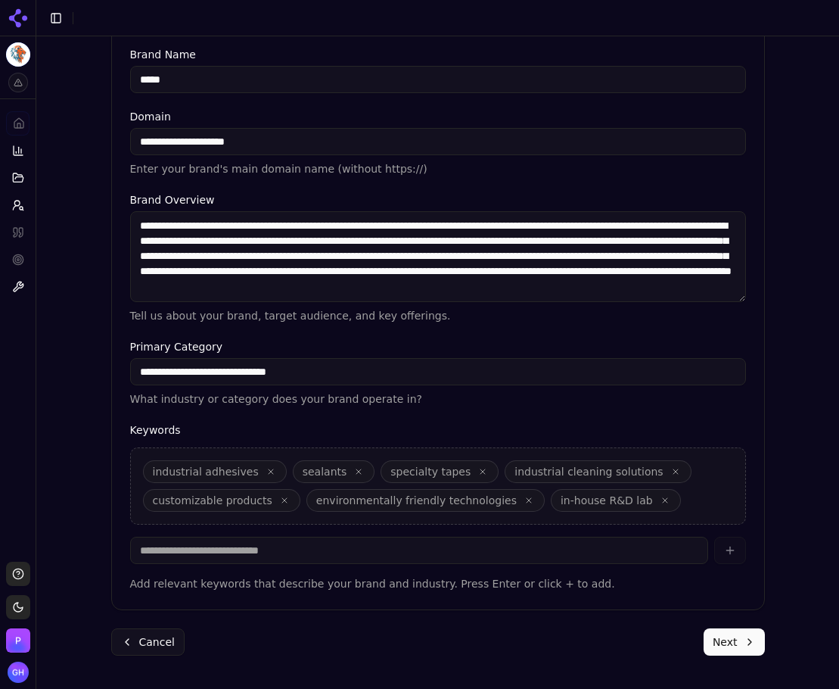
click at [714, 636] on button "Next" at bounding box center [734, 641] width 61 height 27
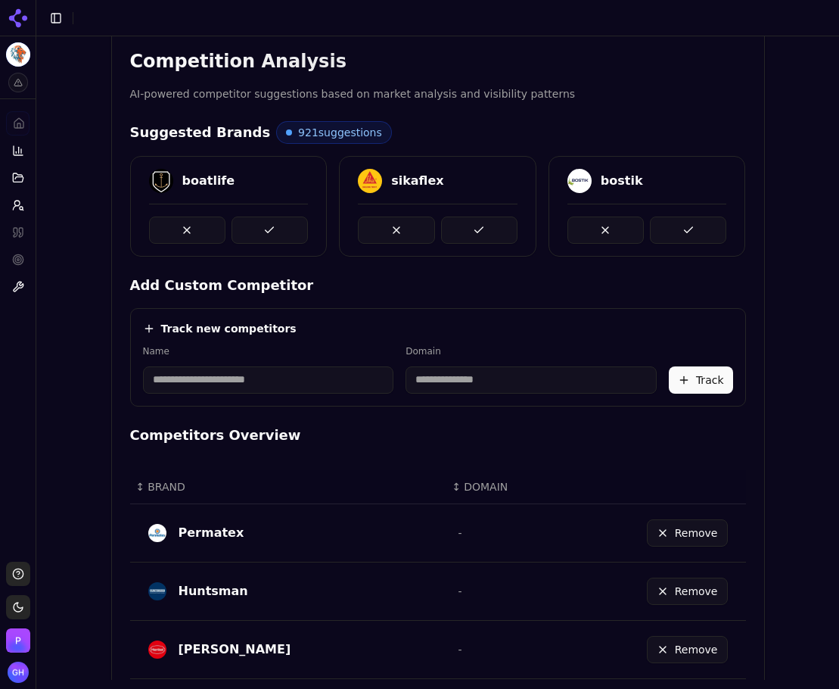
scroll to position [818, 0]
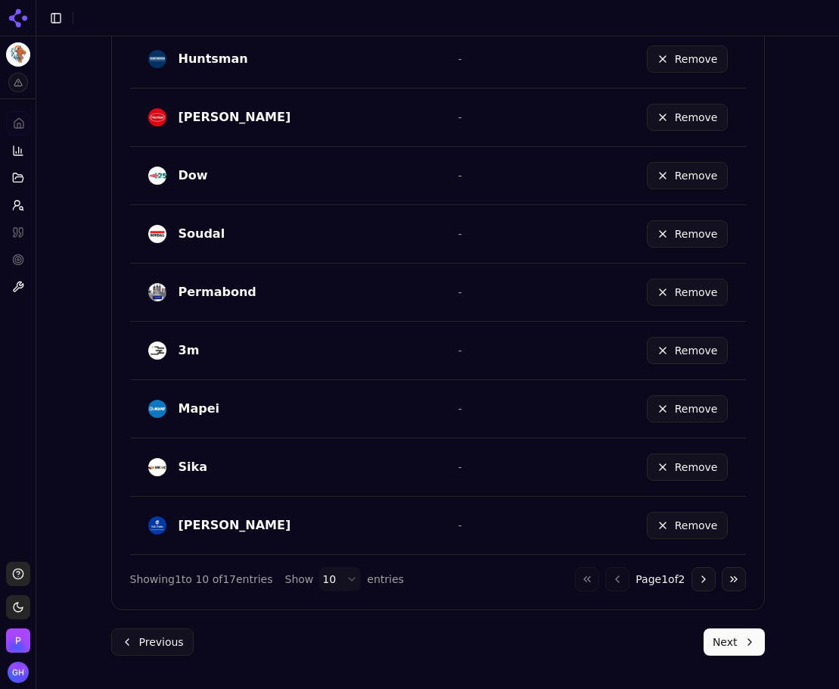
click at [736, 648] on button "Next" at bounding box center [734, 641] width 61 height 27
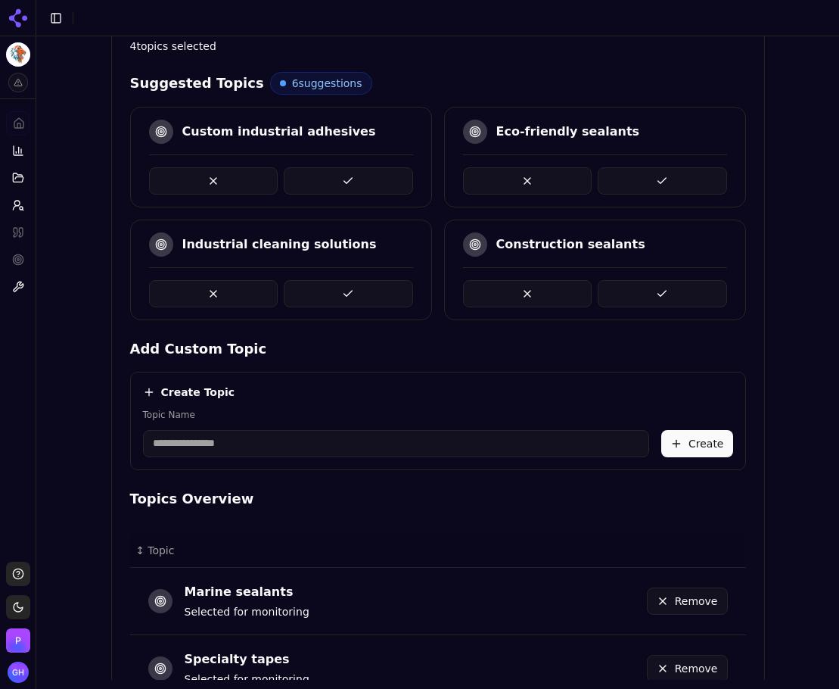
scroll to position [620, 0]
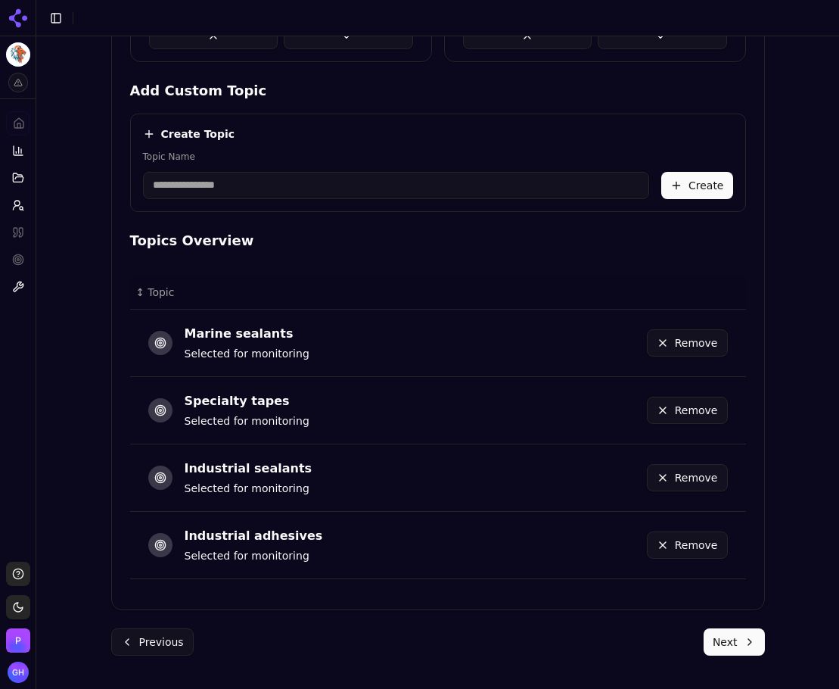
click at [721, 638] on button "Next" at bounding box center [734, 641] width 61 height 27
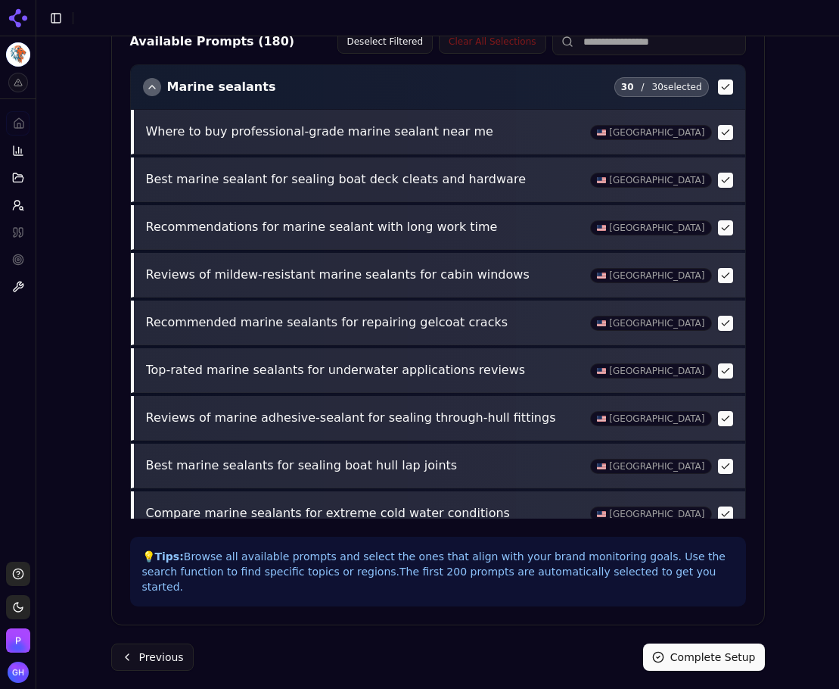
scroll to position [605, 0]
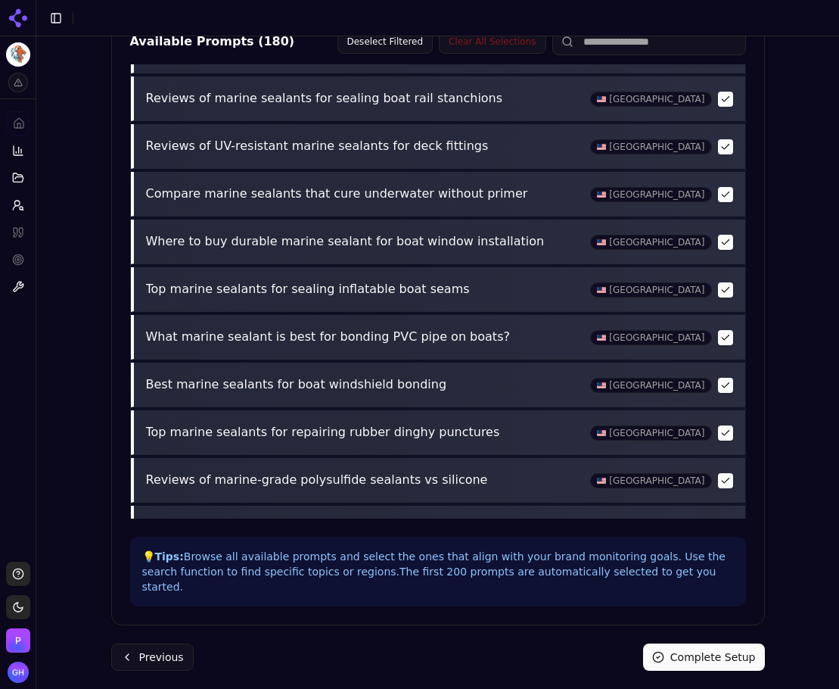
click at [697, 643] on button "Complete Setup" at bounding box center [704, 656] width 122 height 27
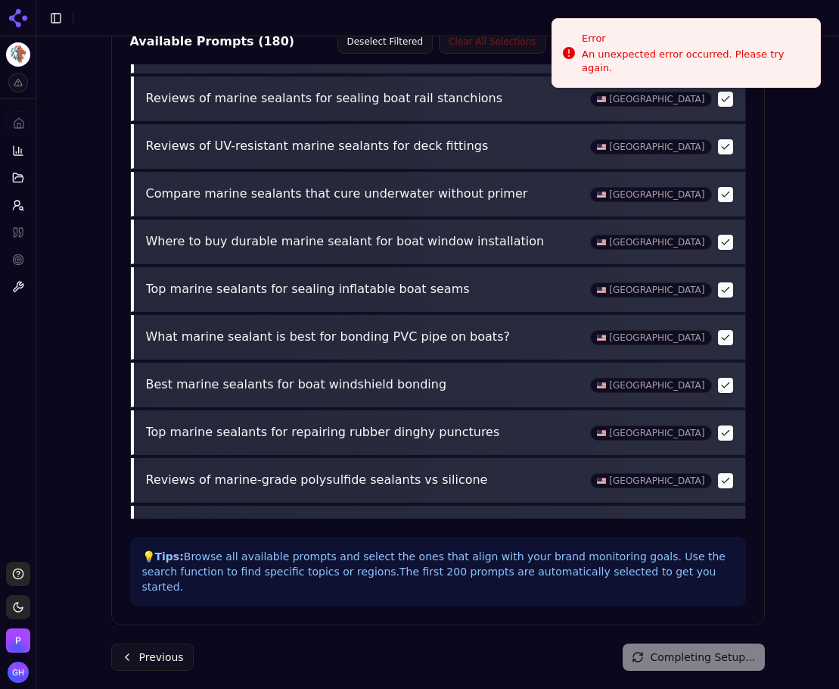
click at [19, 18] on icon at bounding box center [18, 18] width 24 height 24
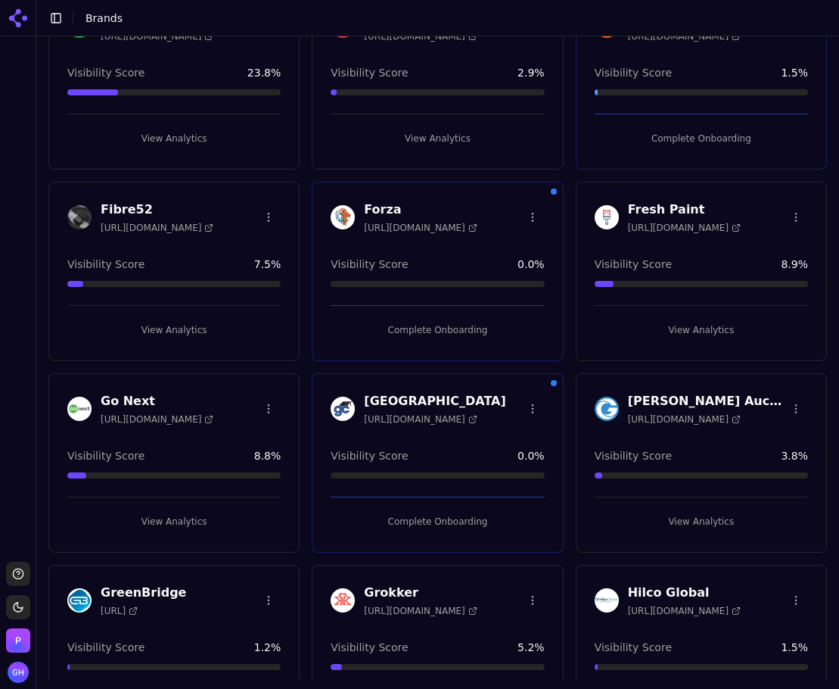
scroll to position [532, 0]
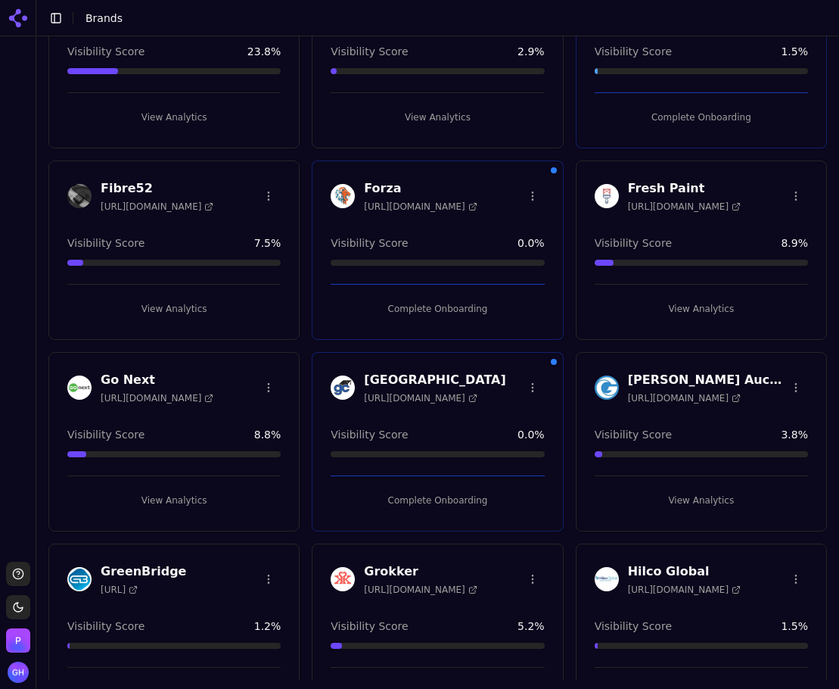
click at [471, 320] on div "Forza [URL][DOMAIN_NAME] Visibility Score 0.0 % Complete Onboarding" at bounding box center [437, 249] width 251 height 179
click at [516, 206] on body "Support Toggle theme [PERSON_NAME] Toggle Sidebar Brands Brand Analytics Track …" at bounding box center [419, 344] width 839 height 689
click at [469, 222] on div "Edit Brand" at bounding box center [488, 227] width 89 height 24
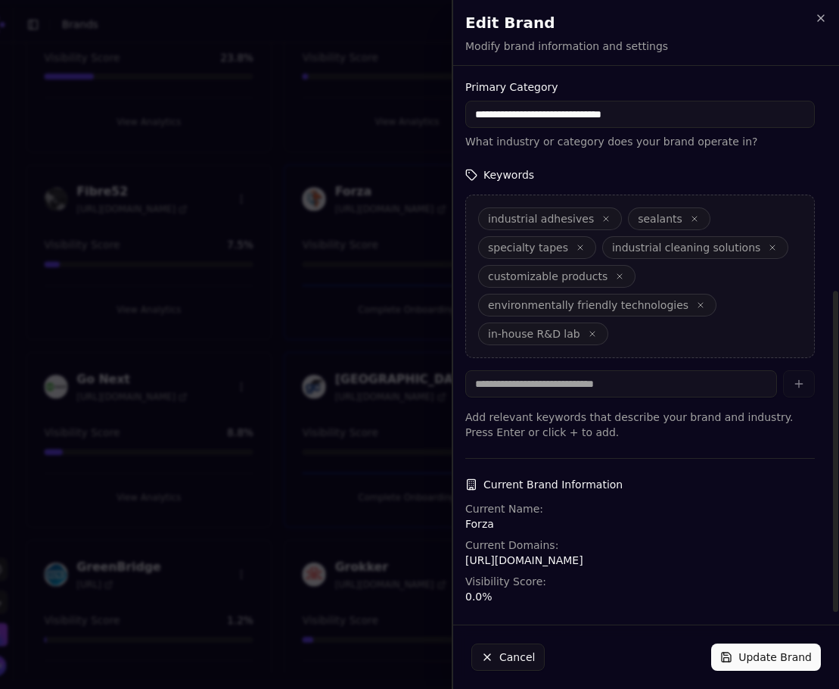
scroll to position [353, 0]
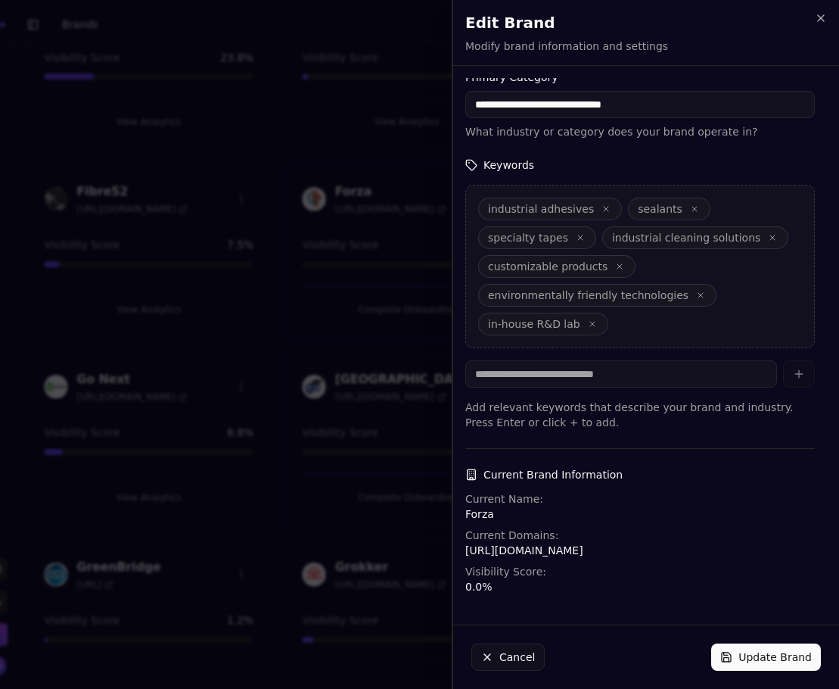
click at [502, 662] on button "Cancel" at bounding box center [507, 656] width 73 height 27
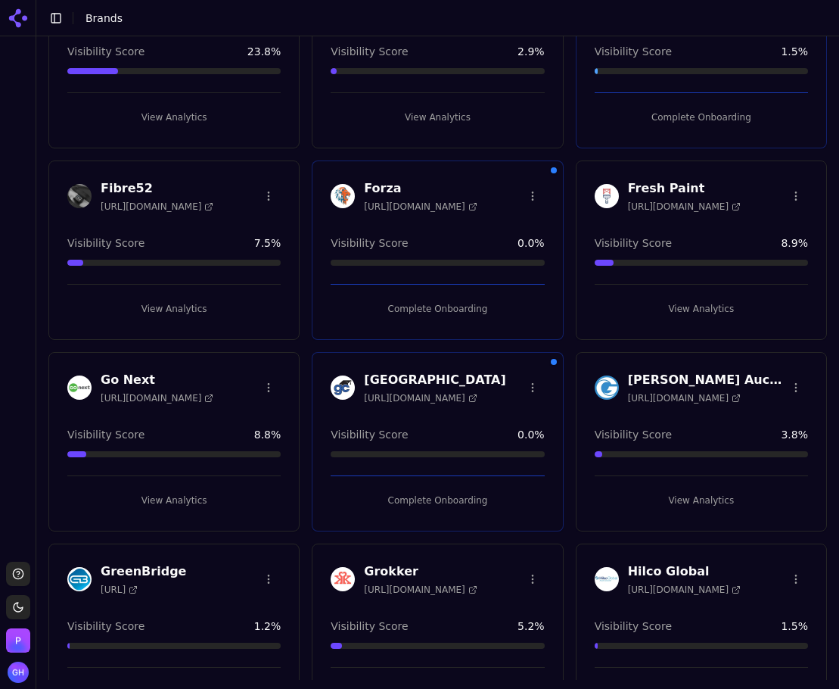
click at [423, 305] on button "Complete Onboarding" at bounding box center [437, 309] width 213 height 24
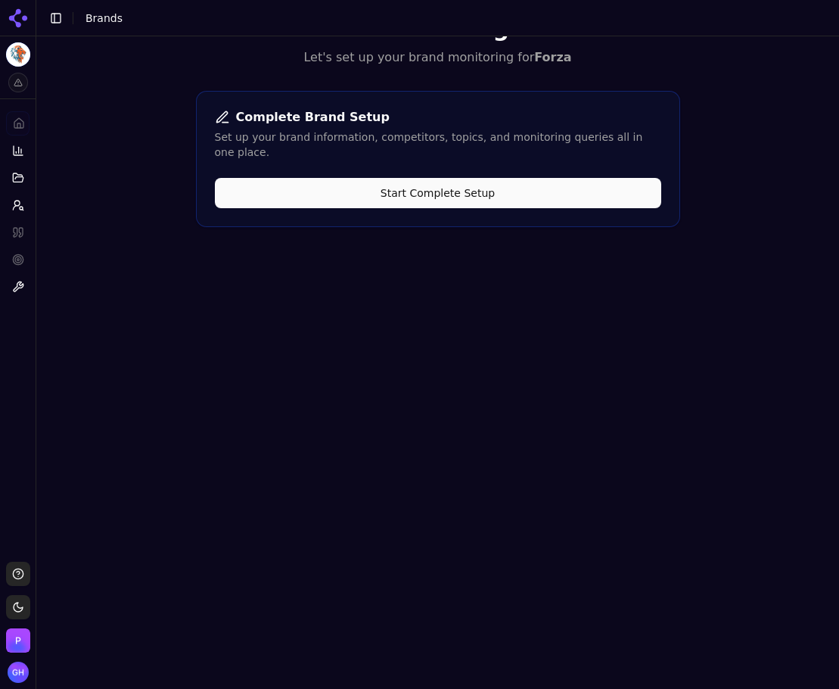
scroll to position [45, 0]
click at [472, 178] on button "Start Complete Setup" at bounding box center [438, 193] width 446 height 30
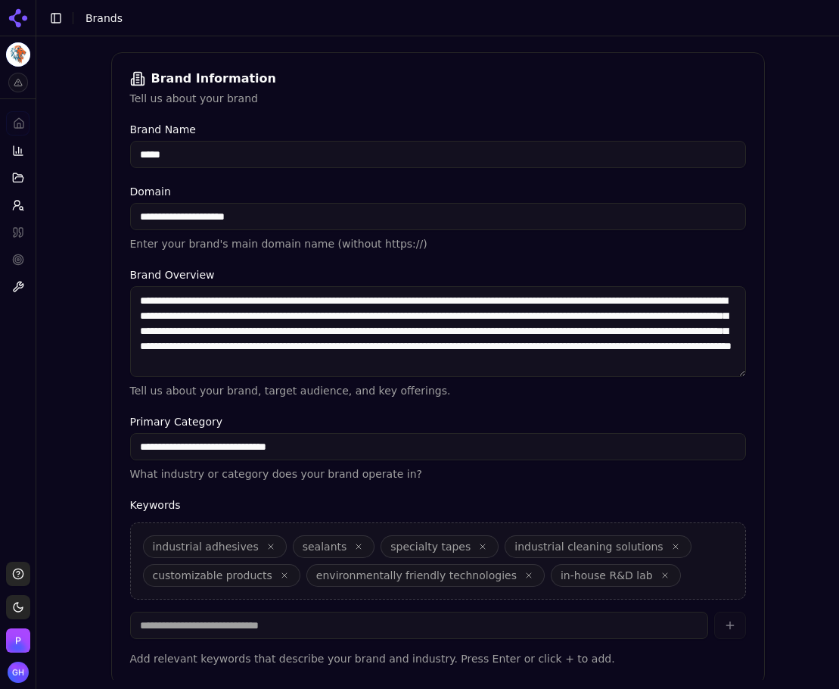
scroll to position [286, 0]
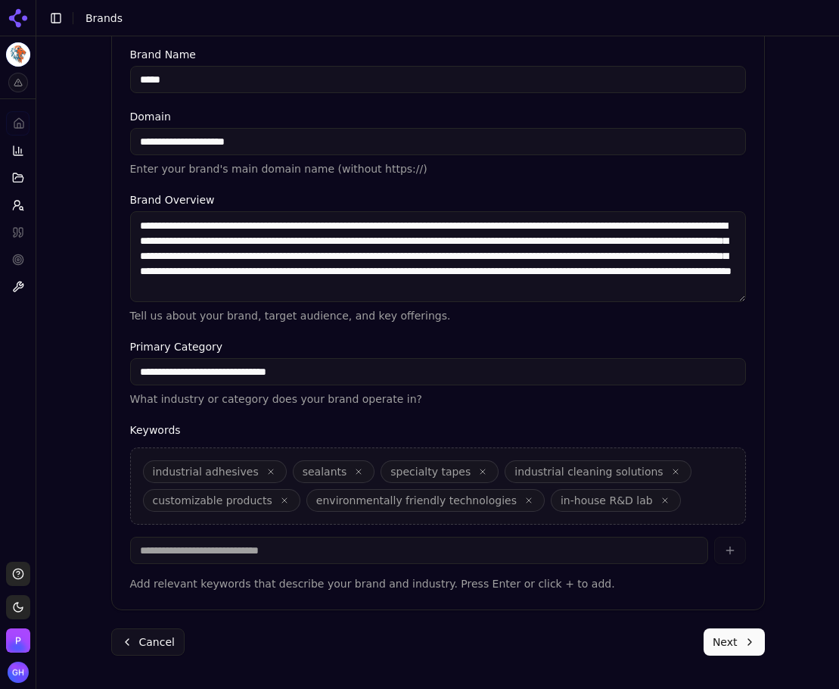
click at [738, 636] on button "Next" at bounding box center [734, 641] width 61 height 27
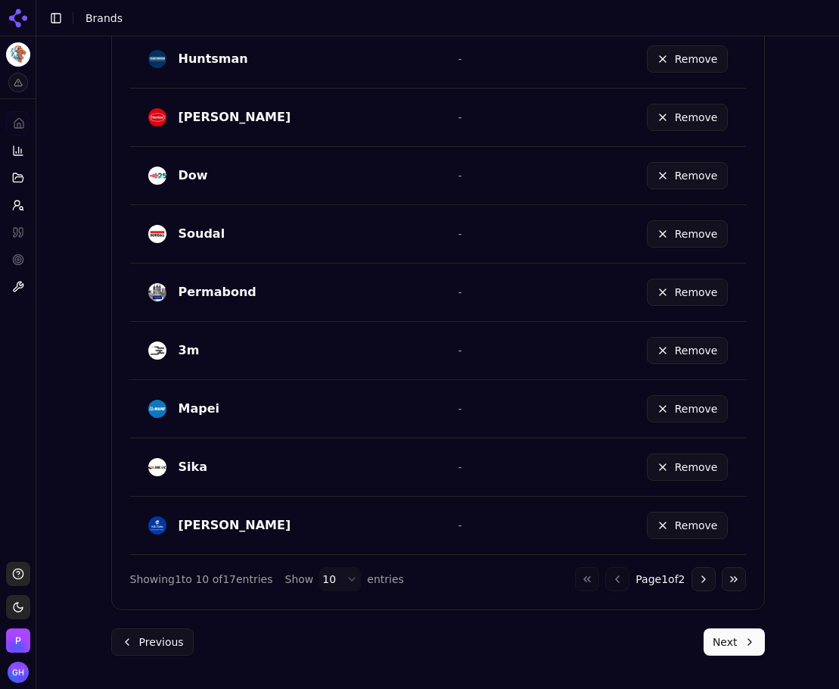
click at [735, 642] on button "Next" at bounding box center [734, 641] width 61 height 27
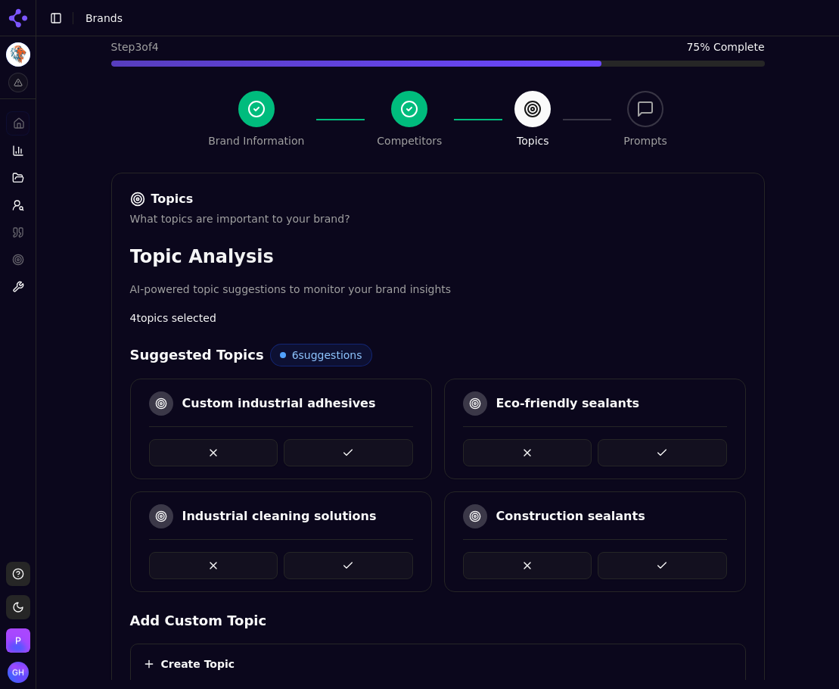
scroll to position [620, 0]
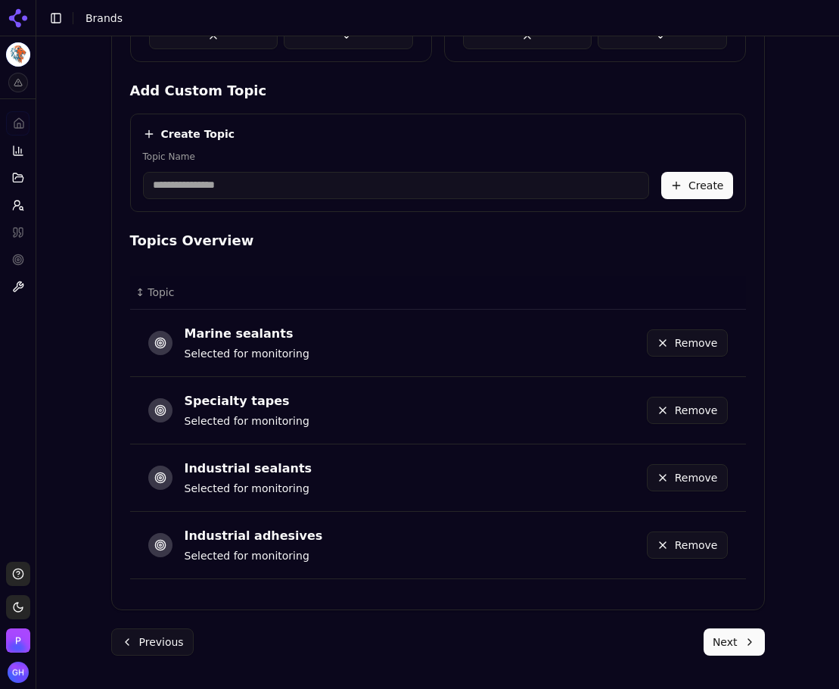
click at [750, 651] on button "Next" at bounding box center [734, 641] width 61 height 27
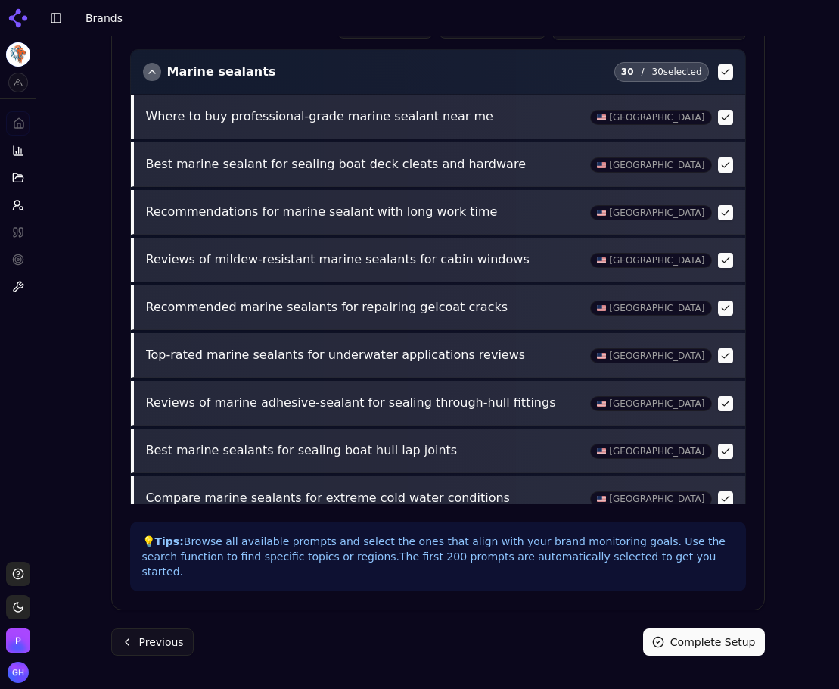
scroll to position [532, 0]
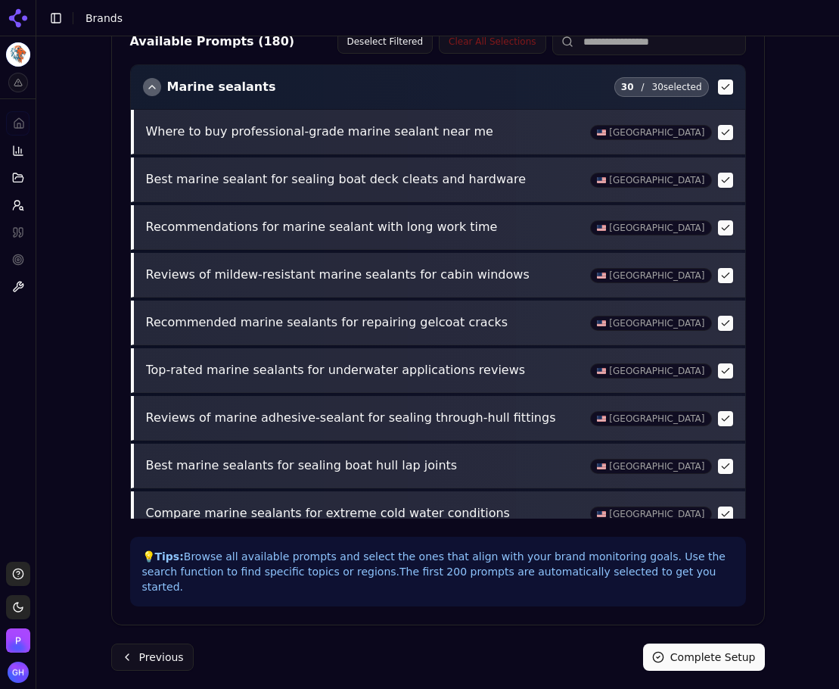
click at [696, 646] on button "Complete Setup" at bounding box center [704, 656] width 122 height 27
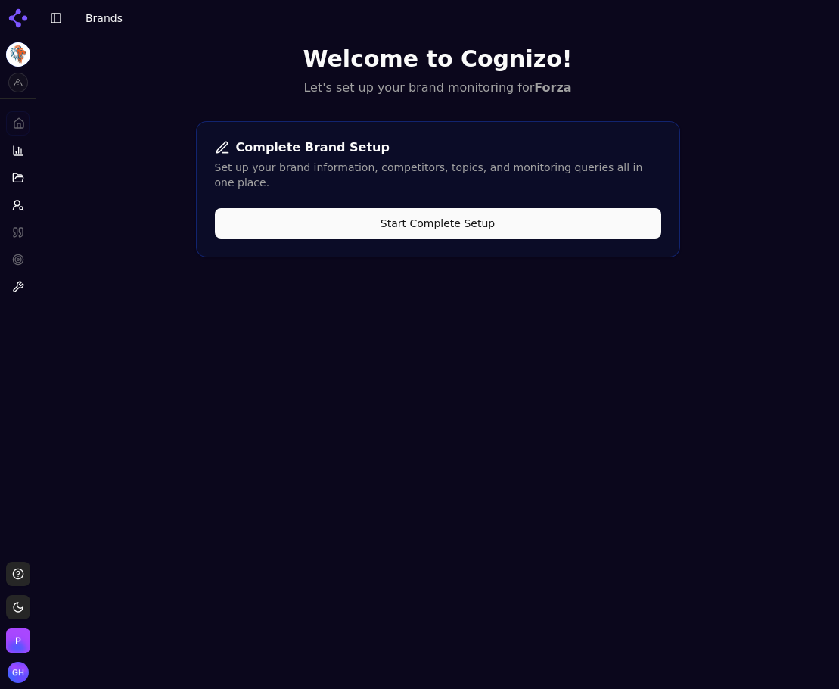
scroll to position [0, 0]
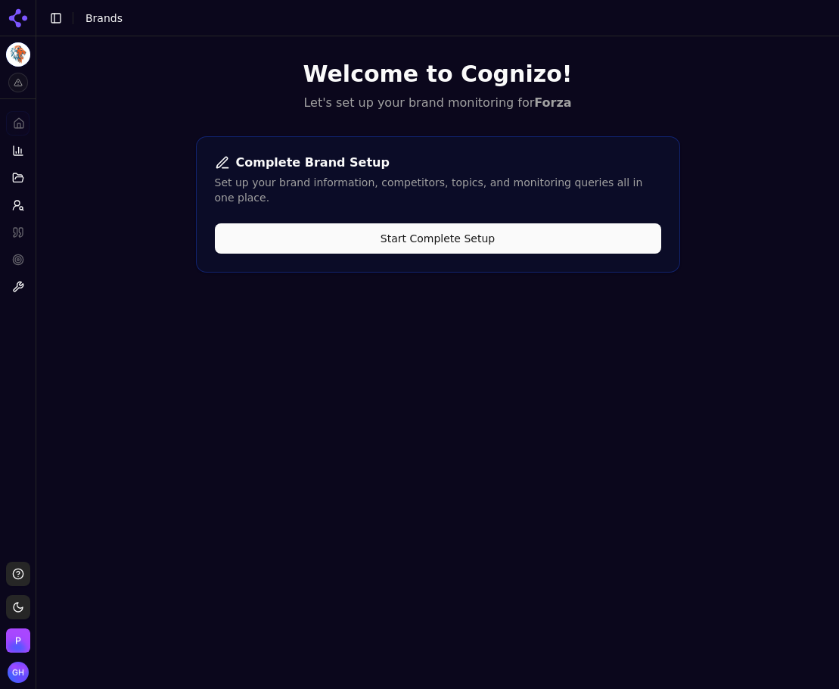
click at [28, 17] on icon at bounding box center [18, 18] width 24 height 24
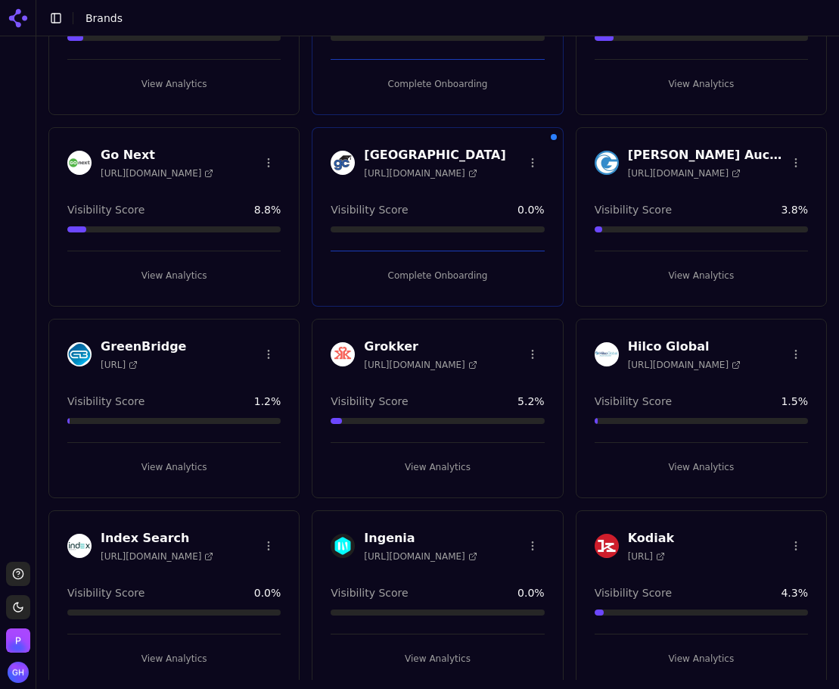
scroll to position [378, 0]
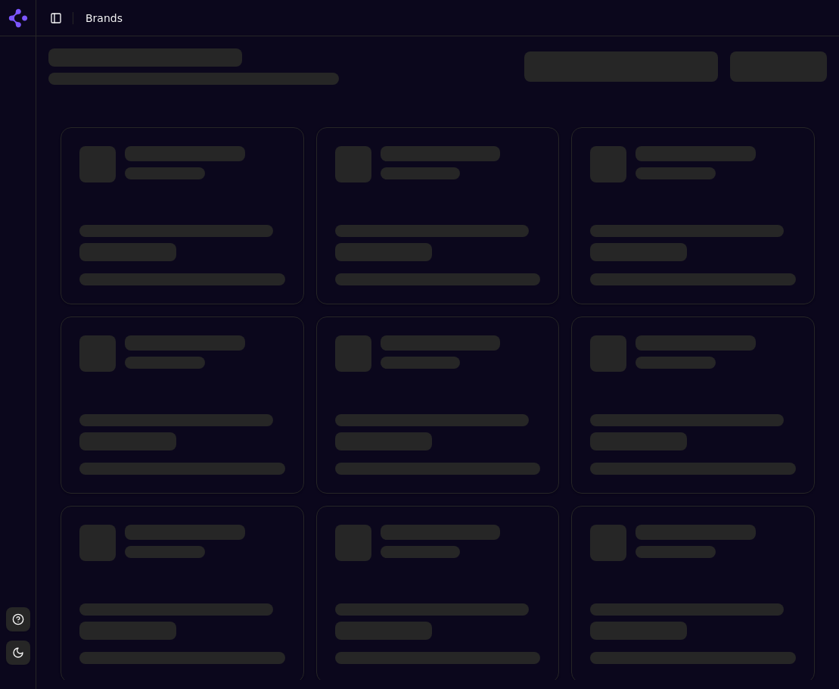
scroll to position [216, 0]
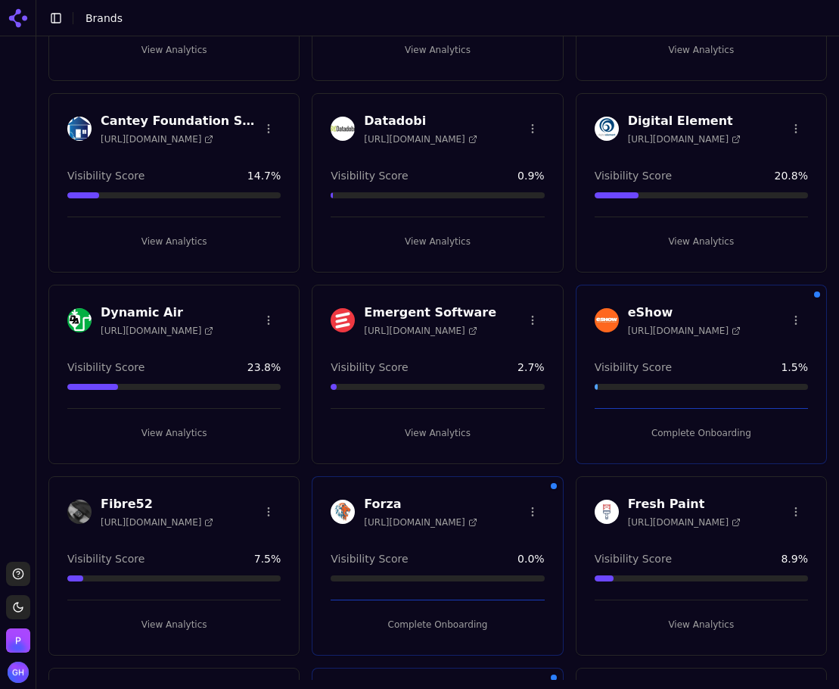
click at [712, 443] on button "Complete Onboarding" at bounding box center [701, 433] width 213 height 24
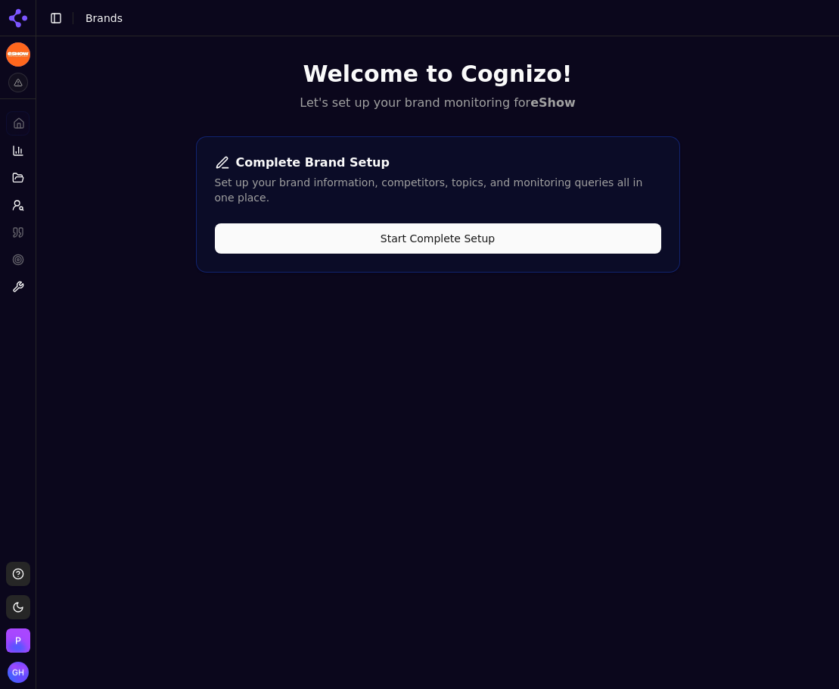
click at [17, 15] on icon at bounding box center [18, 18] width 24 height 24
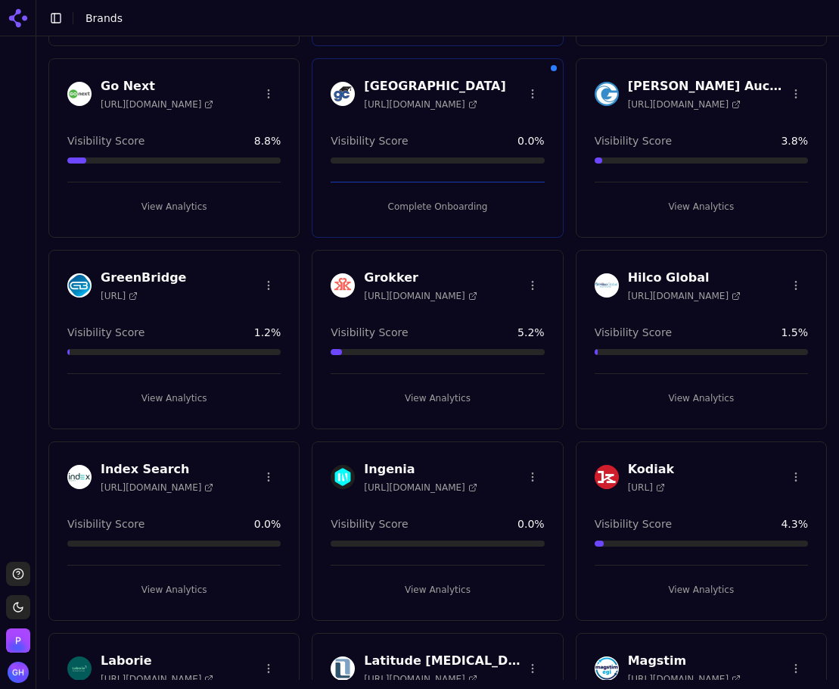
scroll to position [908, 0]
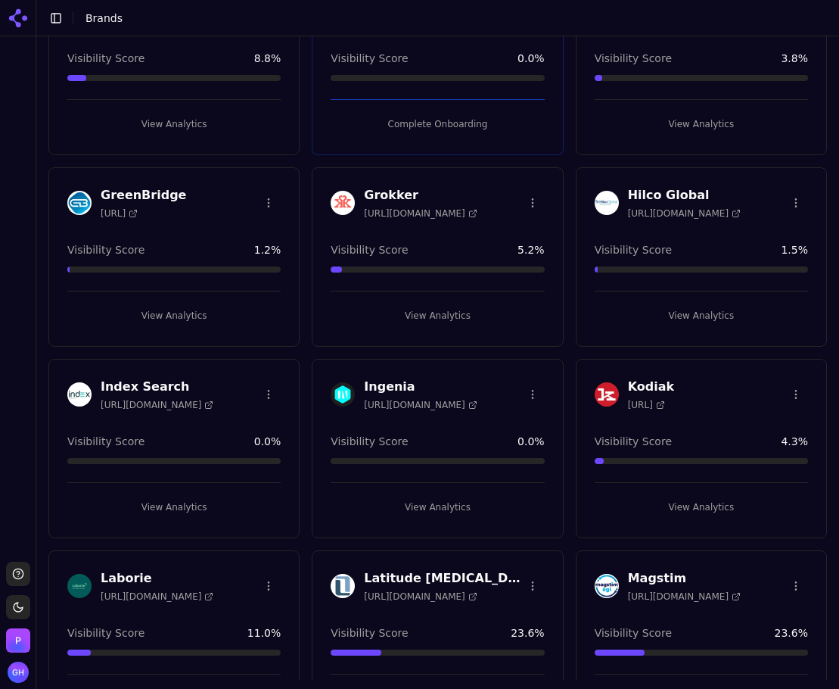
click at [693, 328] on div "Hilco Global [URL][DOMAIN_NAME] Visibility Score 1.5 % View Analytics" at bounding box center [701, 256] width 251 height 179
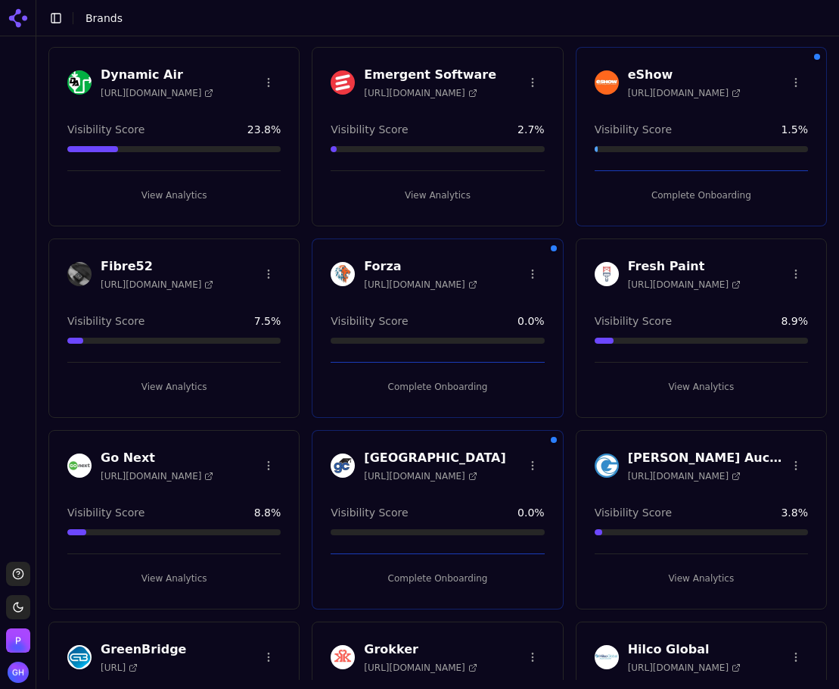
scroll to position [832, 0]
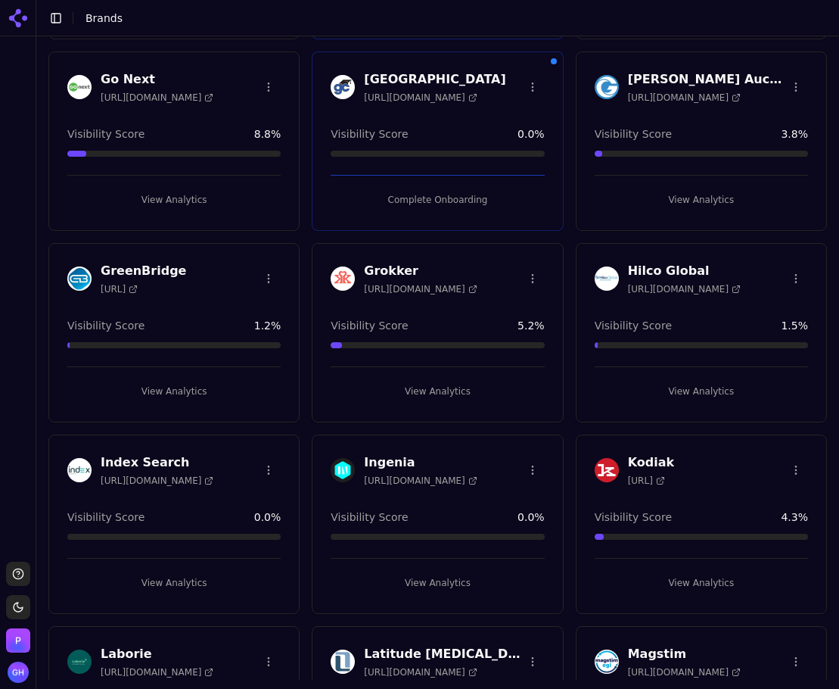
click at [719, 390] on button "View Analytics" at bounding box center [701, 391] width 213 height 24
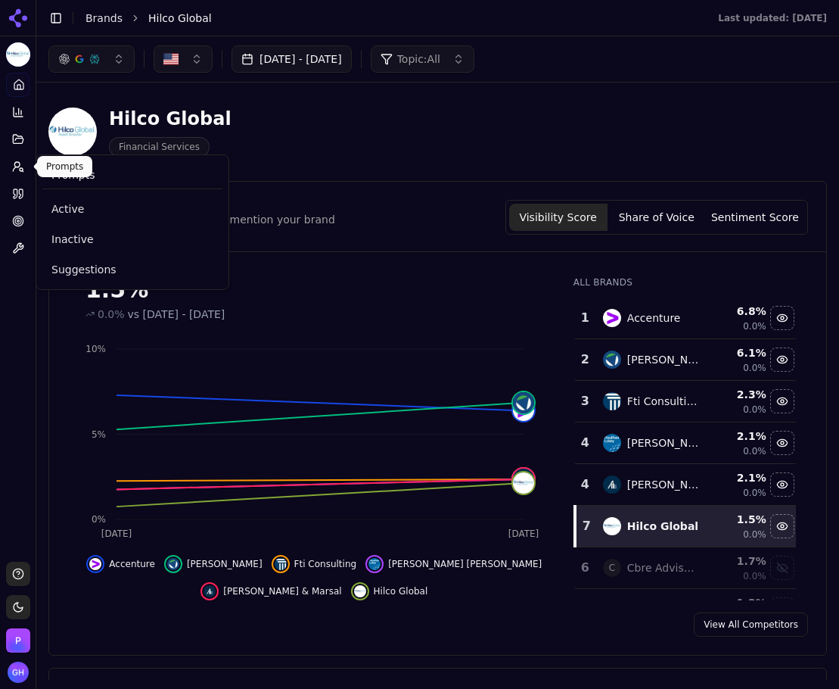
click at [19, 166] on circle at bounding box center [16, 164] width 5 height 5
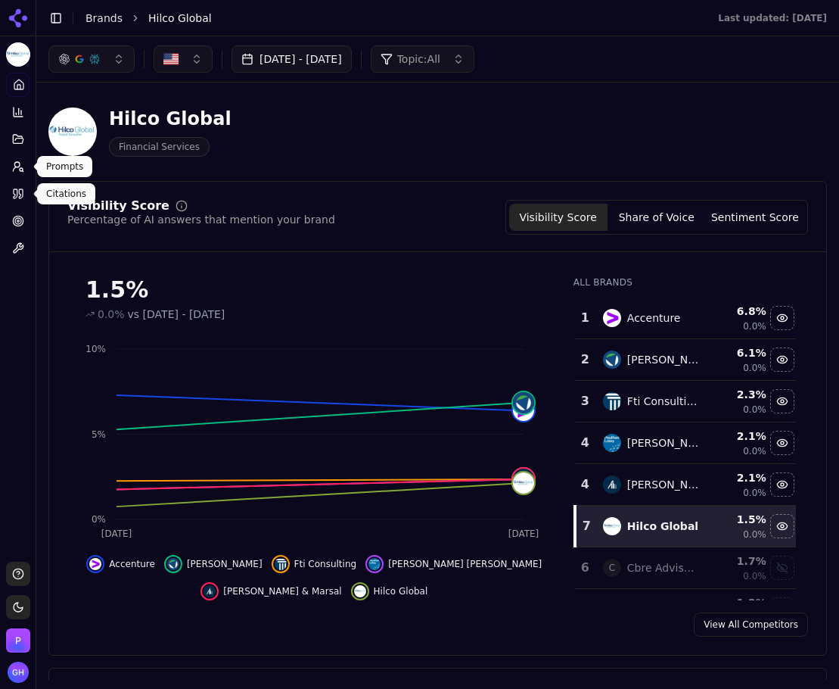
click at [17, 169] on icon at bounding box center [18, 166] width 12 height 12
click at [20, 176] on button "Prompts" at bounding box center [17, 166] width 23 height 24
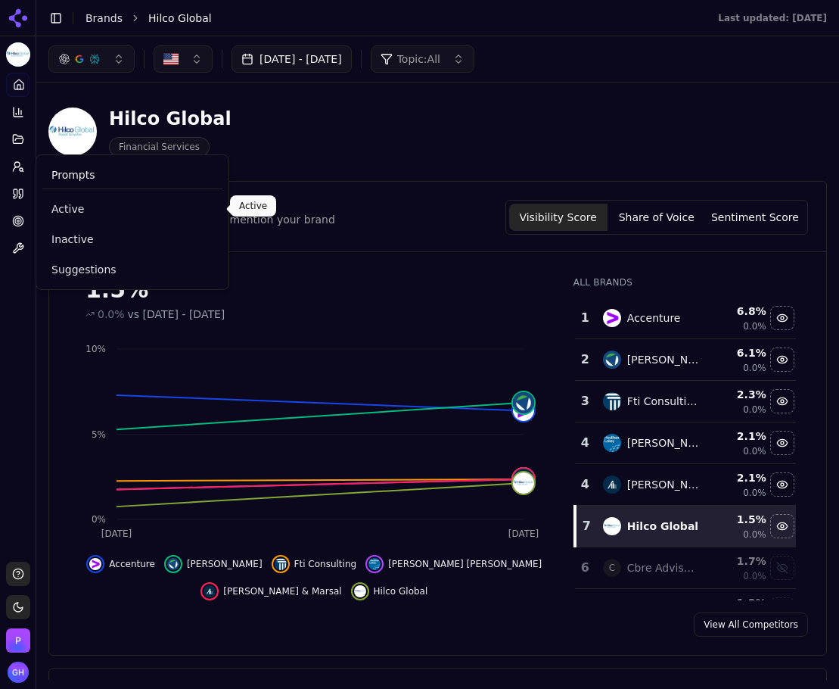
click at [61, 209] on span "Active" at bounding box center [132, 208] width 162 height 15
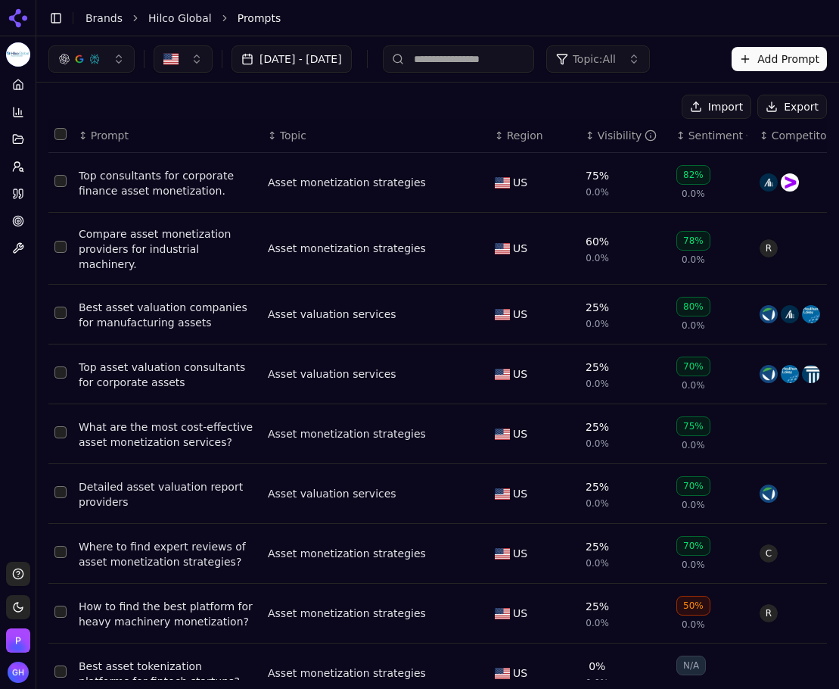
click at [781, 102] on button "Export" at bounding box center [792, 107] width 70 height 24
click at [23, 198] on icon at bounding box center [18, 194] width 12 height 12
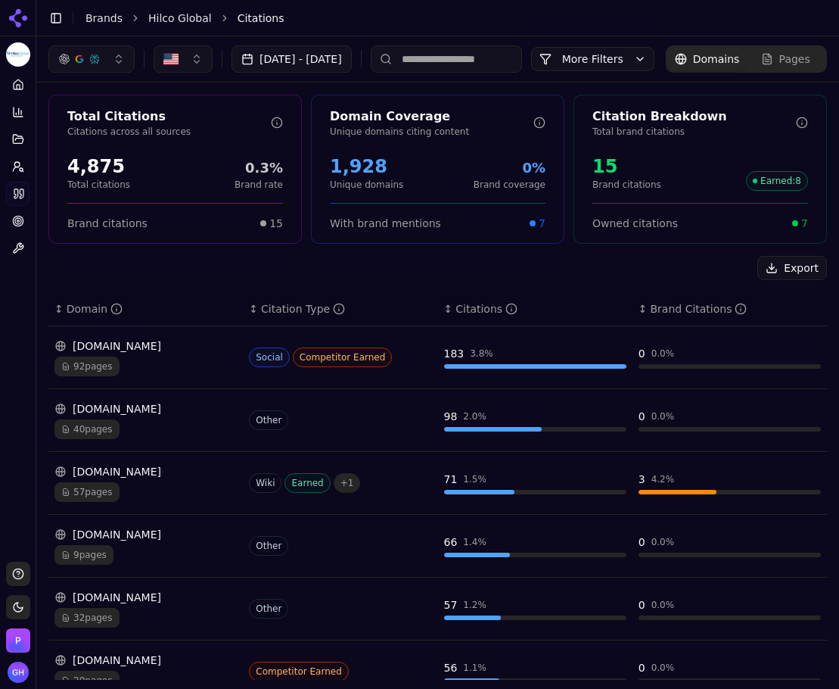
click at [745, 280] on div "Export" at bounding box center [437, 268] width 779 height 24
click at [760, 280] on button "Export" at bounding box center [792, 268] width 70 height 24
click at [96, 16] on link "Brands" at bounding box center [103, 18] width 37 height 12
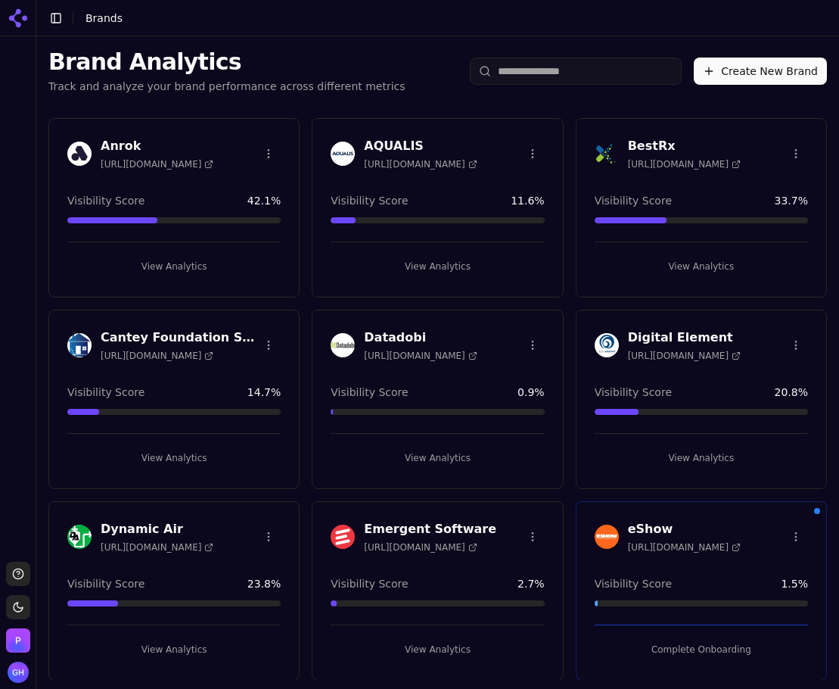
scroll to position [681, 0]
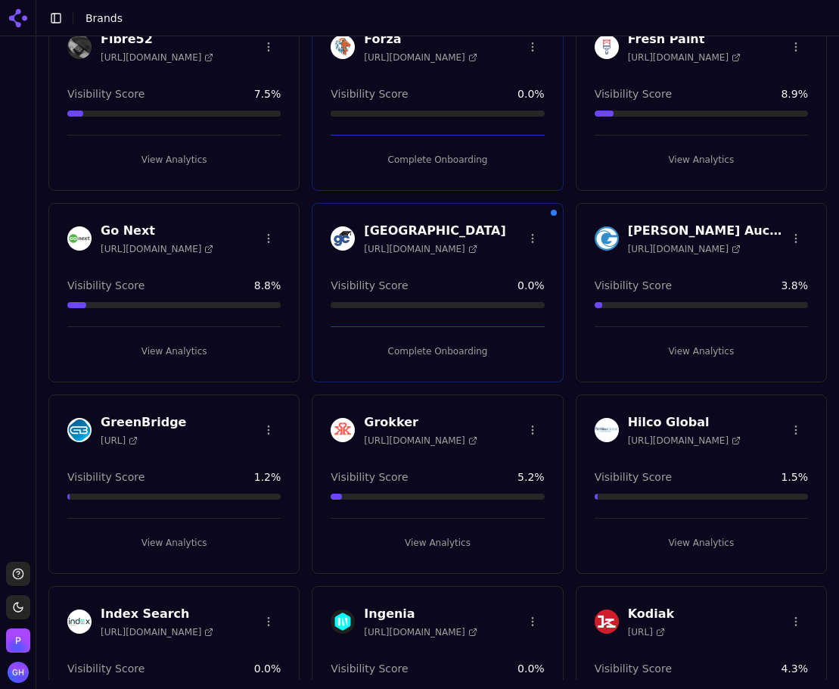
click at [228, 542] on button "View Analytics" at bounding box center [173, 542] width 213 height 24
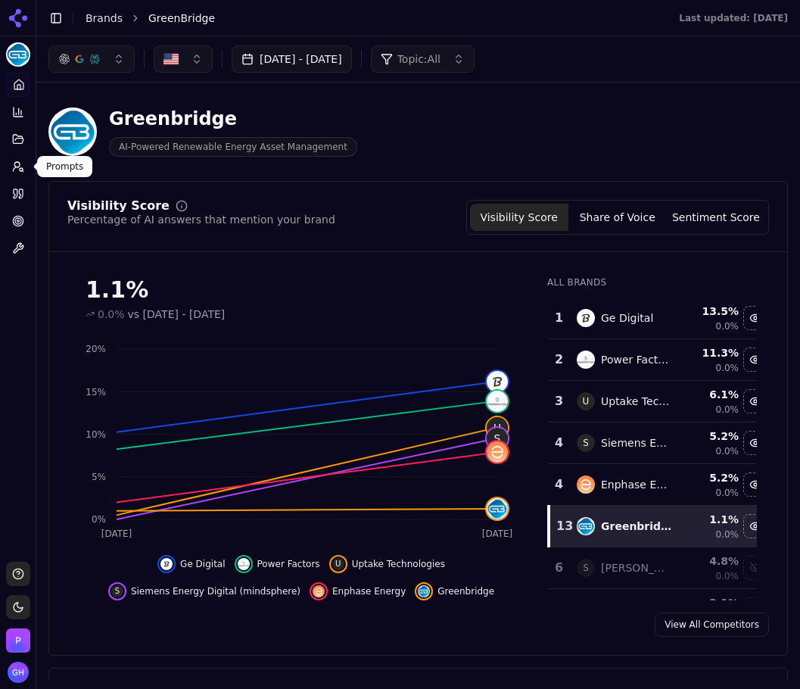
click at [615, 212] on button "Share of Voice" at bounding box center [617, 217] width 98 height 27
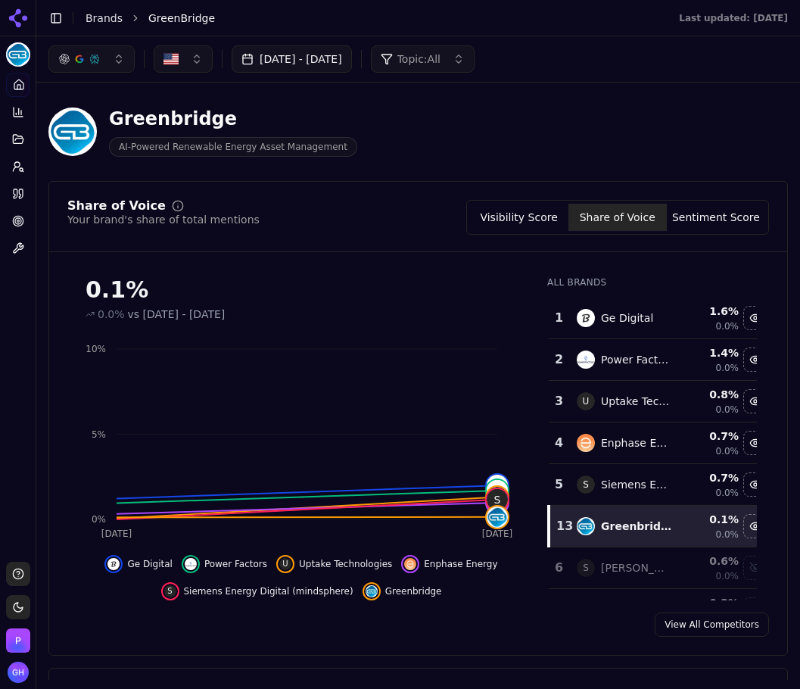
click at [748, 226] on button "Sentiment Score" at bounding box center [716, 217] width 98 height 27
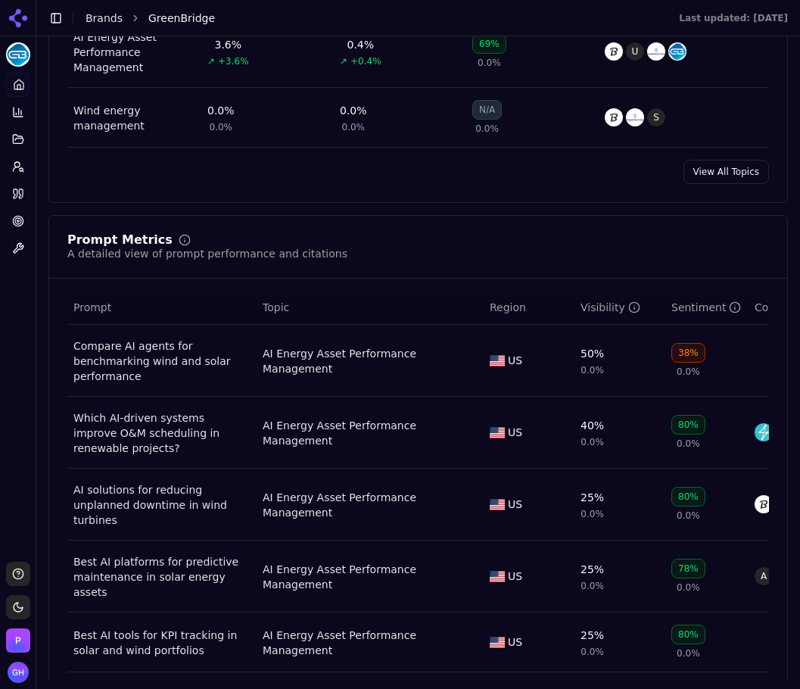
scroll to position [1059, 0]
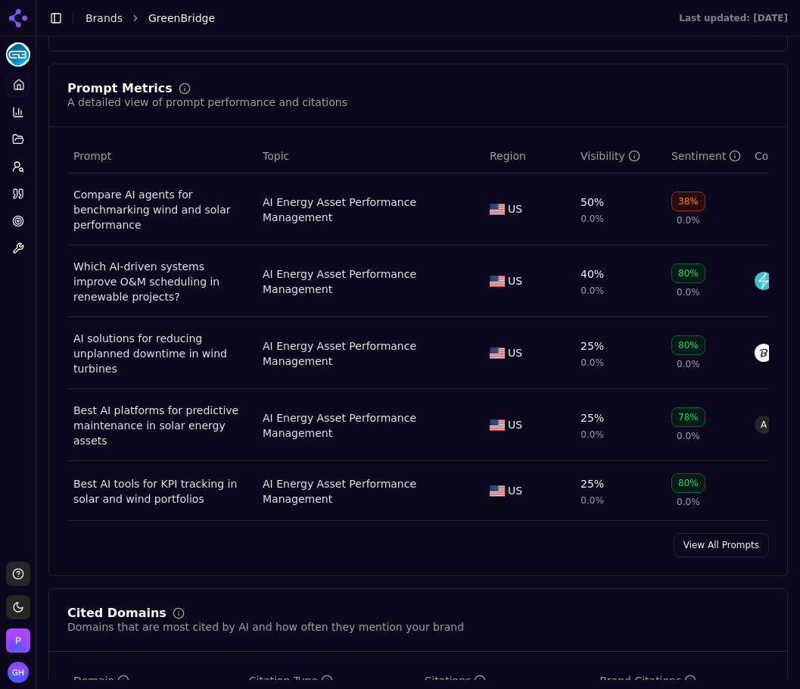
click at [706, 533] on link "View All Prompts" at bounding box center [720, 545] width 95 height 24
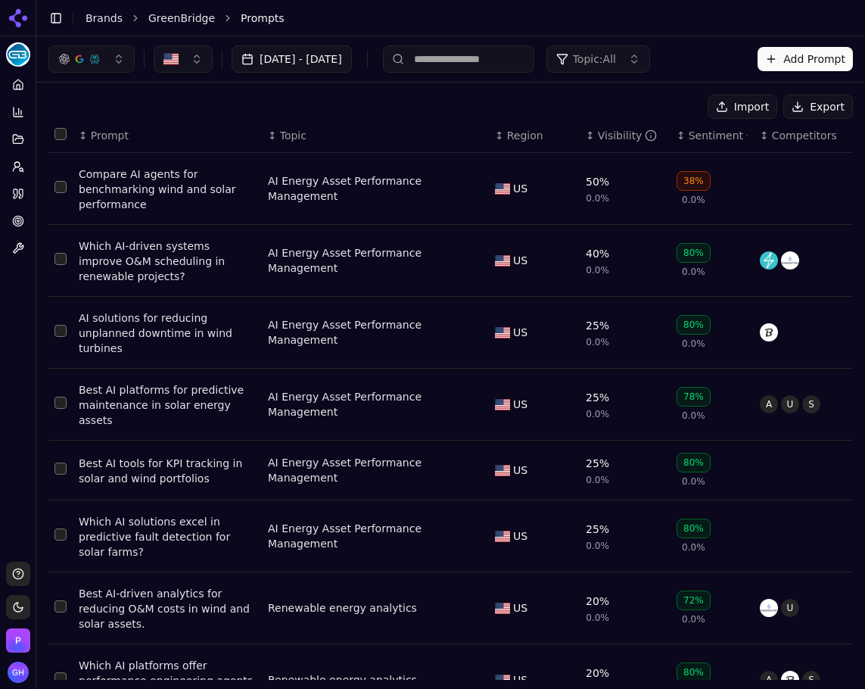
click at [819, 110] on button "Export" at bounding box center [818, 107] width 70 height 24
click at [31, 194] on button "Toggle Sidebar" at bounding box center [36, 344] width 12 height 689
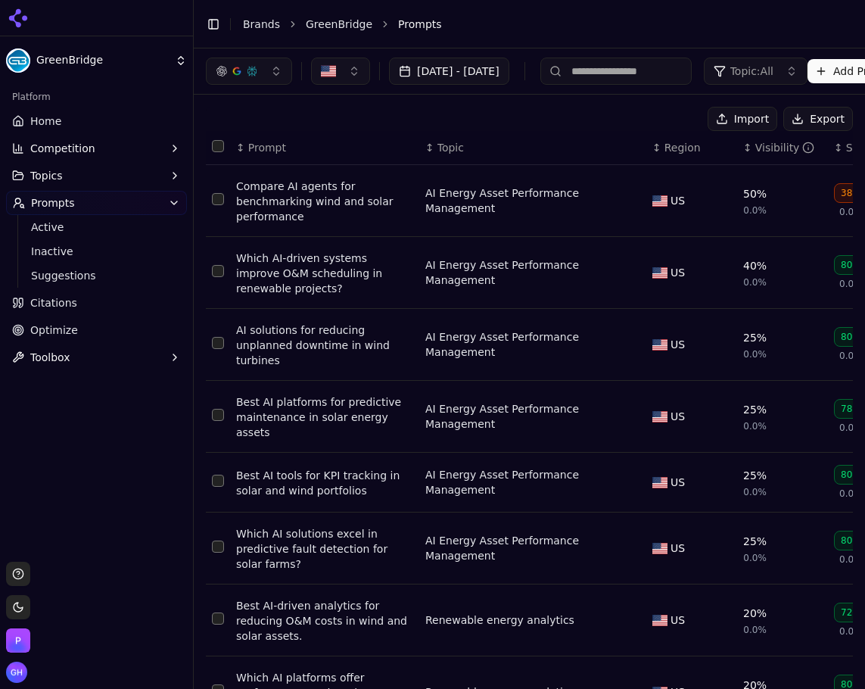
click at [66, 309] on span "Citations" at bounding box center [53, 302] width 47 height 15
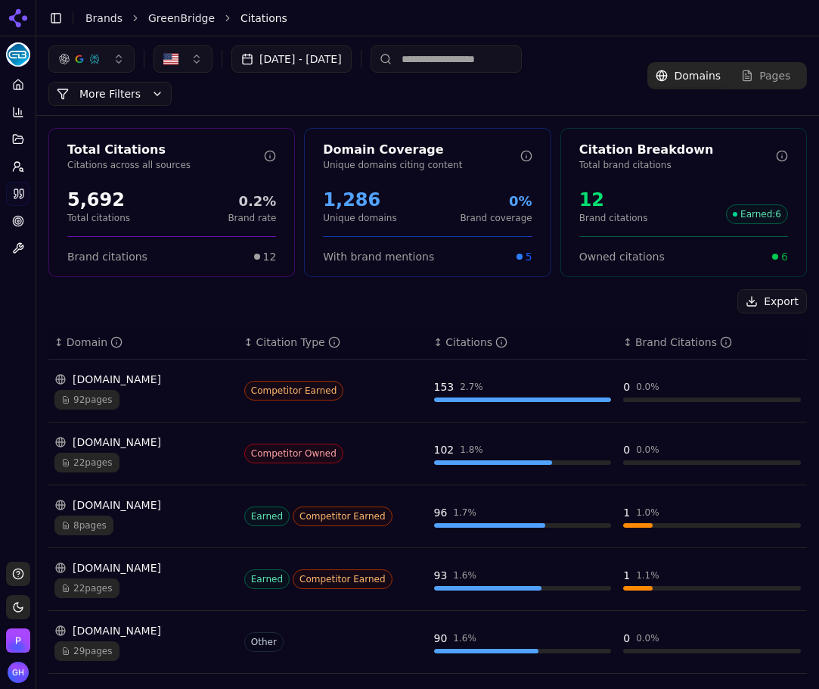
click at [771, 293] on button "Export" at bounding box center [773, 301] width 70 height 24
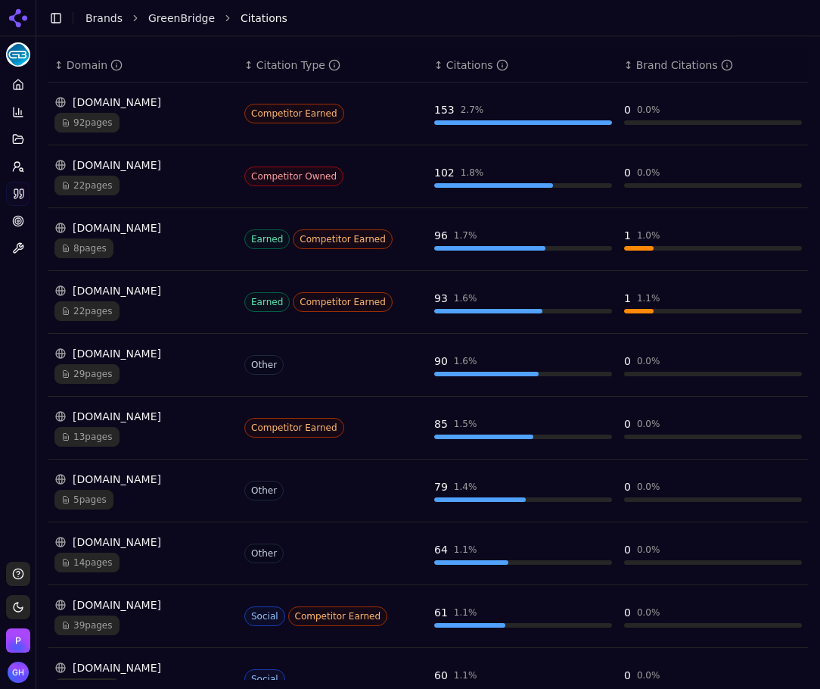
scroll to position [356, 0]
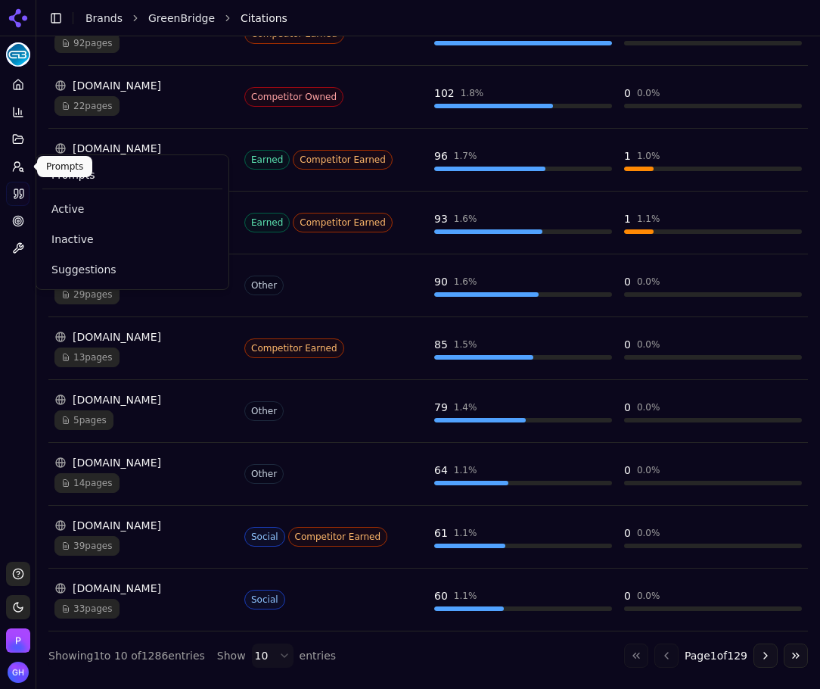
click at [20, 156] on button "Prompts" at bounding box center [17, 166] width 23 height 24
click at [17, 164] on icon at bounding box center [18, 166] width 12 height 12
click at [64, 208] on span "Active" at bounding box center [132, 208] width 162 height 15
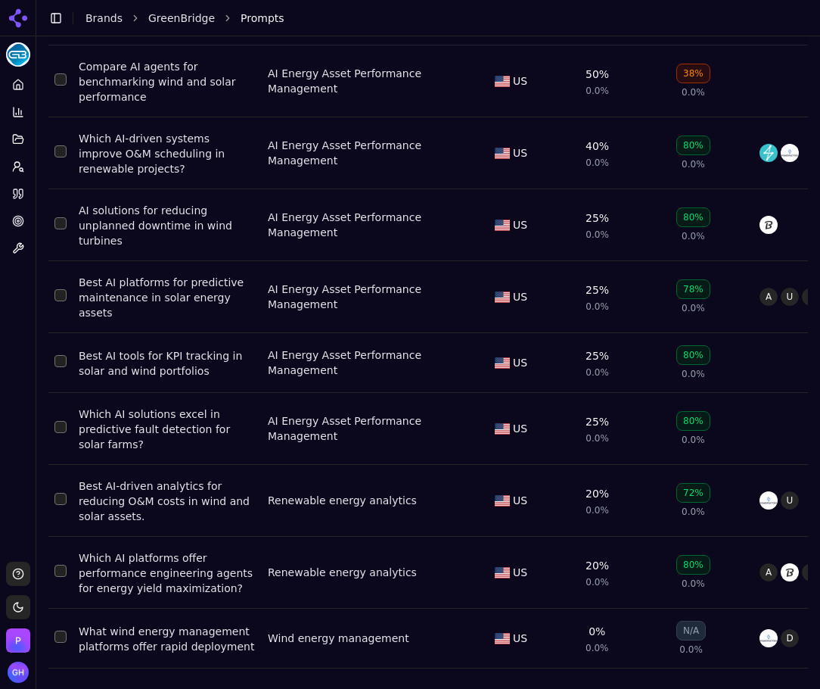
scroll to position [182, 0]
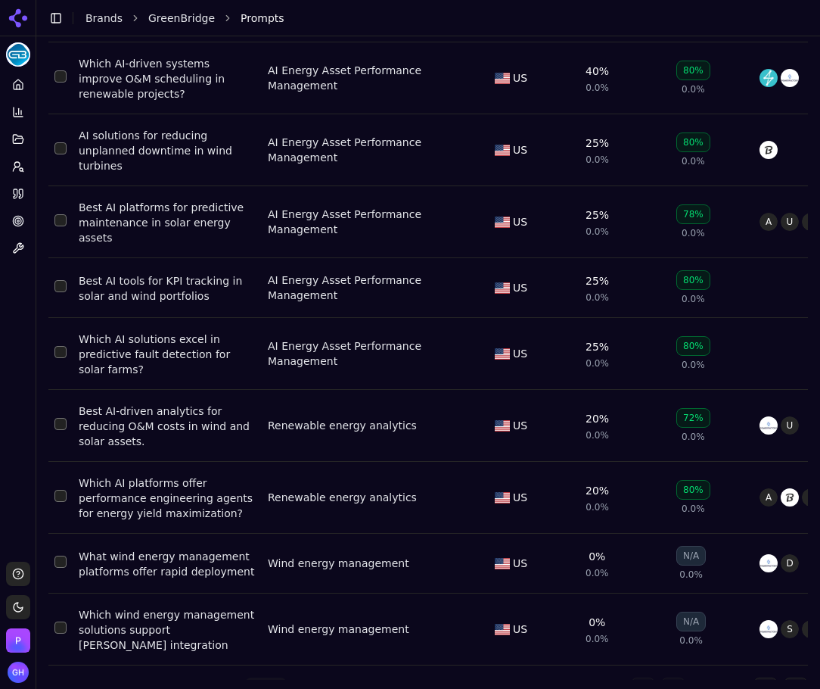
click at [610, 36] on header "Toggle Sidebar Brands GreenBridge Prompts" at bounding box center [428, 18] width 784 height 36
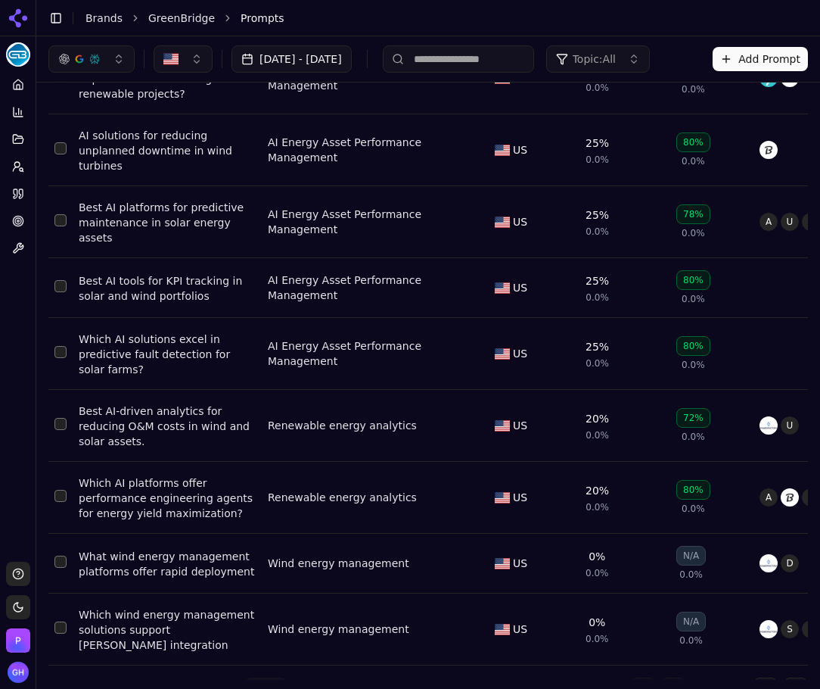
scroll to position [0, 0]
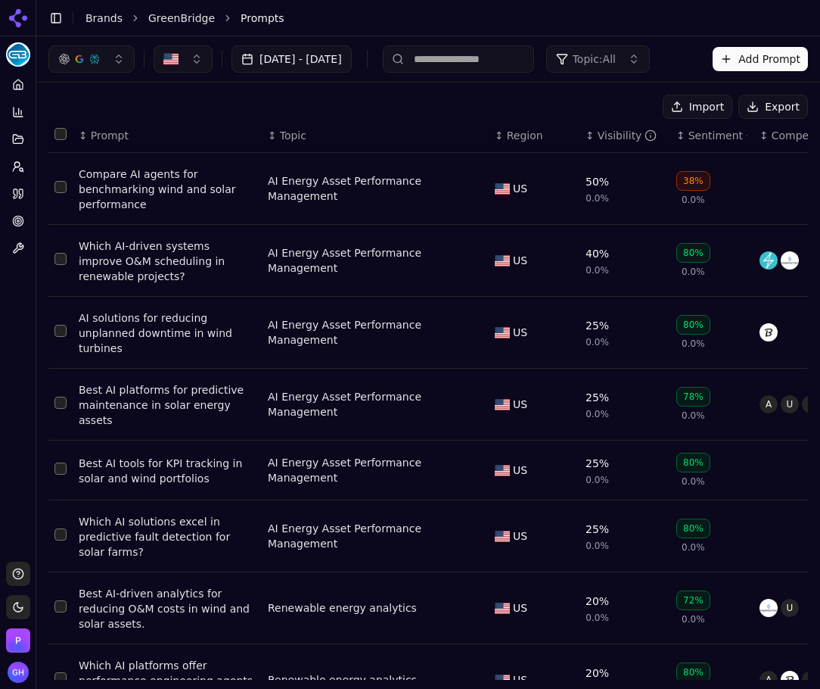
drag, startPoint x: 396, startPoint y: 108, endPoint x: 441, endPoint y: 103, distance: 45.7
click at [396, 108] on div "Import Export" at bounding box center [428, 107] width 760 height 24
click at [93, 14] on link "Brands" at bounding box center [103, 18] width 37 height 12
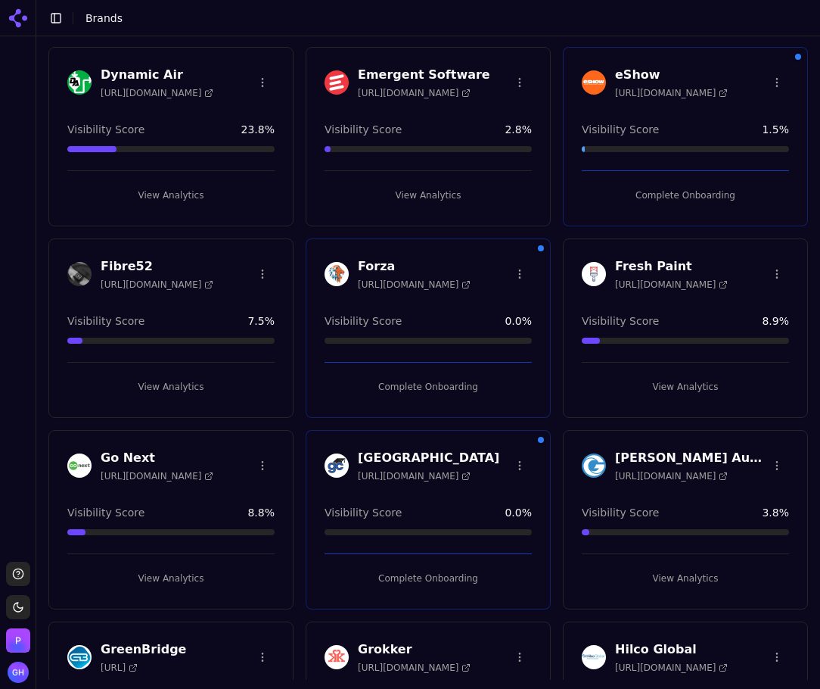
scroll to position [832, 0]
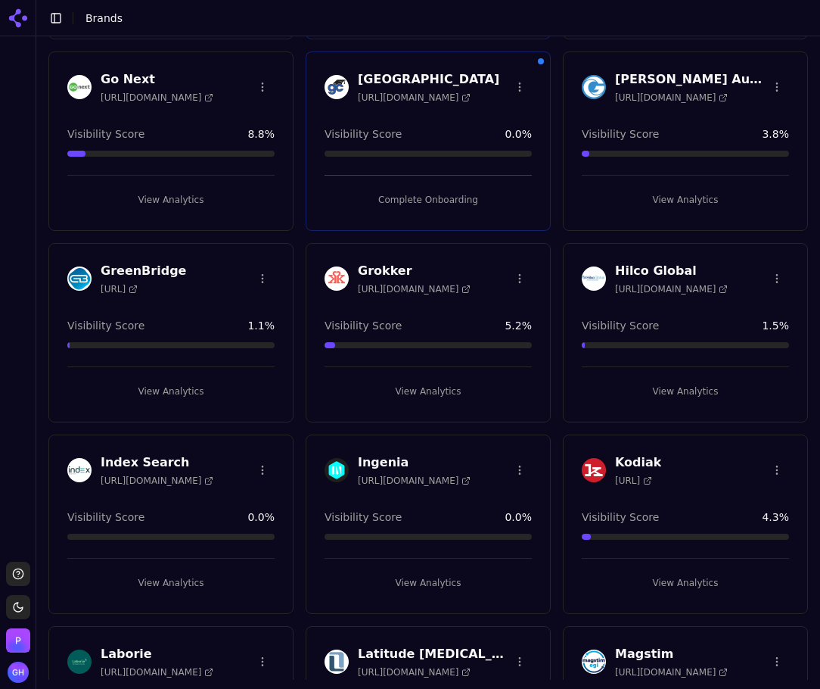
click at [158, 579] on button "View Analytics" at bounding box center [170, 582] width 207 height 24
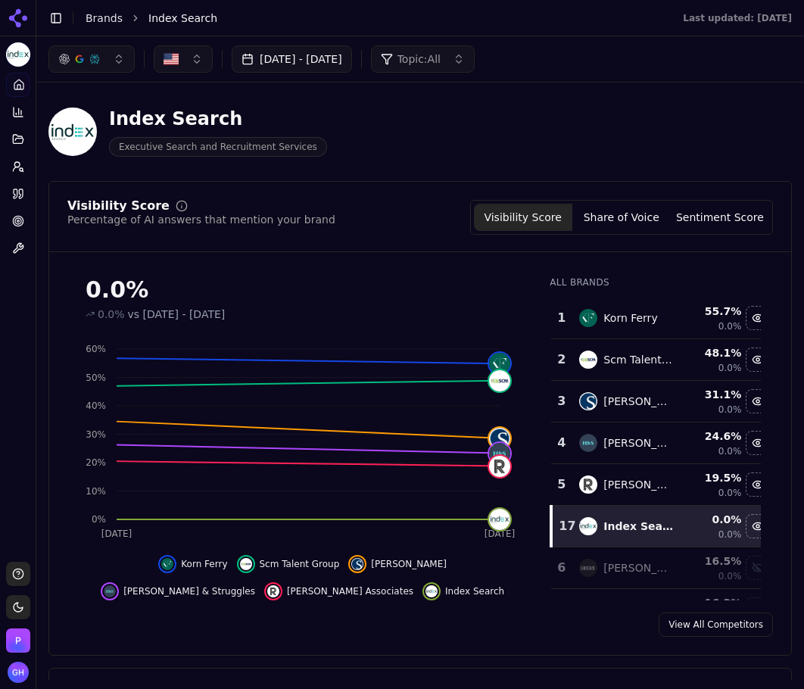
click at [607, 227] on button "Share of Voice" at bounding box center [621, 217] width 98 height 27
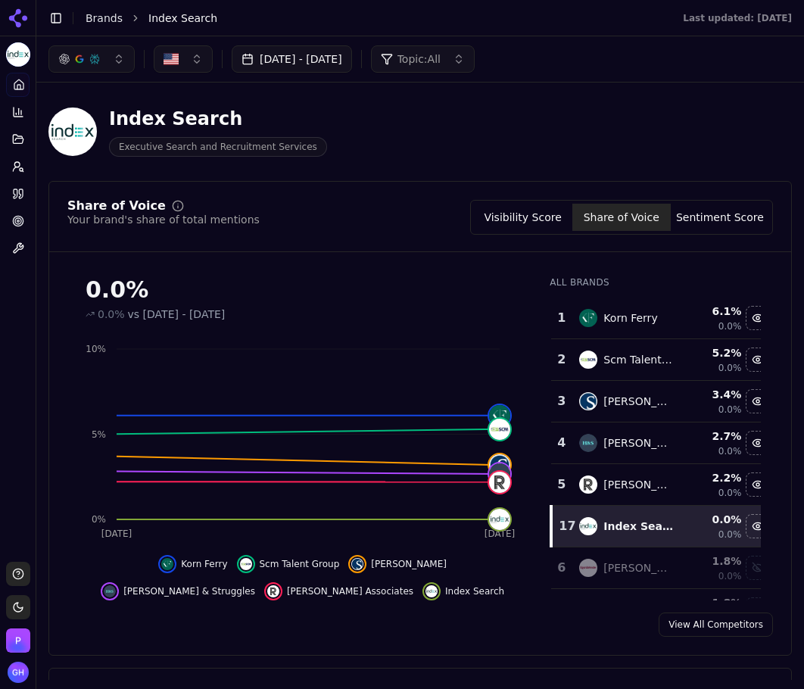
click at [715, 243] on div "Share of Voice Your brand's share of total mentions Visibility Score Share of V…" at bounding box center [419, 226] width 741 height 52
click at [715, 225] on button "Sentiment Score" at bounding box center [719, 217] width 98 height 27
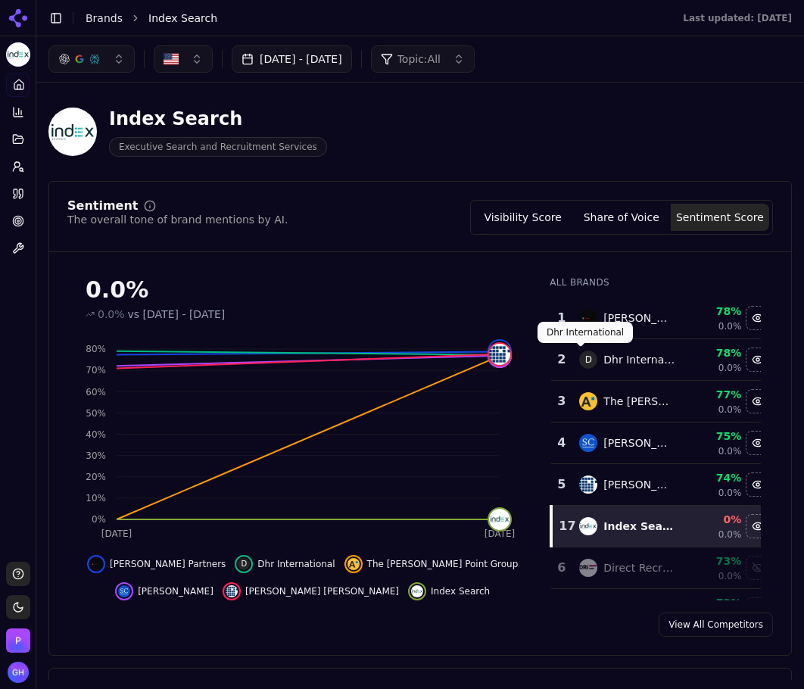
click at [339, 219] on div "Sentiment The overall tone of brand mentions by AI. Visibility Score Share of V…" at bounding box center [419, 217] width 705 height 35
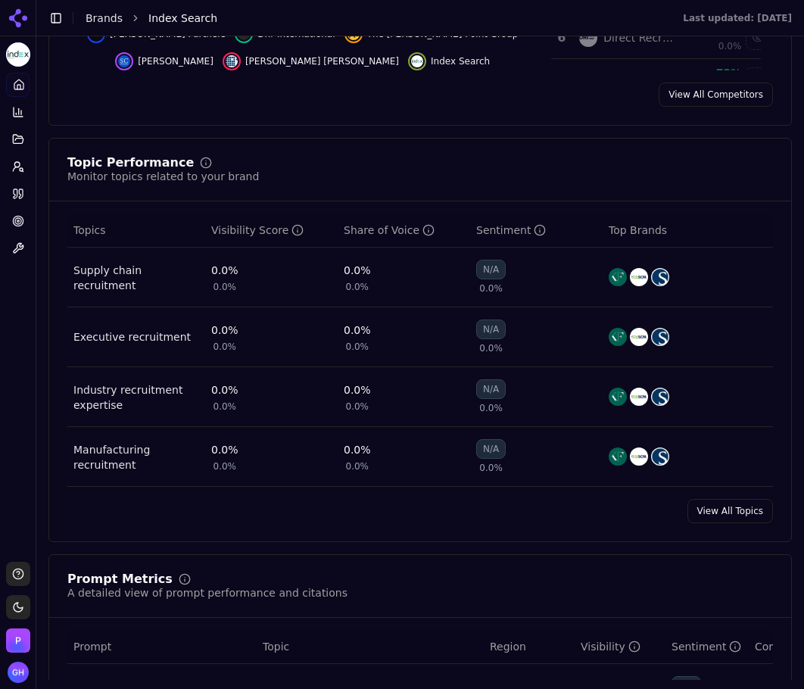
scroll to position [984, 0]
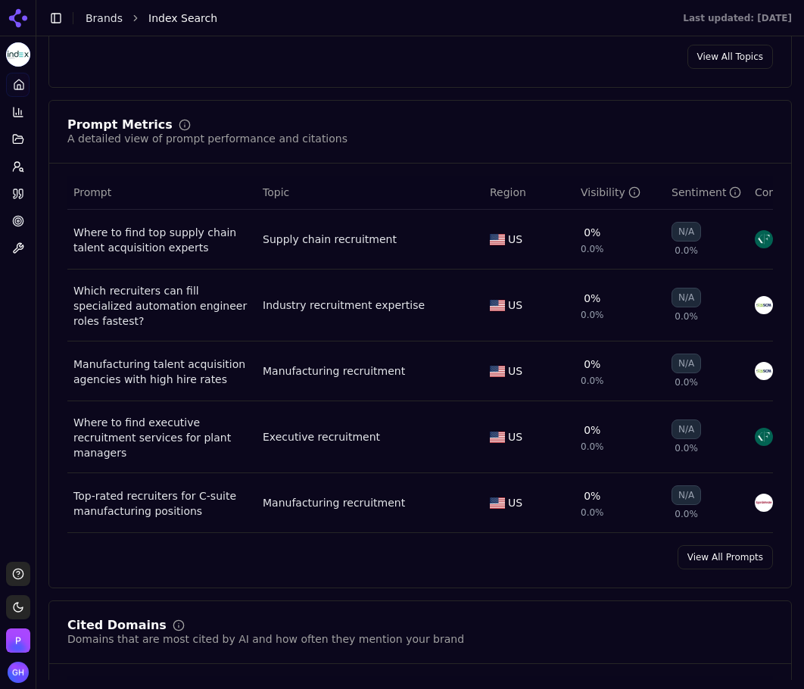
click at [724, 545] on link "View All Prompts" at bounding box center [724, 557] width 95 height 24
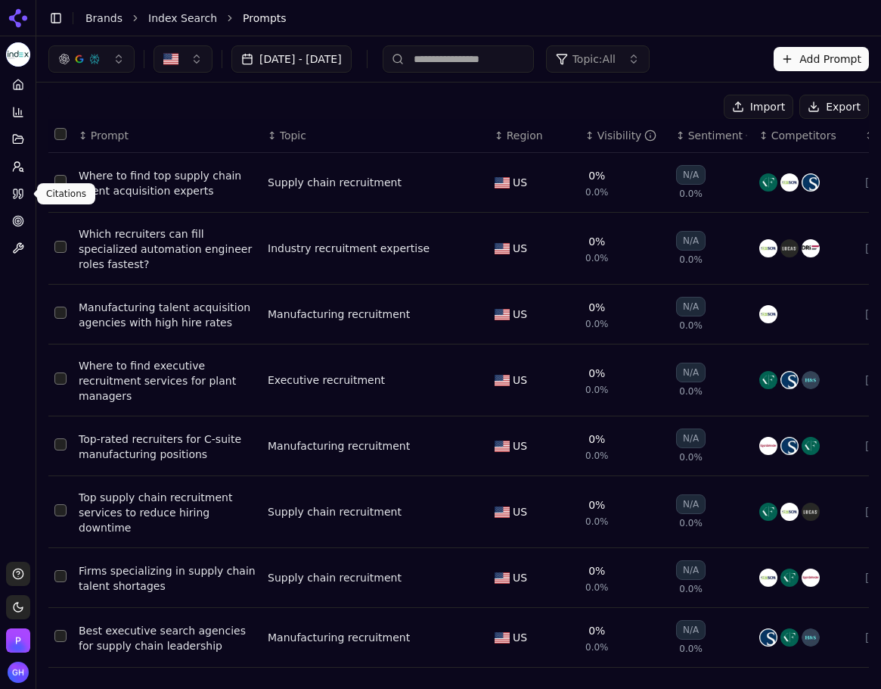
click at [16, 187] on link "Citations" at bounding box center [17, 194] width 23 height 24
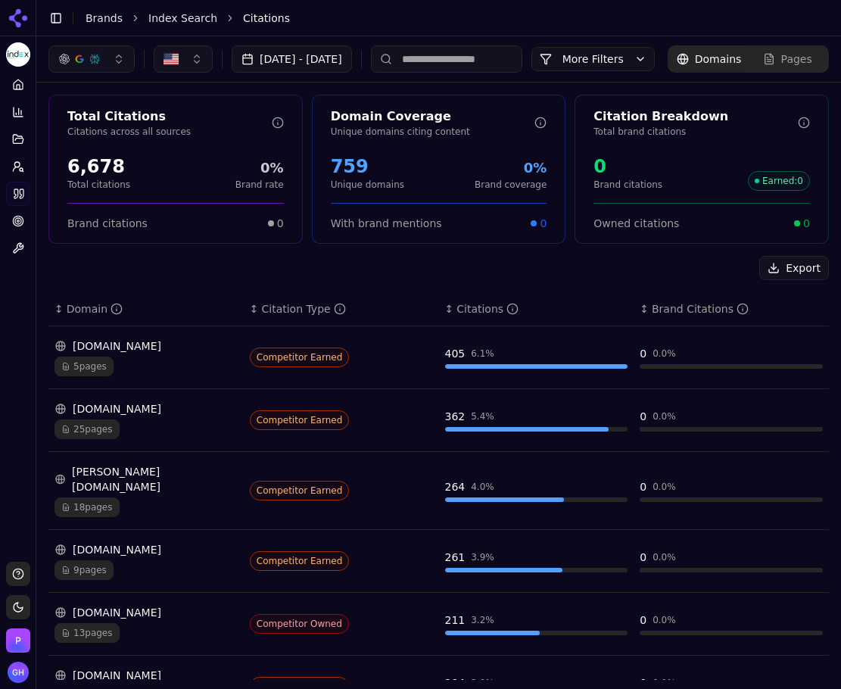
click at [25, 280] on div "Platform Home Competition Topics Prompts Citations Optimize Toolbox" at bounding box center [18, 311] width 36 height 489
click at [32, 287] on button "Toggle Sidebar" at bounding box center [36, 344] width 12 height 689
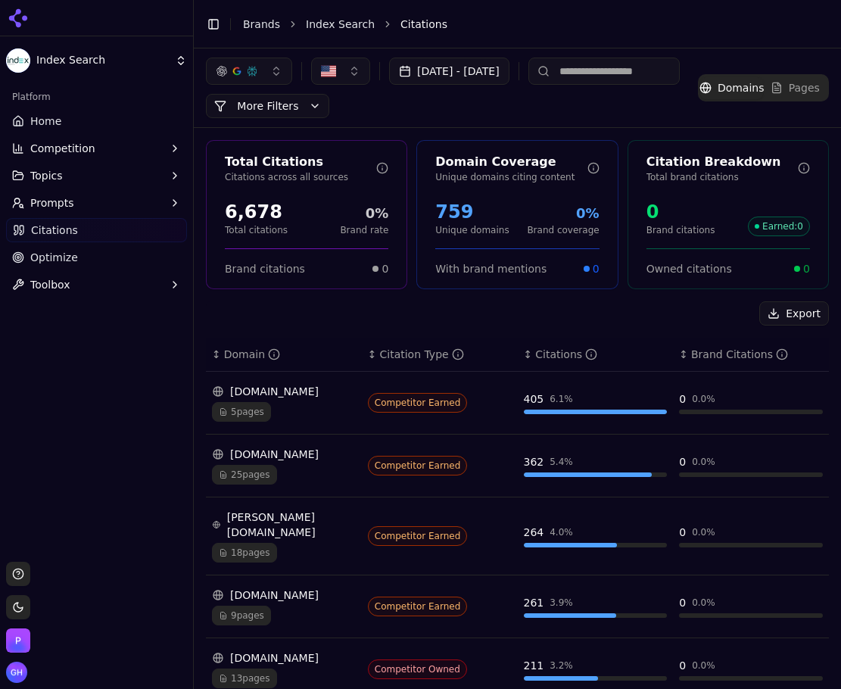
click at [216, 27] on button "Toggle Sidebar" at bounding box center [213, 24] width 21 height 21
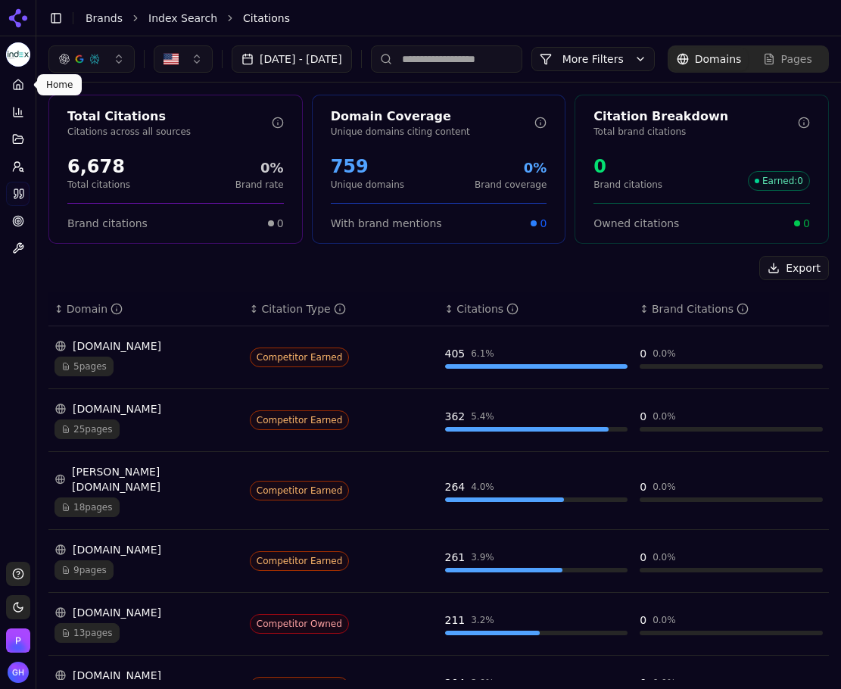
click at [16, 86] on icon at bounding box center [18, 85] width 12 height 12
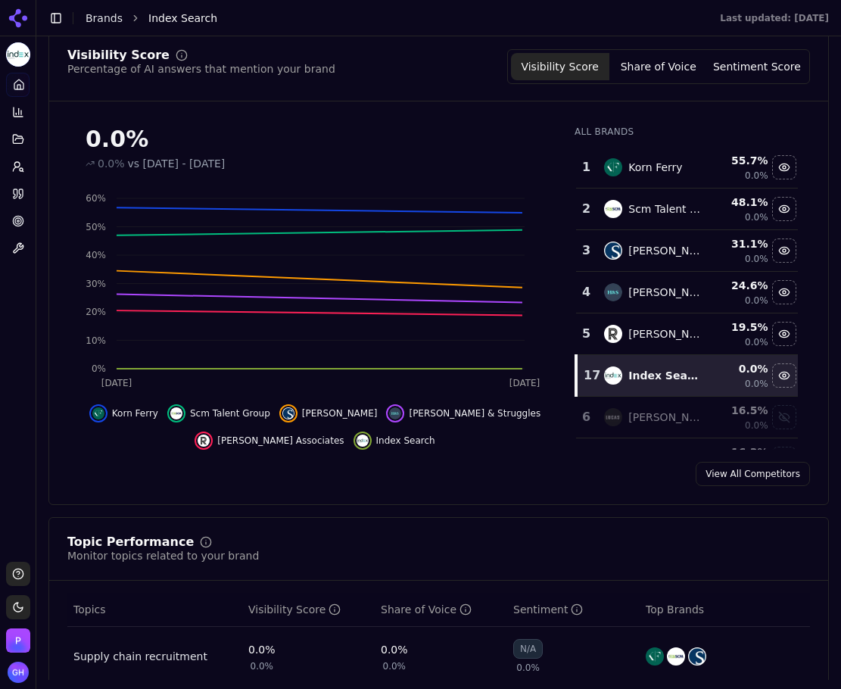
scroll to position [151, 0]
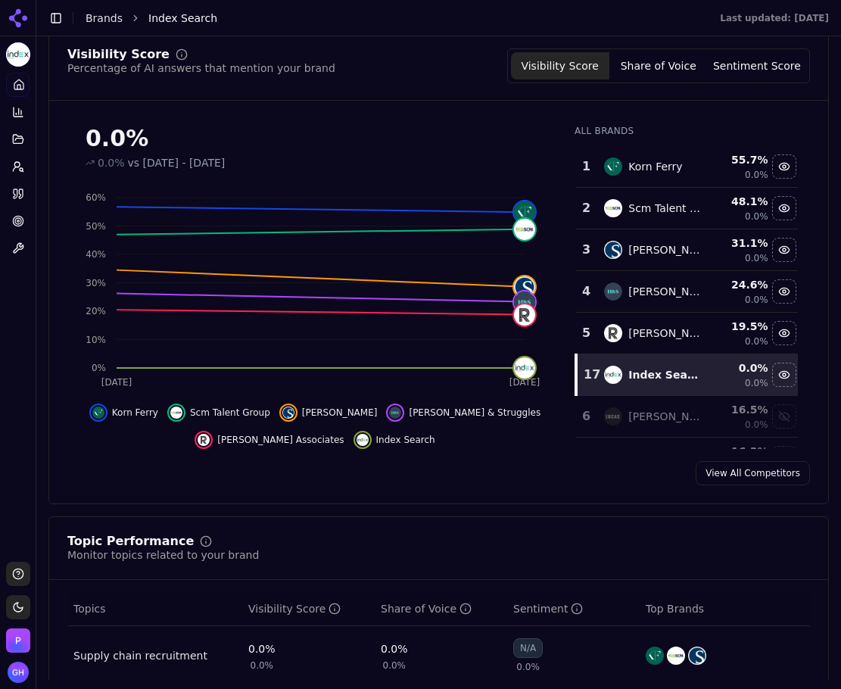
click at [658, 69] on button "Share of Voice" at bounding box center [658, 65] width 98 height 27
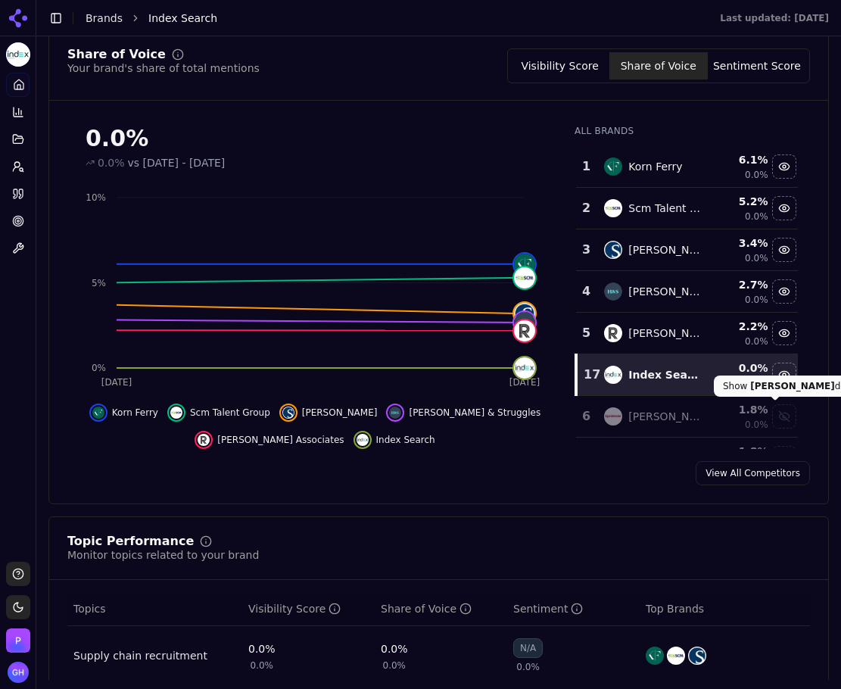
click at [652, 494] on div "Share of Voice Your brand's share of total mentions Visibility Score Share of V…" at bounding box center [438, 267] width 780 height 474
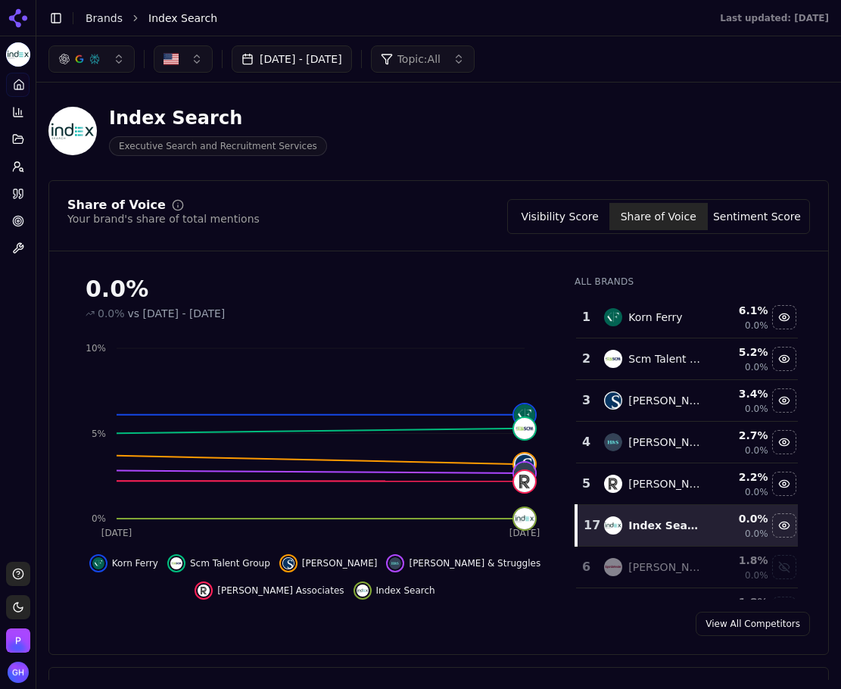
scroll to position [0, 0]
drag, startPoint x: 26, startPoint y: 187, endPoint x: 70, endPoint y: 191, distance: 43.4
click at [26, 187] on link "Citations" at bounding box center [17, 194] width 23 height 24
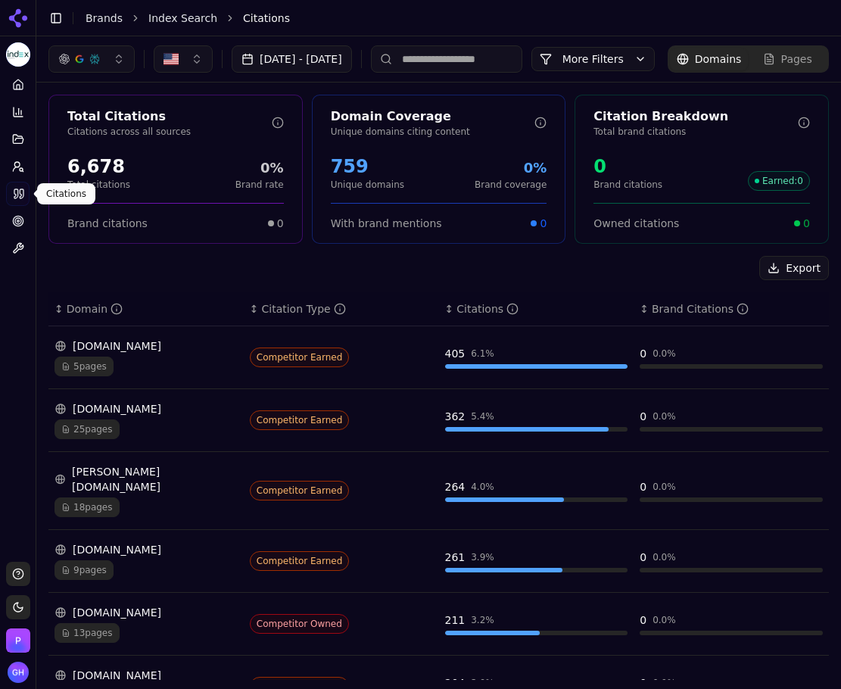
click at [795, 280] on button "Export" at bounding box center [794, 268] width 70 height 24
click at [26, 169] on button "Prompts" at bounding box center [17, 166] width 23 height 24
click at [5, 163] on div "Platform Home Competition Topics Prompts Citations Optimize Toolbox" at bounding box center [18, 167] width 36 height 200
click at [30, 169] on span at bounding box center [34, 167] width 8 height 8
click at [25, 167] on button "Prompts" at bounding box center [17, 166] width 23 height 24
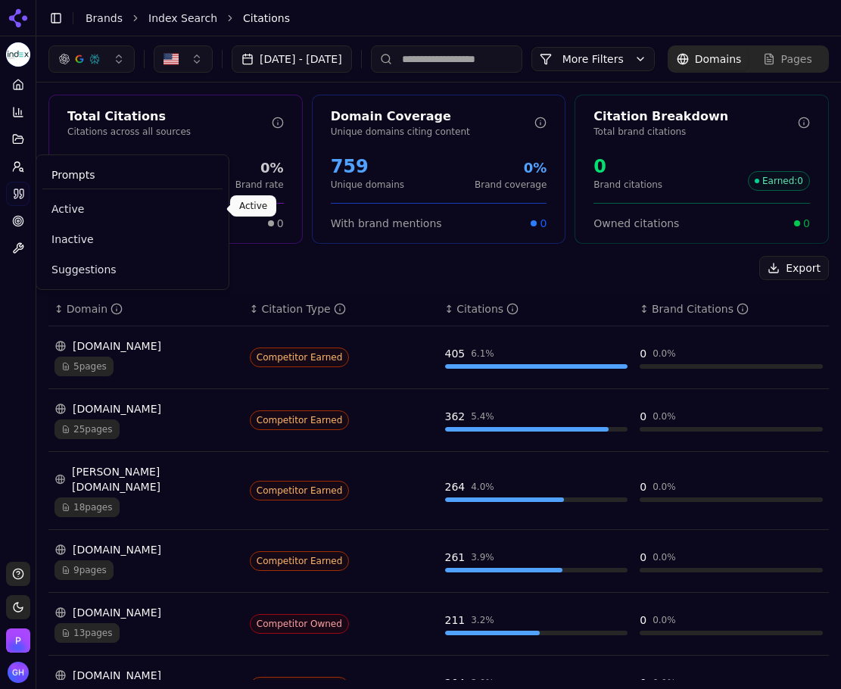
click at [69, 203] on span "Active" at bounding box center [132, 208] width 162 height 15
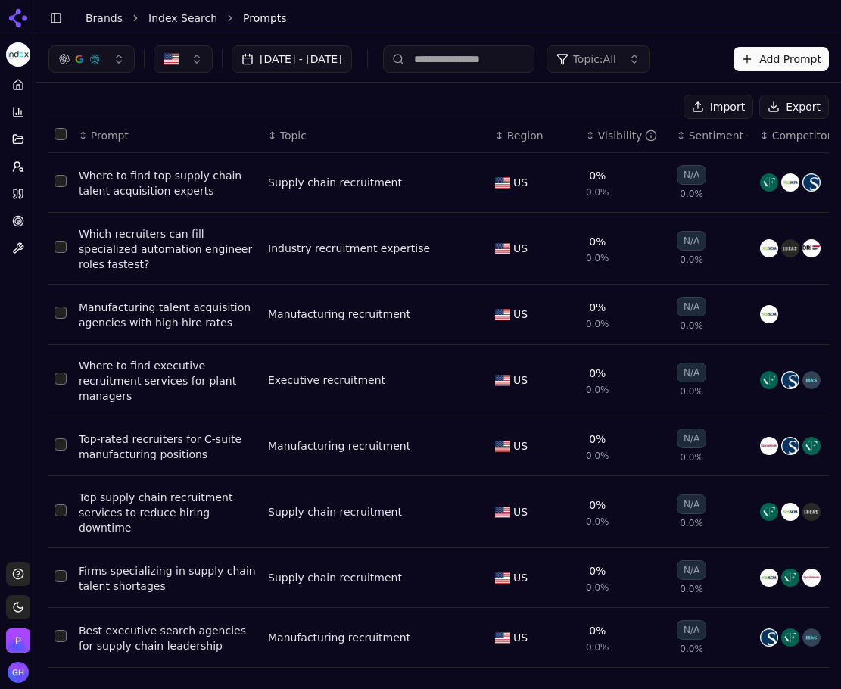
click at [761, 105] on button "Export" at bounding box center [794, 107] width 70 height 24
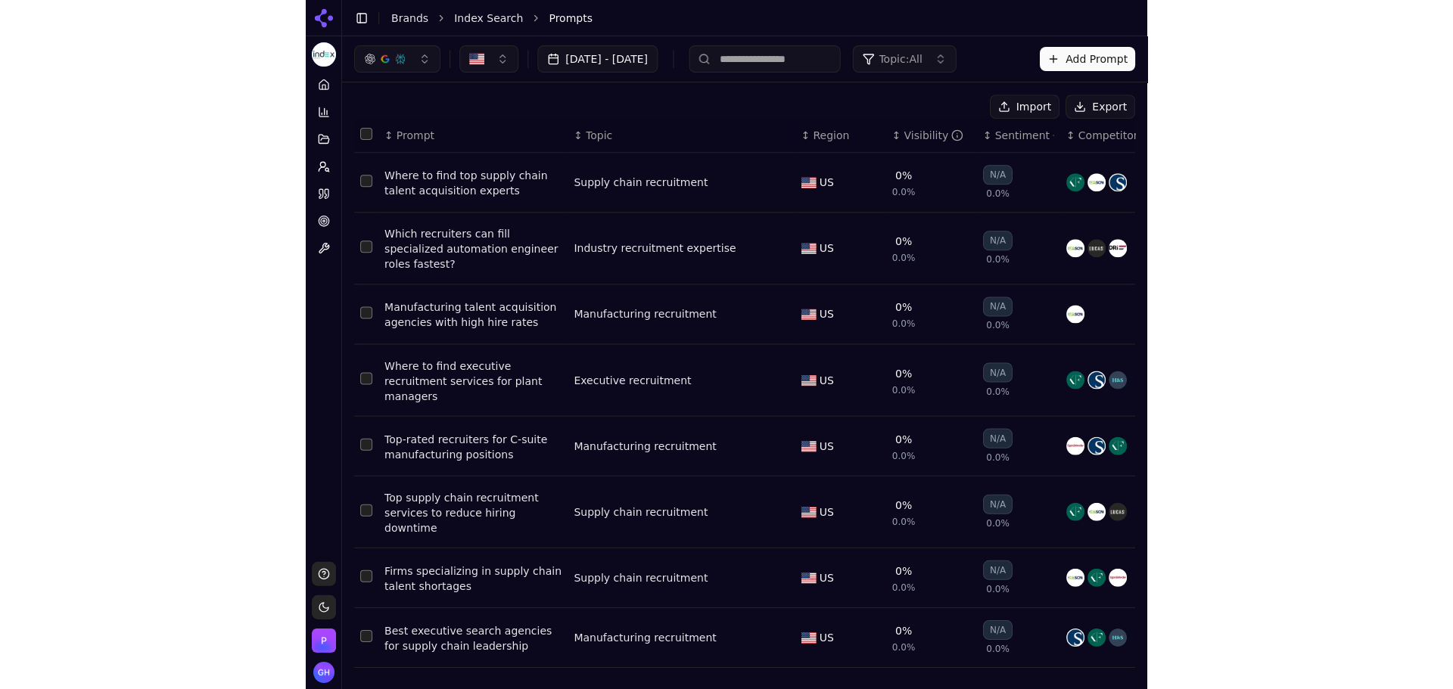
scroll to position [5, 0]
